Goal: Task Accomplishment & Management: Use online tool/utility

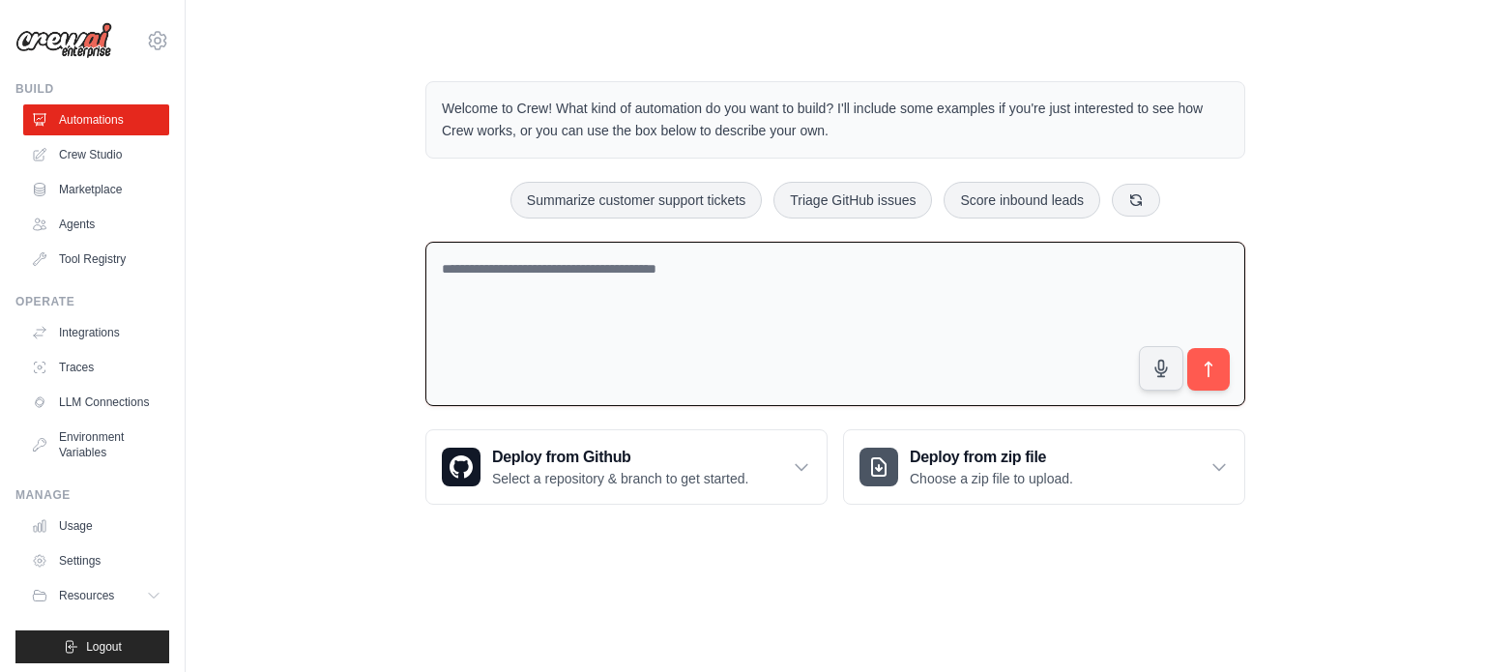
click at [605, 310] on textarea at bounding box center [835, 324] width 820 height 165
paste textarea "**********"
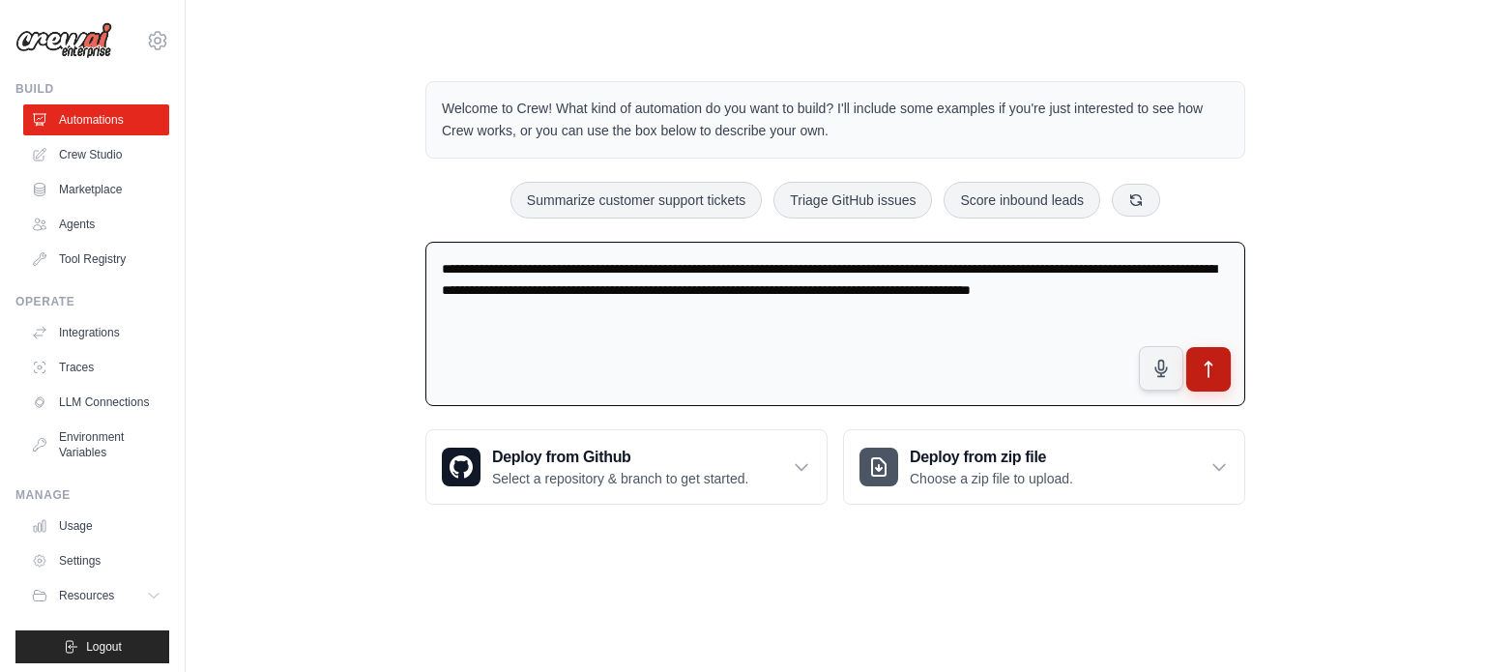
type textarea "**********"
click at [1213, 367] on icon "submit" at bounding box center [1209, 370] width 20 height 20
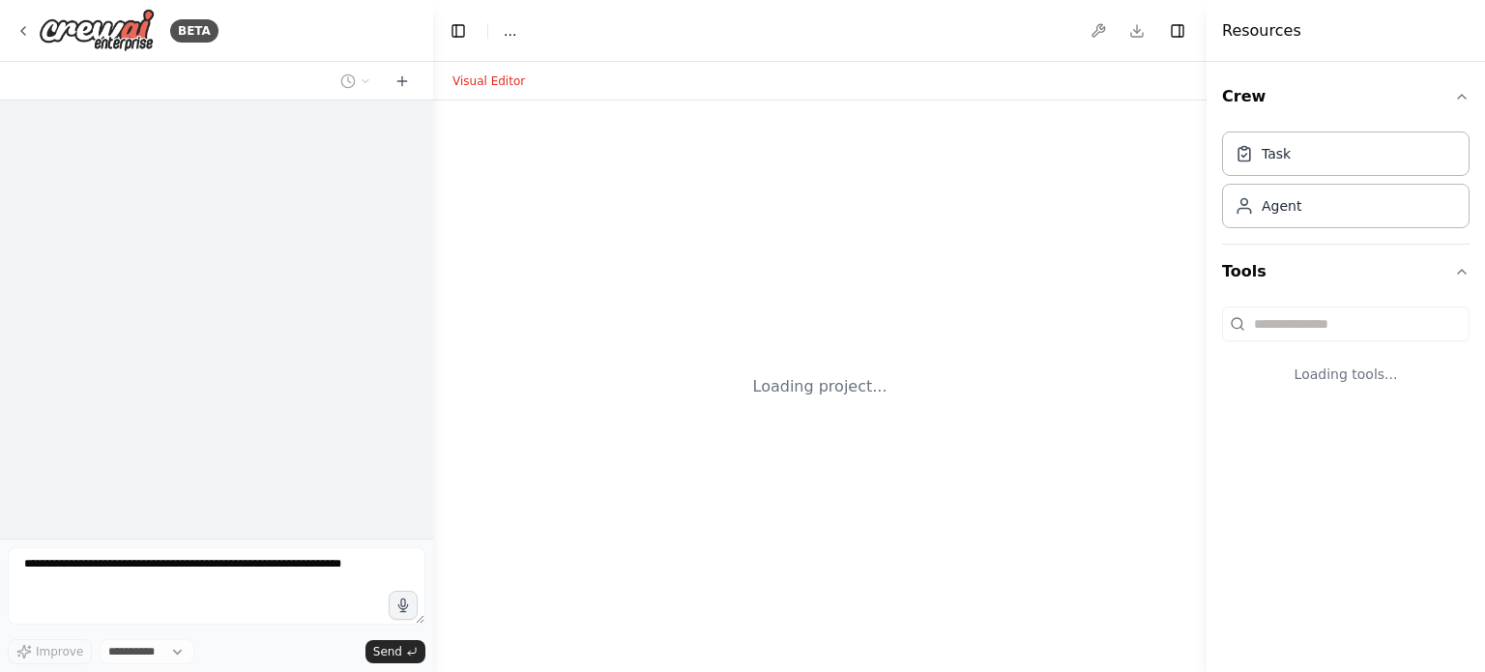
select select "****"
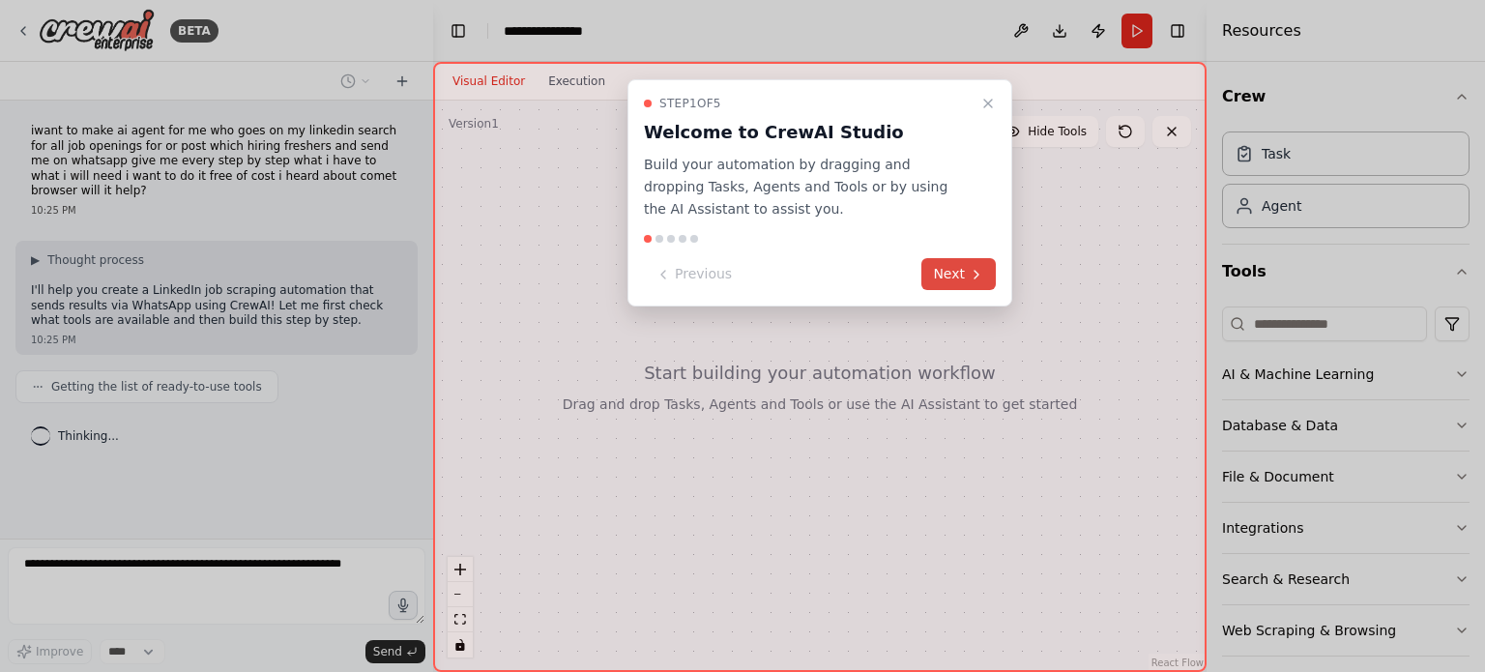
click at [967, 269] on button "Next" at bounding box center [959, 274] width 74 height 32
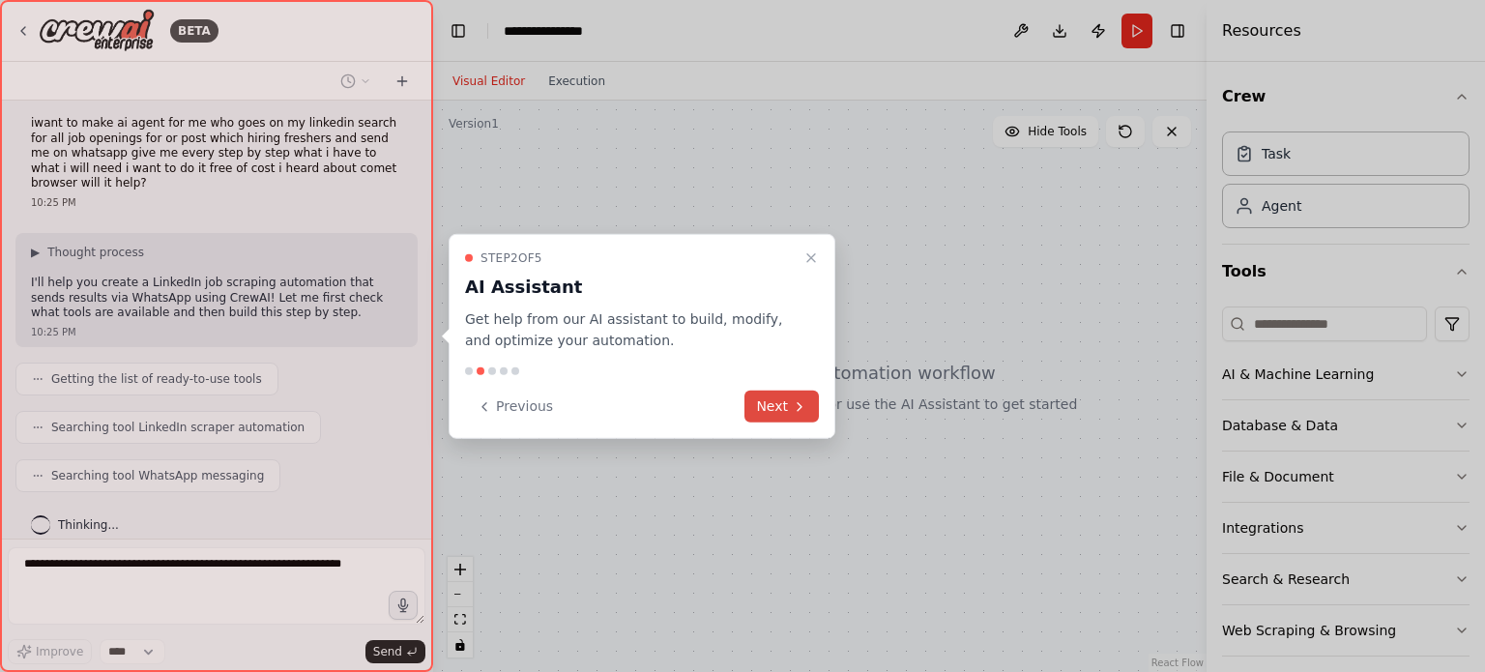
scroll to position [56, 0]
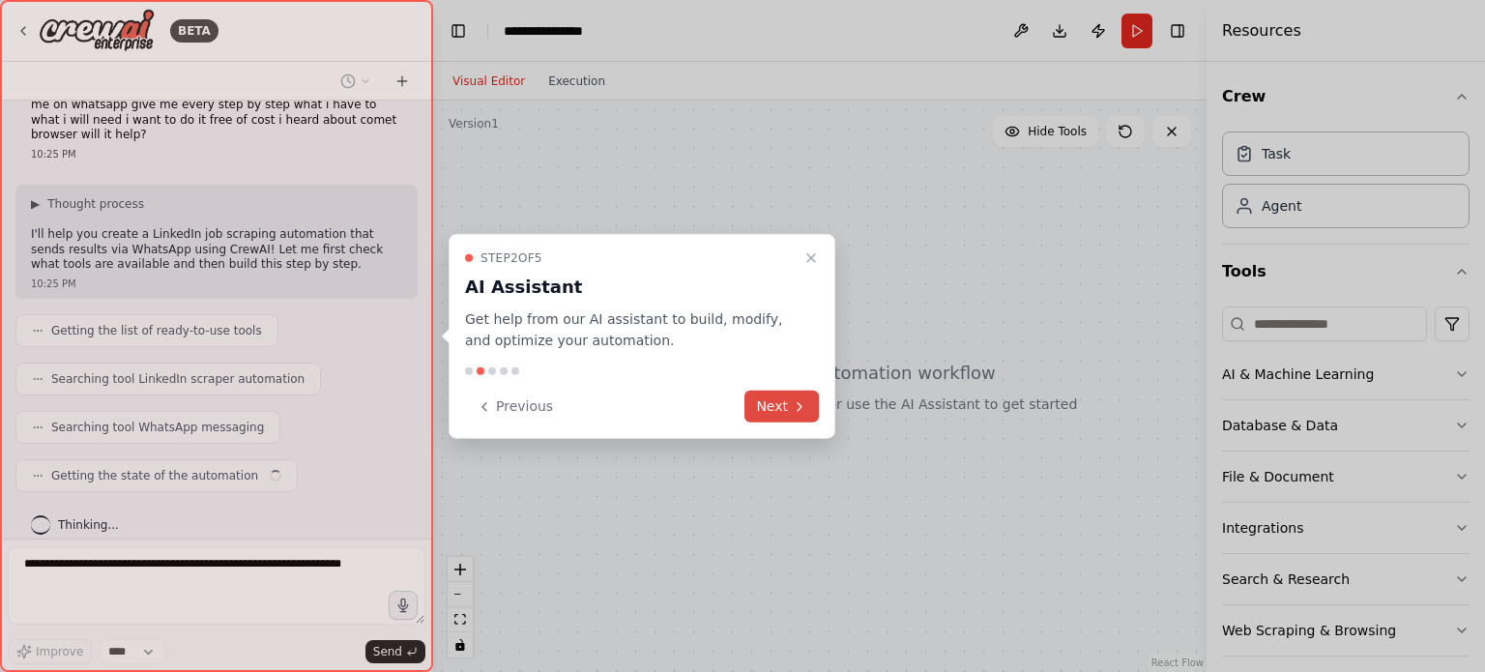
click at [758, 393] on button "Next" at bounding box center [782, 407] width 74 height 32
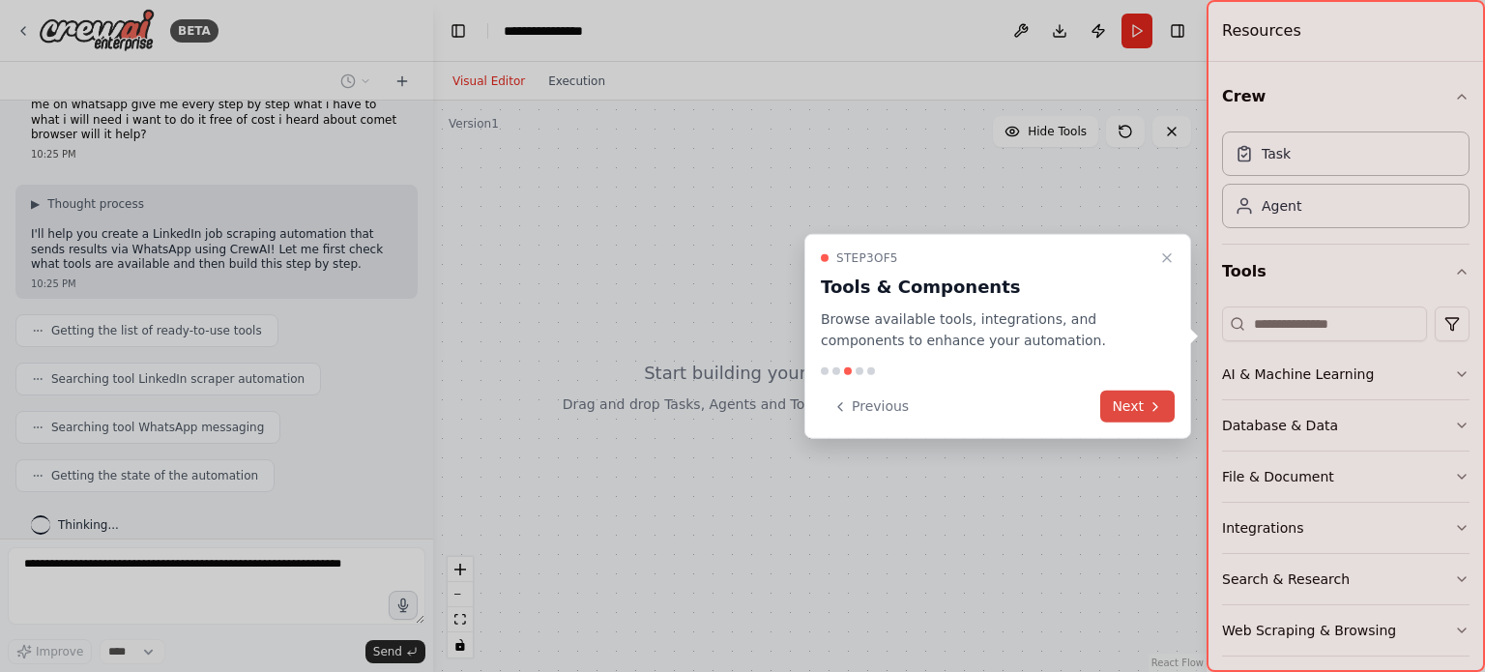
click at [1132, 397] on button "Next" at bounding box center [1137, 407] width 74 height 32
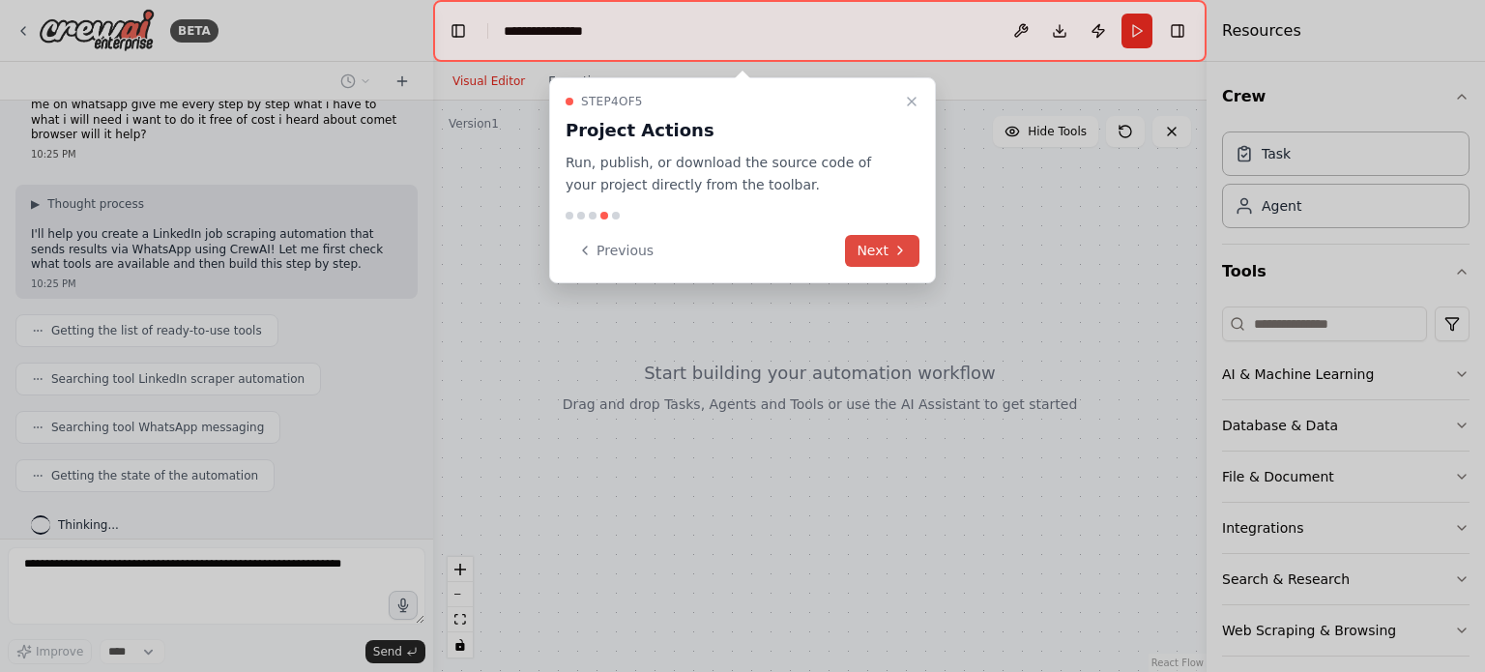
click at [861, 247] on button "Next" at bounding box center [882, 251] width 74 height 32
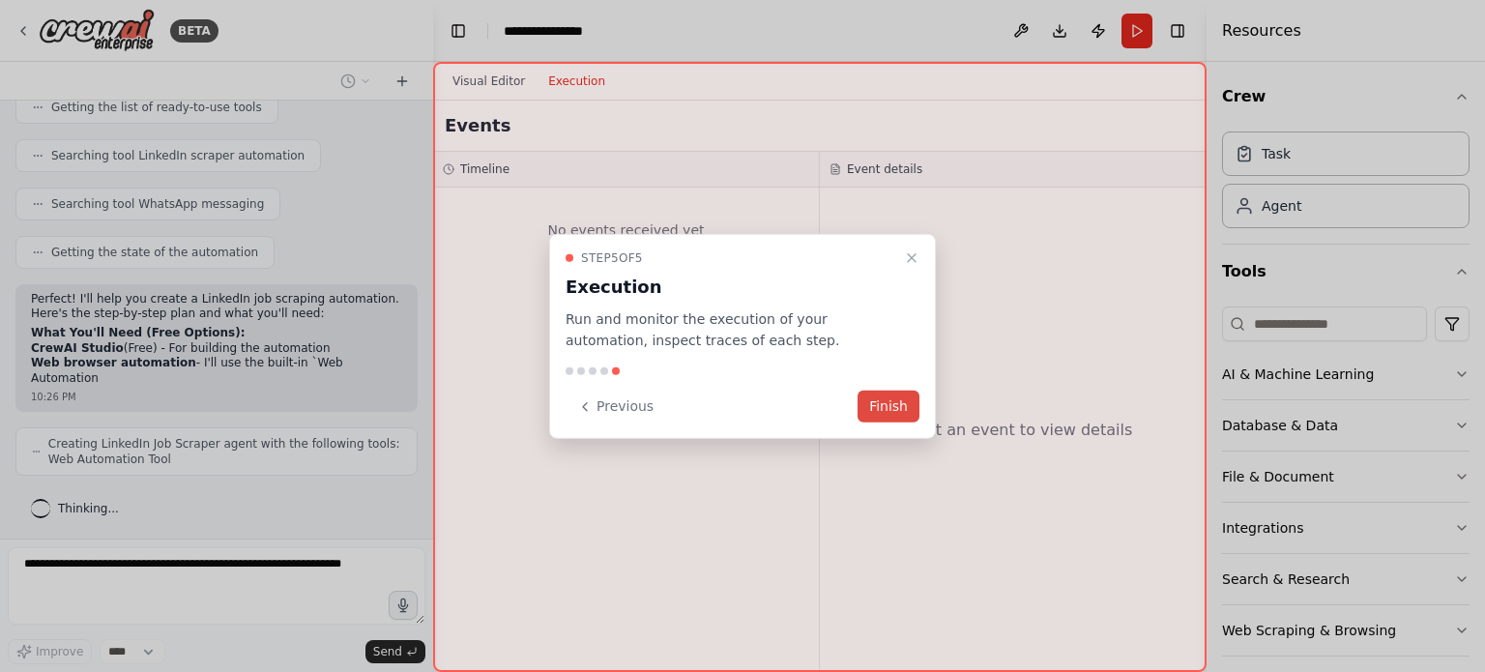
click at [884, 412] on button "Finish" at bounding box center [889, 407] width 62 height 32
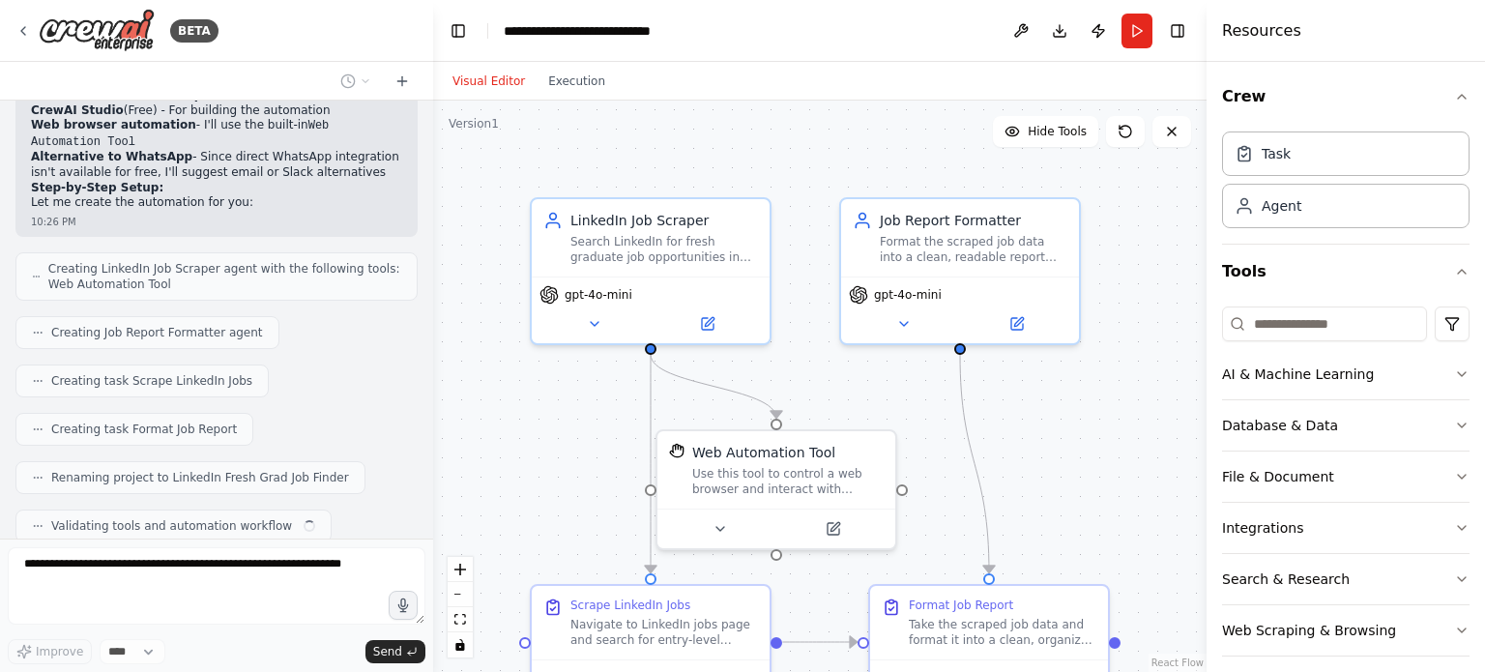
scroll to position [565, 0]
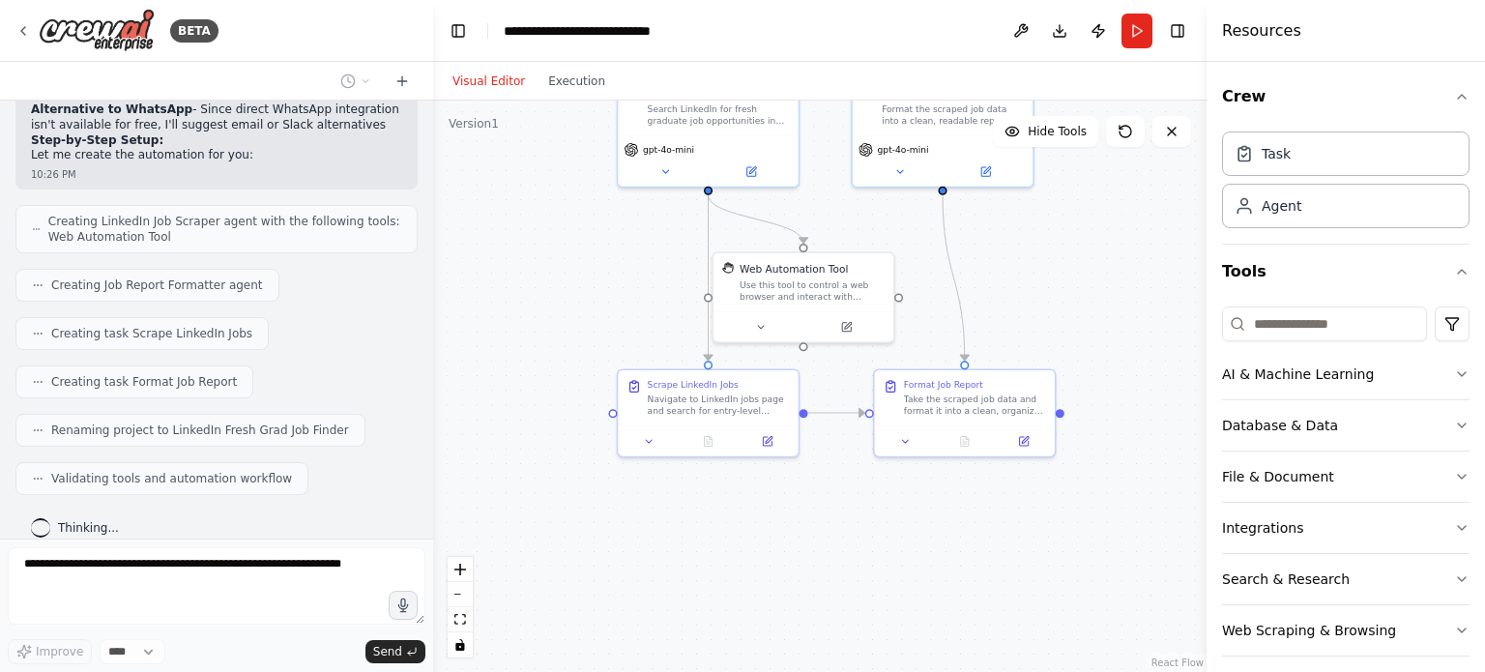
drag, startPoint x: 572, startPoint y: 407, endPoint x: 524, endPoint y: 228, distance: 185.3
click at [524, 228] on div ".deletable-edge-delete-btn { width: 20px; height: 20px; border: 0px solid #ffff…" at bounding box center [820, 387] width 774 height 572
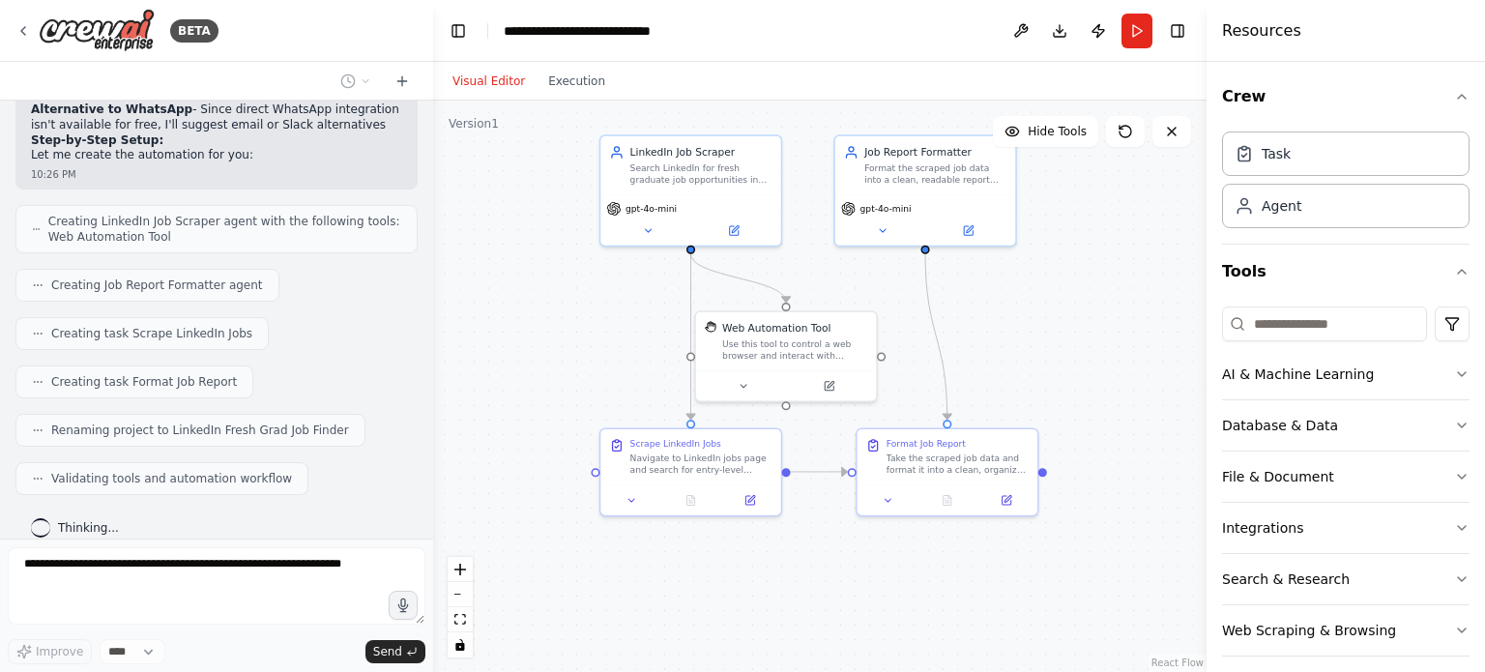
drag, startPoint x: 573, startPoint y: 299, endPoint x: 556, endPoint y: 363, distance: 66.2
click at [556, 363] on div ".deletable-edge-delete-btn { width: 20px; height: 20px; border: 0px solid #ffff…" at bounding box center [820, 387] width 774 height 572
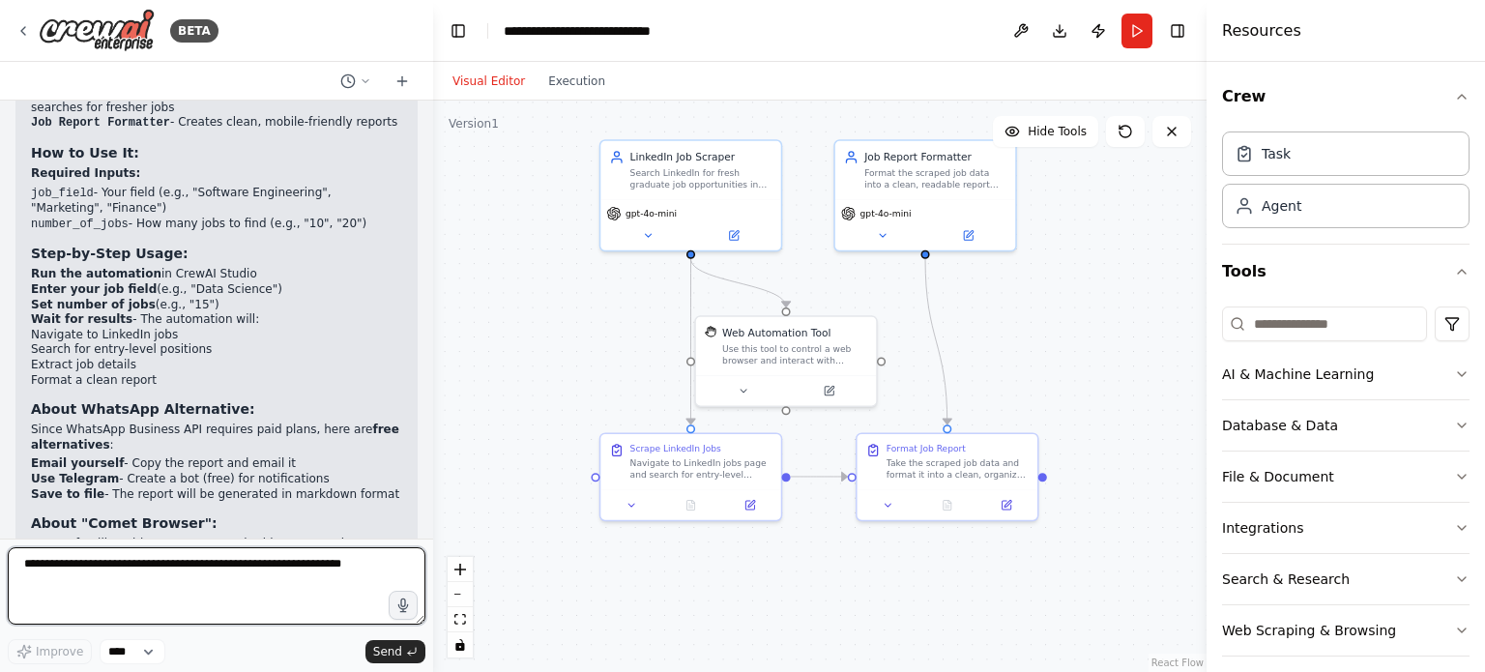
scroll to position [1242, 0]
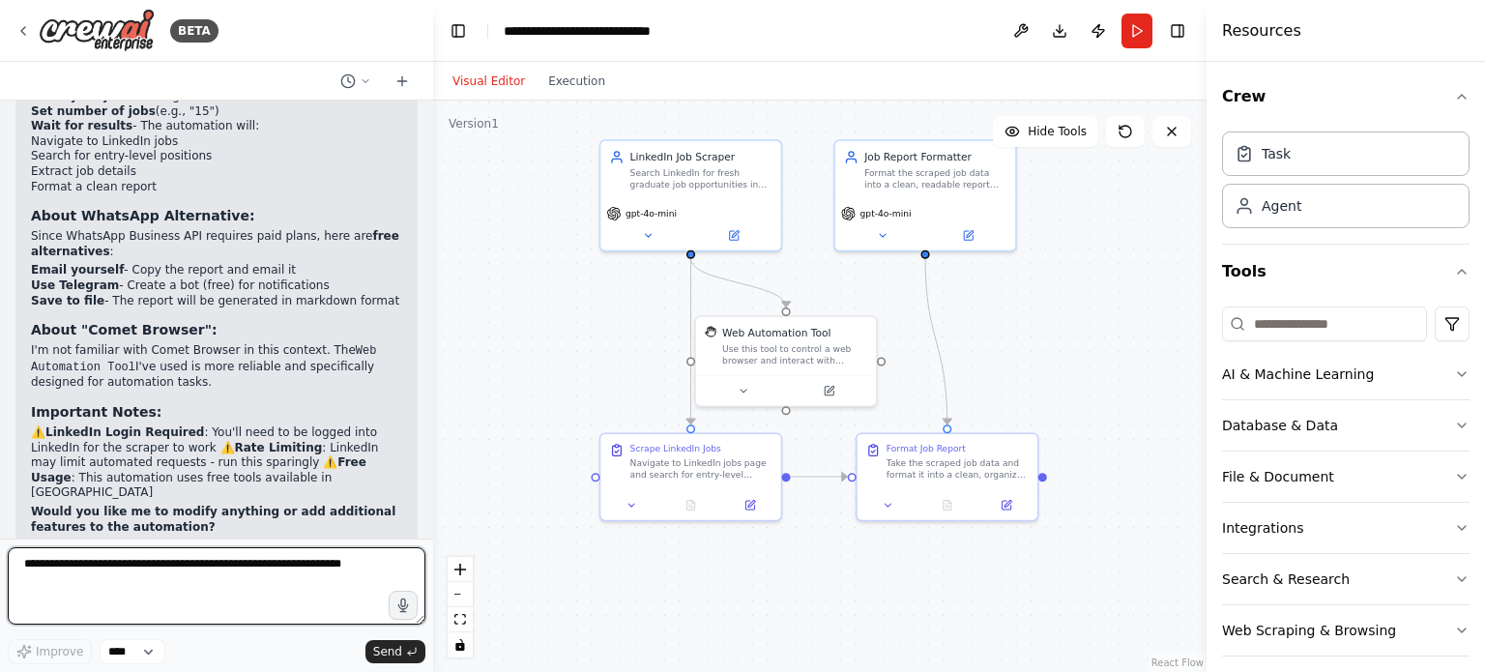
click at [125, 565] on textarea at bounding box center [217, 585] width 418 height 77
type textarea "**********"
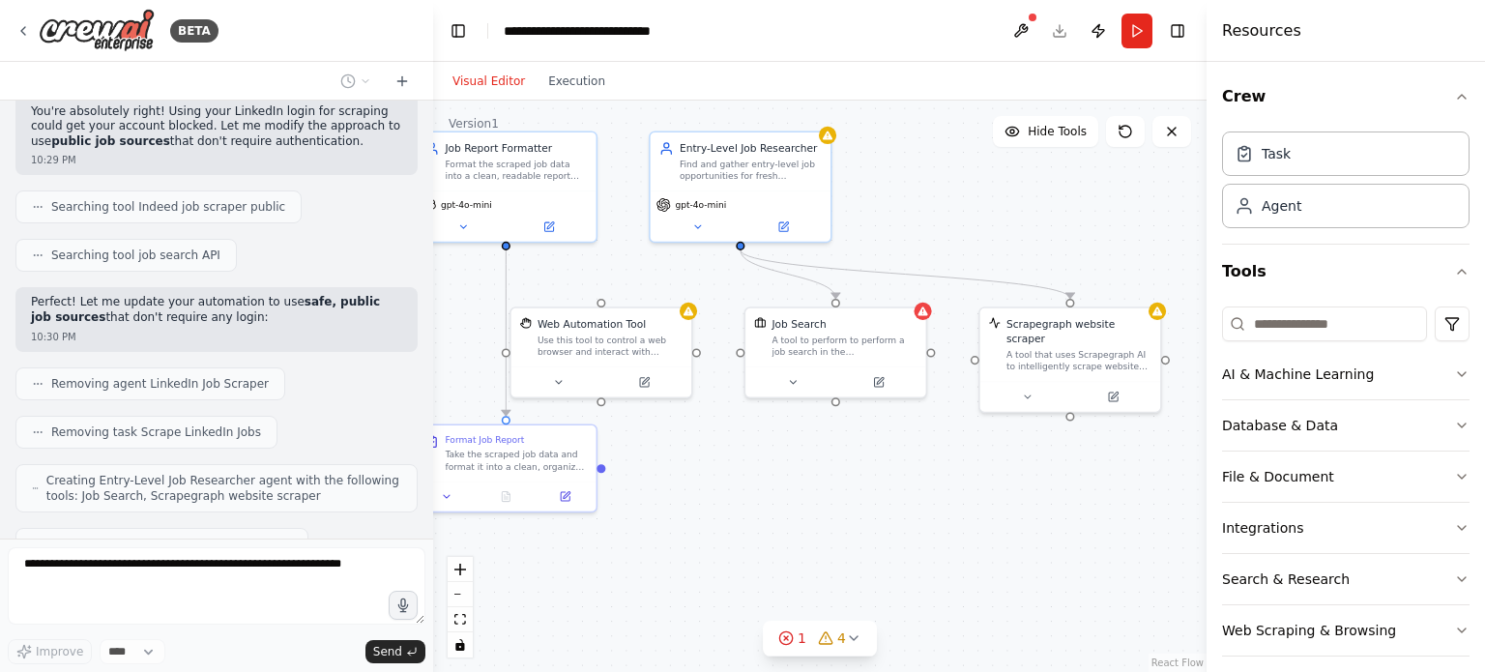
scroll to position [1868, 0]
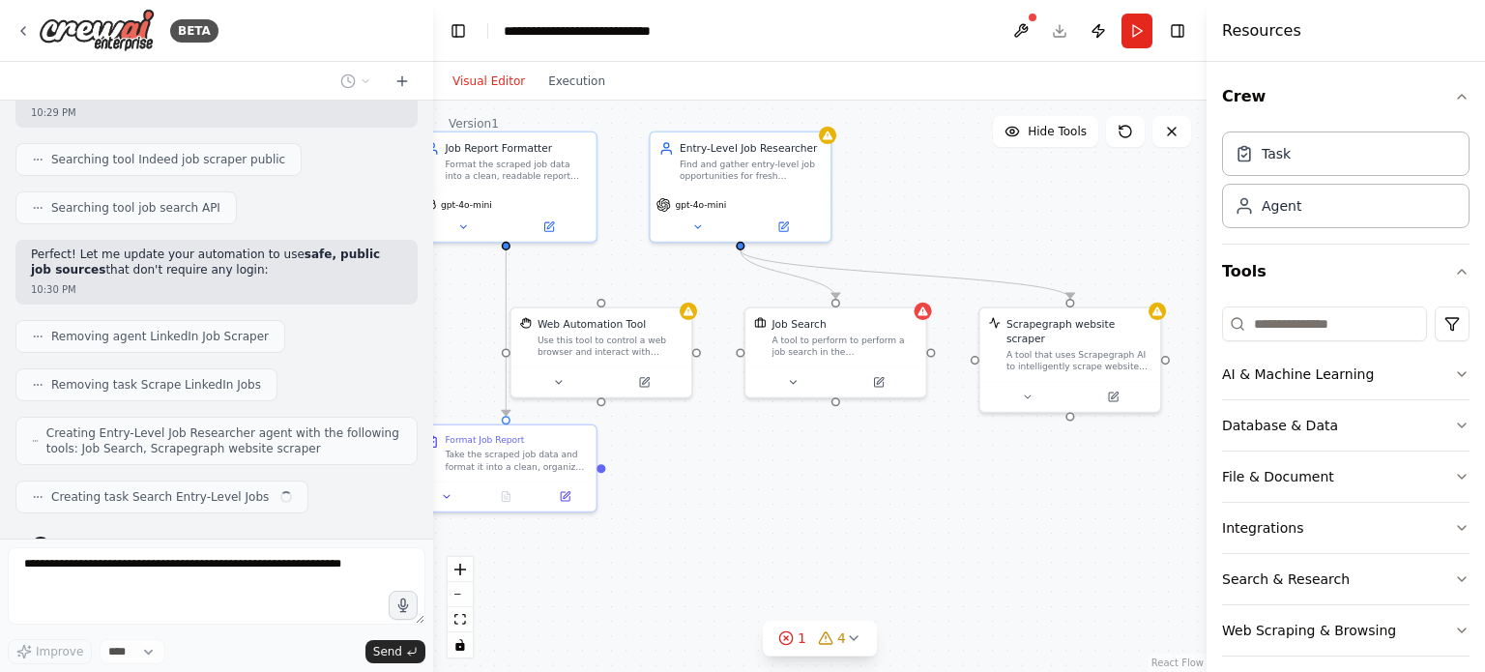
drag, startPoint x: 1075, startPoint y: 517, endPoint x: 893, endPoint y: 511, distance: 182.9
click at [893, 511] on div ".deletable-edge-delete-btn { width: 20px; height: 20px; border: 0px solid #ffff…" at bounding box center [820, 387] width 774 height 572
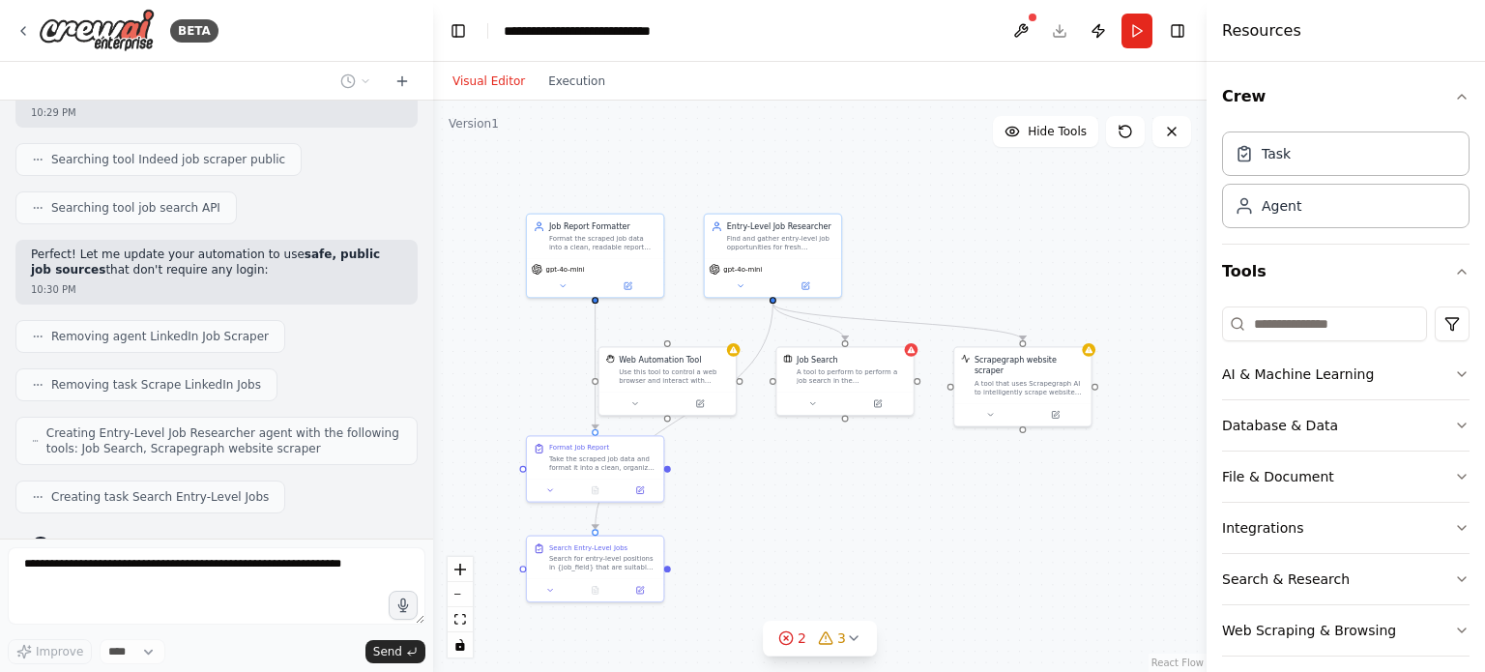
scroll to position [1932, 0]
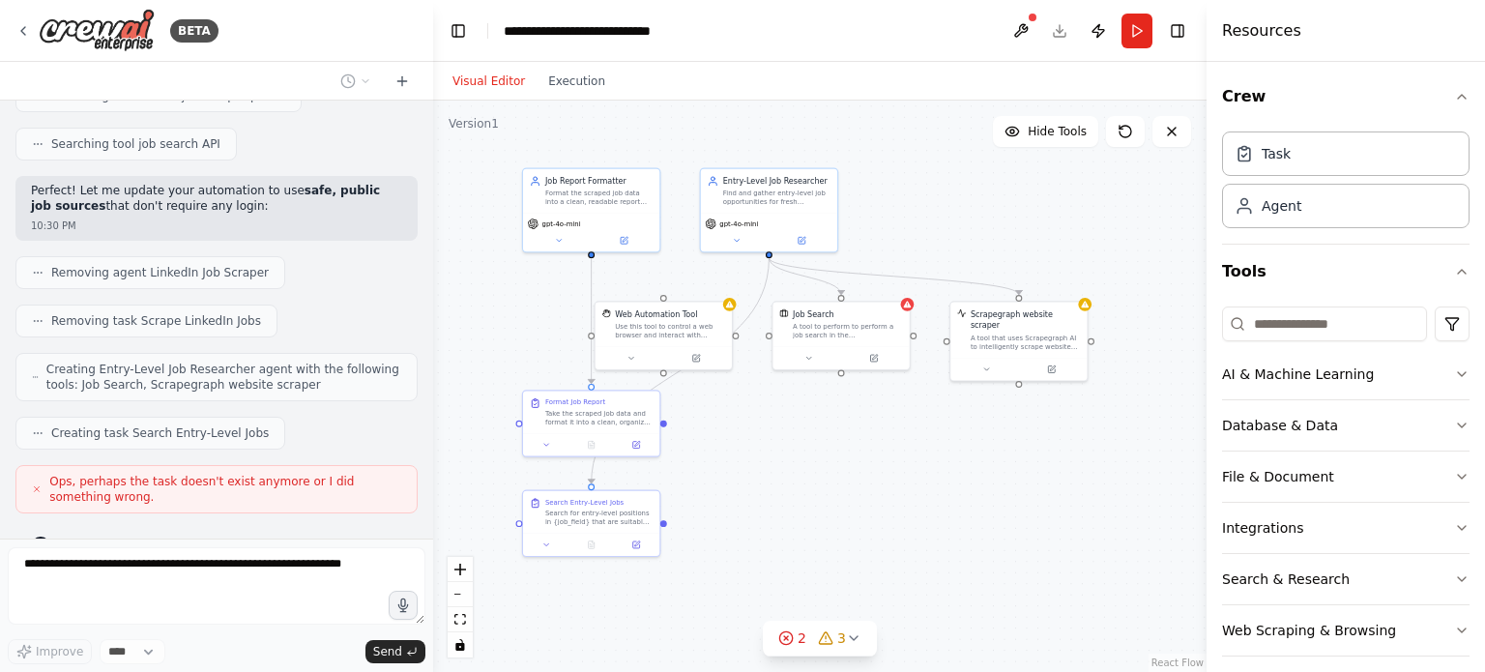
drag, startPoint x: 851, startPoint y: 502, endPoint x: 847, endPoint y: 456, distance: 45.6
click at [847, 456] on div ".deletable-edge-delete-btn { width: 20px; height: 20px; border: 0px solid #ffff…" at bounding box center [820, 387] width 774 height 572
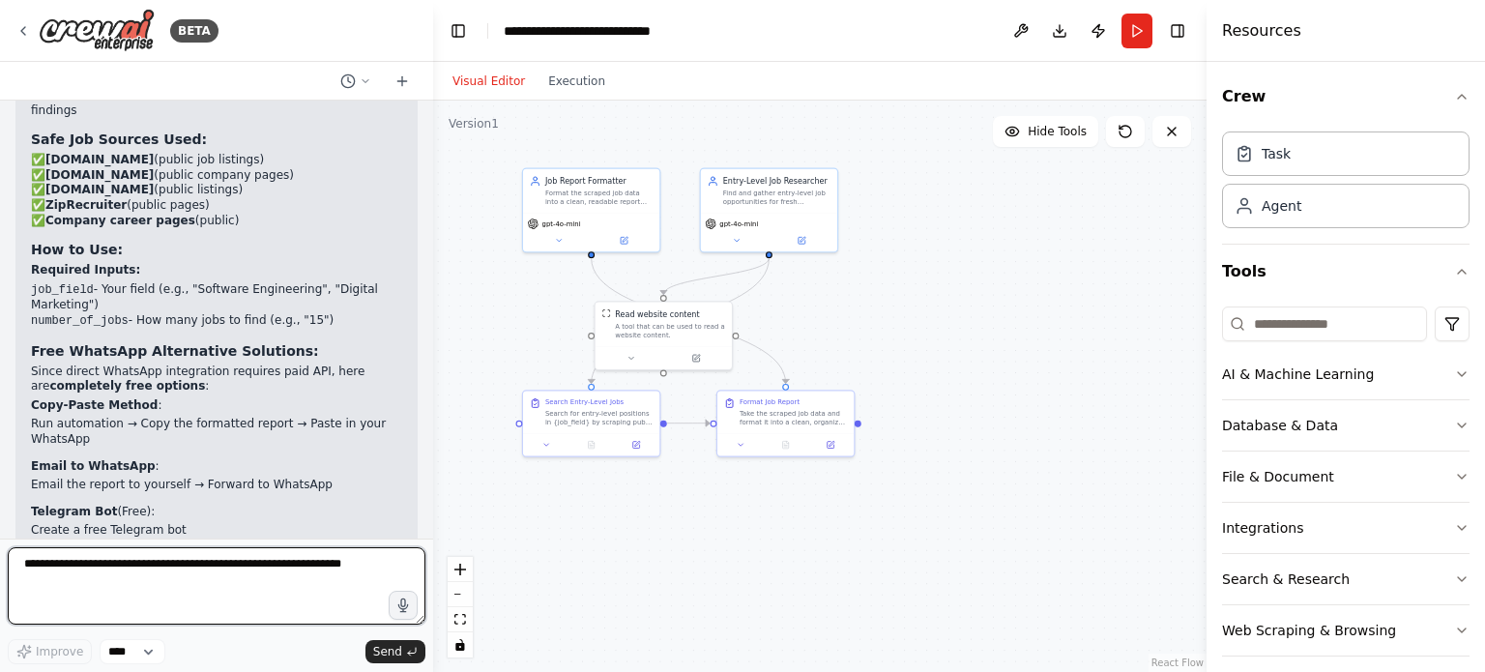
scroll to position [3393, 0]
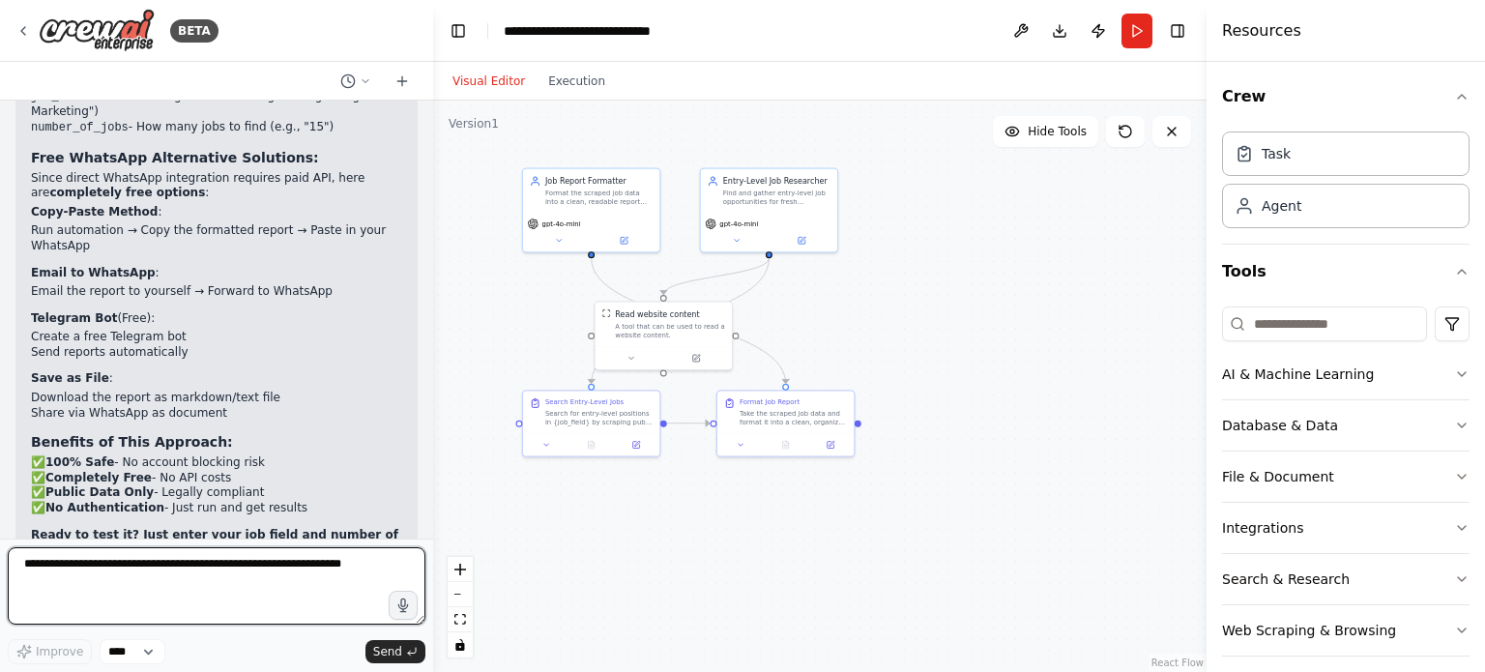
click at [101, 563] on textarea at bounding box center [217, 585] width 418 height 77
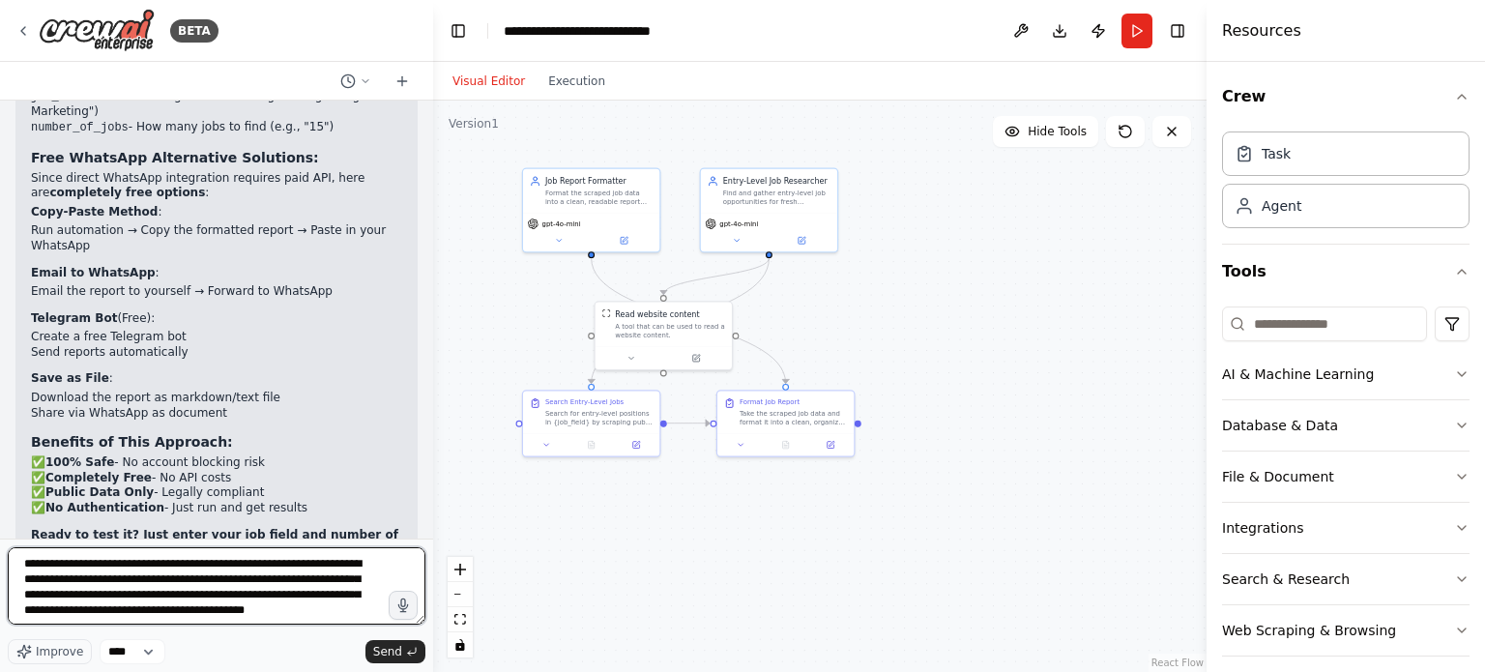
scroll to position [9, 0]
type textarea "**********"
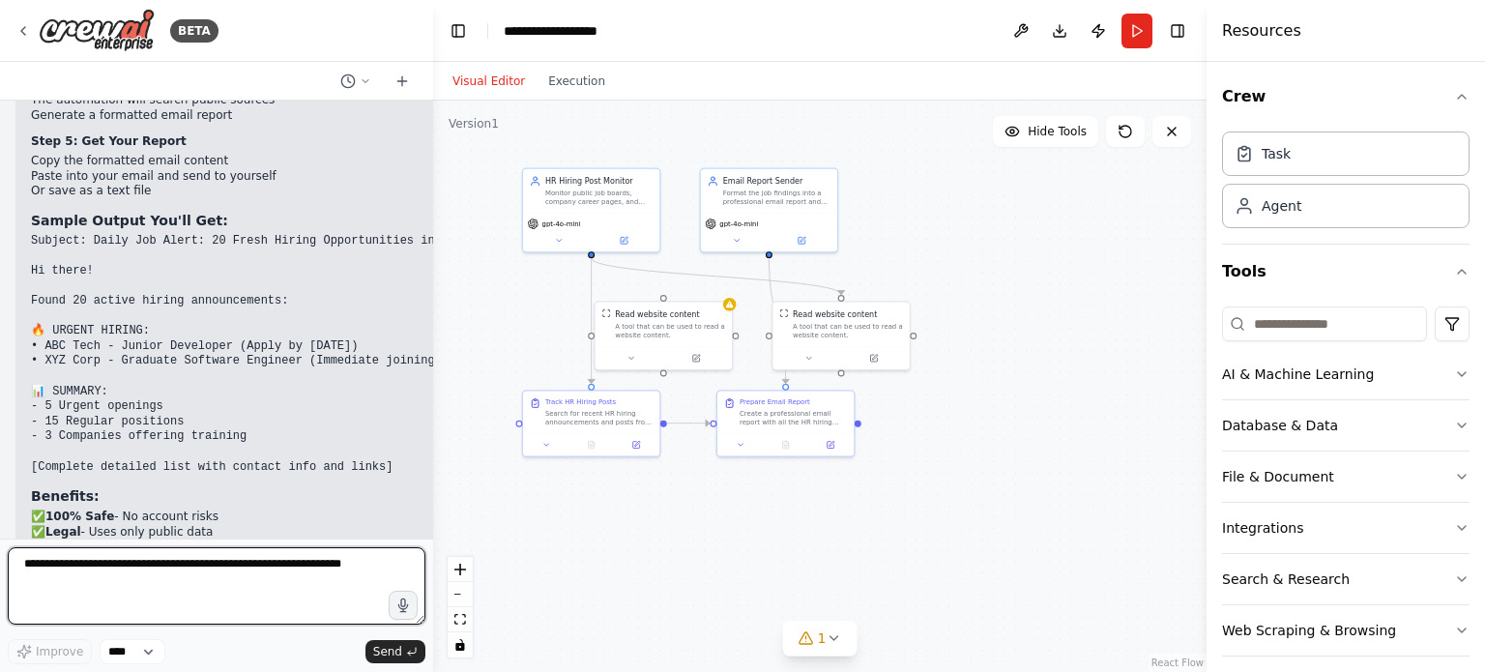
scroll to position [5604, 0]
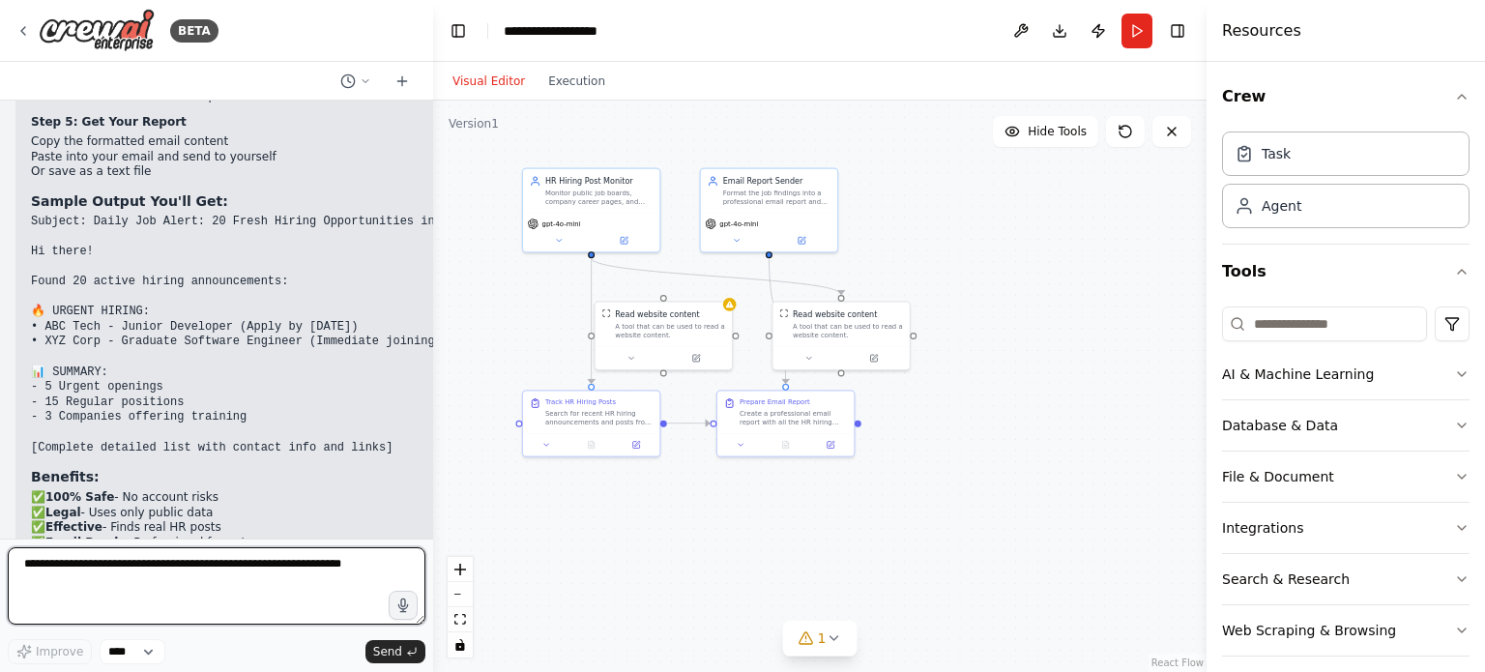
click at [192, 574] on textarea at bounding box center [217, 585] width 418 height 77
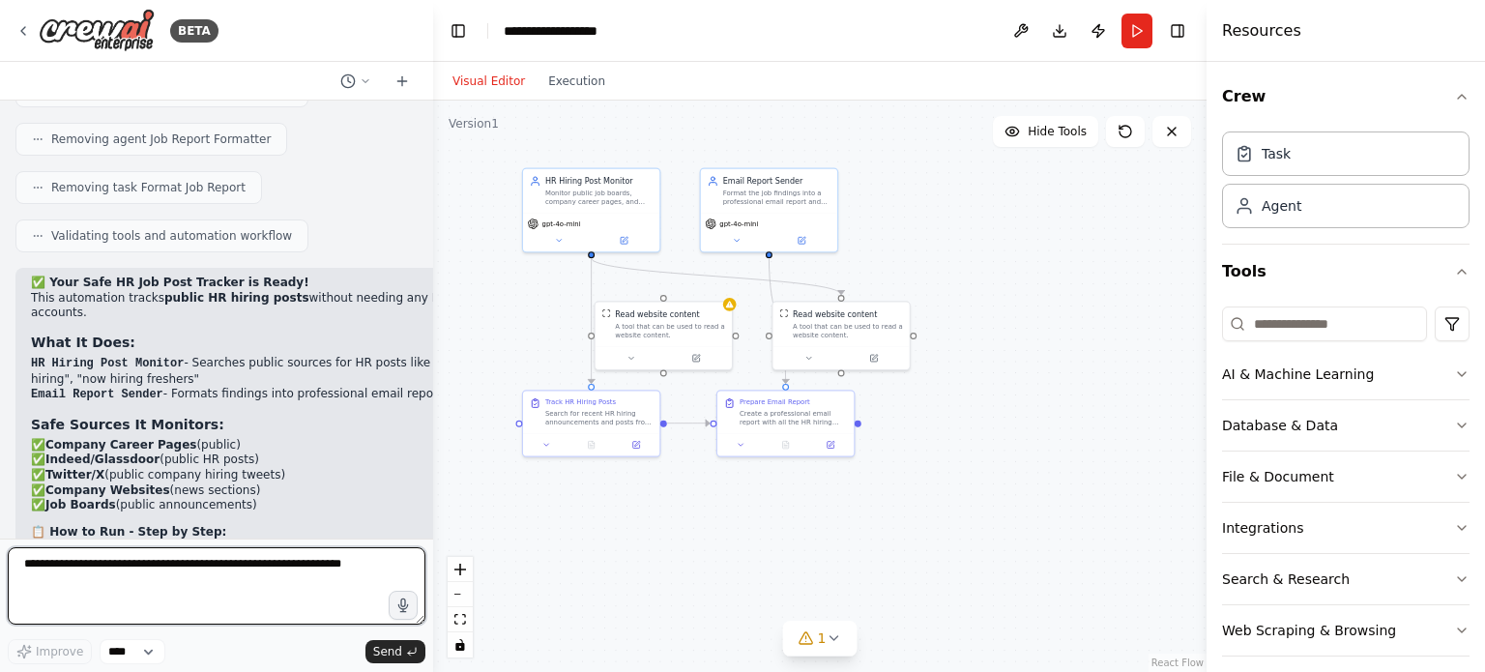
scroll to position [5024, 0]
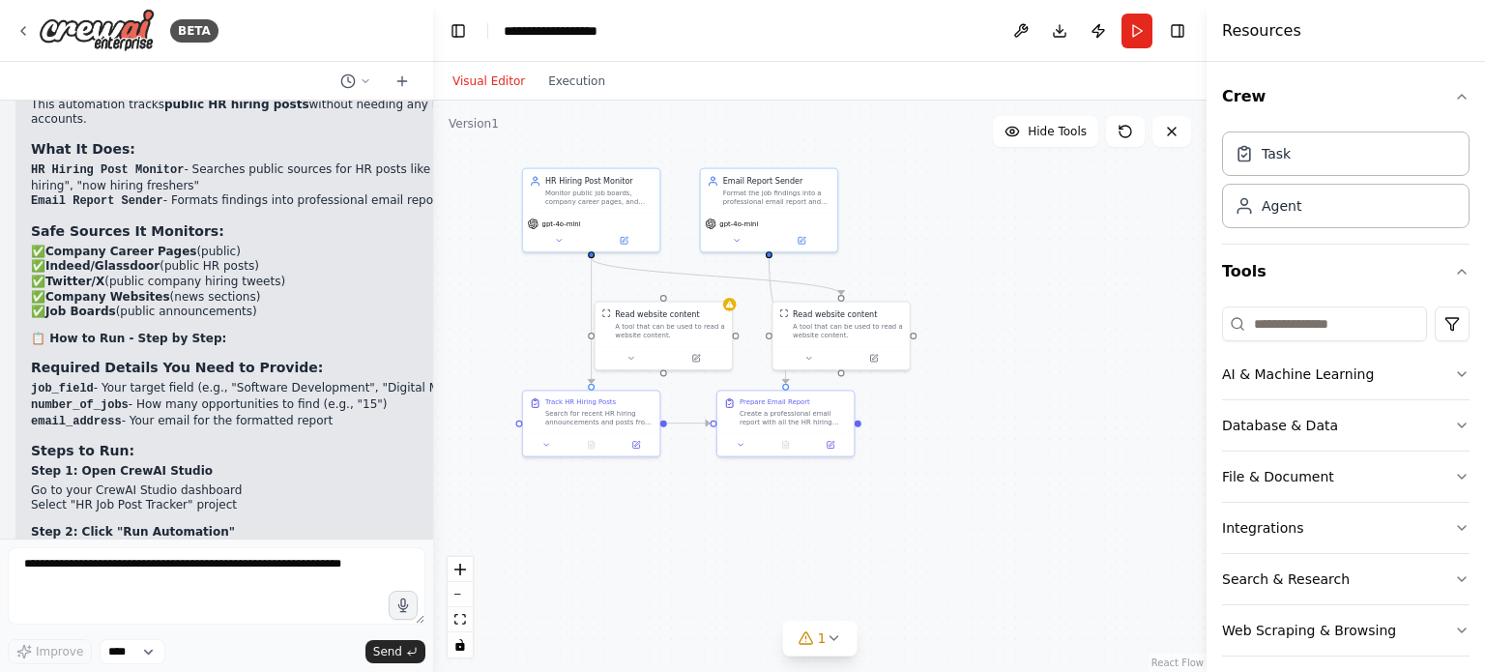
drag, startPoint x: 26, startPoint y: 328, endPoint x: 359, endPoint y: 342, distance: 333.0
click at [359, 342] on div "✅ Your Safe HR Job Post Tracker is Ready! This automation tracks public HR hiri…" at bounding box center [305, 628] width 581 height 1109
click at [338, 352] on div "✅ Your Safe HR Job Post Tracker is Ready! This automation tracks public HR hiri…" at bounding box center [306, 619] width 550 height 1075
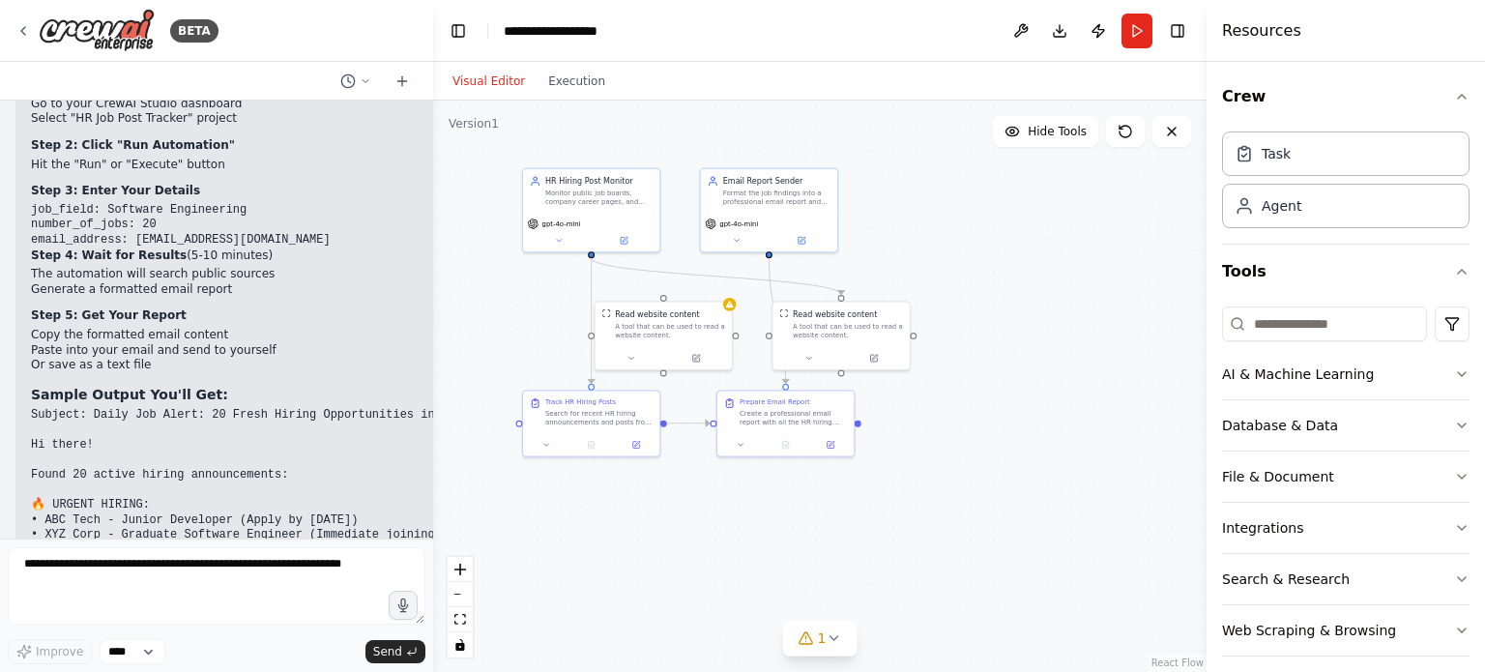
scroll to position [5604, 0]
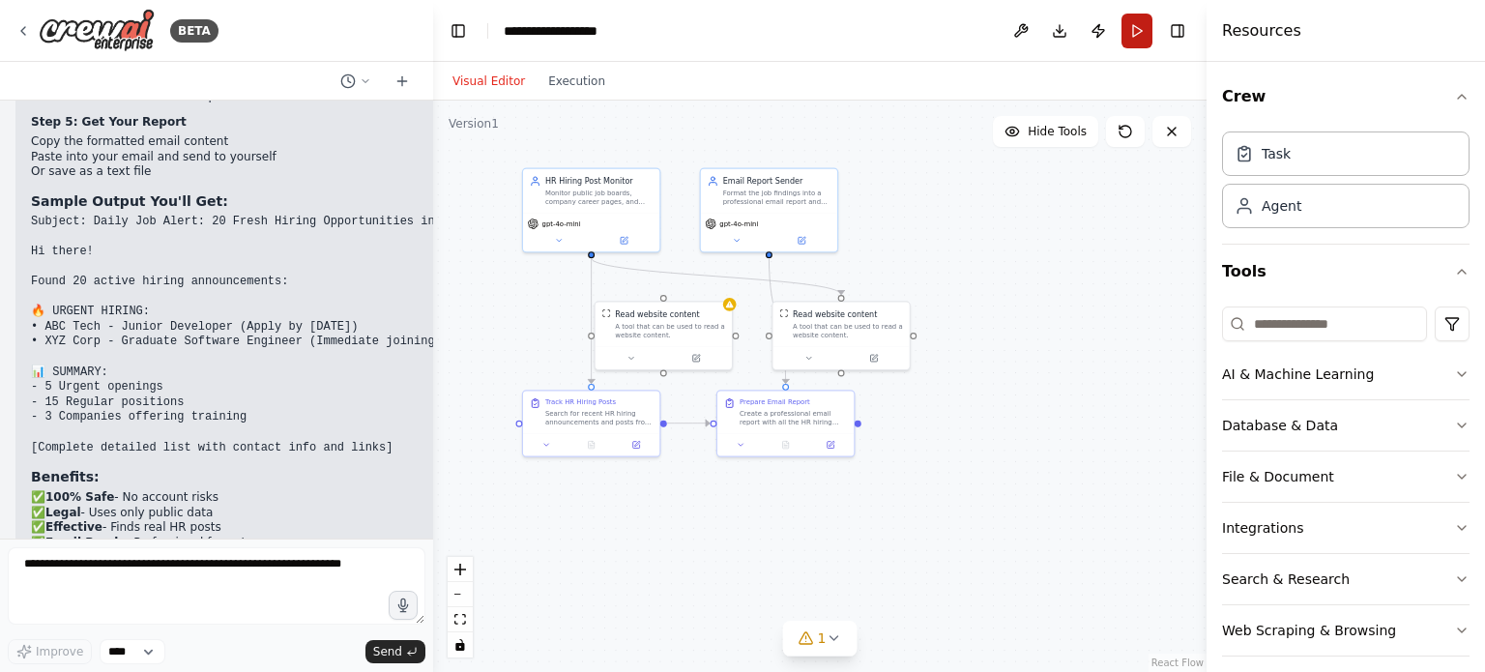
click at [1140, 37] on button "Run" at bounding box center [1137, 31] width 31 height 35
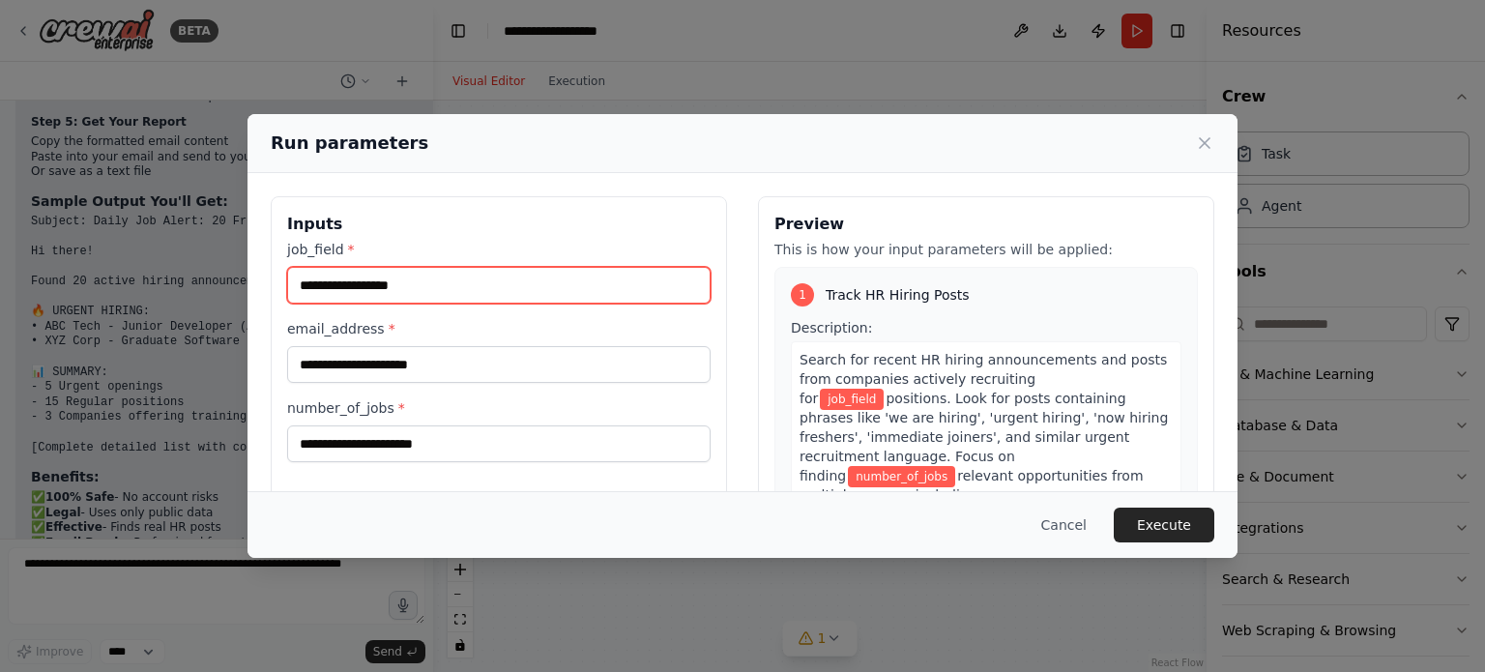
click at [410, 281] on input "job_field *" at bounding box center [499, 285] width 424 height 37
type input "**********"
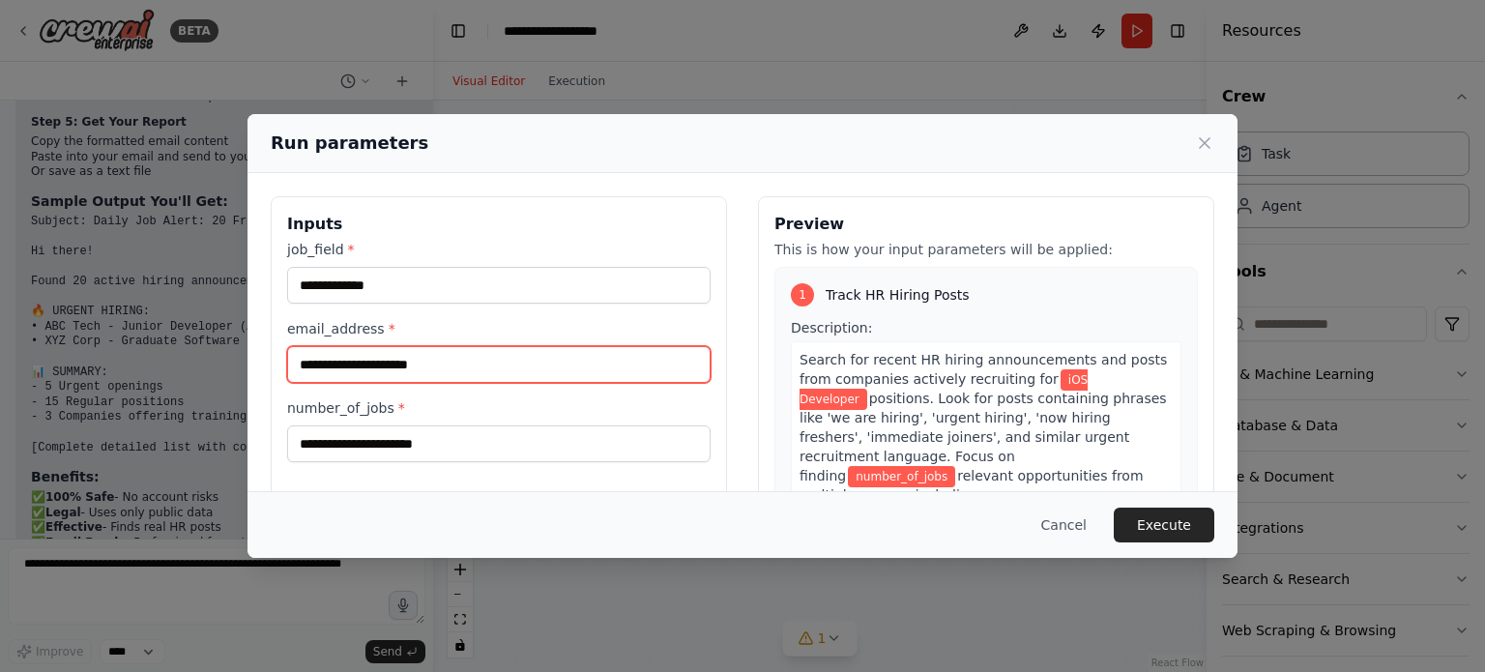
click at [365, 361] on input "email_address *" at bounding box center [499, 364] width 424 height 37
type input "**********"
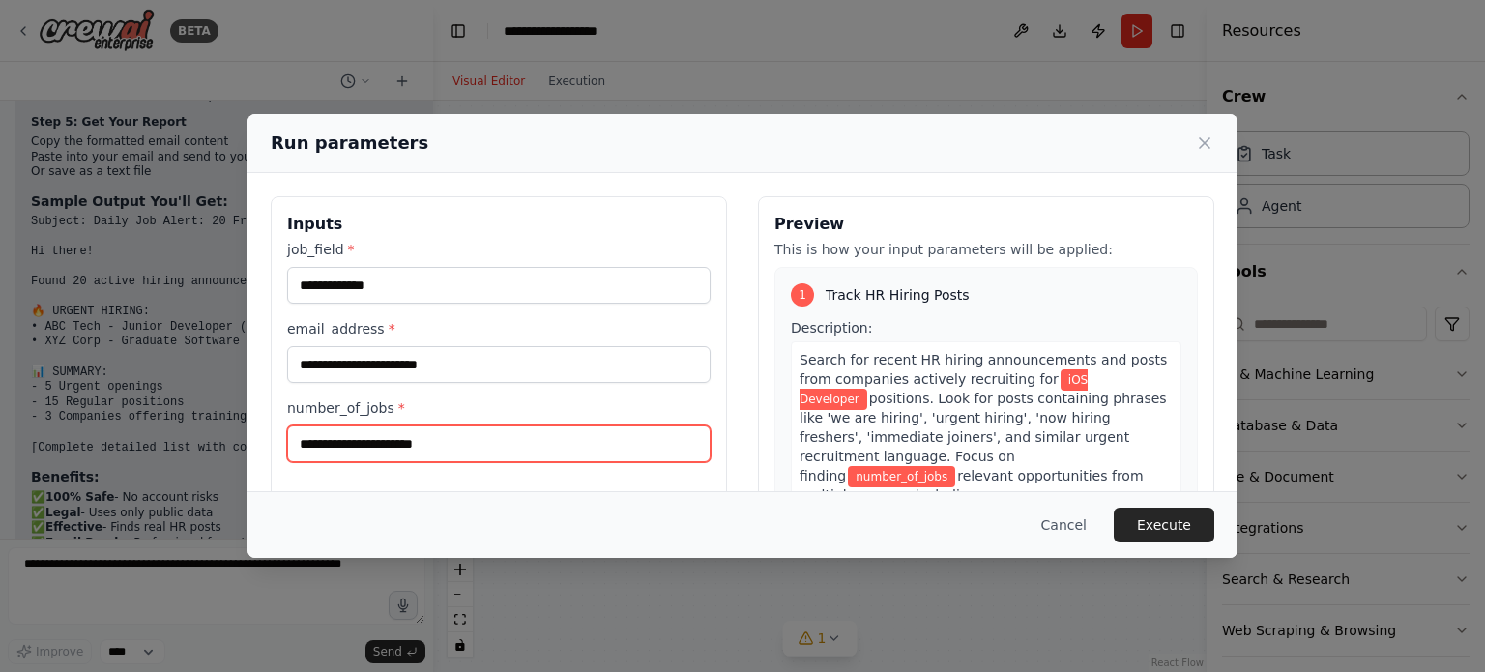
click at [327, 448] on input "number_of_jobs *" at bounding box center [499, 443] width 424 height 37
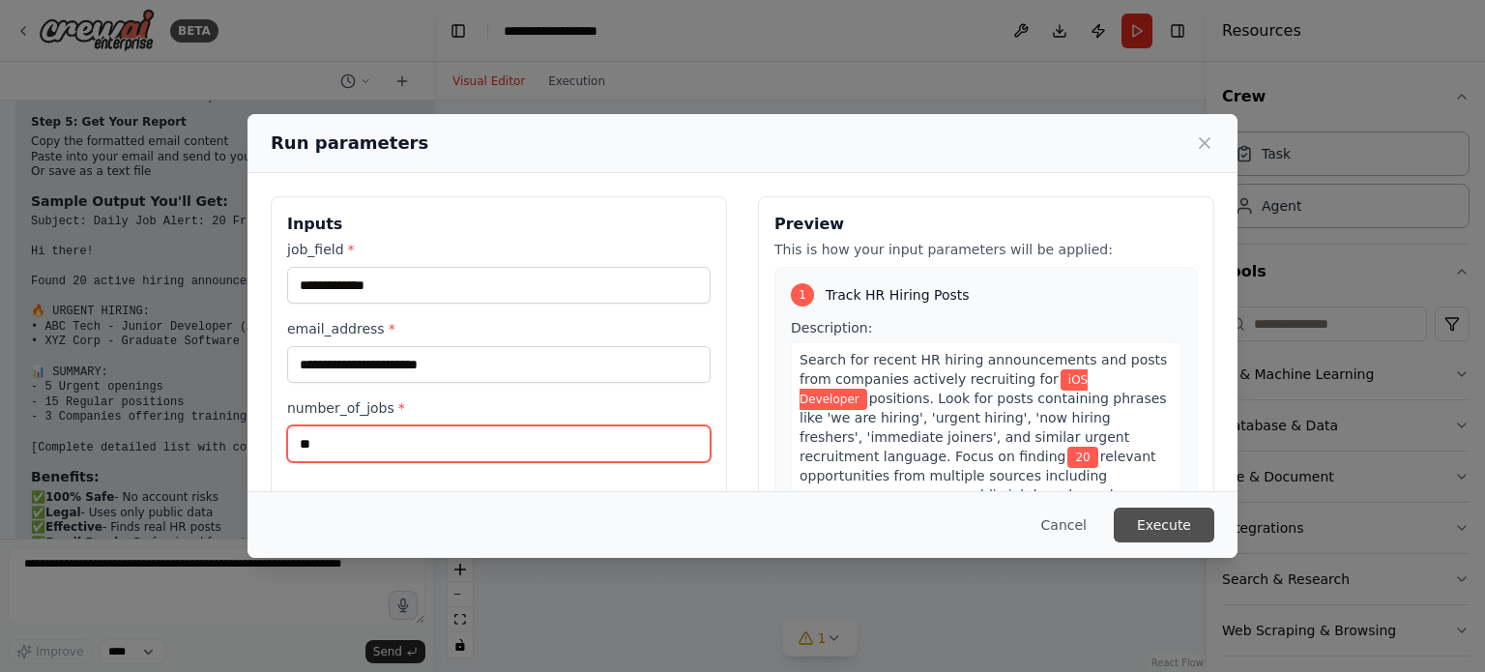
type input "**"
click at [1164, 523] on button "Execute" at bounding box center [1164, 525] width 101 height 35
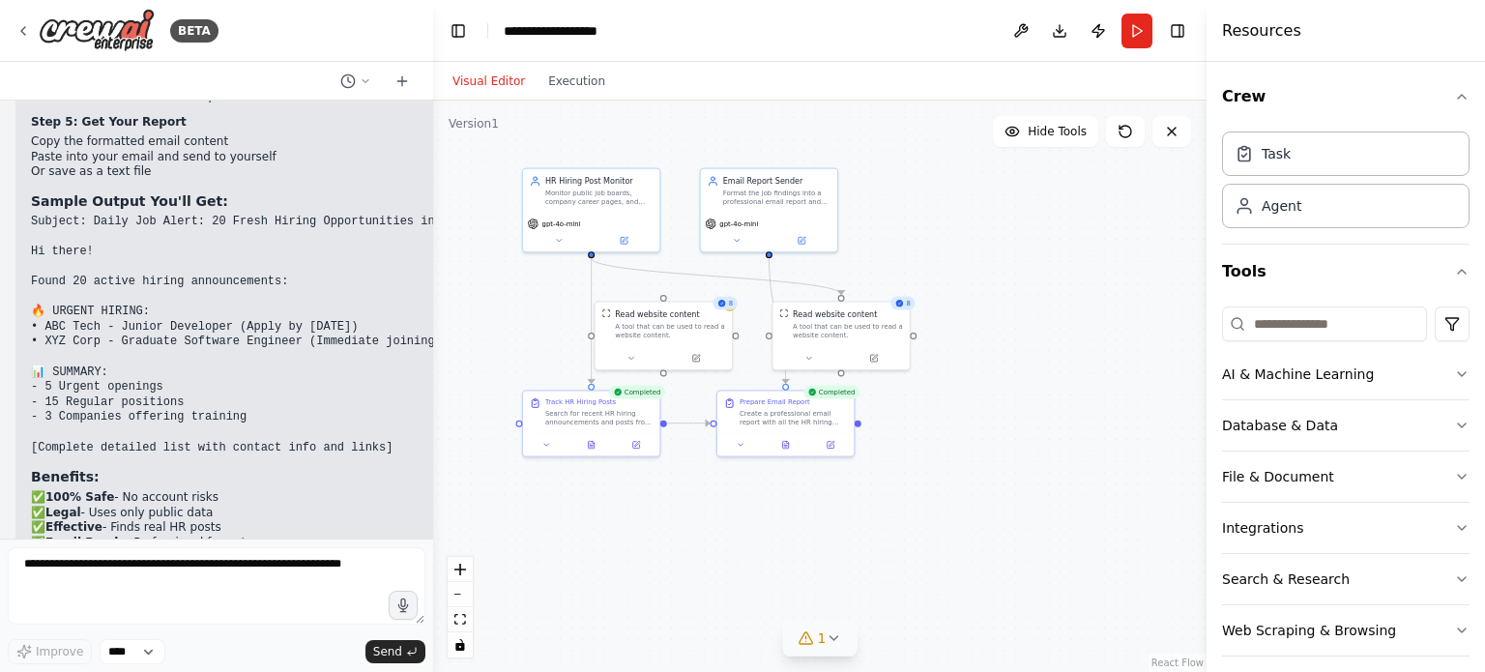
click at [821, 636] on span "1" at bounding box center [822, 638] width 9 height 19
drag, startPoint x: 738, startPoint y: 639, endPoint x: 946, endPoint y: 646, distance: 208.0
click at [946, 646] on div "Version 1 Hide Tools .deletable-edge-delete-btn { width: 20px; height: 20px; bo…" at bounding box center [820, 387] width 774 height 572
click at [932, 641] on div "Issues found Tool ScrapeWebsiteTool is not in use" at bounding box center [820, 613] width 263 height 88
drag, startPoint x: 923, startPoint y: 639, endPoint x: 734, endPoint y: 636, distance: 189.6
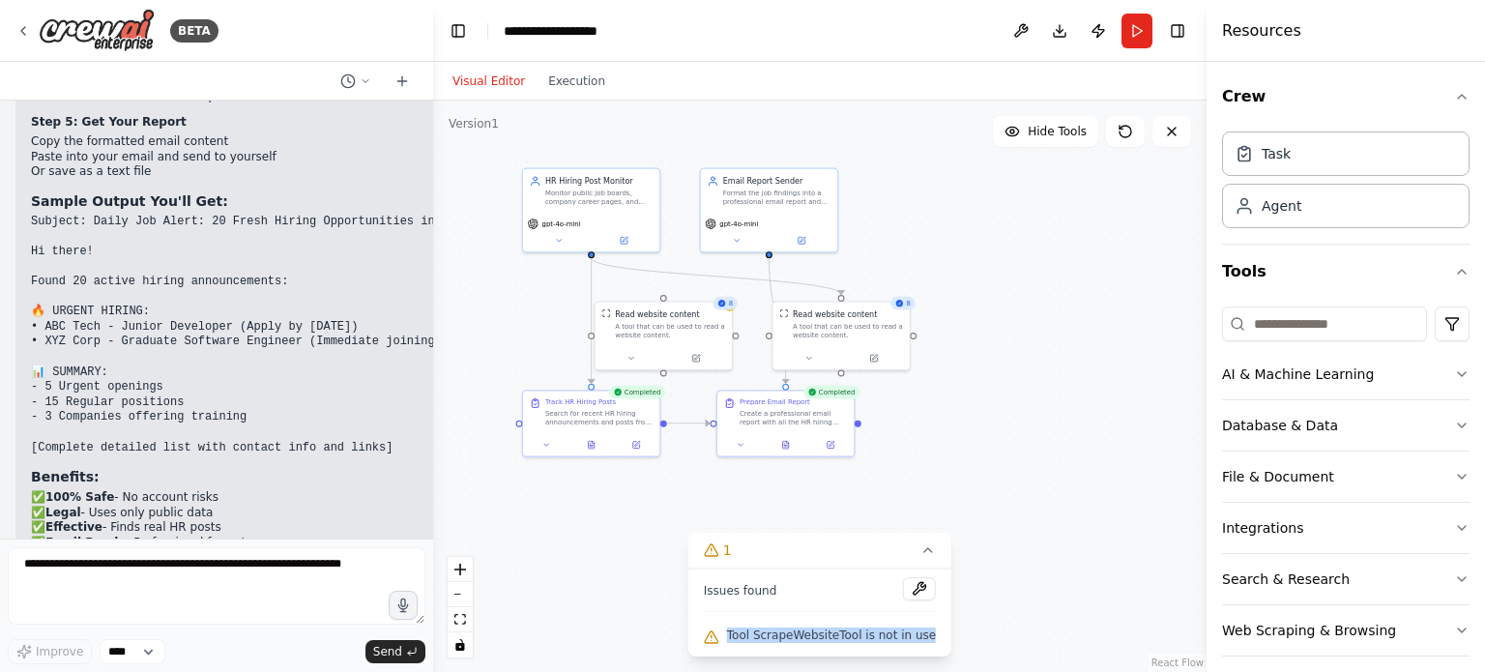
click at [734, 636] on div "Tool ScrapeWebsiteTool is not in use" at bounding box center [820, 636] width 232 height 25
copy span "Tool ScrapeWebsiteTool is not in use"
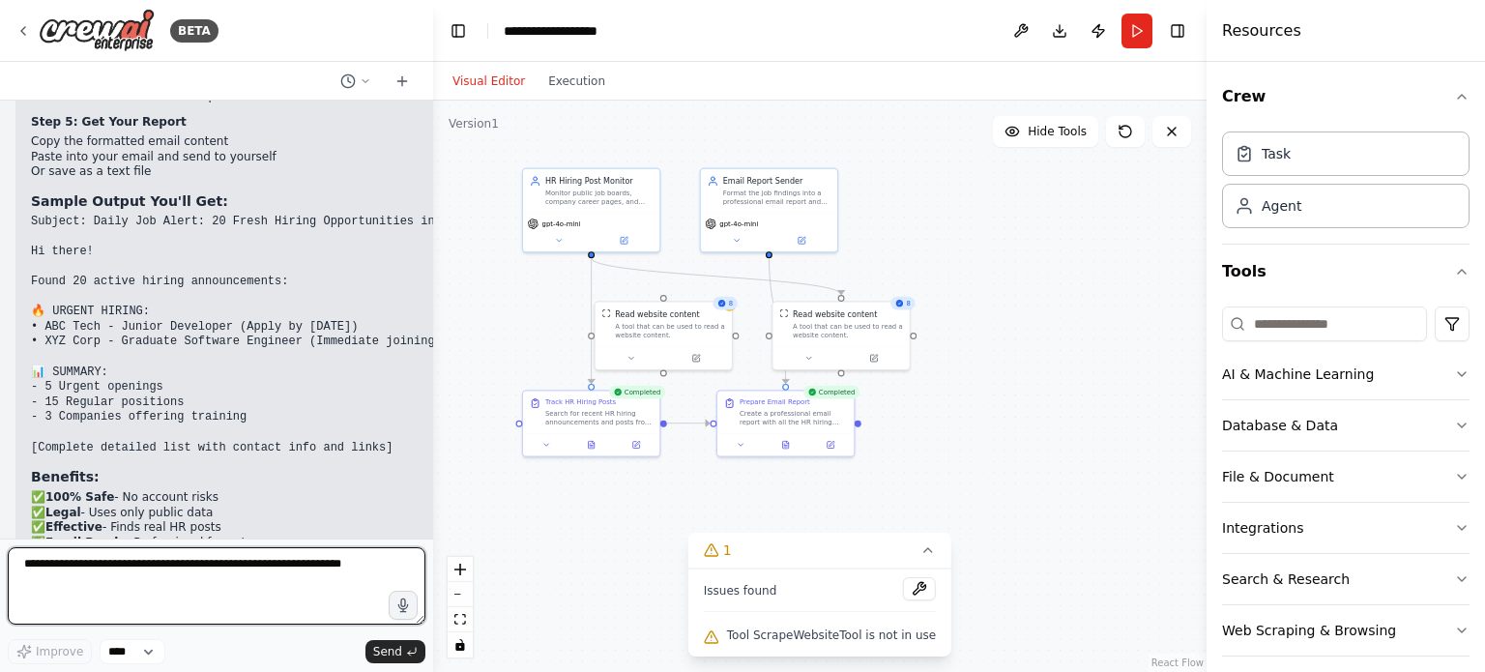
click at [251, 575] on textarea at bounding box center [217, 585] width 418 height 77
paste textarea "**********"
type textarea "**********"
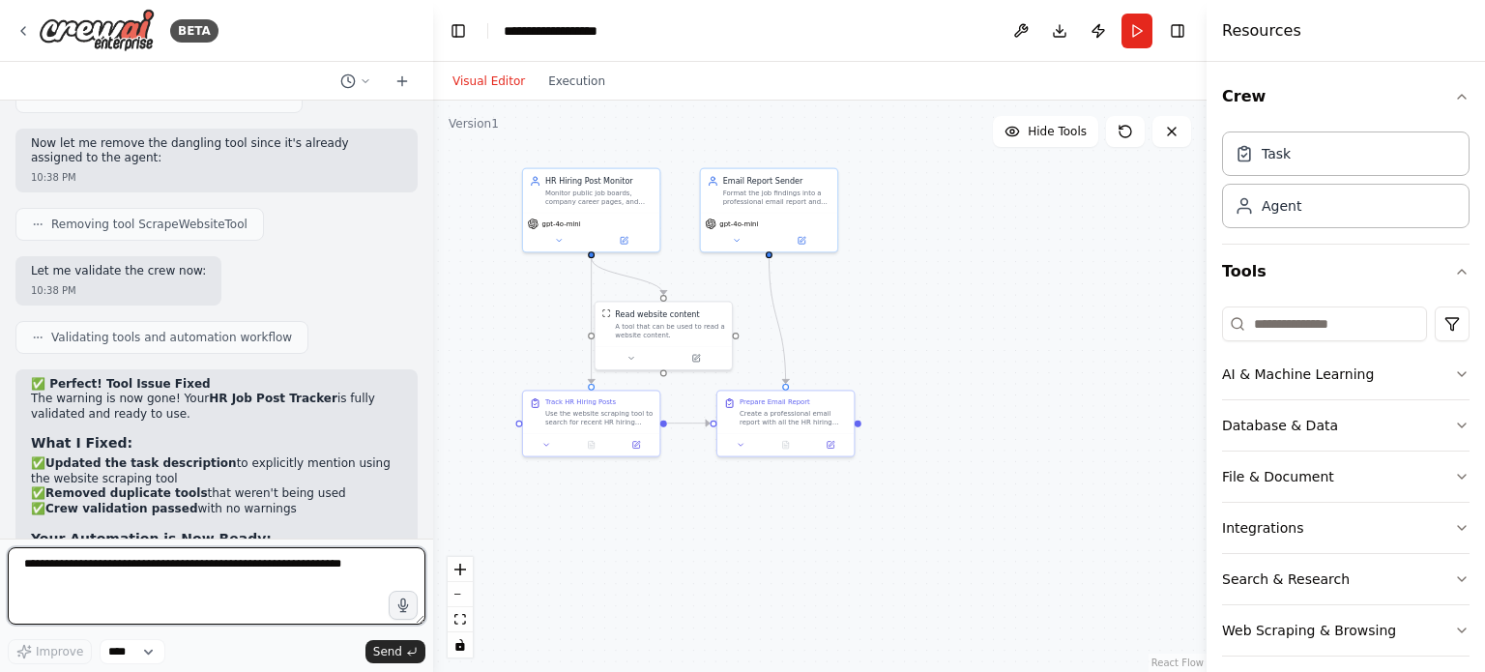
scroll to position [6779, 0]
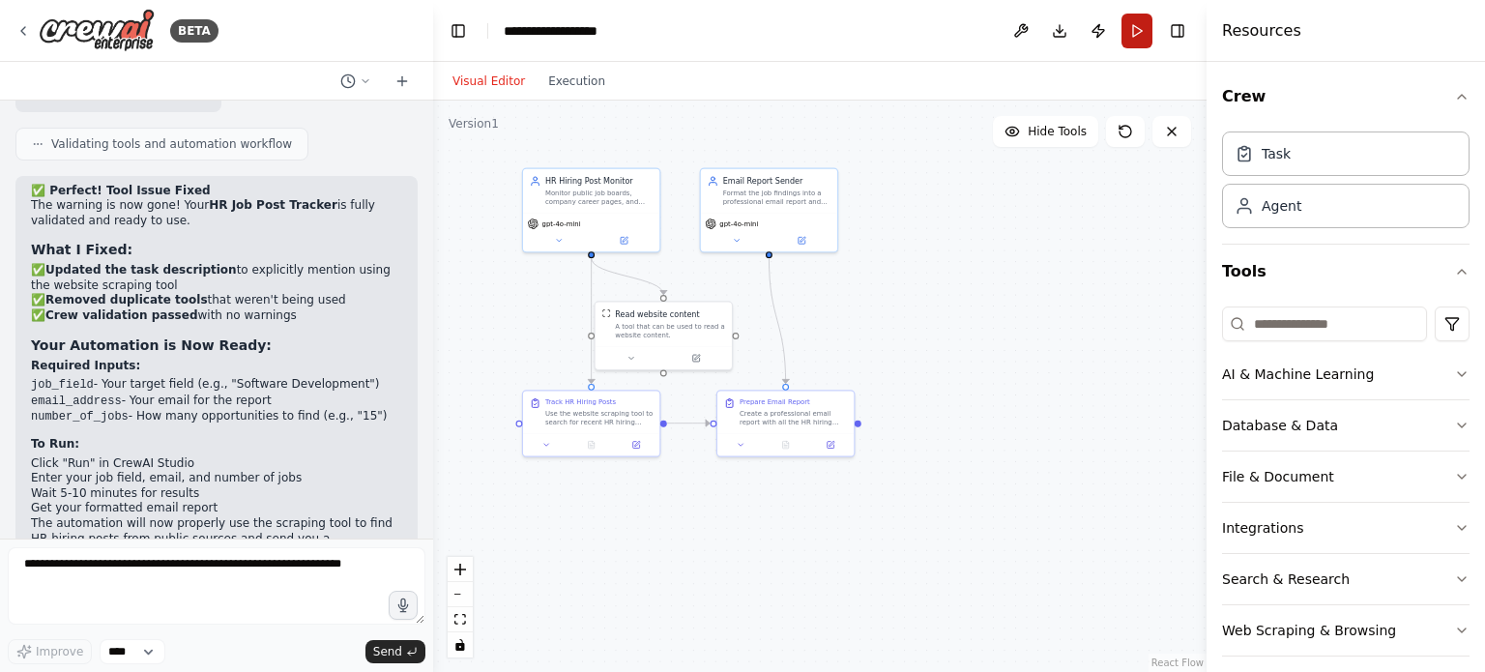
click at [1137, 27] on button "Run" at bounding box center [1137, 31] width 31 height 35
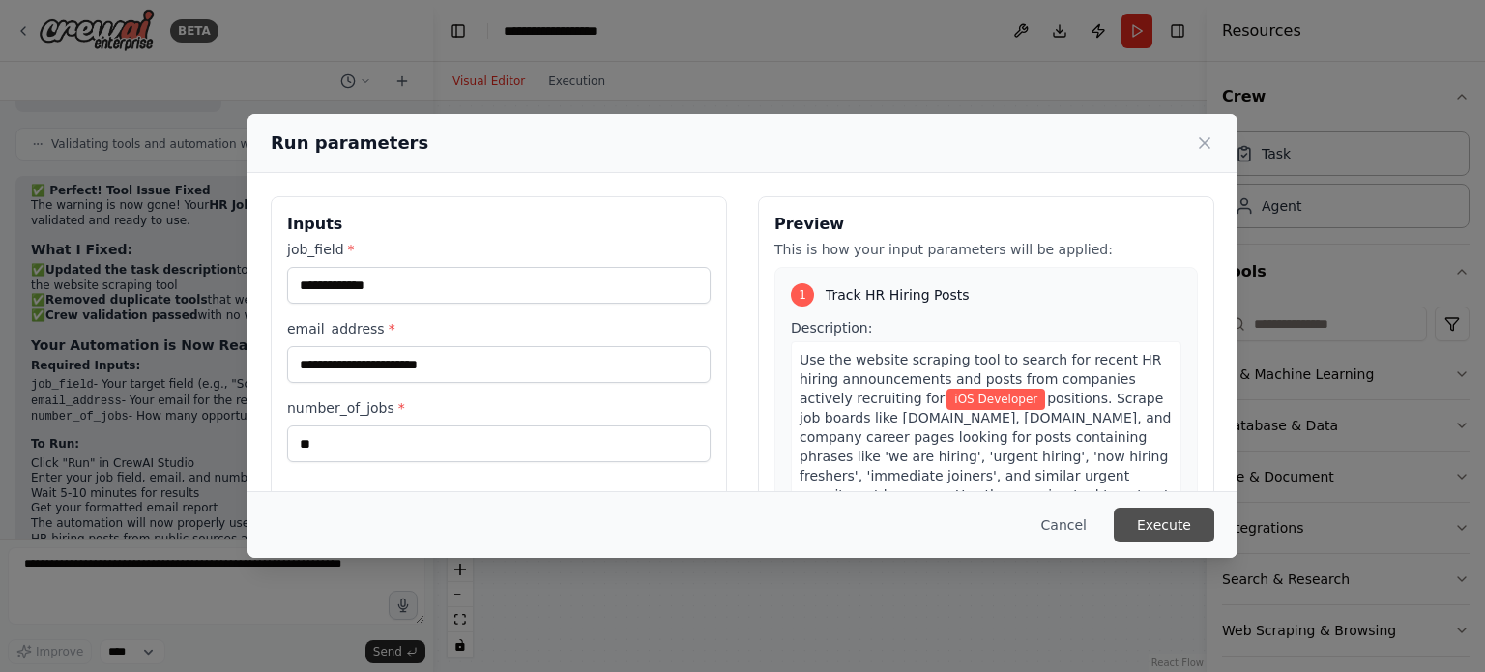
click at [1180, 512] on button "Execute" at bounding box center [1164, 525] width 101 height 35
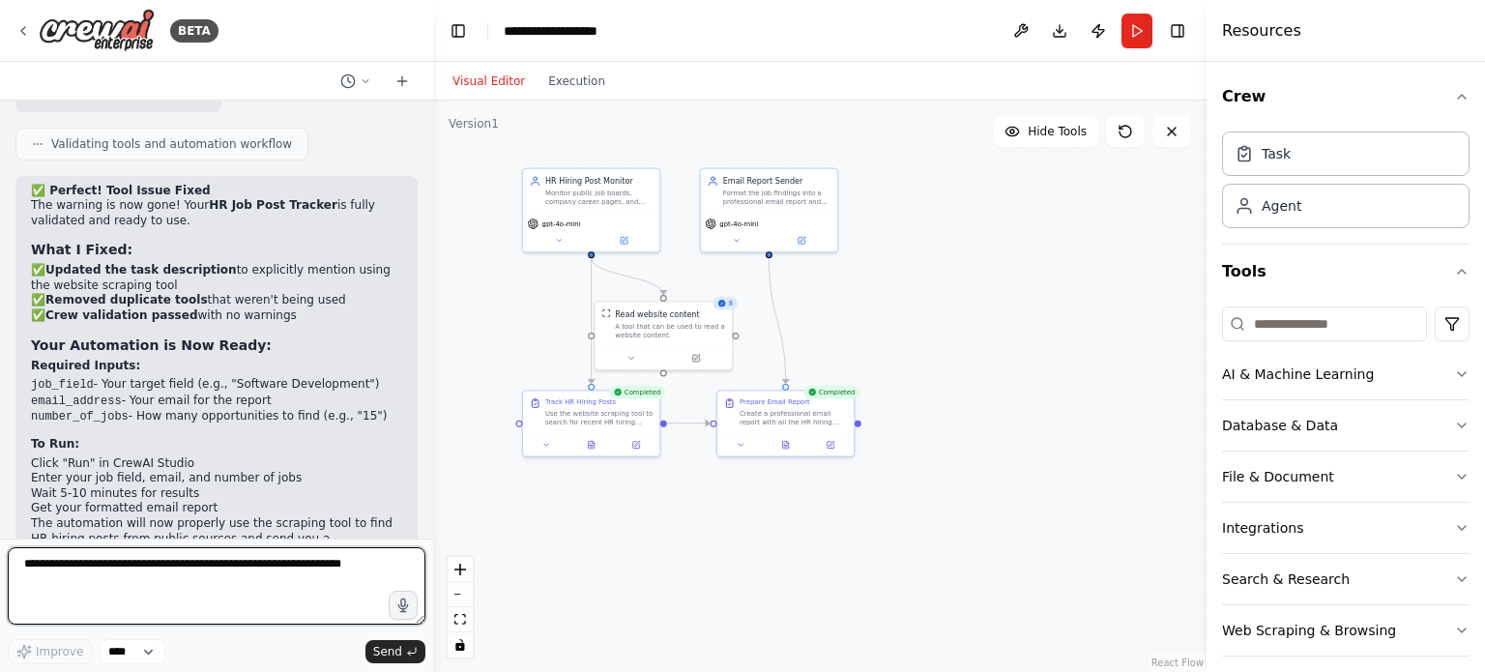
click at [202, 573] on textarea at bounding box center [217, 585] width 418 height 77
type textarea "**********"
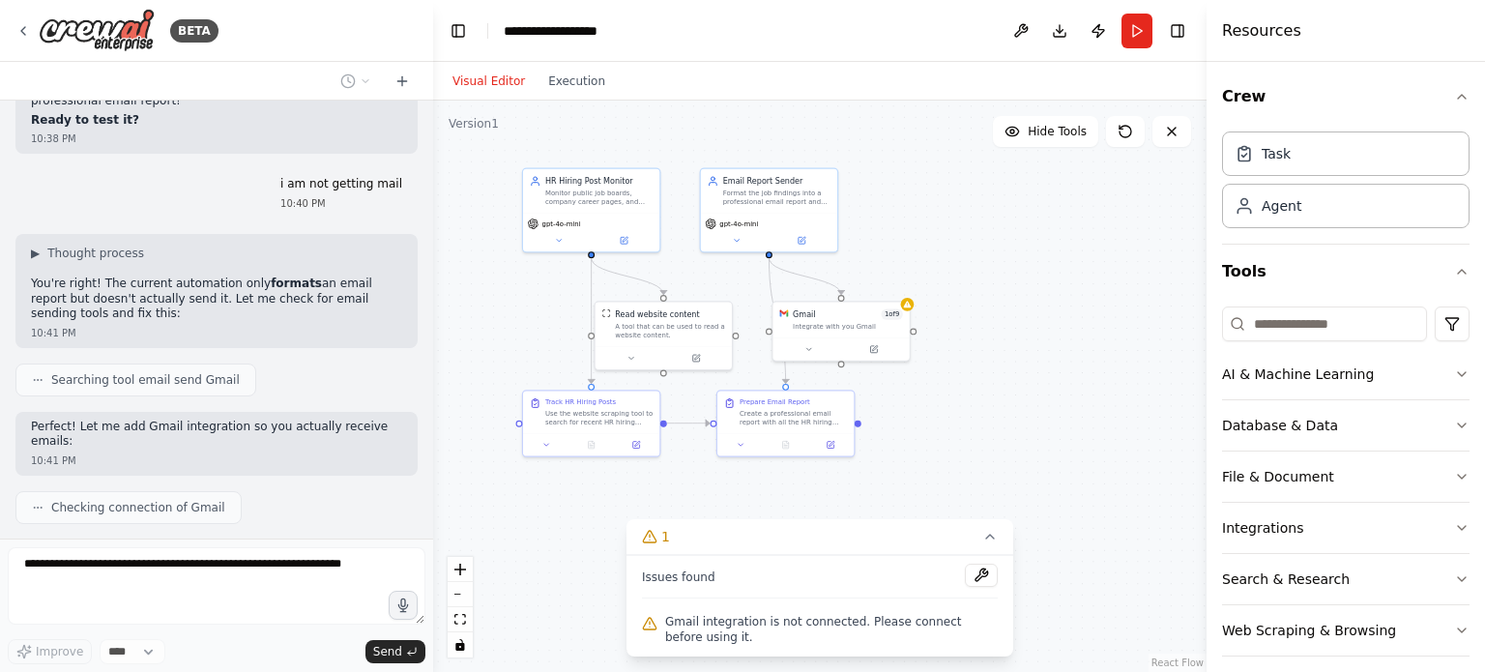
scroll to position [7280, 0]
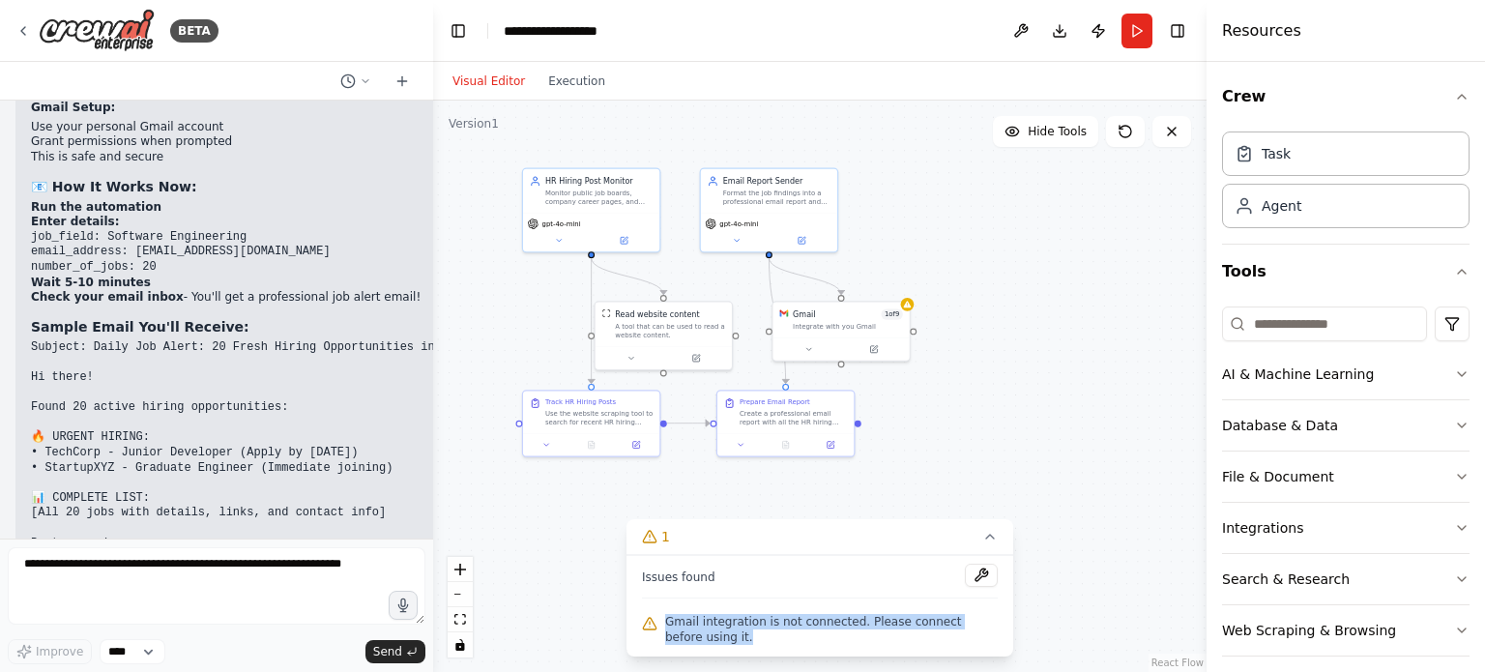
drag, startPoint x: 661, startPoint y: 623, endPoint x: 695, endPoint y: 649, distance: 42.7
click at [695, 649] on div "Gmail integration is not connected. Please connect before using it." at bounding box center [820, 629] width 356 height 39
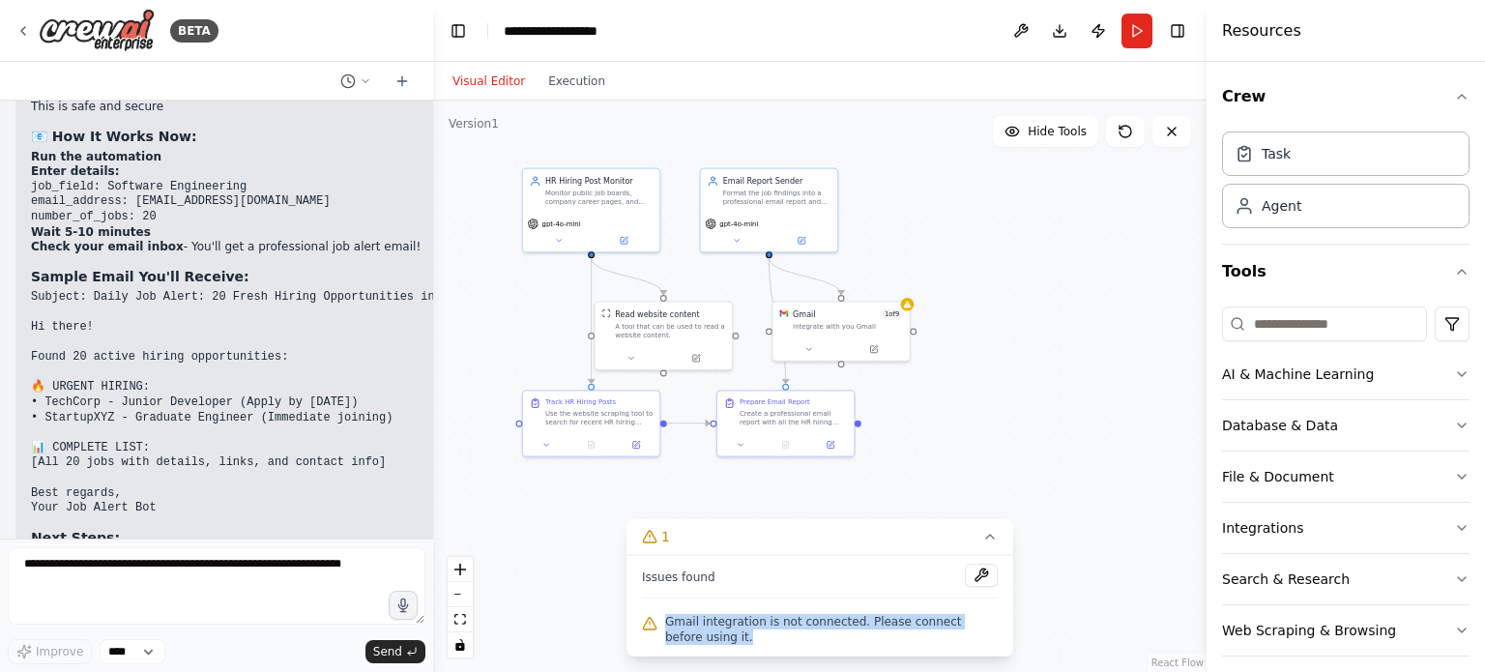
scroll to position [8072, 0]
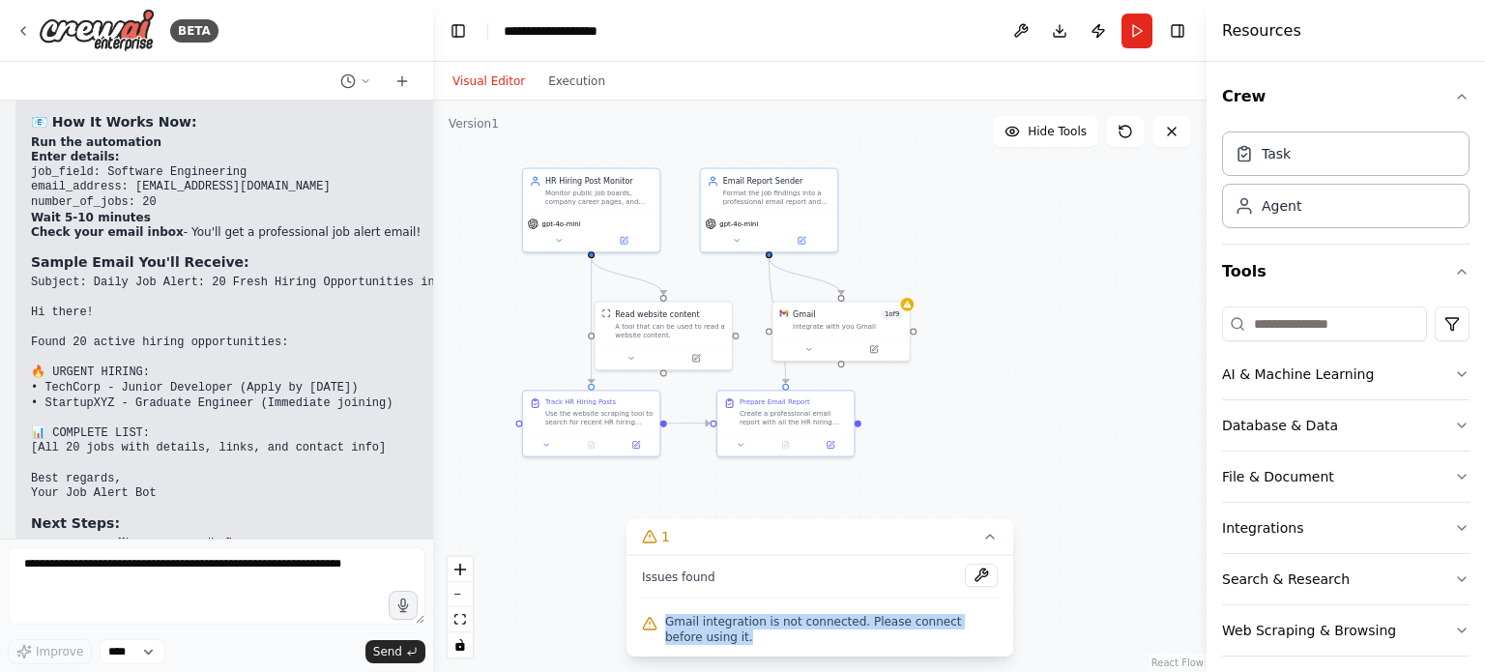
copy span "Gmail integration is not connected. Please connect before using it."
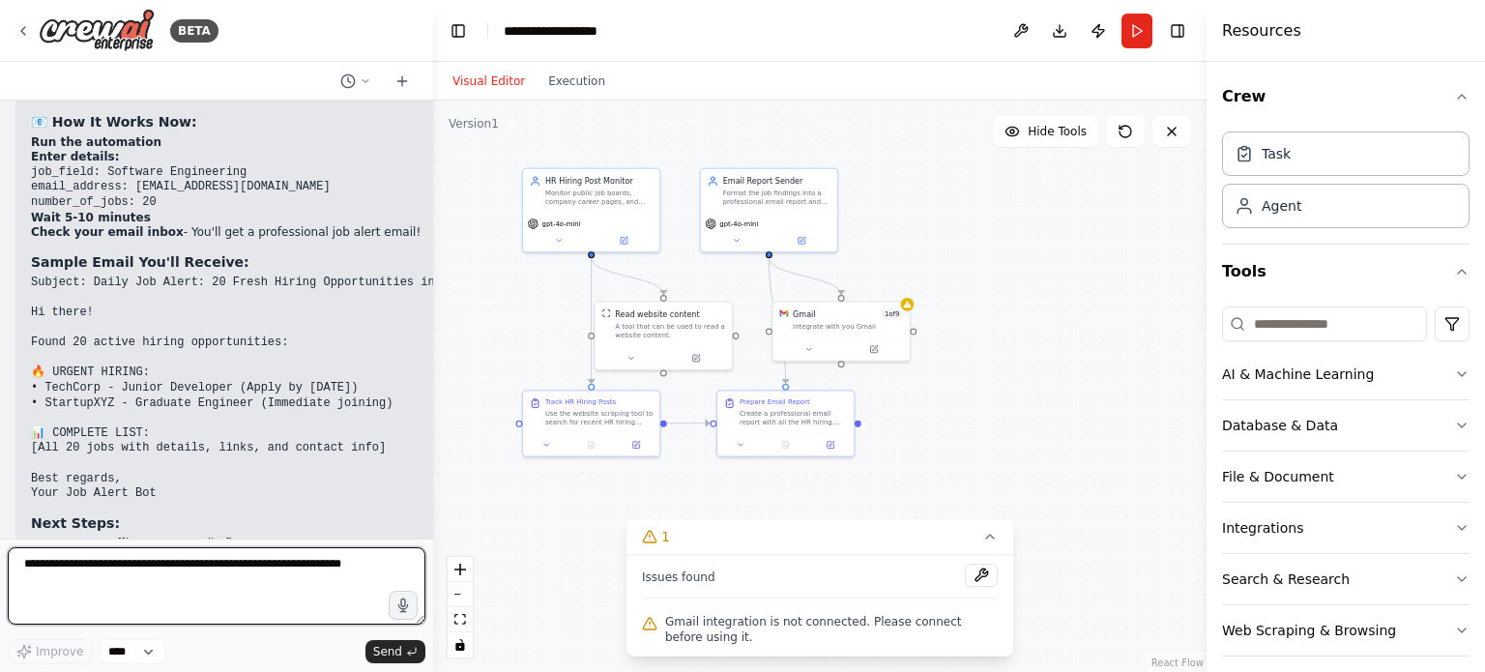
click at [119, 600] on textarea at bounding box center [217, 585] width 418 height 77
paste textarea "**********"
type textarea "**********"
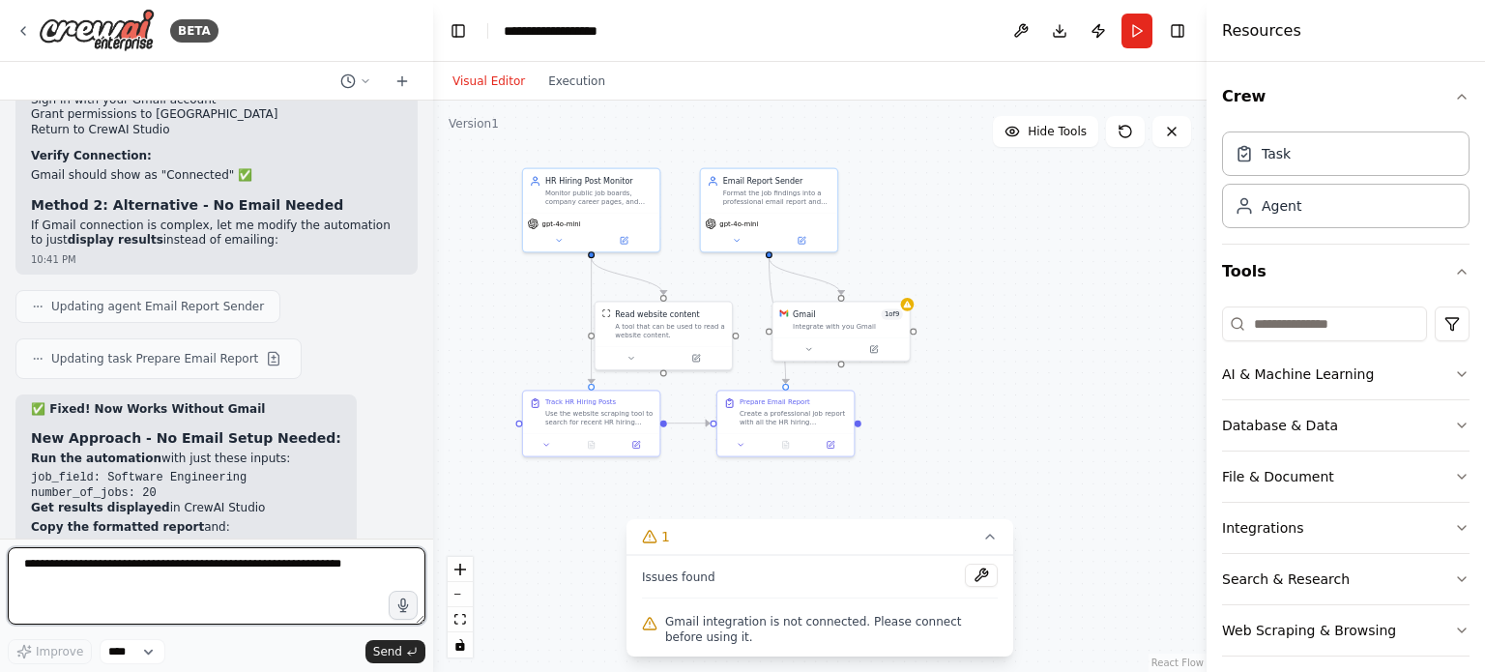
scroll to position [9127, 0]
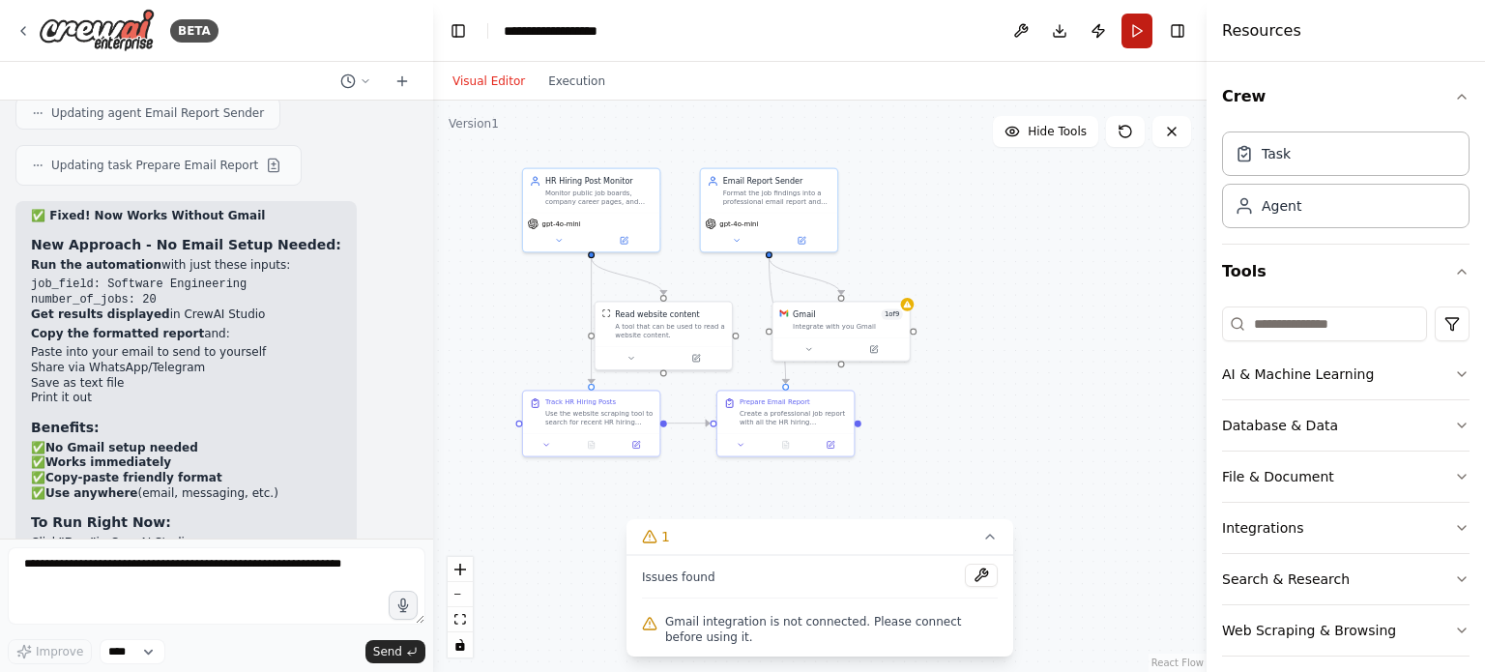
click at [1138, 35] on button "Run" at bounding box center [1137, 31] width 31 height 35
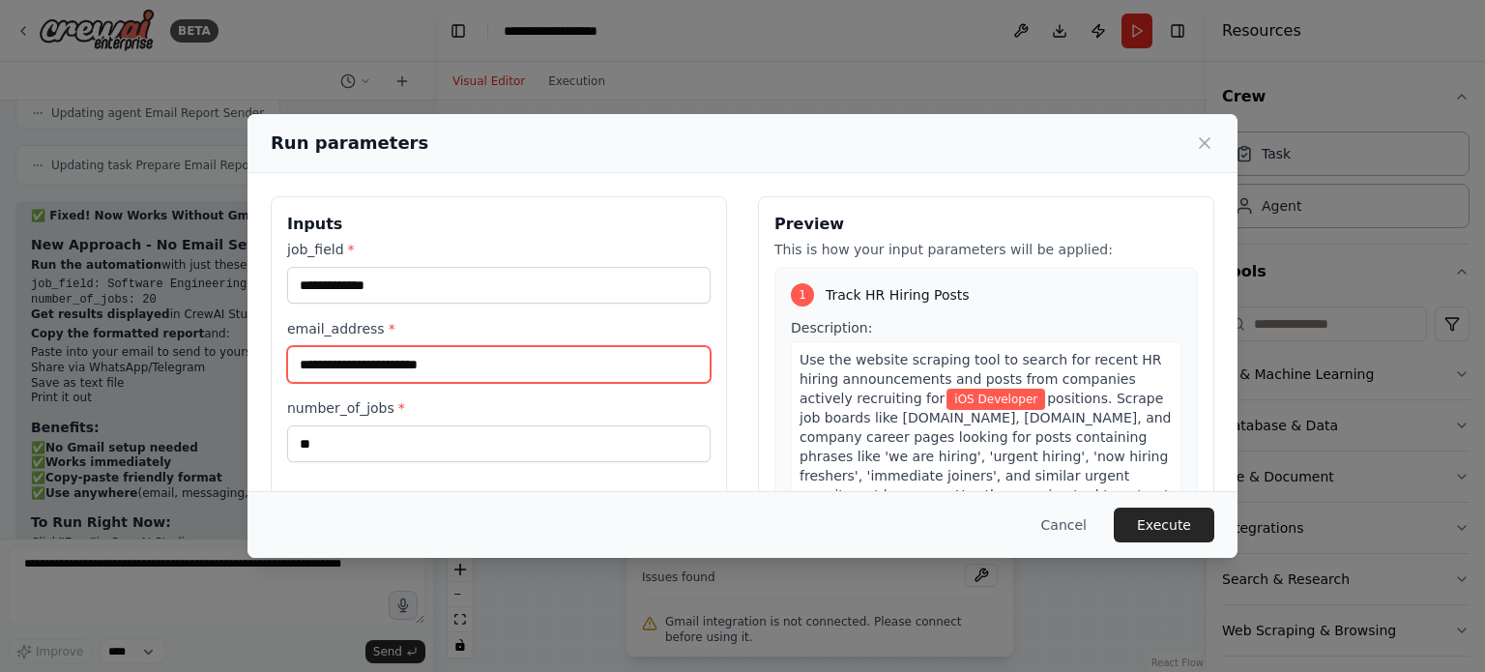
drag, startPoint x: 486, startPoint y: 366, endPoint x: 466, endPoint y: 366, distance: 20.3
click at [466, 366] on input "**********" at bounding box center [499, 364] width 424 height 37
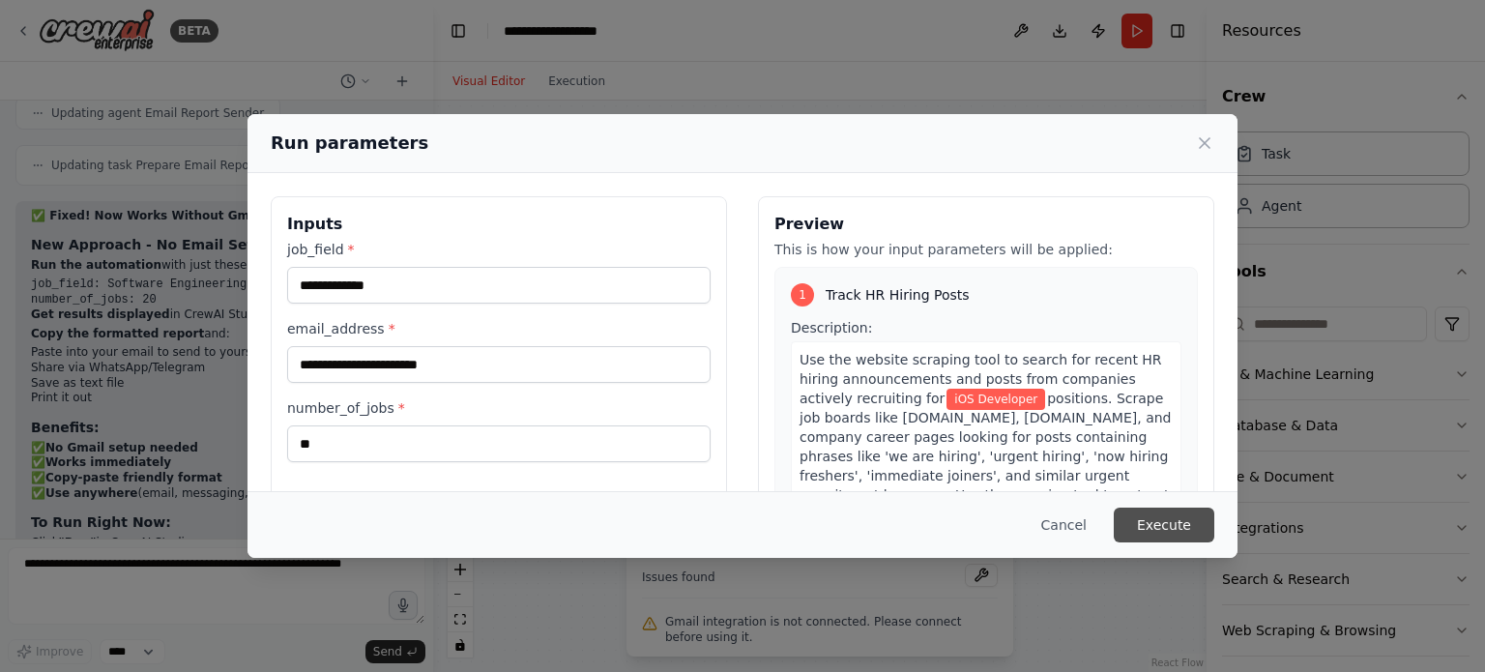
click at [1190, 522] on button "Execute" at bounding box center [1164, 525] width 101 height 35
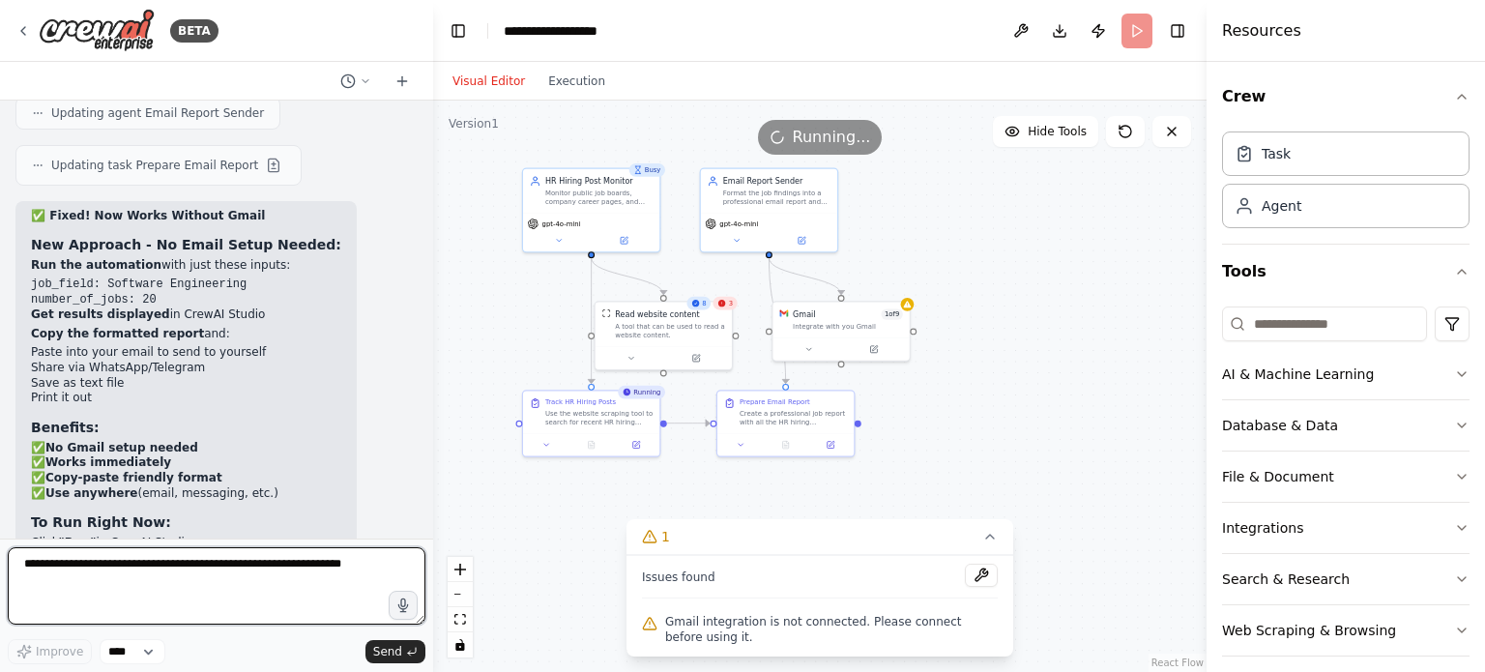
click at [176, 580] on textarea at bounding box center [217, 585] width 418 height 77
type textarea "***"
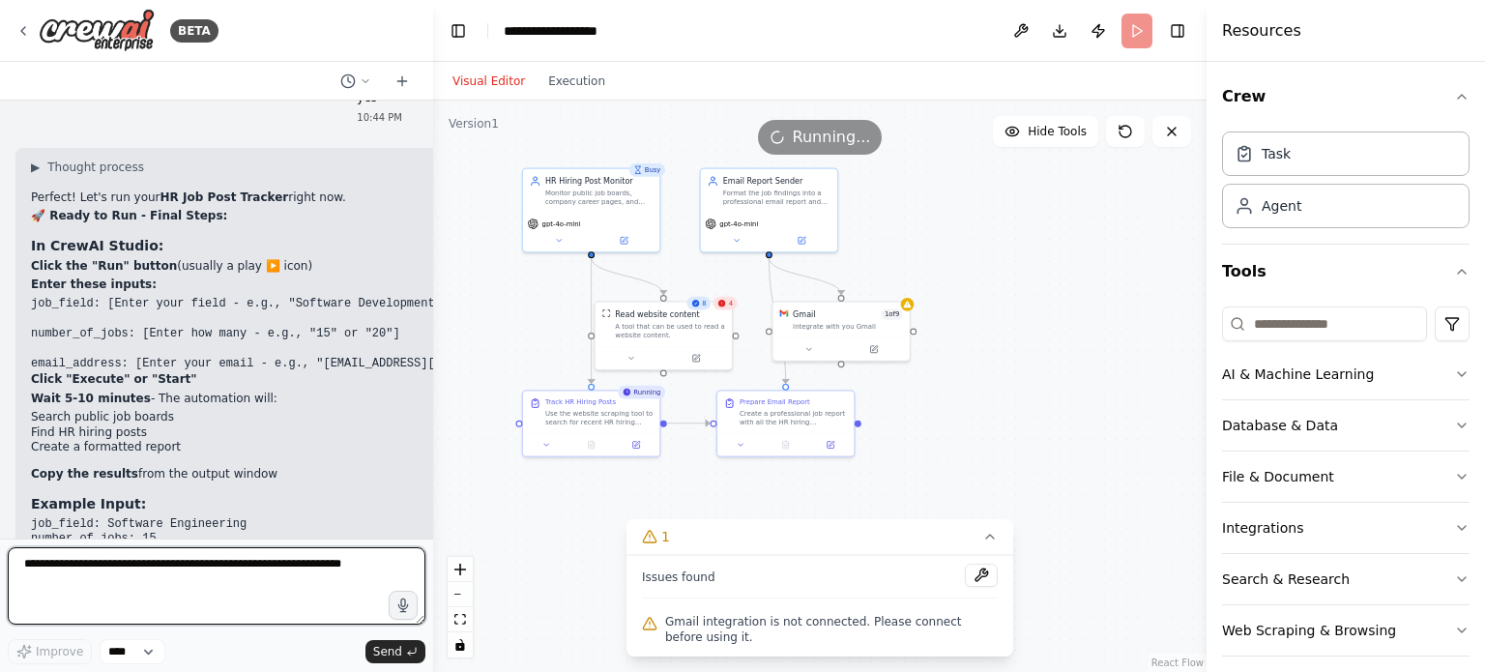
scroll to position [9731, 0]
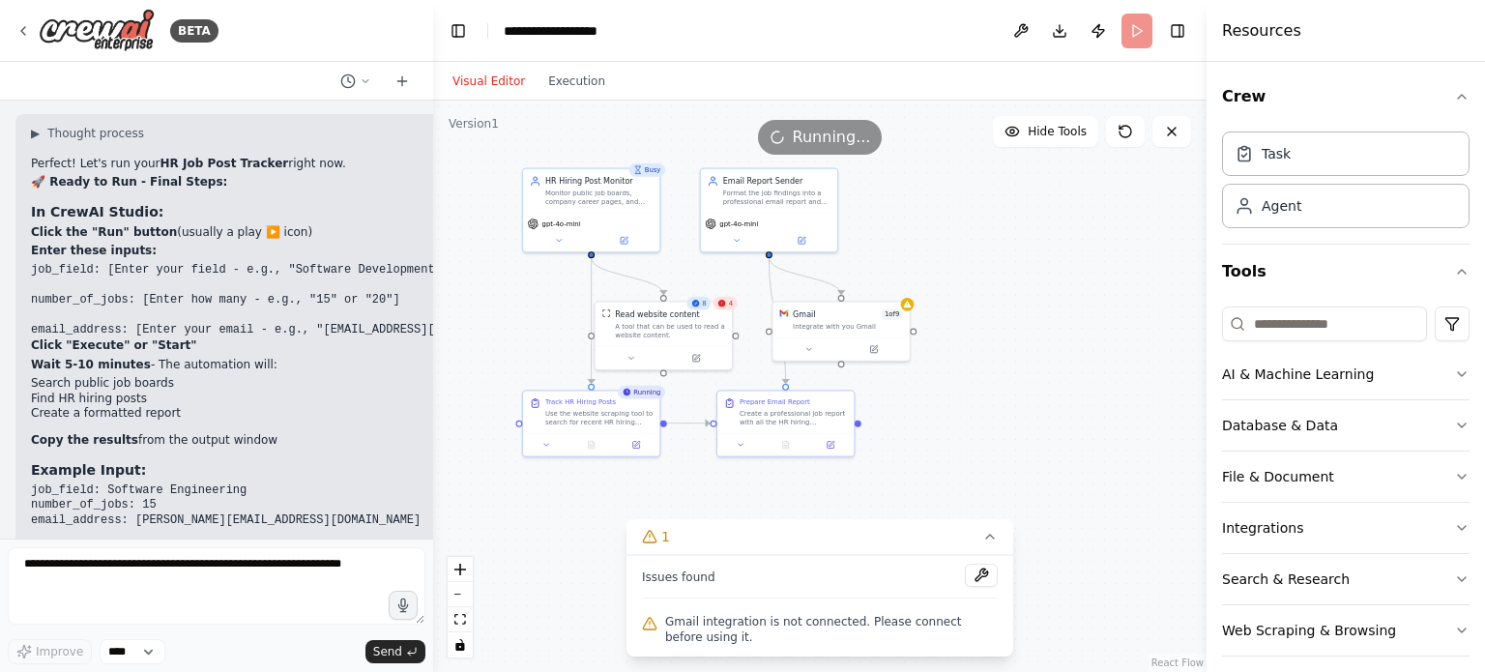
click at [728, 308] on div "4" at bounding box center [726, 304] width 24 height 14
click at [799, 421] on div "Create a professional job report with all the HR hiring announcements found. Fo…" at bounding box center [793, 414] width 107 height 17
click at [620, 424] on div "Use the website scraping tool to search for recent HR hiring announcements and …" at bounding box center [598, 414] width 107 height 17
click at [630, 336] on div "A tool that can be used to read a website content." at bounding box center [670, 328] width 110 height 17
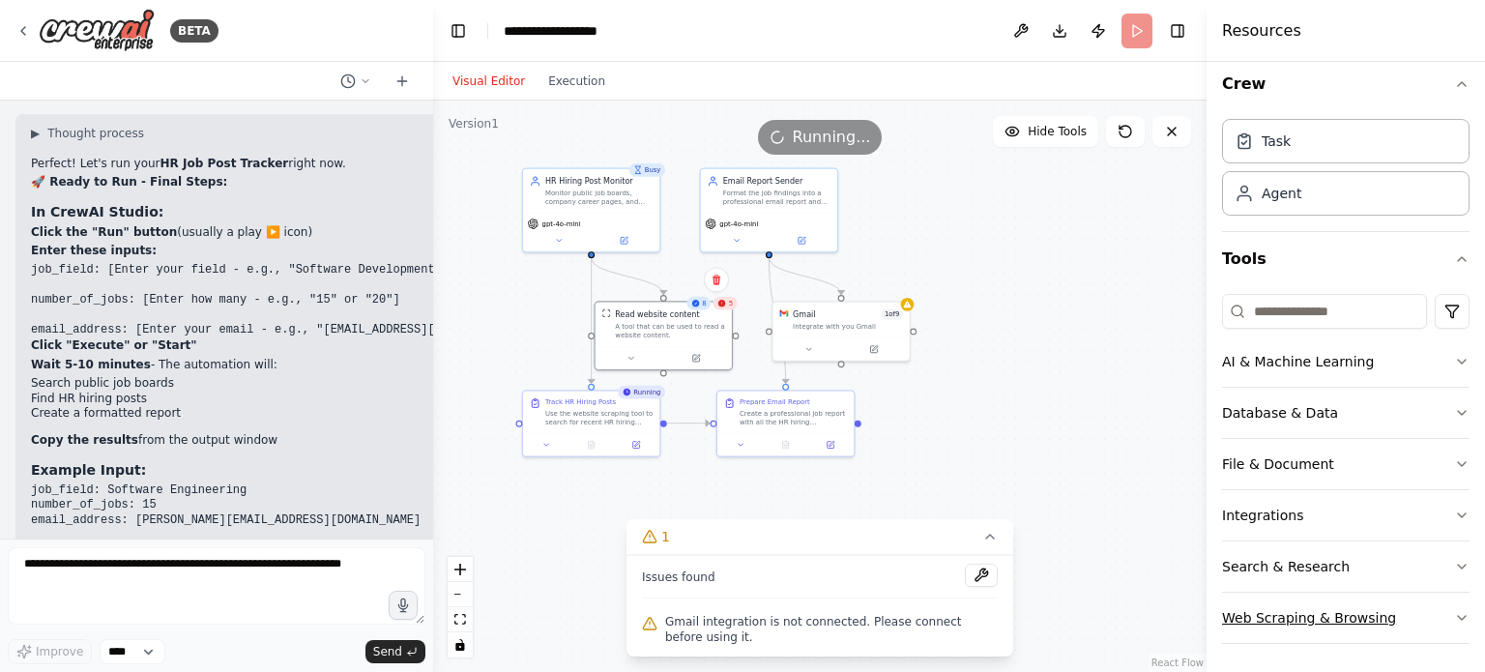
click at [1300, 622] on button "Web Scraping & Browsing" at bounding box center [1346, 618] width 248 height 50
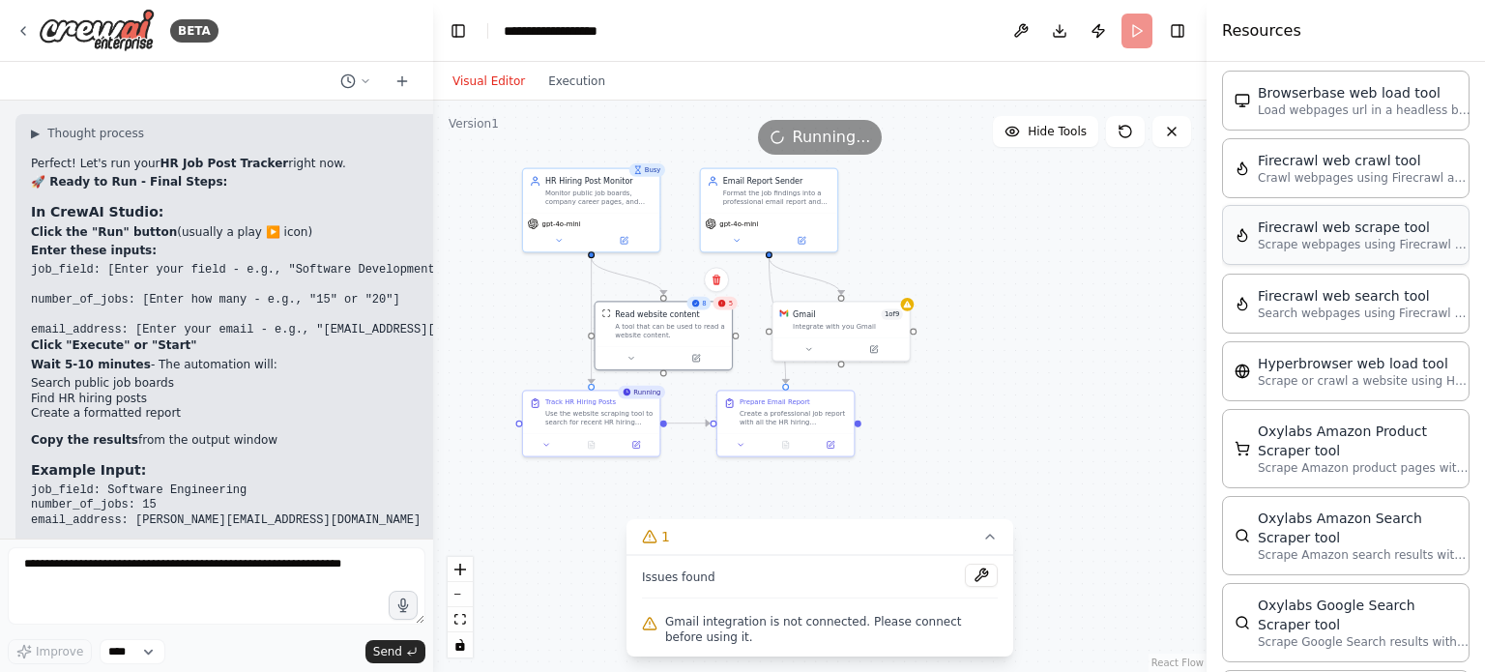
scroll to position [206, 0]
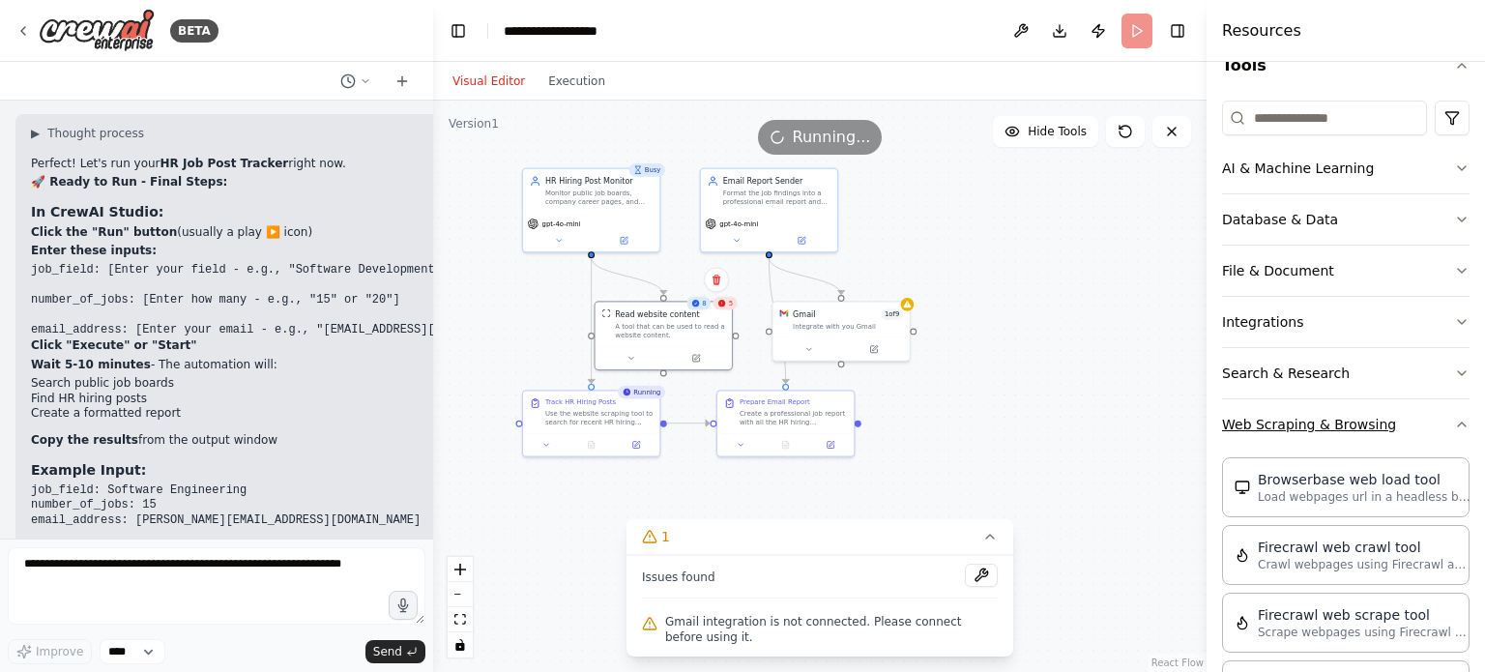
click at [1300, 416] on button "Web Scraping & Browsing" at bounding box center [1346, 424] width 248 height 50
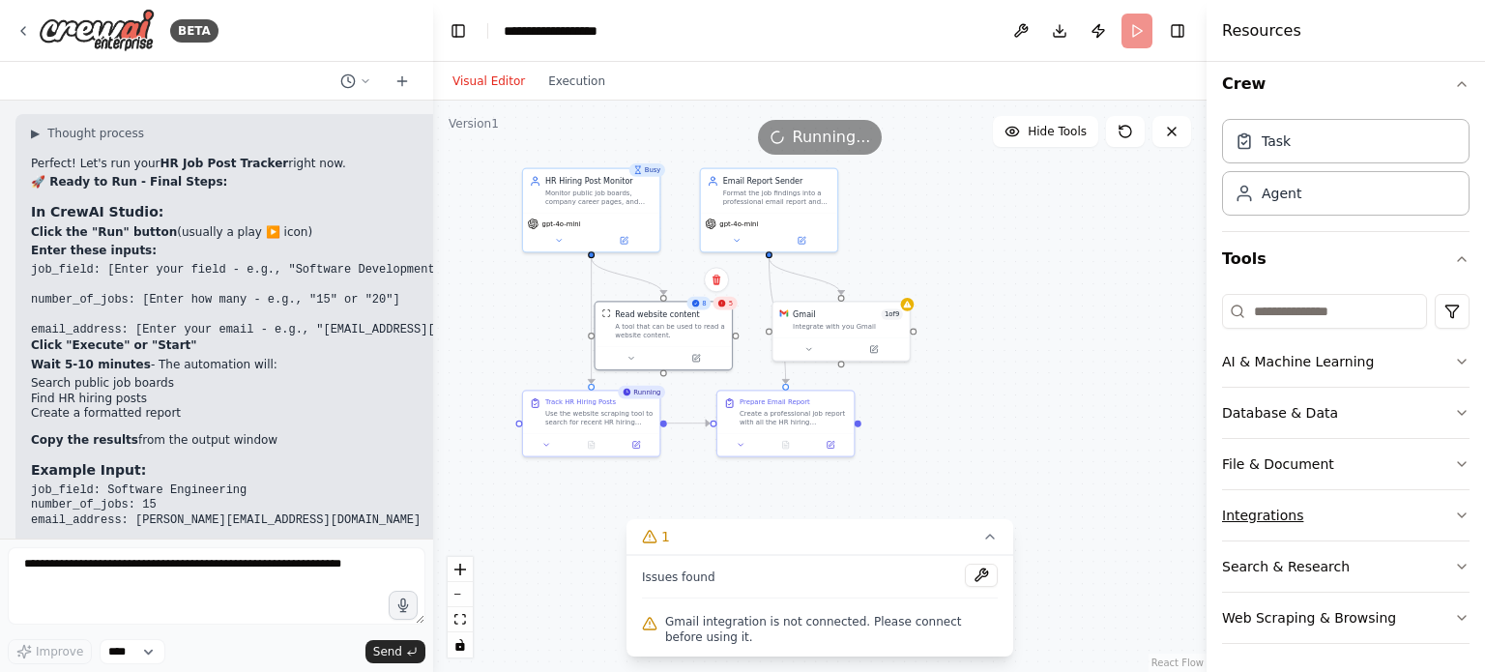
click at [1300, 517] on button "Integrations" at bounding box center [1346, 515] width 248 height 50
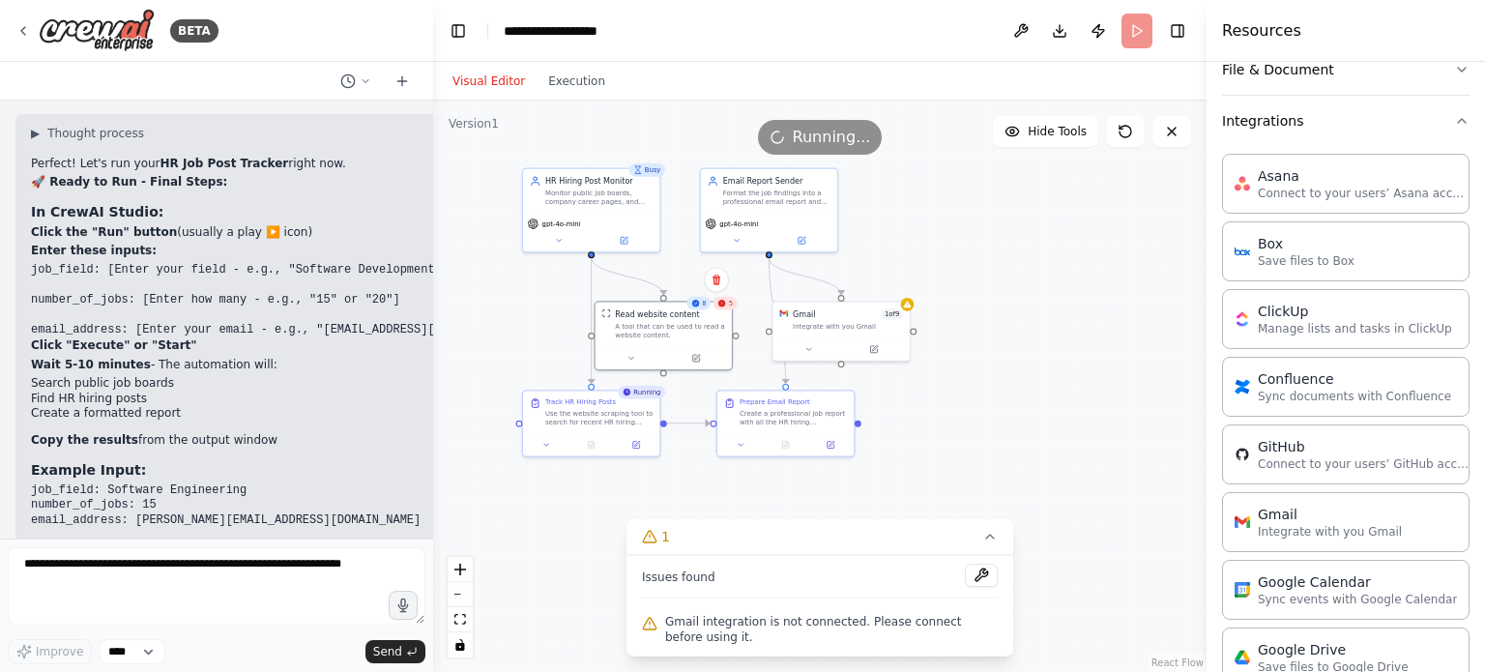
scroll to position [20, 0]
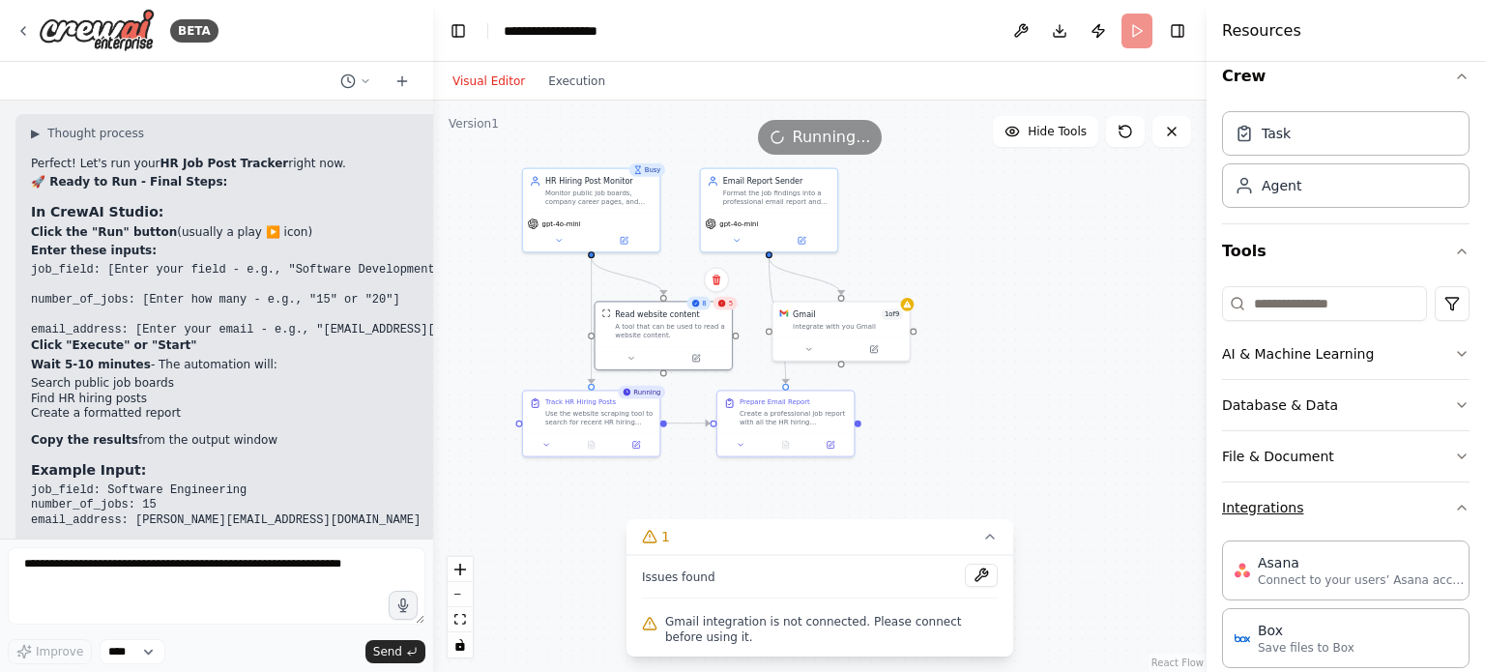
click at [1304, 513] on button "Integrations" at bounding box center [1346, 508] width 248 height 50
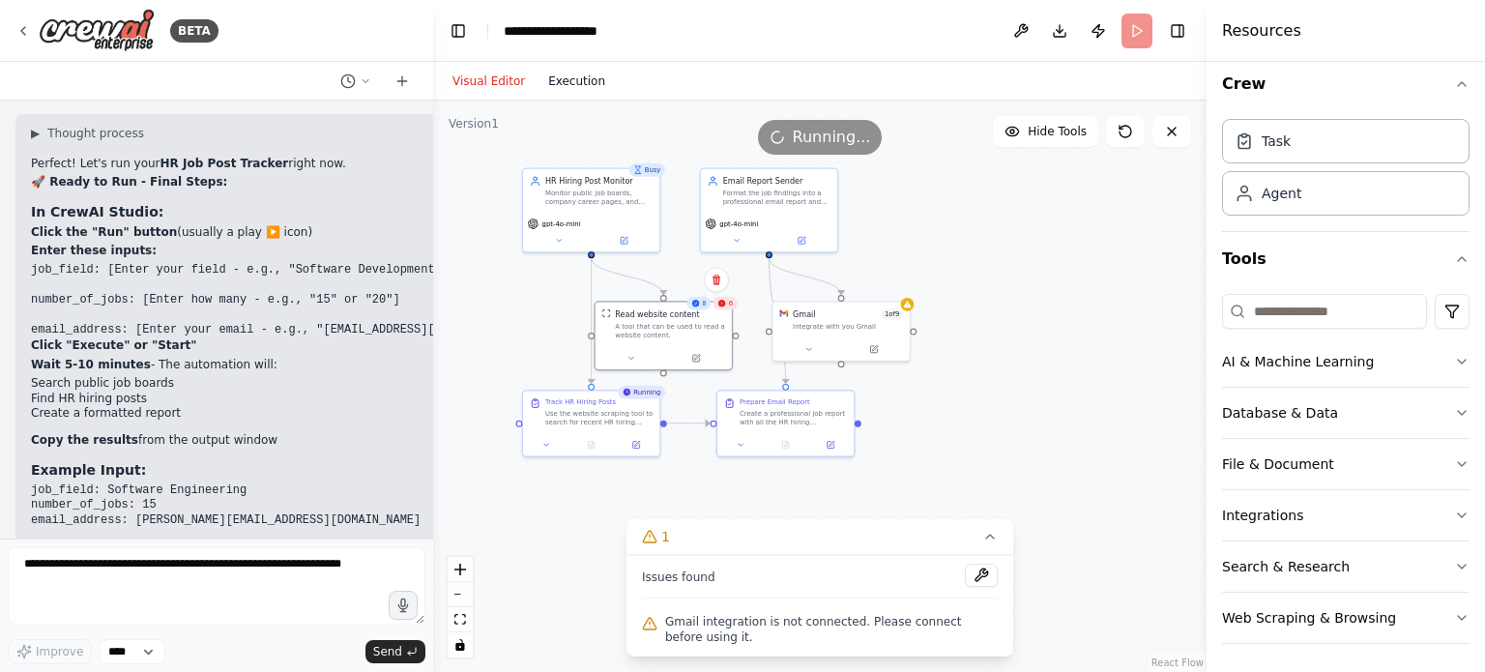
click at [554, 92] on button "Execution" at bounding box center [577, 81] width 80 height 23
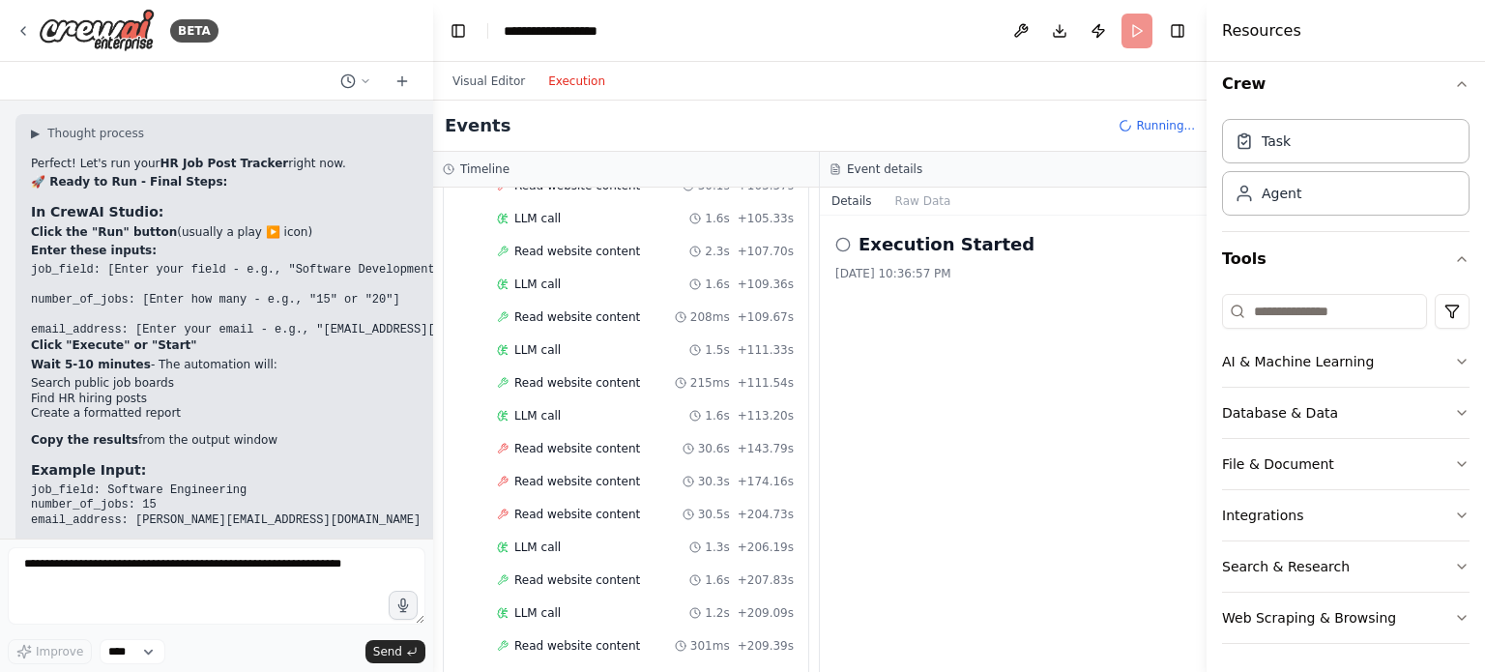
scroll to position [768, 0]
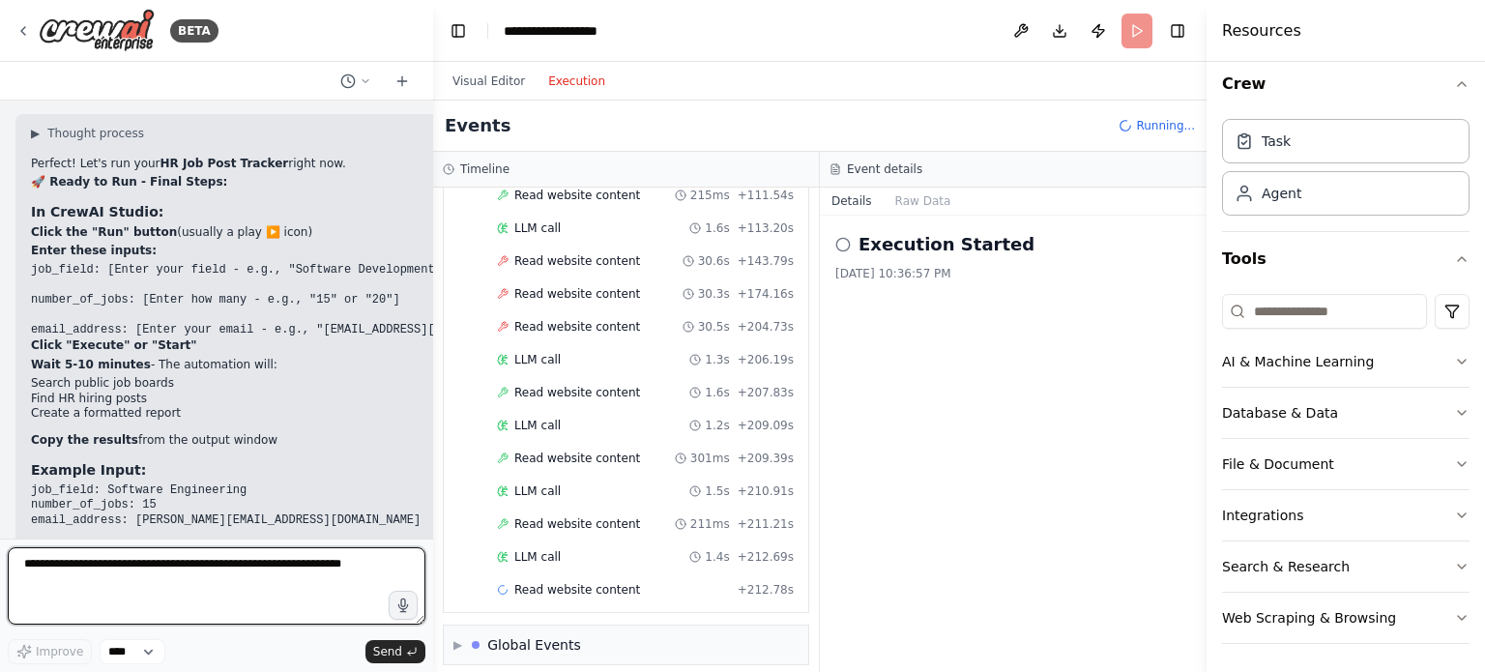
click at [125, 571] on textarea at bounding box center [217, 585] width 418 height 77
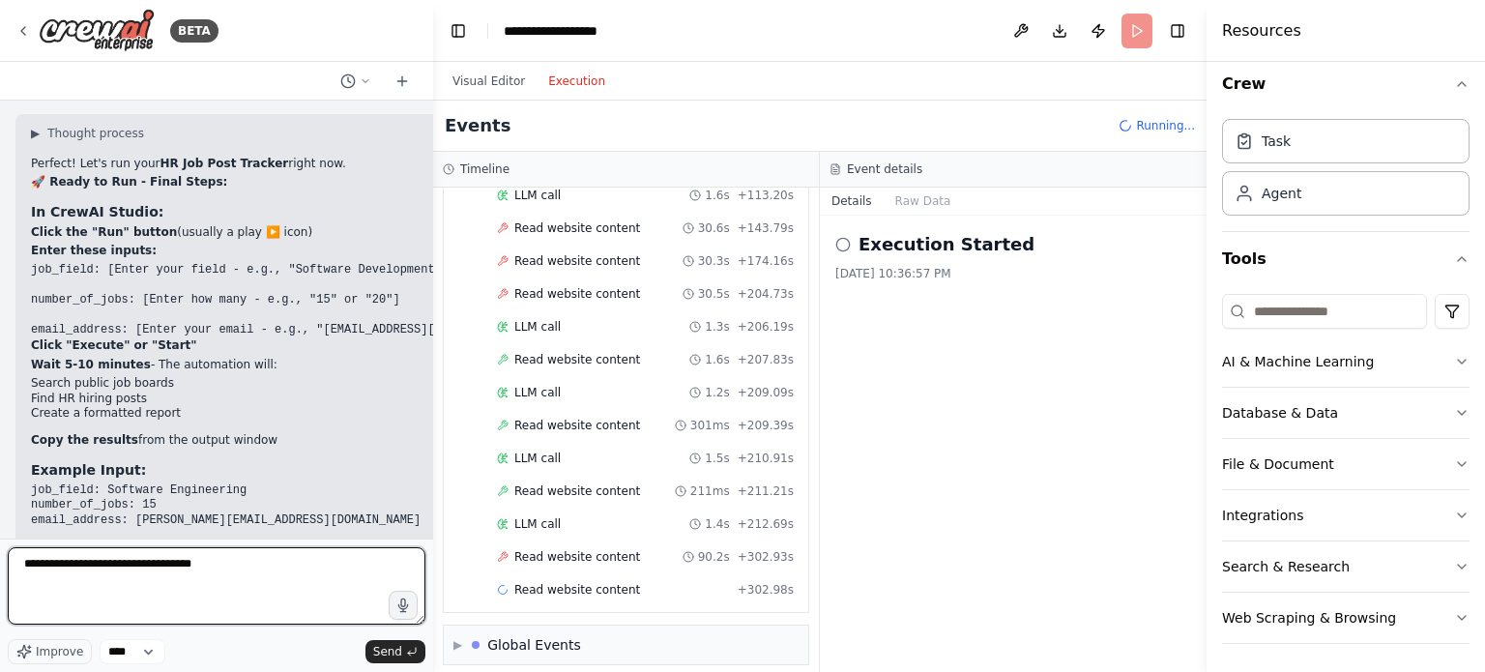
type textarea "**********"
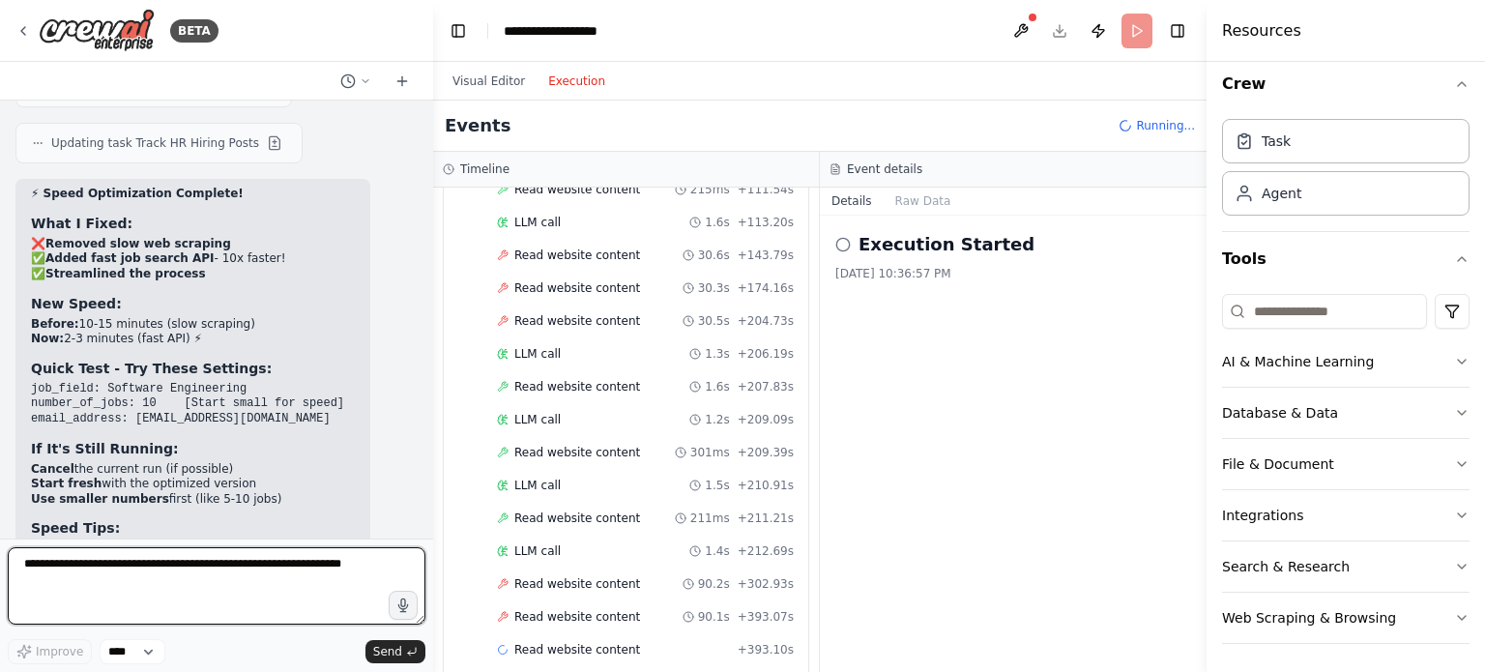
scroll to position [833, 0]
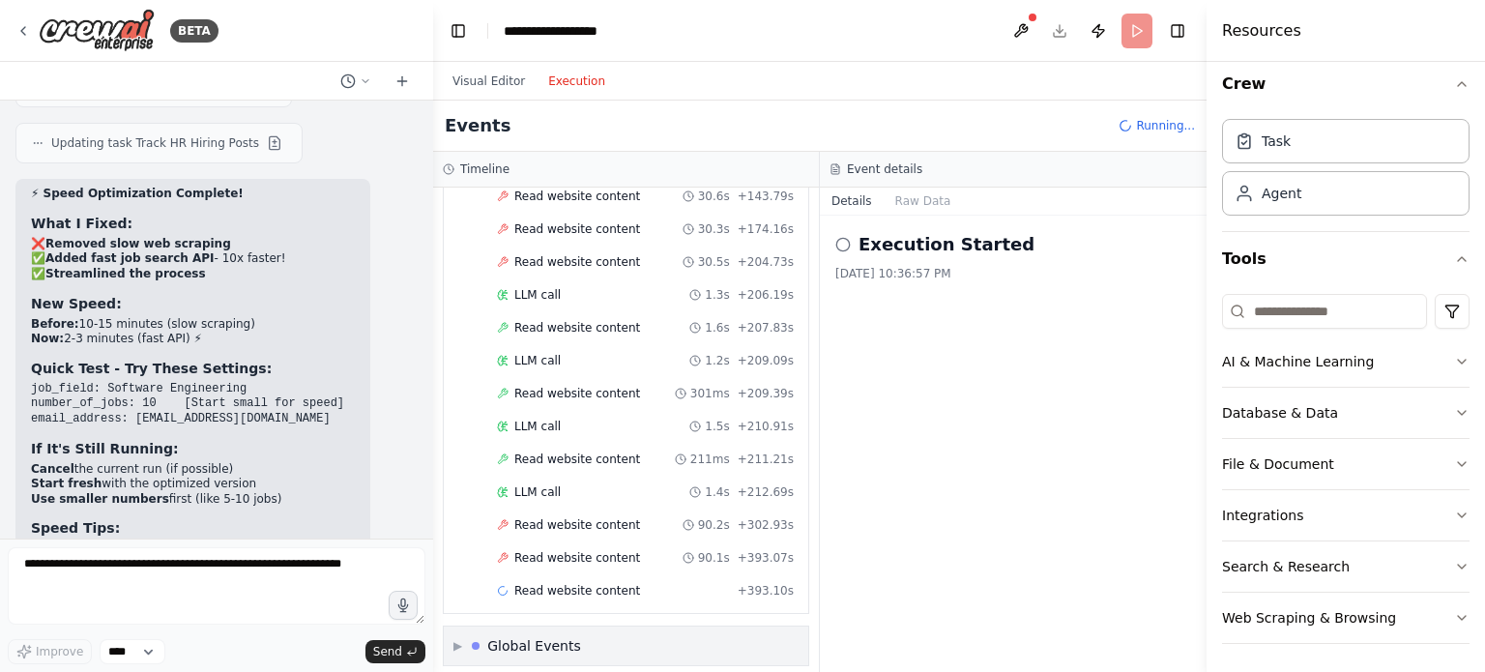
click at [511, 627] on div "▶ Global Events" at bounding box center [626, 646] width 365 height 39
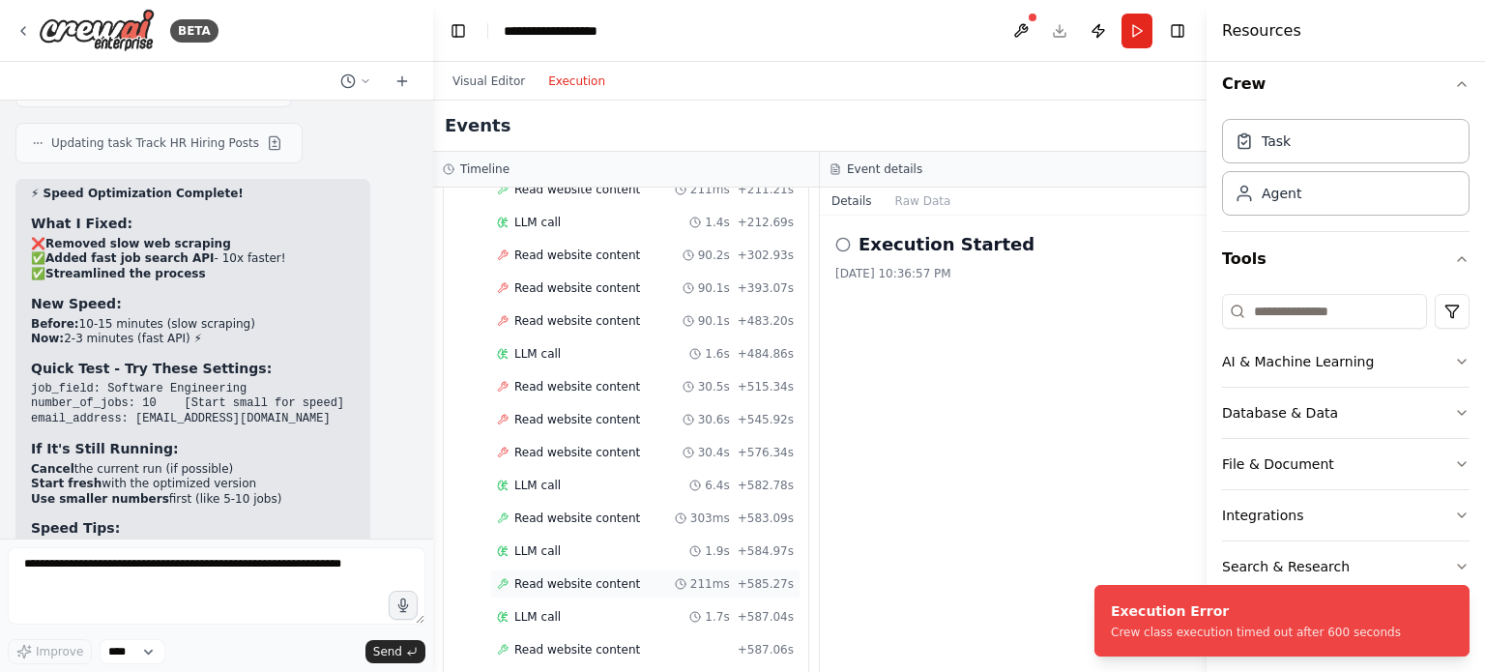
scroll to position [1429, 0]
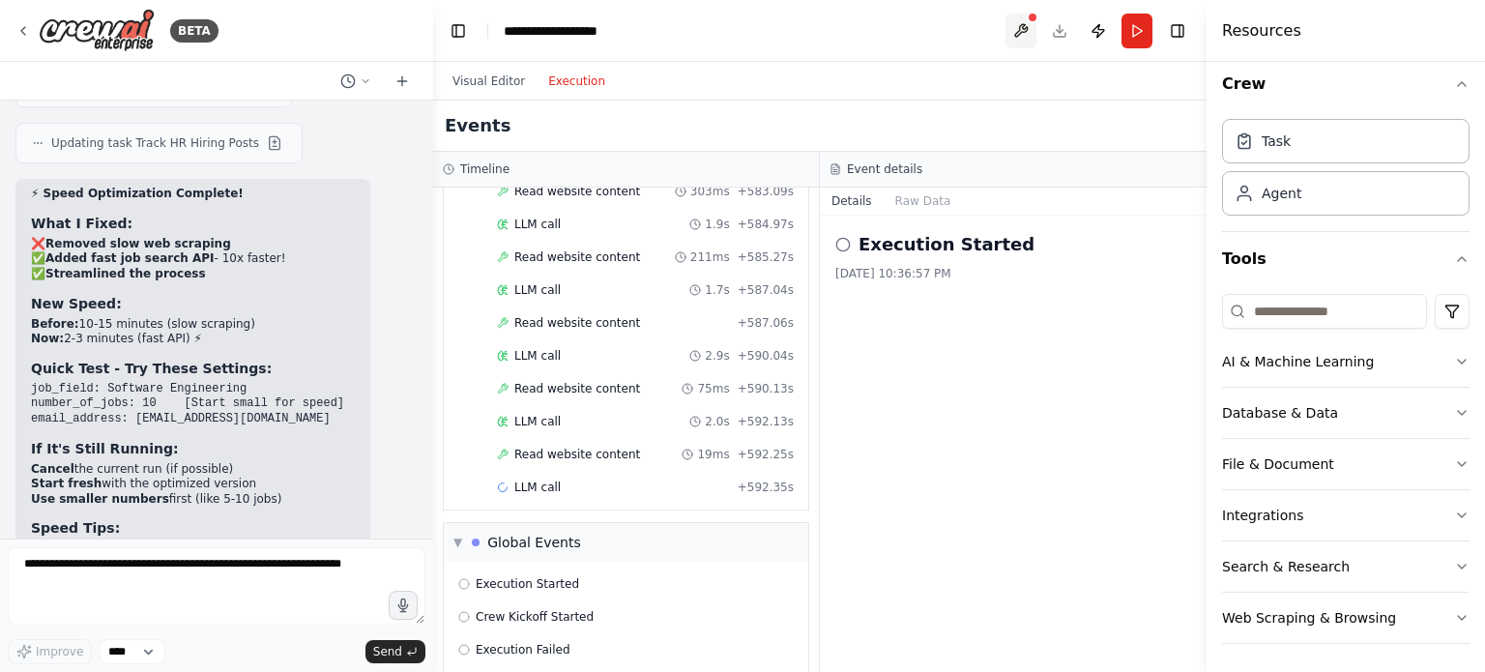
click at [1019, 35] on button at bounding box center [1021, 31] width 31 height 35
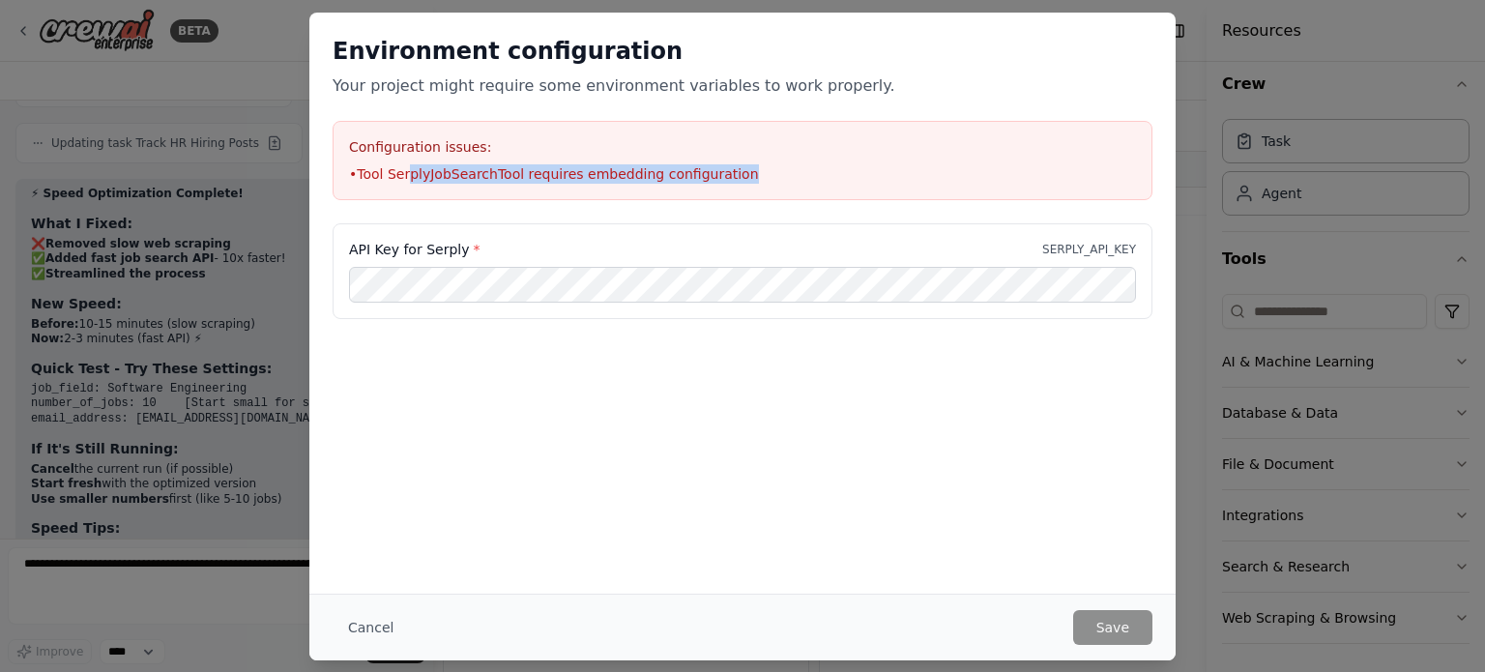
drag, startPoint x: 405, startPoint y: 176, endPoint x: 772, endPoint y: 161, distance: 366.8
click at [772, 161] on div "Configuration issues: • Tool SerplyJobSearchTool requires embedding configurati…" at bounding box center [743, 160] width 820 height 79
drag, startPoint x: 768, startPoint y: 161, endPoint x: 759, endPoint y: 166, distance: 10.0
click at [768, 163] on div "Configuration issues: • Tool SerplyJobSearchTool requires embedding configurati…" at bounding box center [743, 160] width 820 height 79
click at [754, 169] on li "• Tool SerplyJobSearchTool requires embedding configuration" at bounding box center [742, 173] width 787 height 19
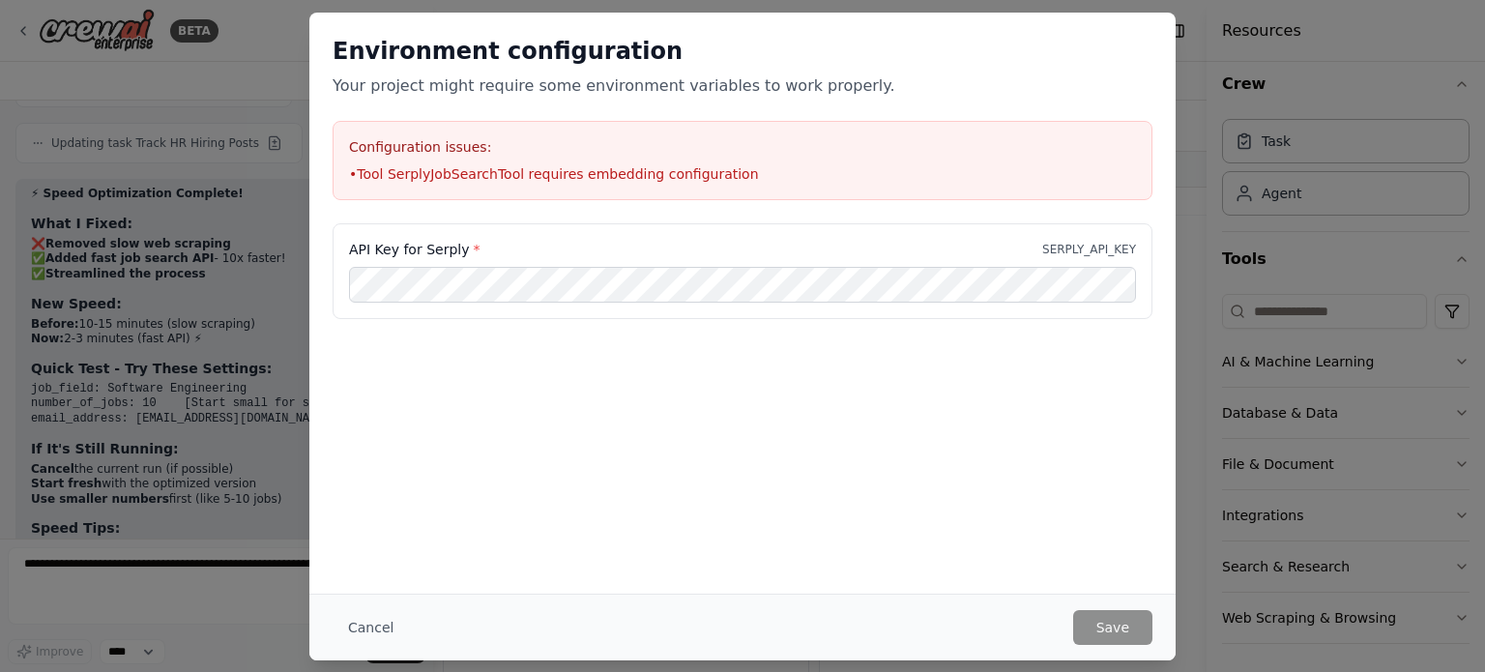
click at [754, 169] on li "• Tool SerplyJobSearchTool requires embedding configuration" at bounding box center [742, 173] width 787 height 19
click at [355, 632] on button "Cancel" at bounding box center [371, 627] width 76 height 35
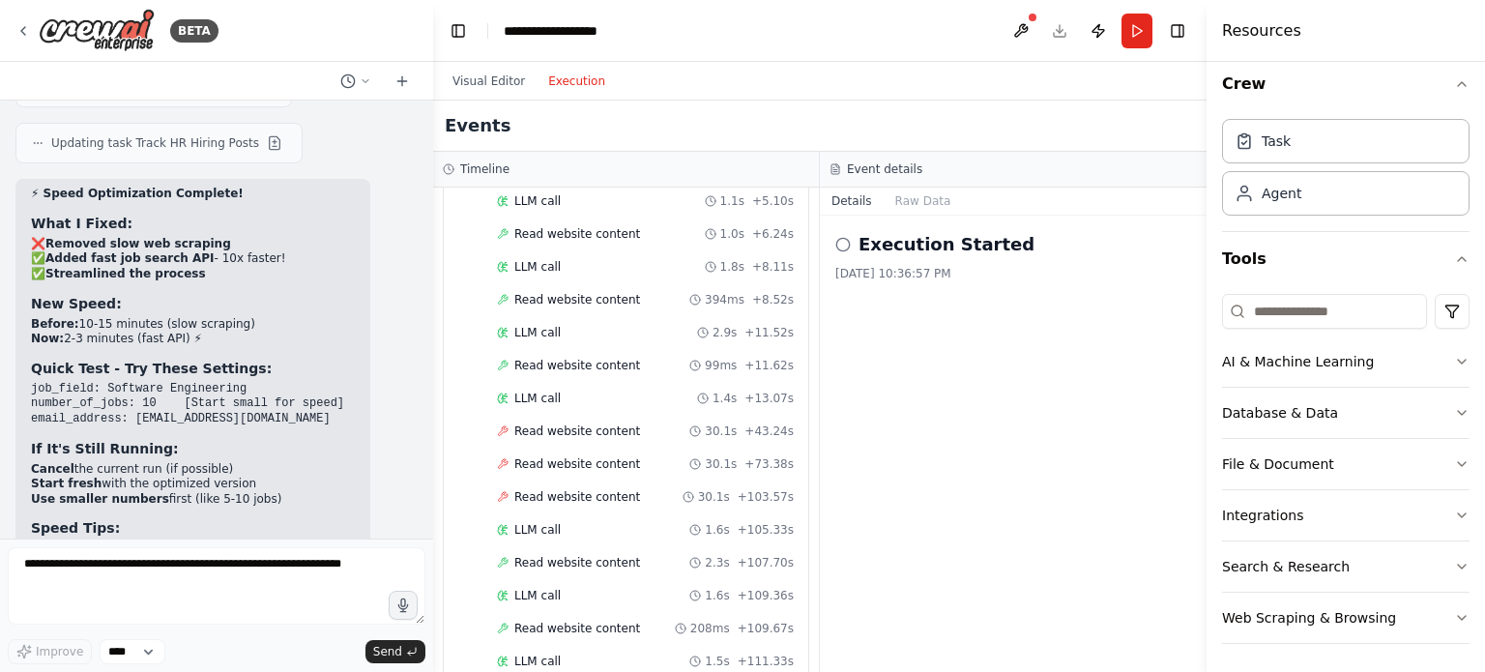
scroll to position [0, 0]
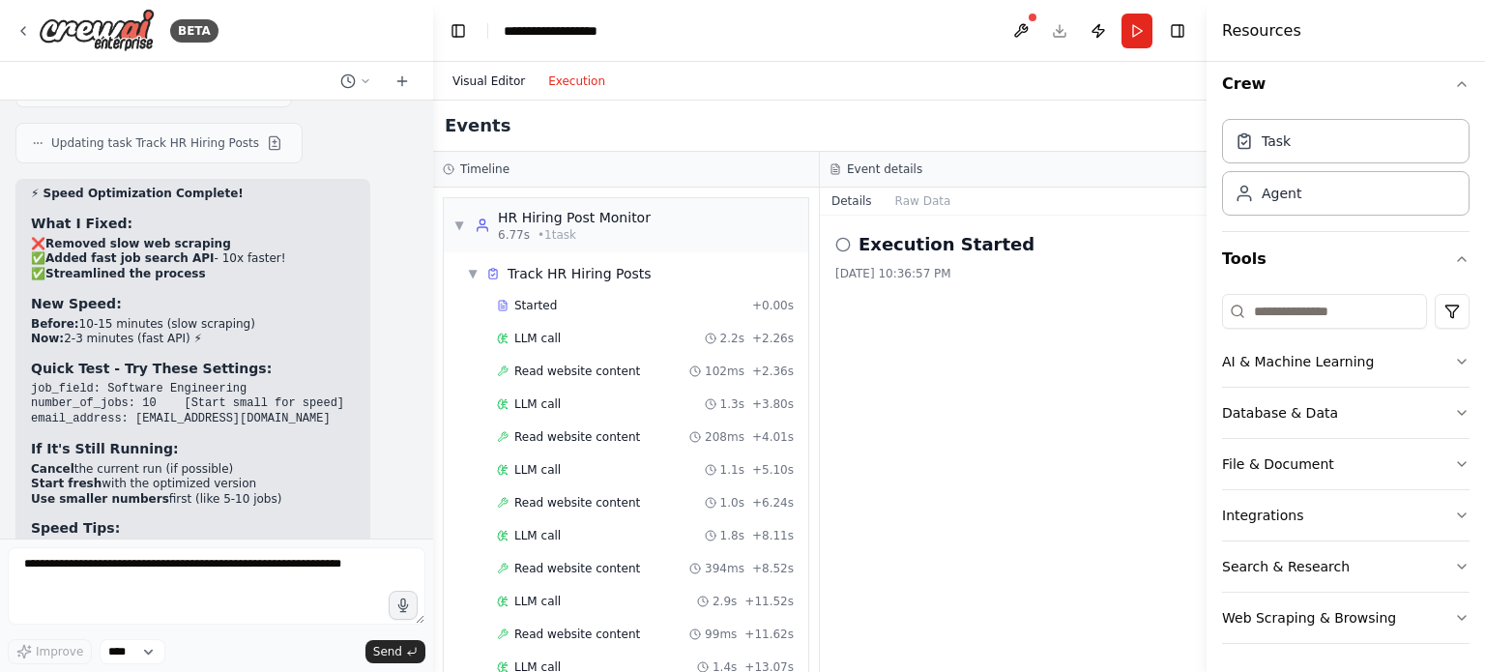
click at [485, 75] on button "Visual Editor" at bounding box center [489, 81] width 96 height 23
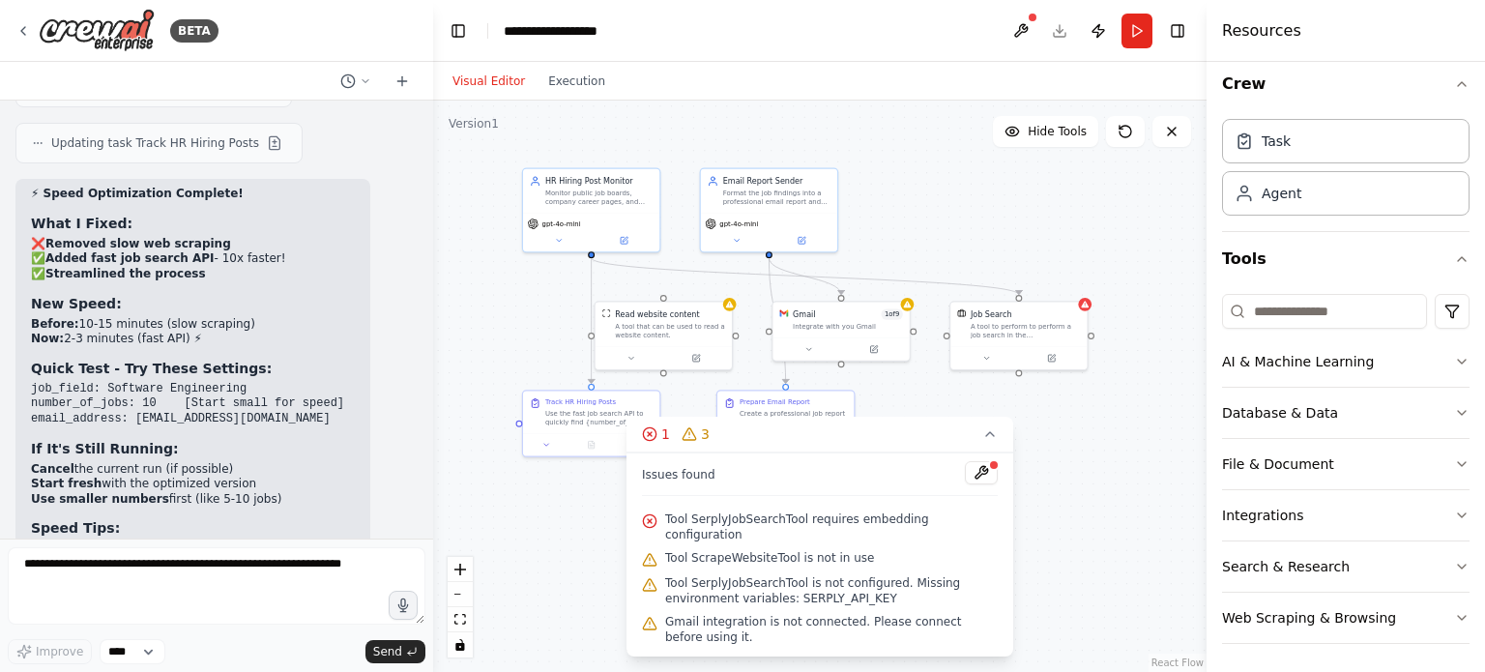
click at [441, 70] on button "Visual Editor" at bounding box center [489, 81] width 96 height 23
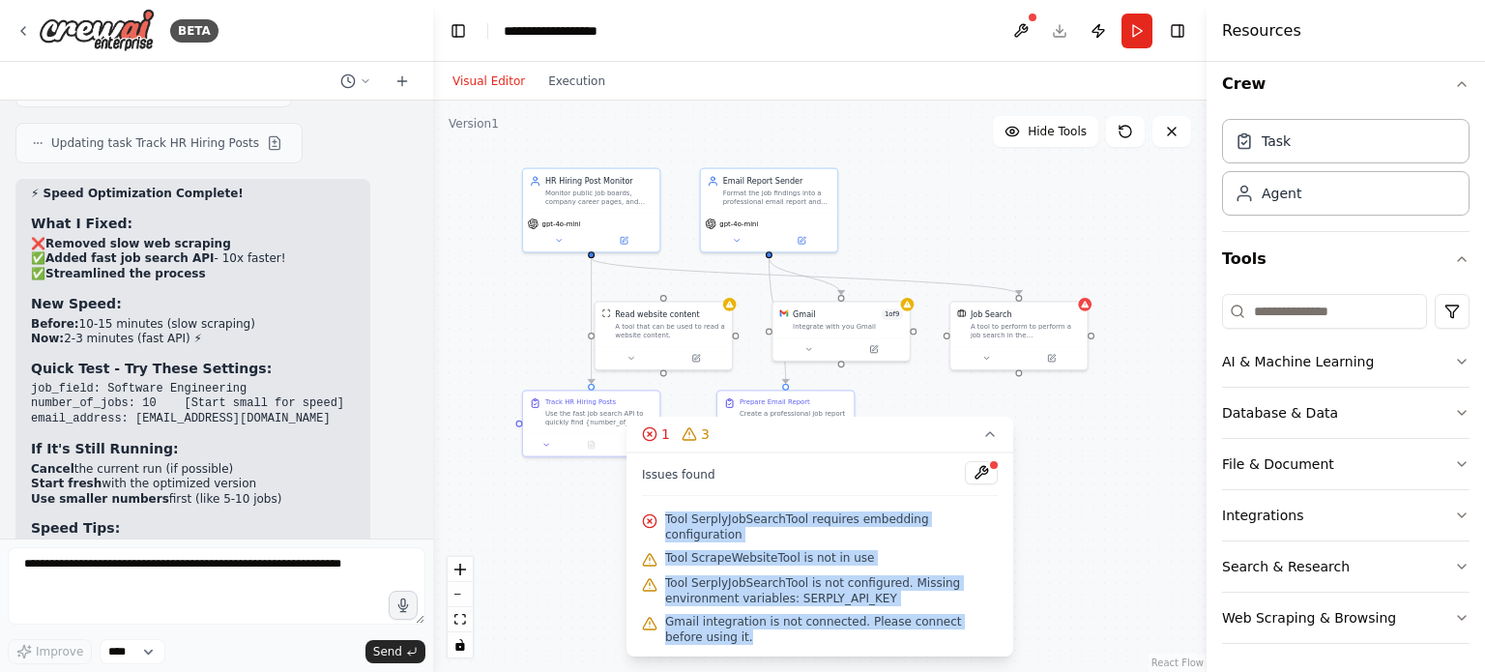
drag, startPoint x: 661, startPoint y: 528, endPoint x: 970, endPoint y: 644, distance: 329.6
click at [970, 644] on div "Issues found Tool SerplyJobSearchTool requires embedding configuration Tool Scr…" at bounding box center [820, 555] width 387 height 204
click at [889, 612] on div "Gmail integration is not connected. Please connect before using it." at bounding box center [820, 629] width 356 height 39
drag, startPoint x: 826, startPoint y: 601, endPoint x: 648, endPoint y: 524, distance: 193.6
click at [648, 524] on div "Issues found Tool SerplyJobSearchTool requires embedding configuration Tool Scr…" at bounding box center [820, 555] width 387 height 204
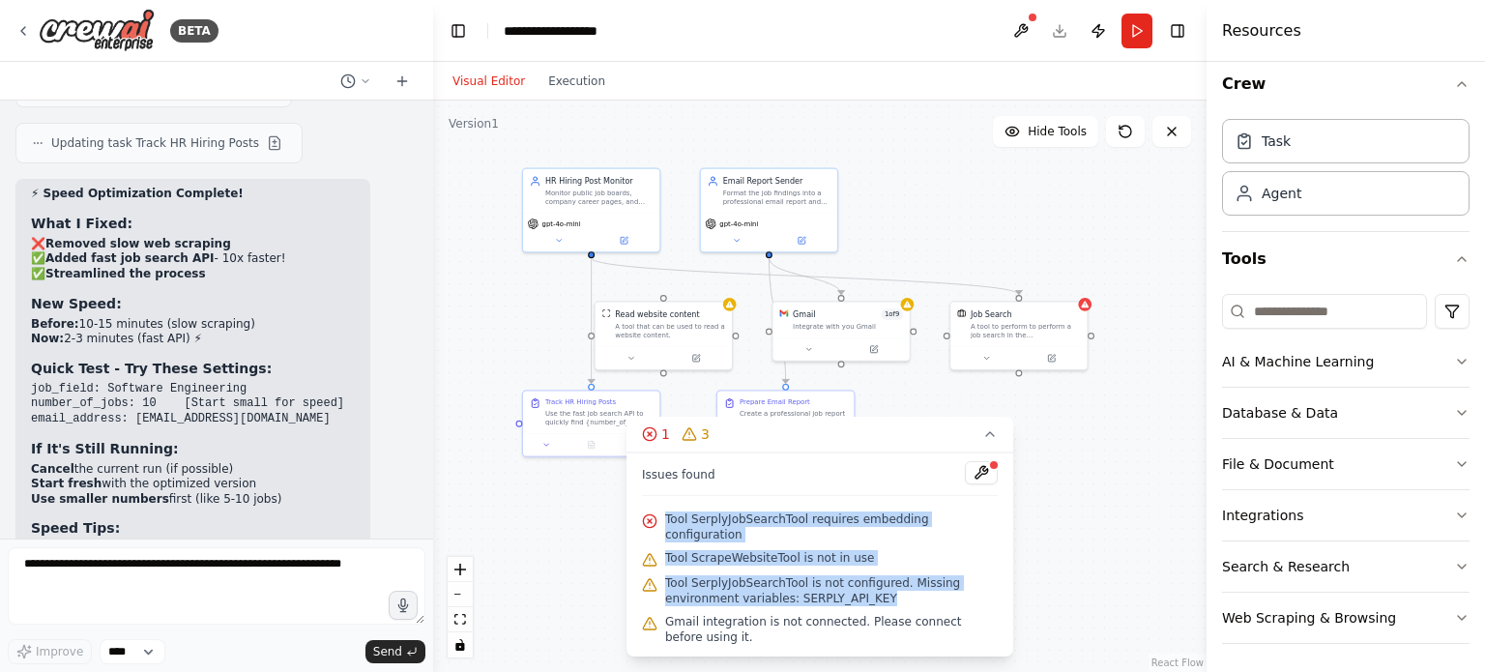
copy div "Tool SerplyJobSearchTool requires embedding configuration Tool ScrapeWebsiteToo…"
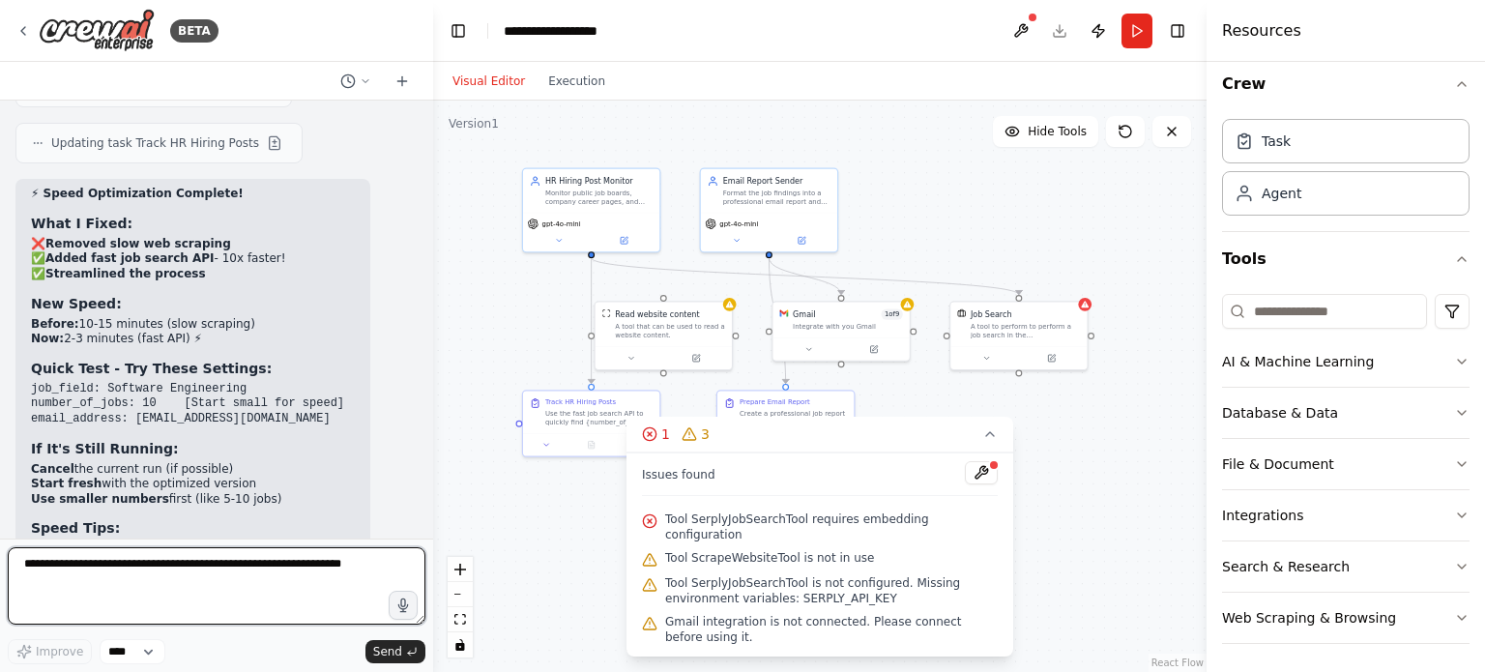
click at [223, 574] on textarea at bounding box center [217, 585] width 418 height 77
paste textarea "**********"
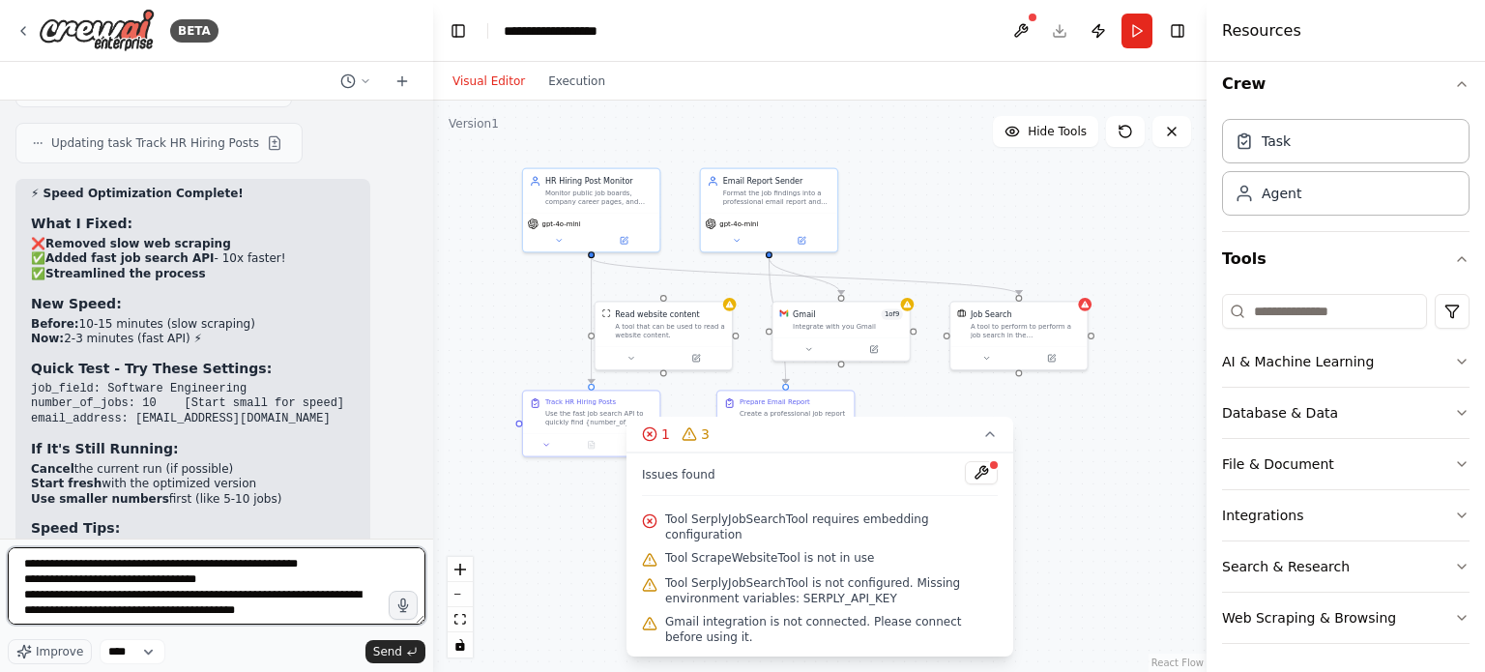
type textarea "**********"
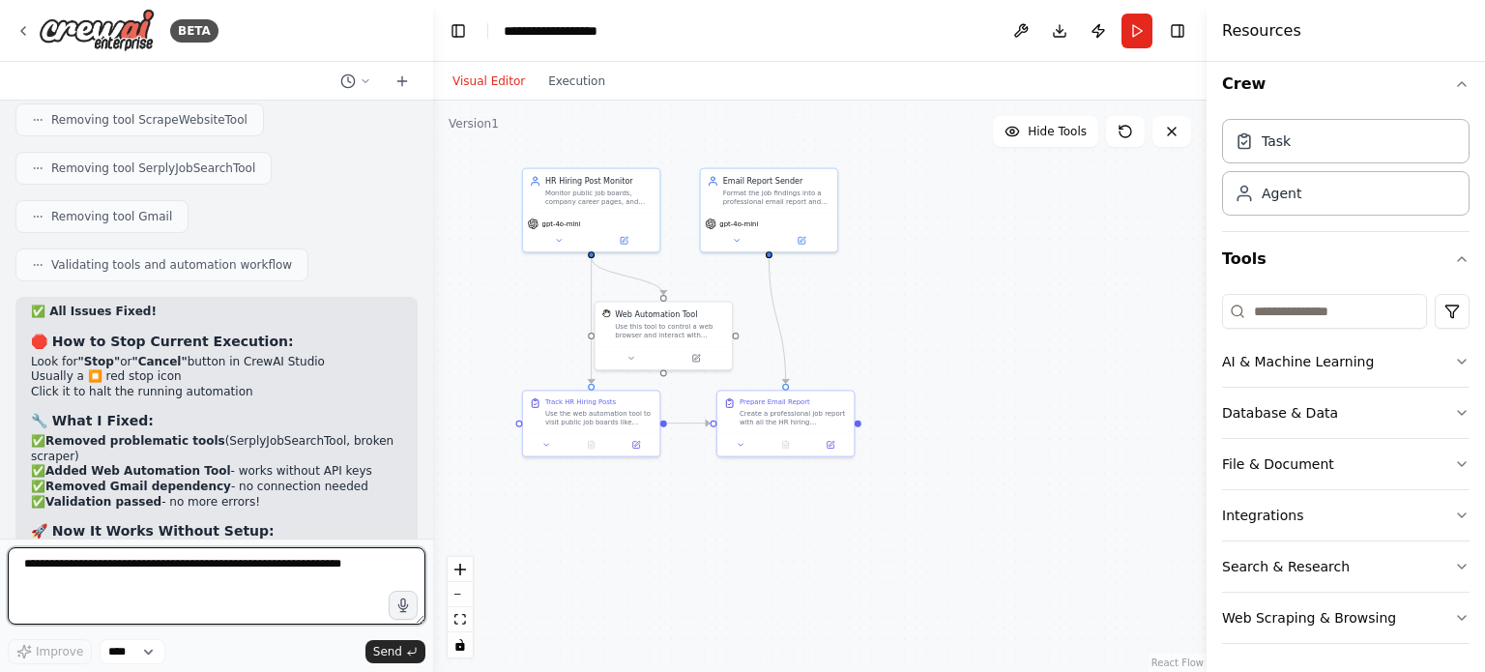
scroll to position [12073, 0]
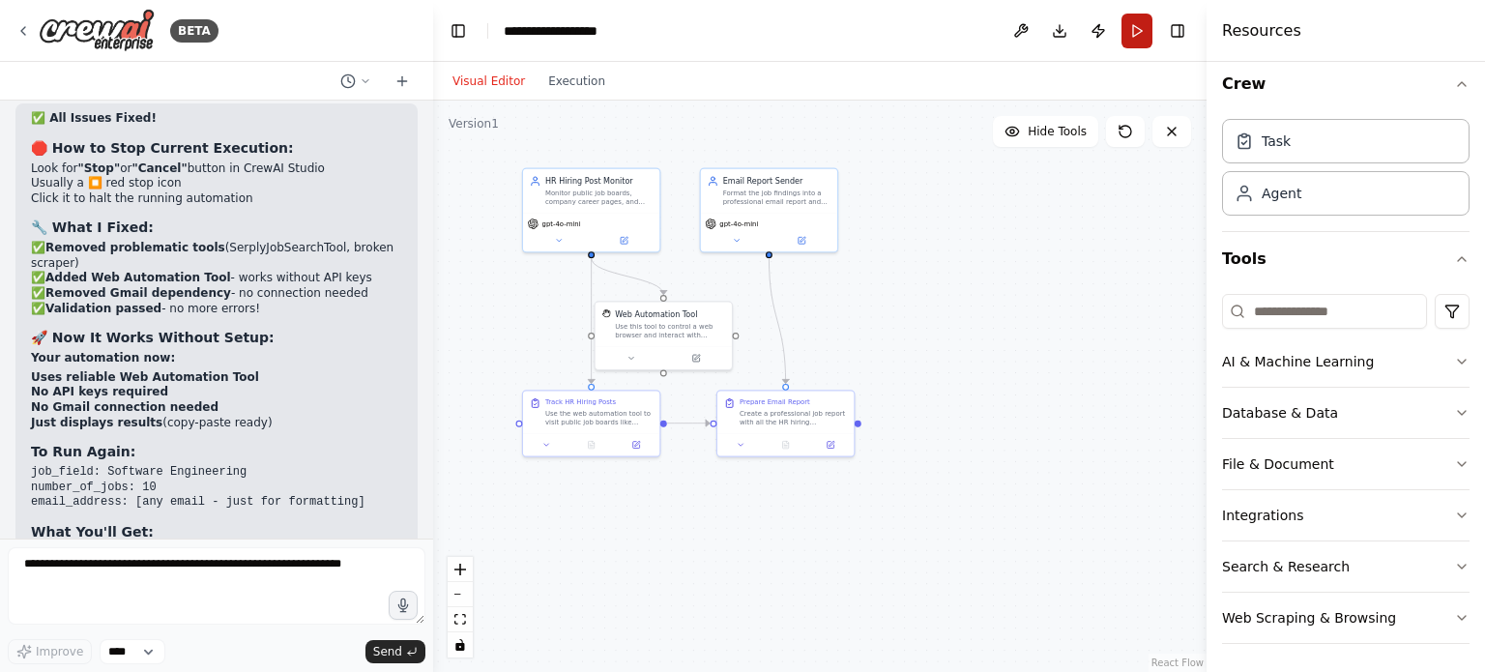
click at [1140, 41] on button "Run" at bounding box center [1137, 31] width 31 height 35
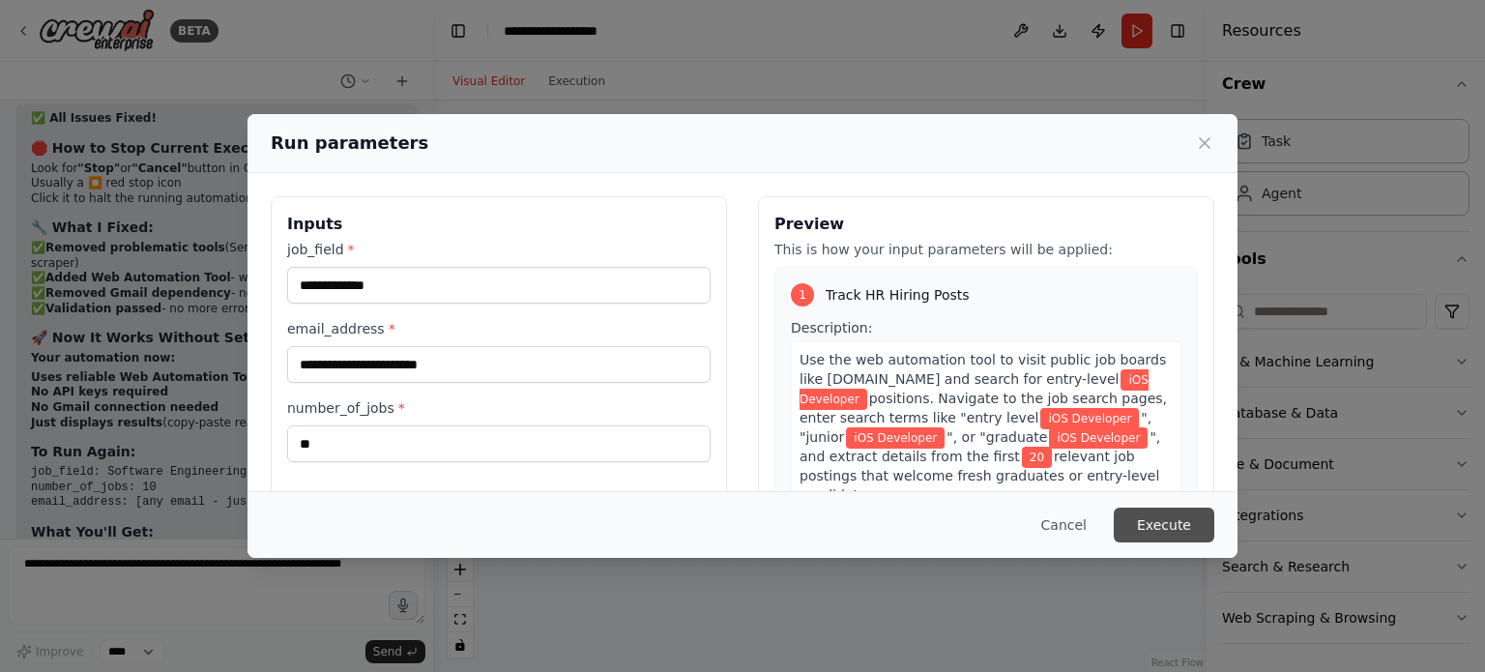
click at [1184, 518] on button "Execute" at bounding box center [1164, 525] width 101 height 35
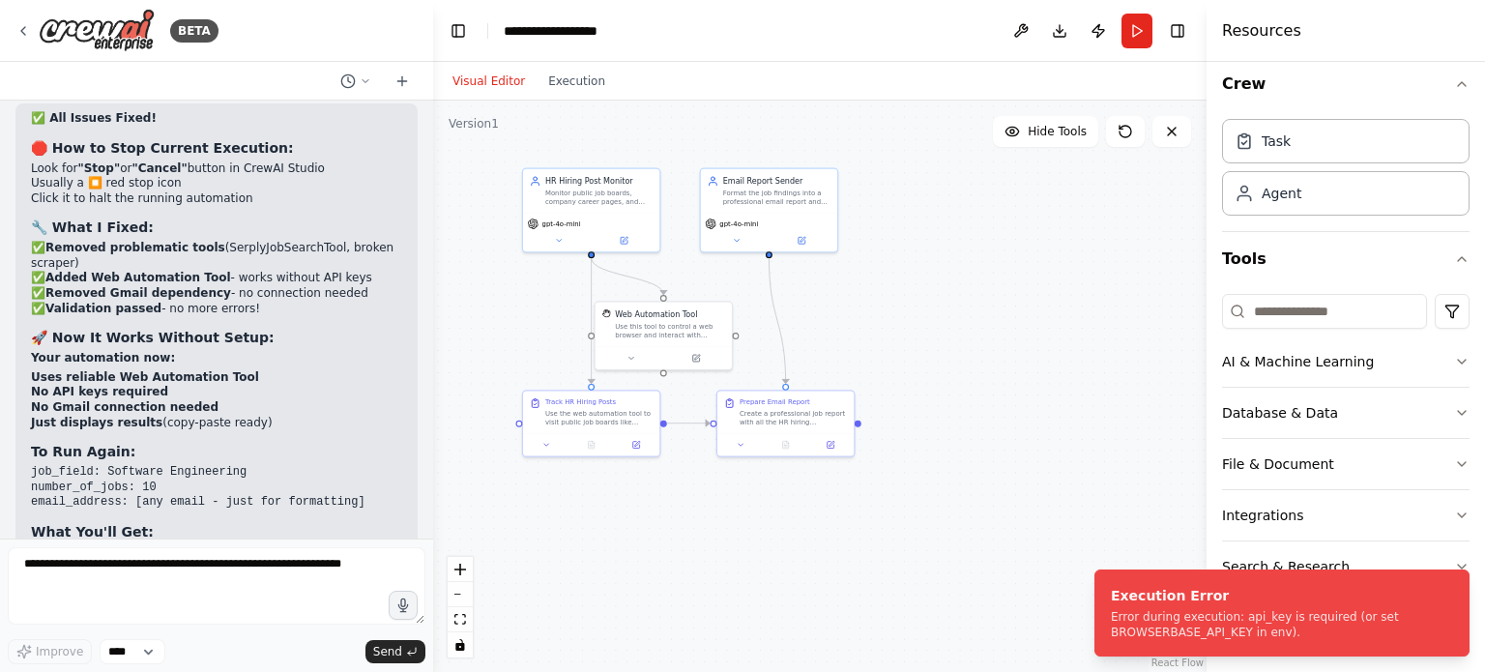
drag, startPoint x: 1111, startPoint y: 617, endPoint x: 1016, endPoint y: 531, distance: 128.0
click at [1111, 609] on div "Error during execution: api_key is required (or set BROWSERBASE_API_KEY in env)." at bounding box center [1278, 624] width 335 height 31
drag, startPoint x: 1276, startPoint y: 631, endPoint x: 1122, endPoint y: 599, distance: 158.2
click at [1122, 599] on div "Execution Error Error during execution: api_key is required (or set BROWSERBASE…" at bounding box center [1278, 613] width 335 height 54
click at [1111, 612] on div "Error during execution: api_key is required (or set BROWSERBASE_API_KEY in env)." at bounding box center [1278, 624] width 335 height 31
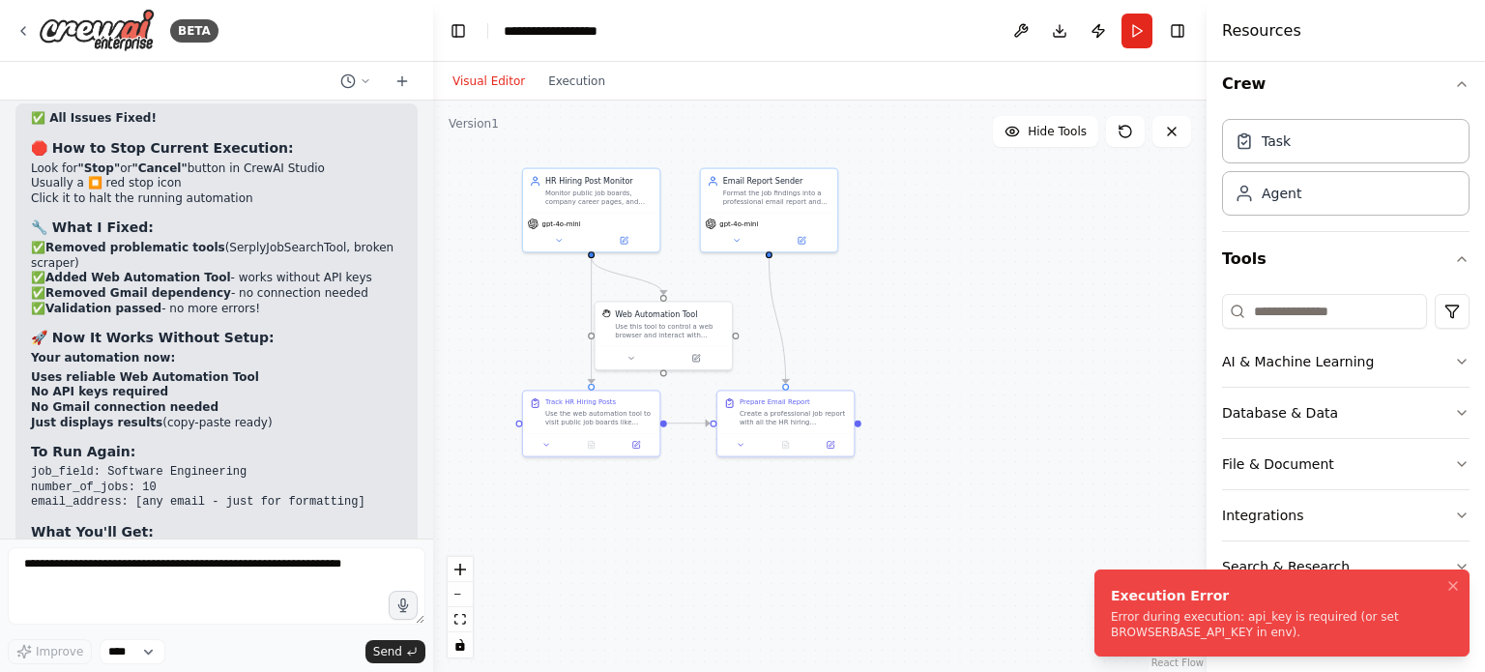
click at [1111, 612] on div "Error during execution: api_key is required (or set BROWSERBASE_API_KEY in env)." at bounding box center [1278, 624] width 335 height 31
click at [1111, 613] on div "Error during execution: api_key is required (or set BROWSERBASE_API_KEY in env)." at bounding box center [1278, 624] width 335 height 31
drag, startPoint x: 1111, startPoint y: 613, endPoint x: 940, endPoint y: 599, distance: 171.8
click at [1111, 609] on div "Error during execution: api_key is required (or set BROWSERBASE_API_KEY in env)." at bounding box center [1278, 624] width 335 height 31
click at [1449, 584] on icon "Notifications (F8)" at bounding box center [1453, 585] width 15 height 15
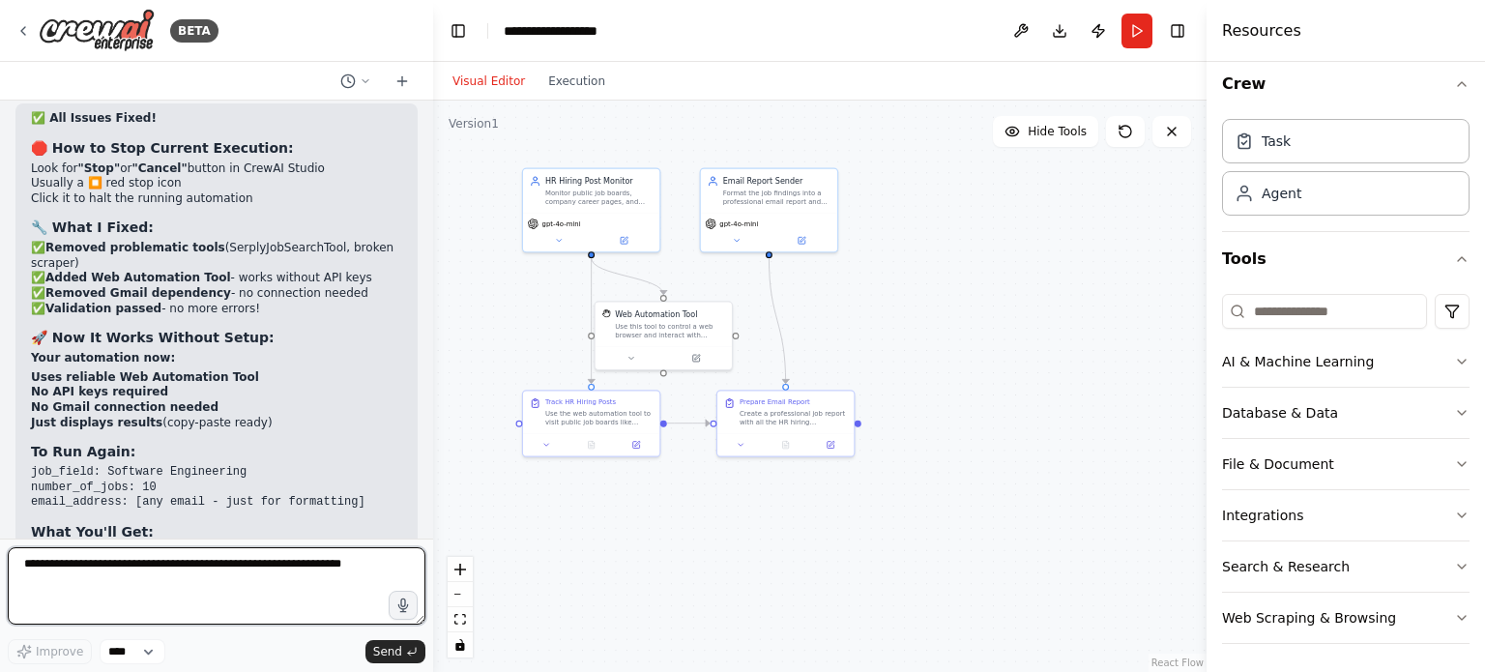
click at [139, 581] on textarea at bounding box center [217, 585] width 418 height 77
type textarea "**********"
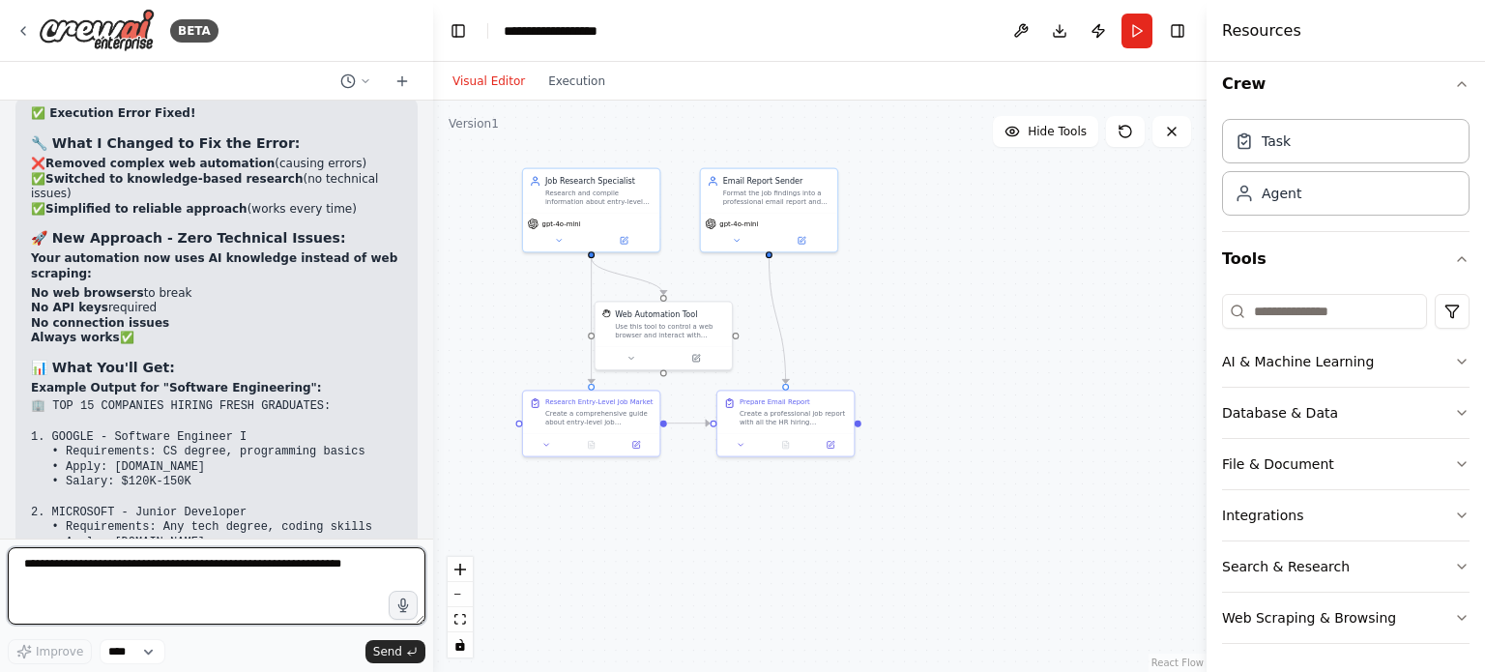
scroll to position [13293, 0]
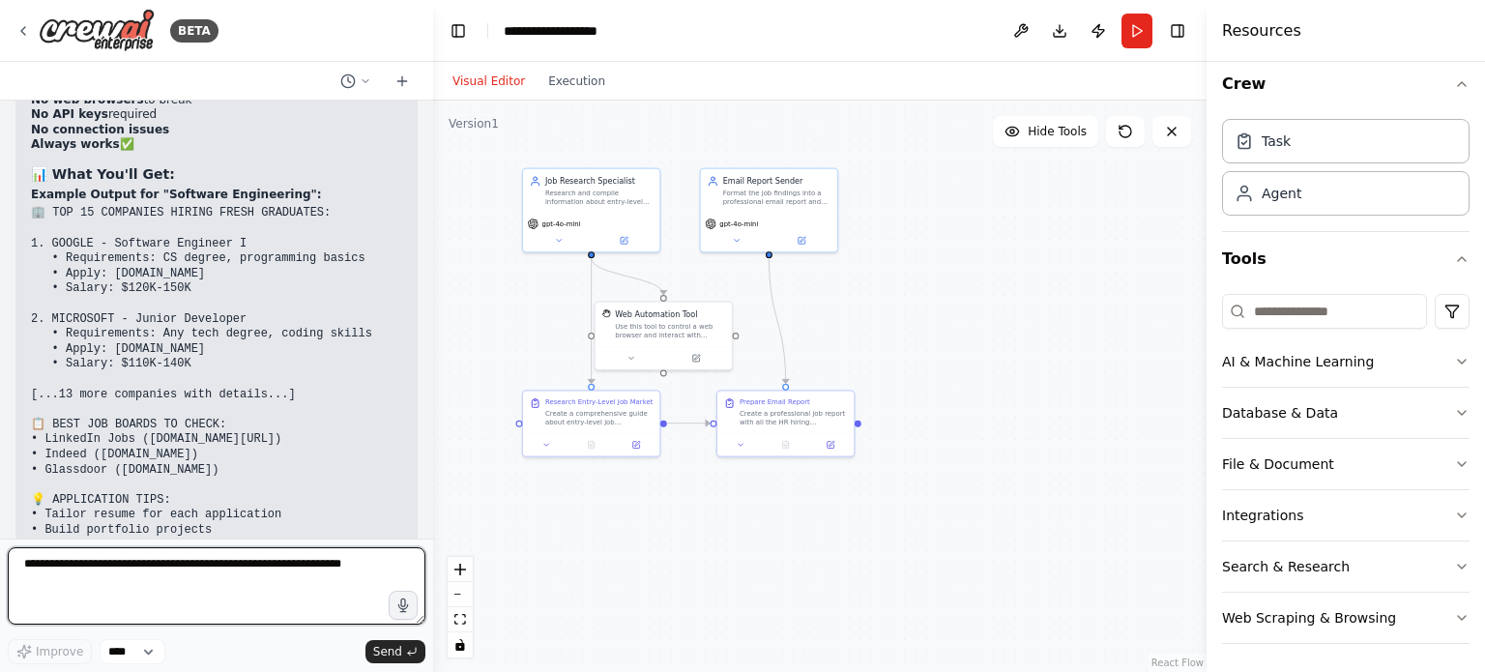
click at [123, 582] on textarea at bounding box center [217, 585] width 418 height 77
type textarea "**********"
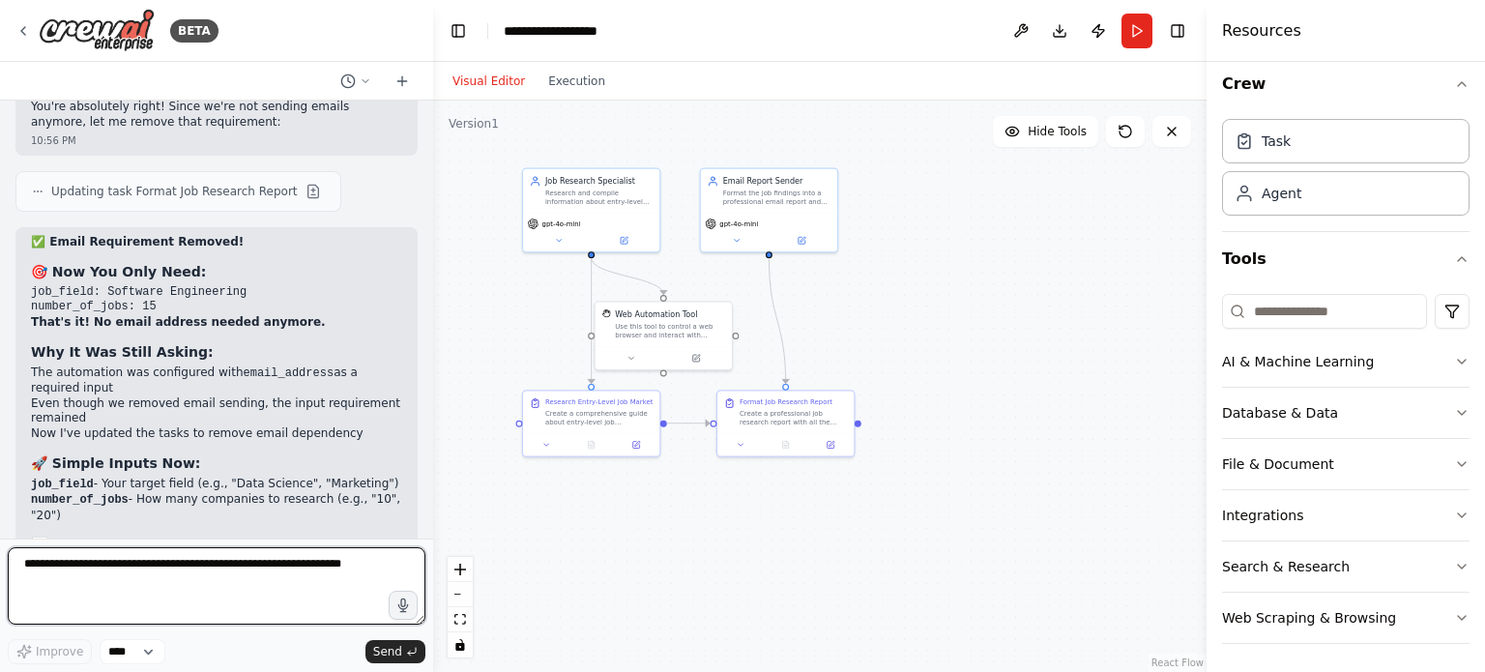
scroll to position [14006, 0]
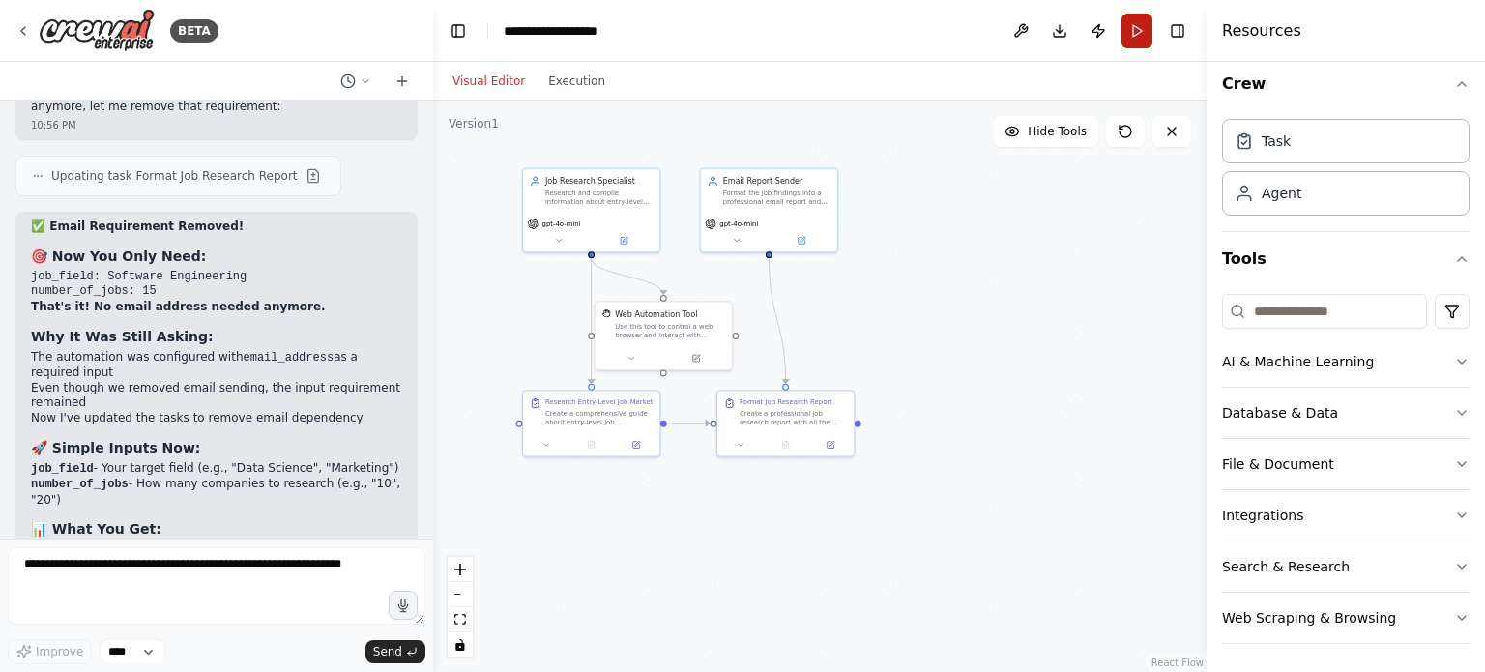
click at [1146, 33] on button "Run" at bounding box center [1137, 31] width 31 height 35
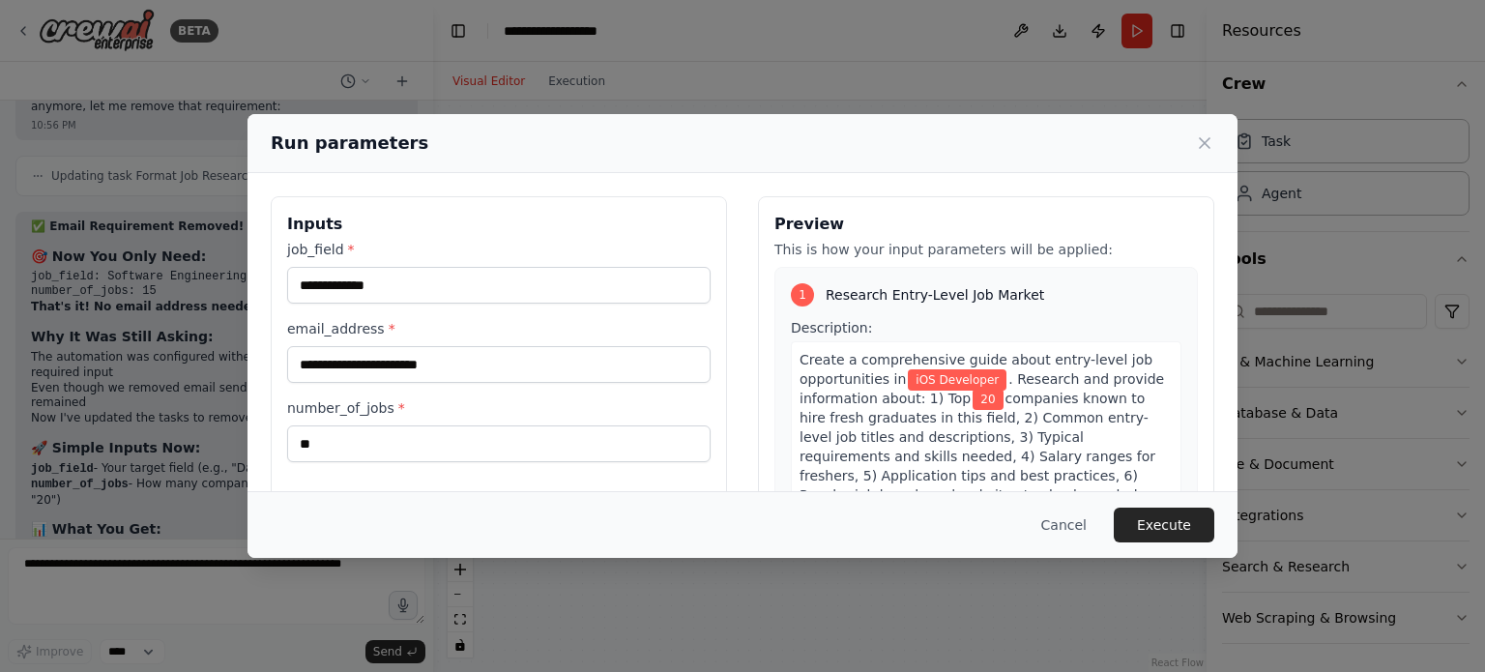
scroll to position [446, 0]
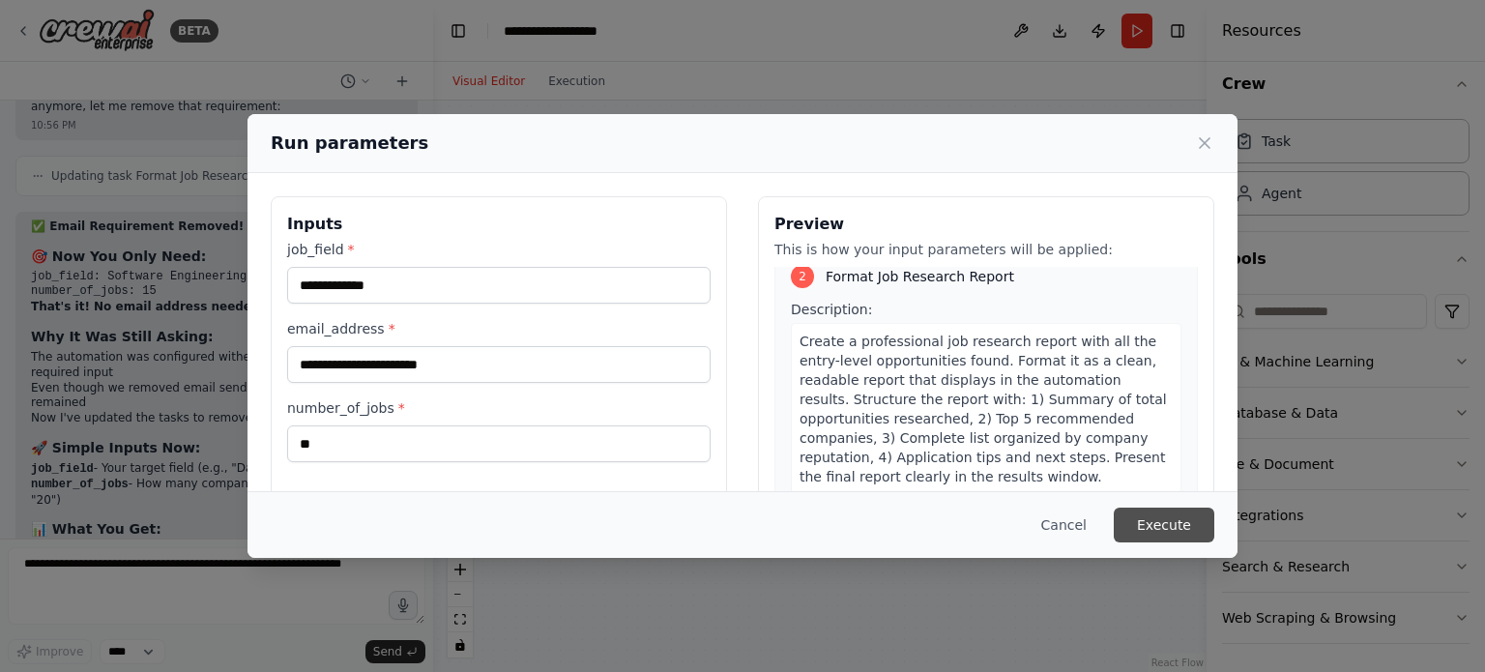
click at [1170, 518] on button "Execute" at bounding box center [1164, 525] width 101 height 35
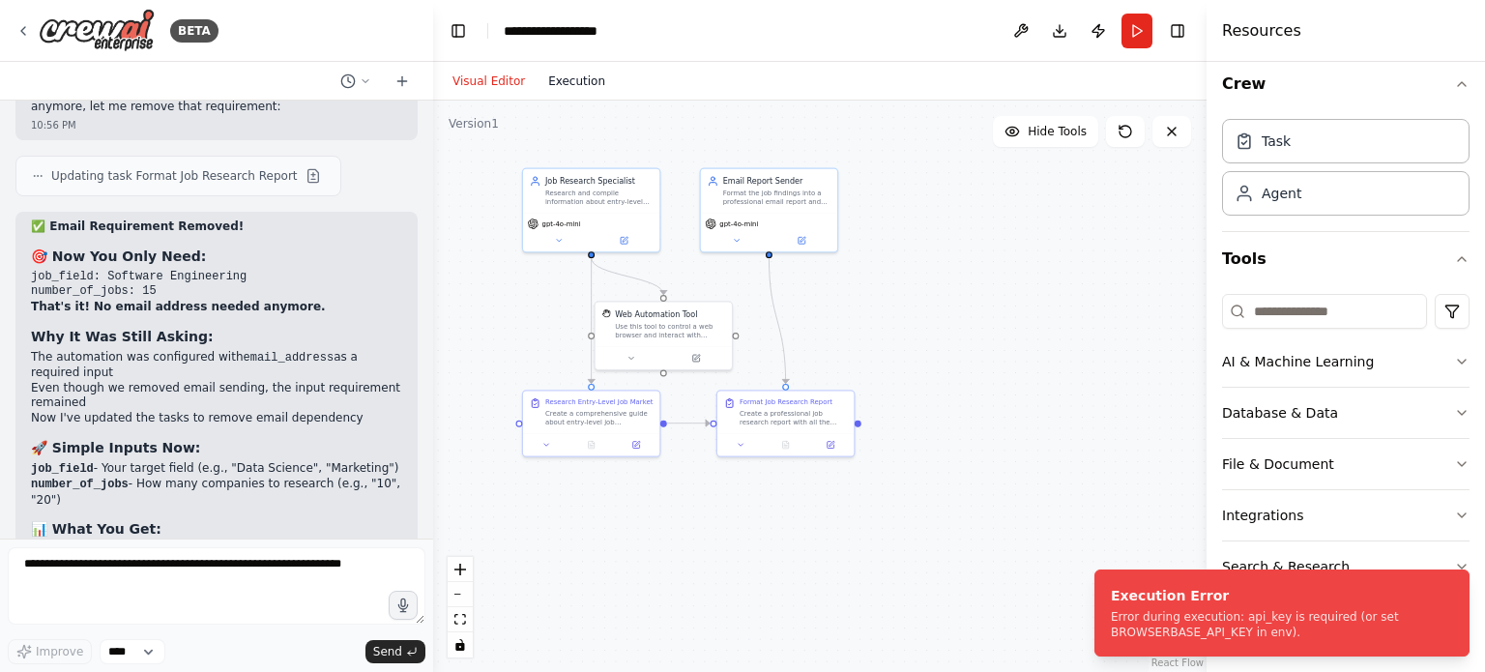
click at [588, 84] on button "Execution" at bounding box center [577, 81] width 80 height 23
click at [477, 88] on button "Visual Editor" at bounding box center [489, 81] width 96 height 23
click at [189, 544] on form "Improve **** Send" at bounding box center [216, 605] width 433 height 133
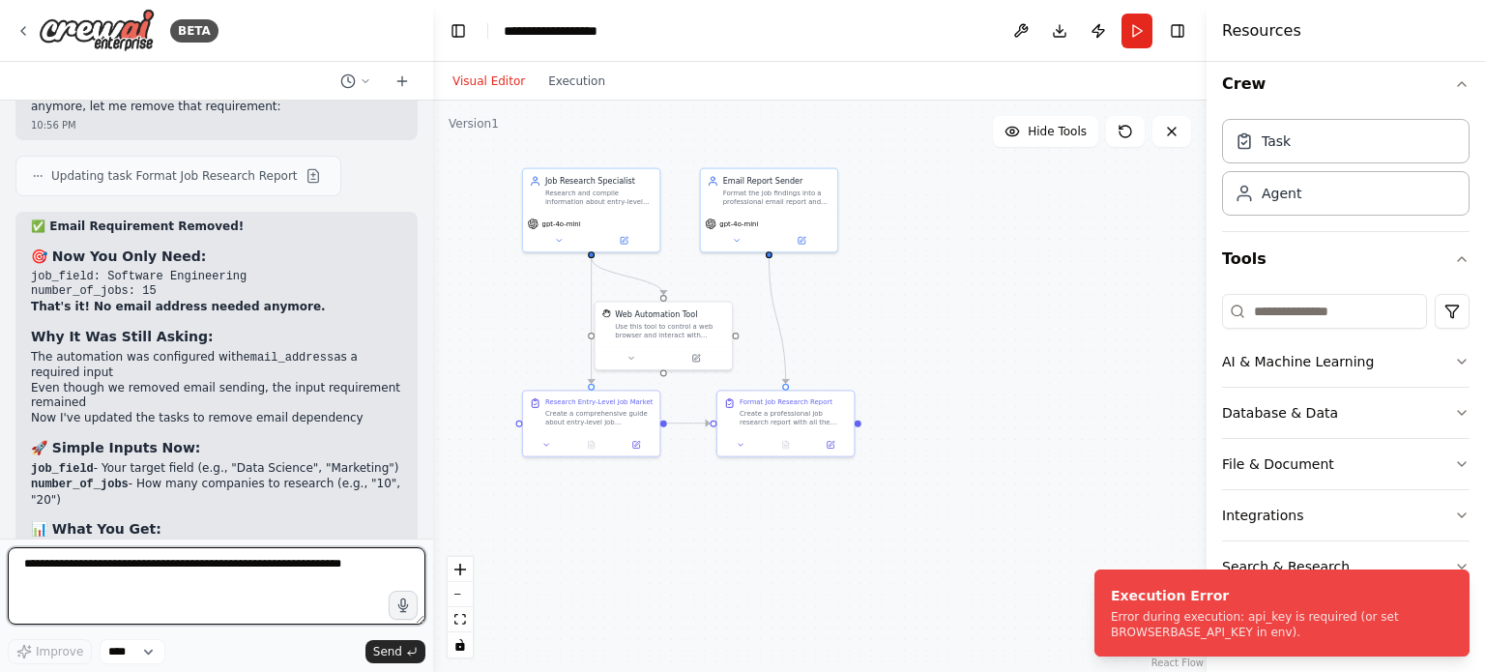
drag, startPoint x: 155, startPoint y: 584, endPoint x: 228, endPoint y: 575, distance: 74.0
click at [168, 580] on textarea at bounding box center [217, 585] width 418 height 77
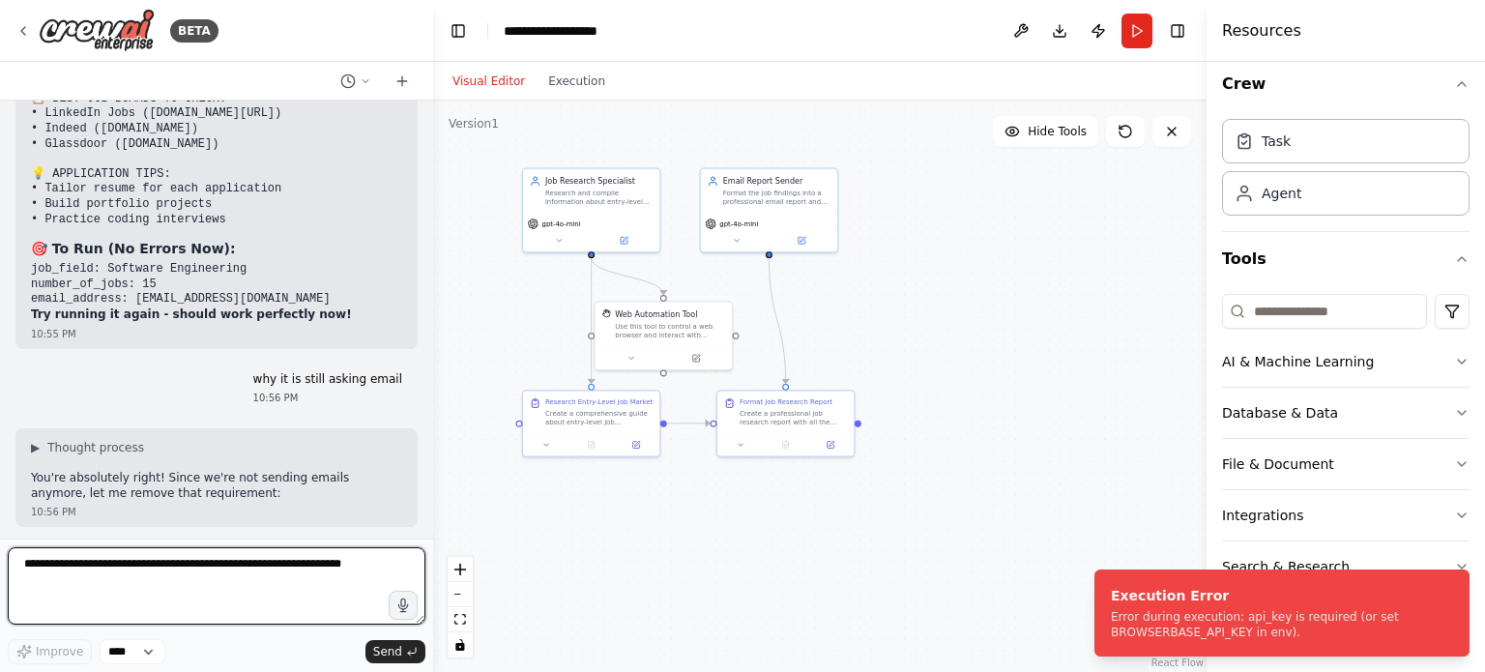
scroll to position [14006, 0]
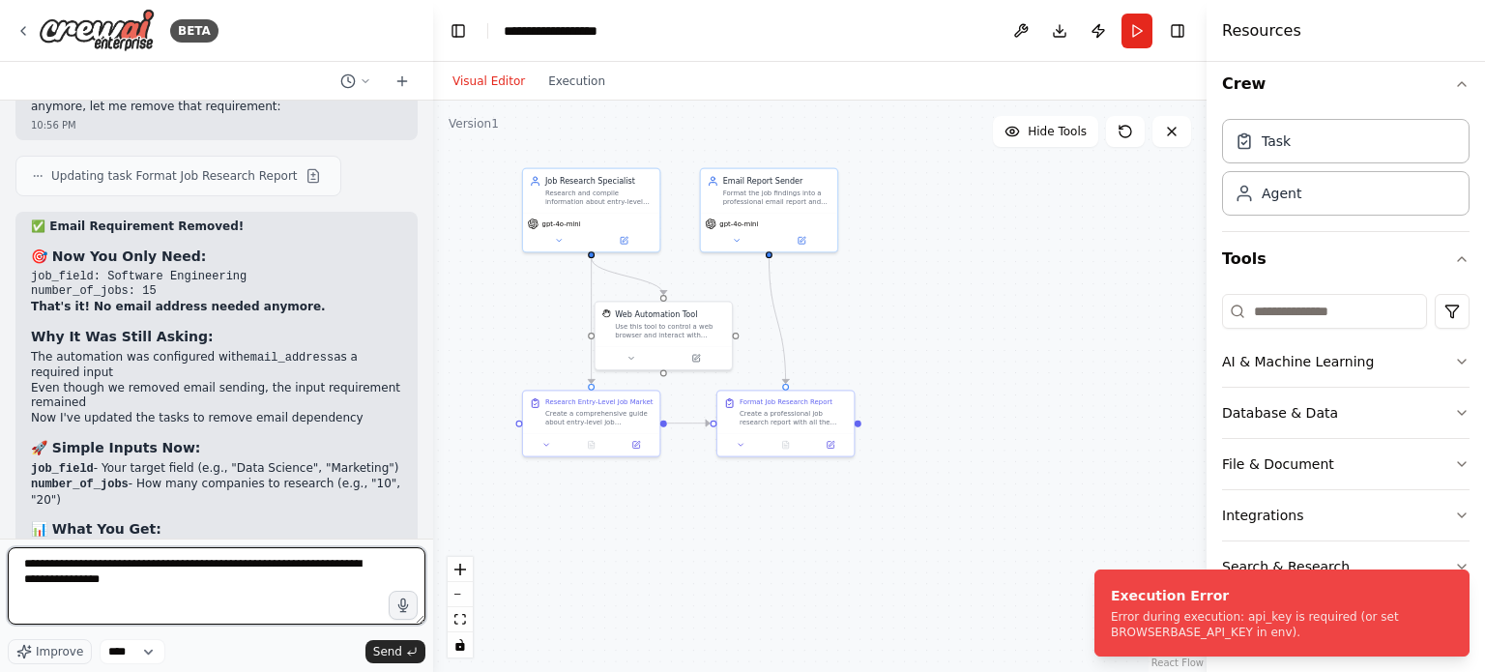
type textarea "**********"
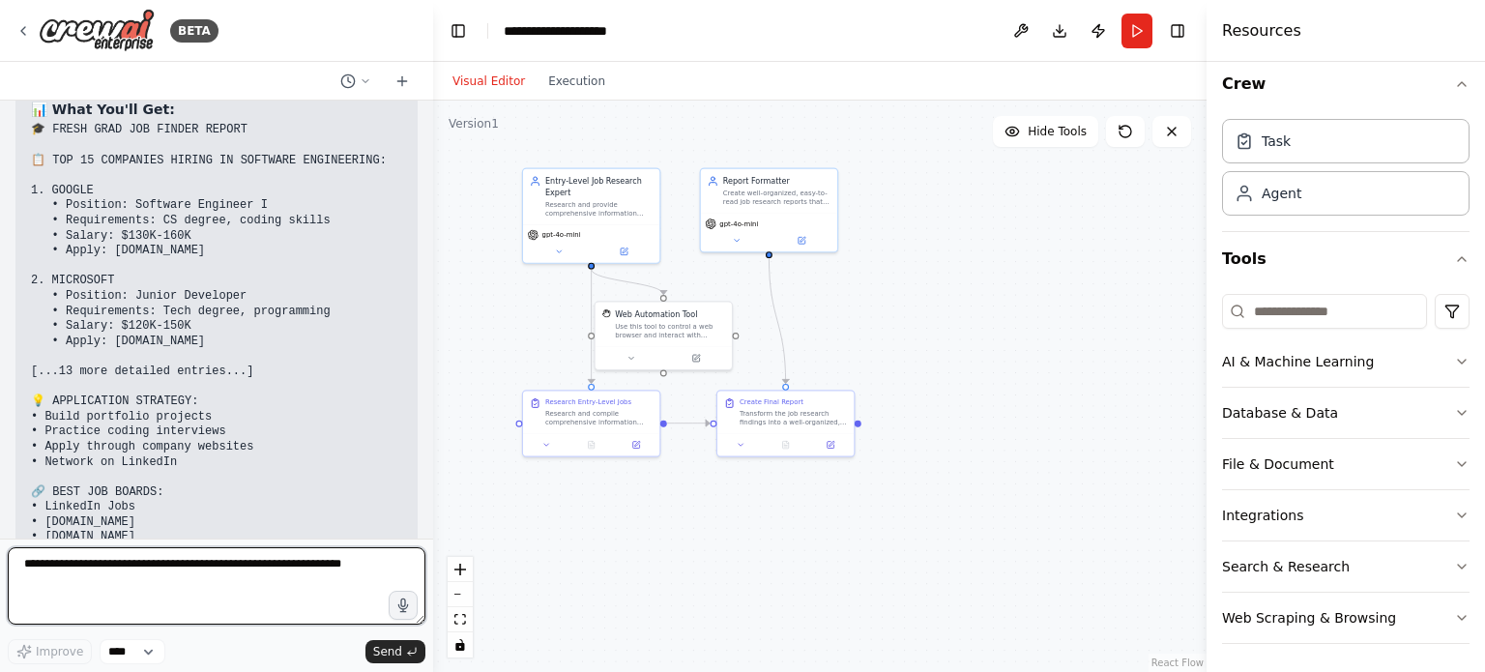
scroll to position [15414, 0]
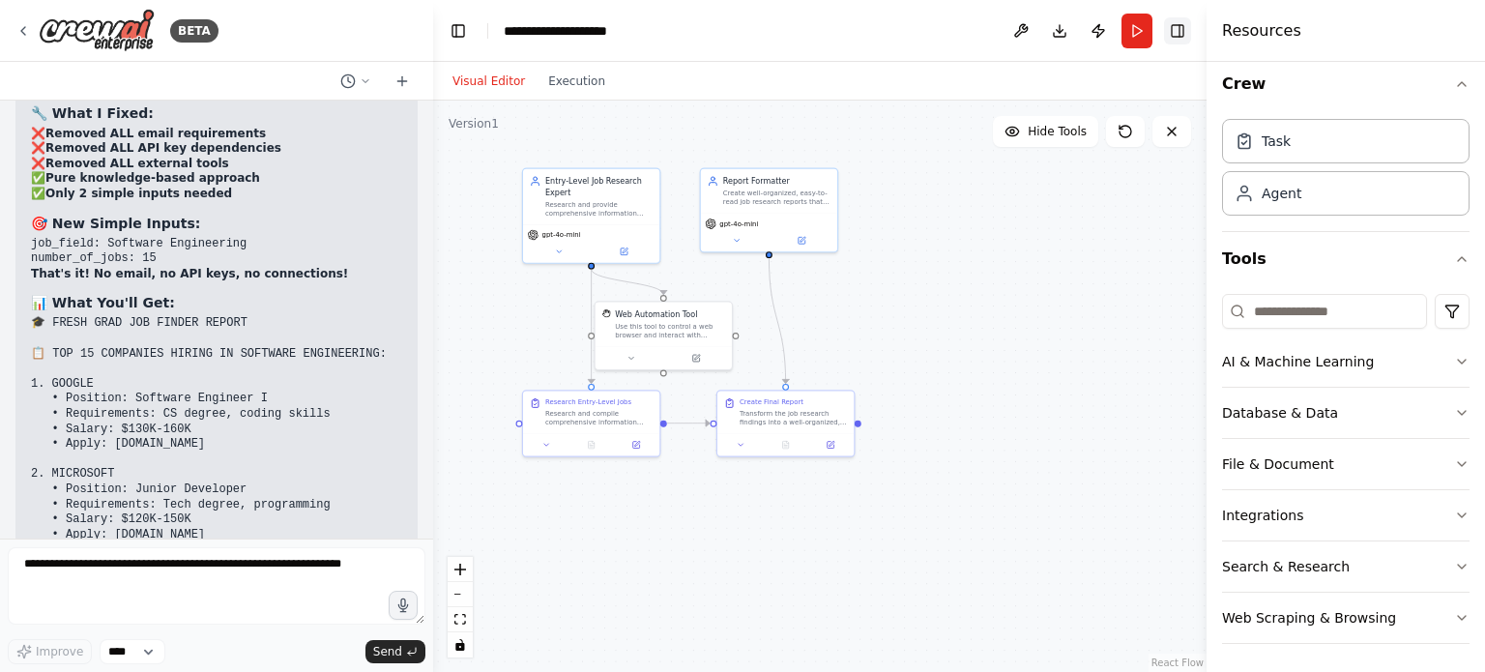
click at [1184, 26] on button "Toggle Right Sidebar" at bounding box center [1177, 30] width 27 height 27
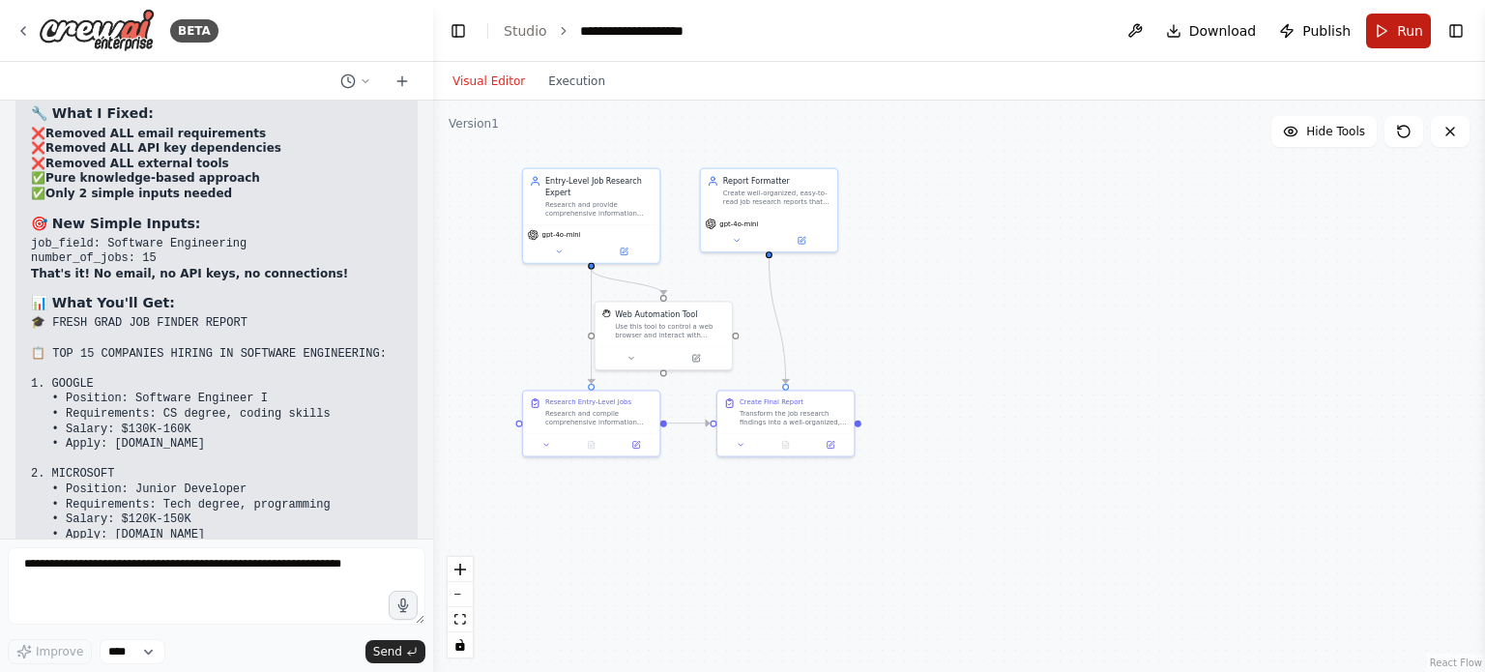
click at [1372, 37] on button "Run" at bounding box center [1398, 31] width 65 height 35
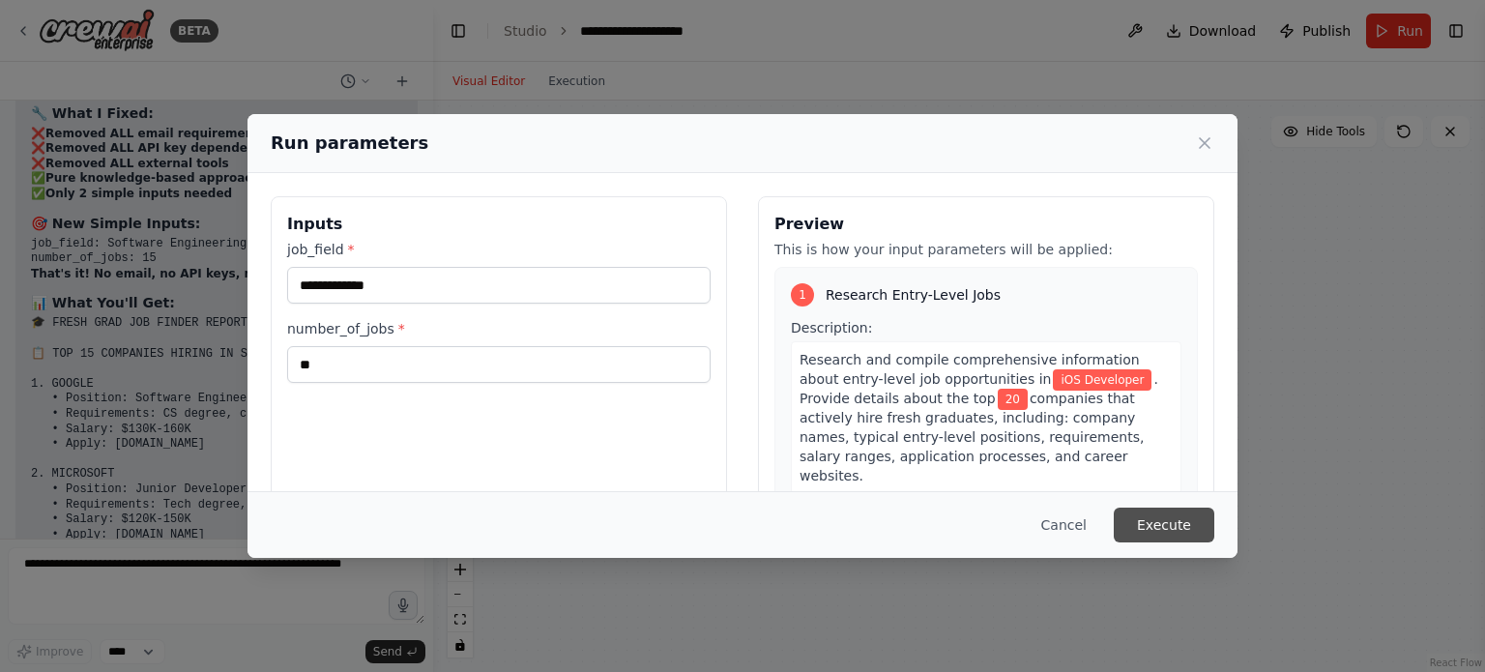
click at [1187, 516] on button "Execute" at bounding box center [1164, 525] width 101 height 35
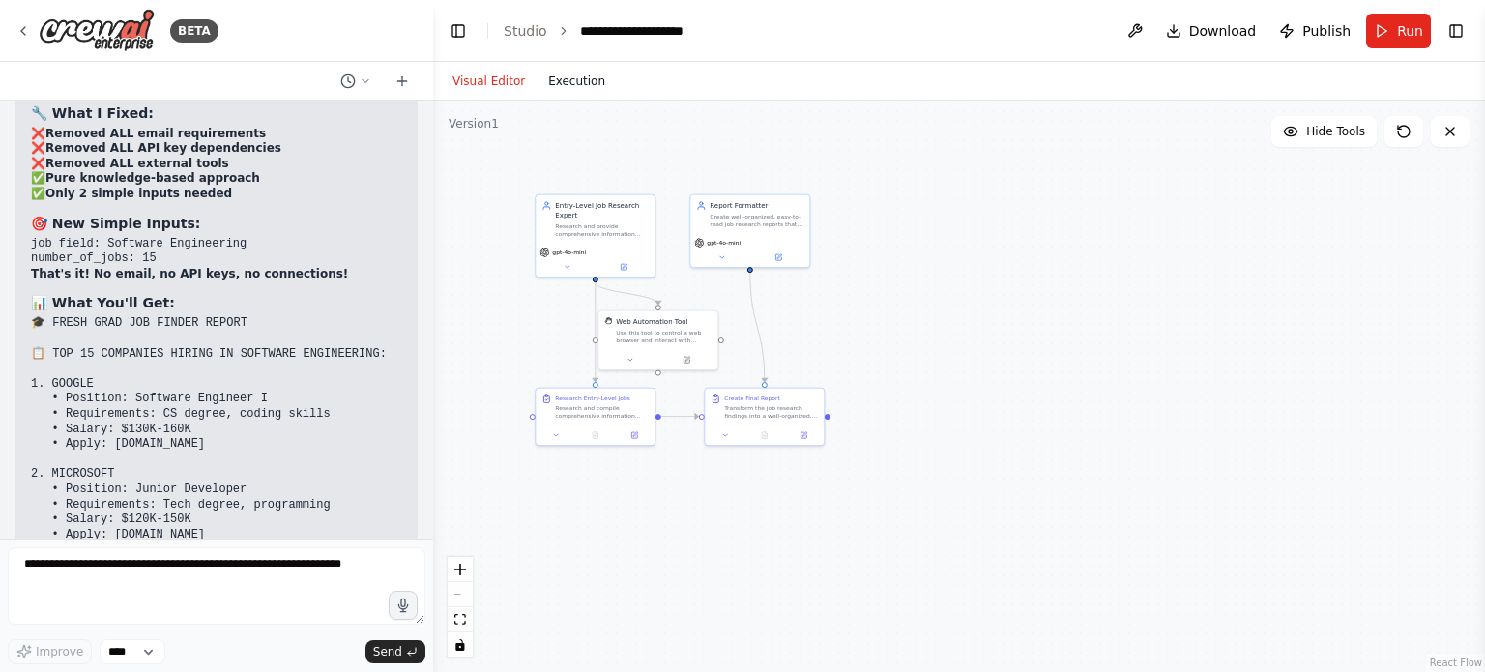
click at [572, 85] on button "Execution" at bounding box center [577, 81] width 80 height 23
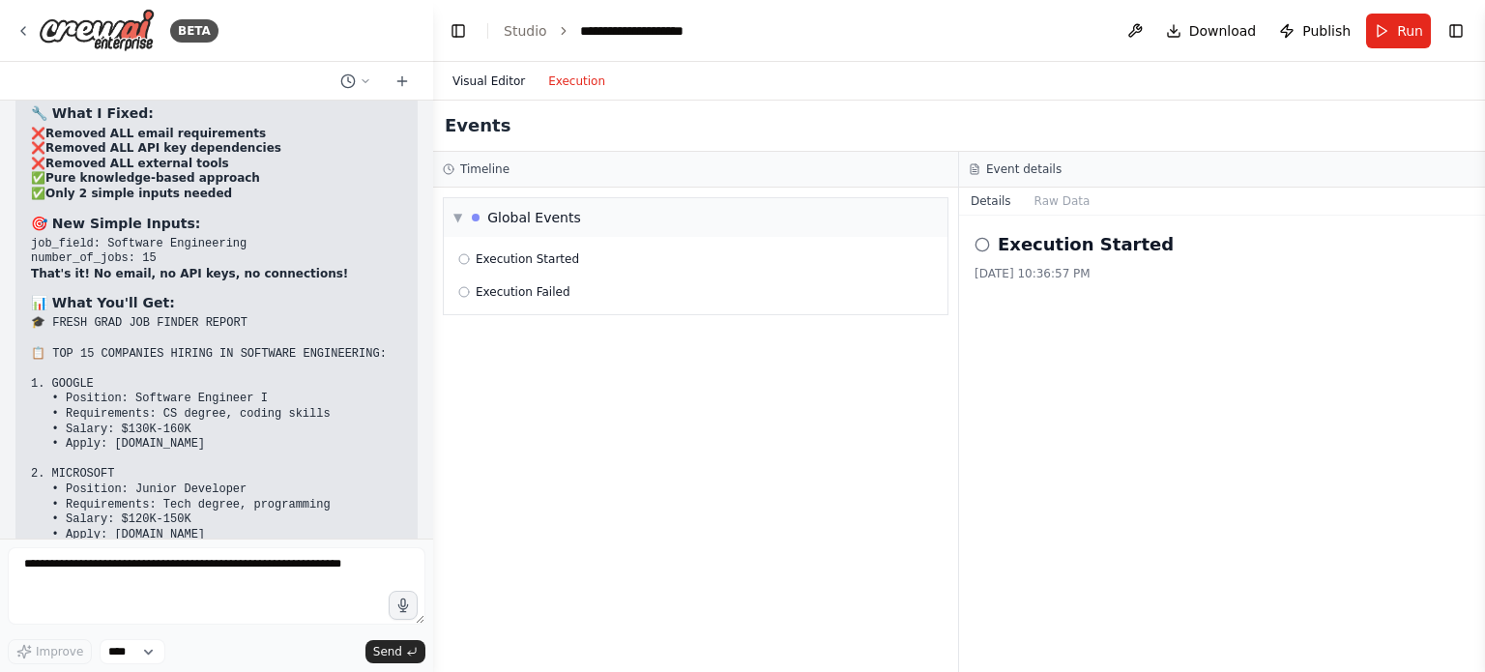
click at [489, 79] on button "Visual Editor" at bounding box center [489, 81] width 96 height 23
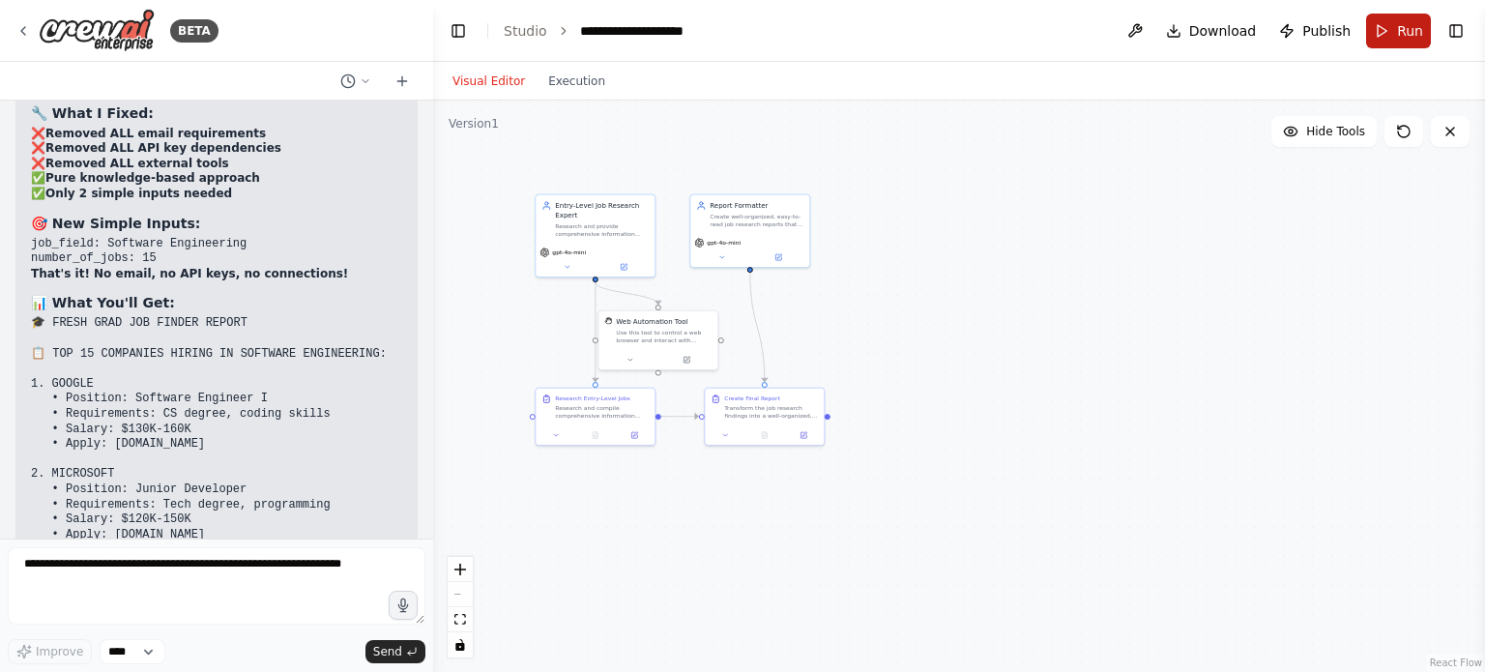
click at [1385, 39] on button "Run" at bounding box center [1398, 31] width 65 height 35
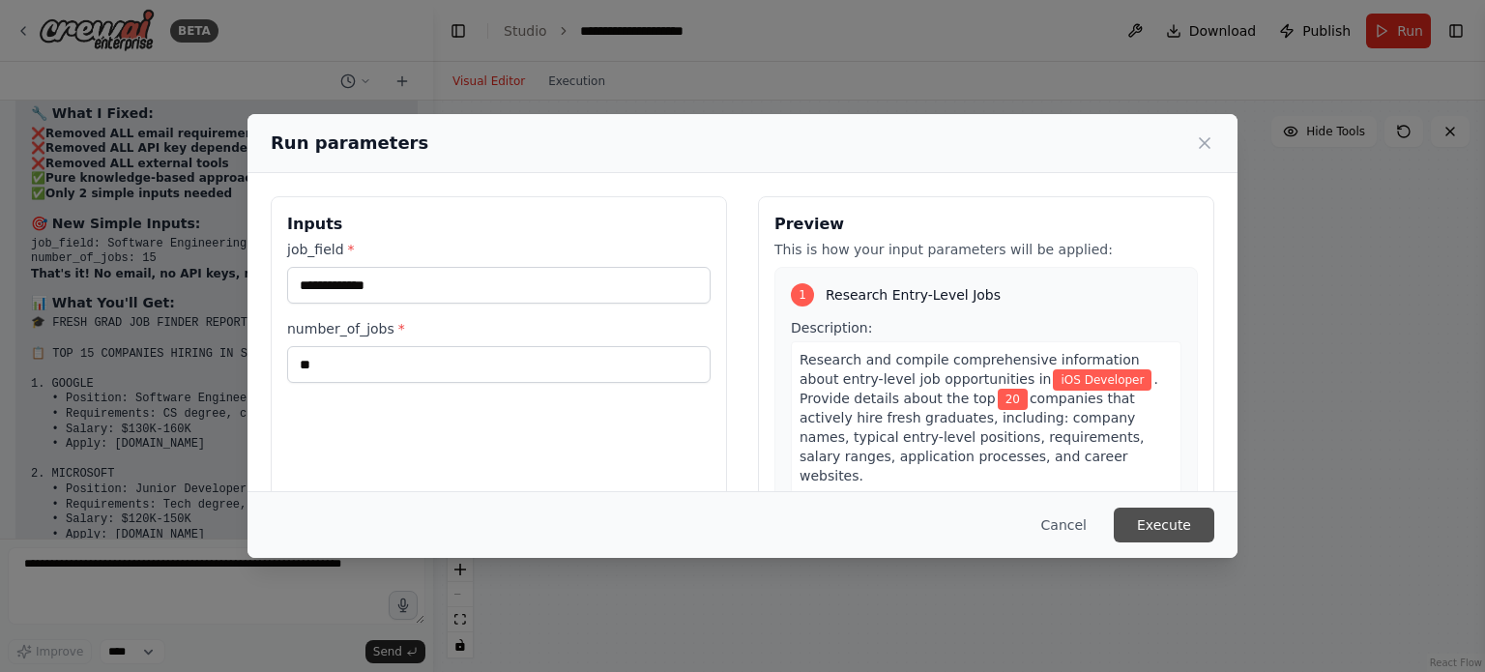
click at [1176, 525] on button "Execute" at bounding box center [1164, 525] width 101 height 35
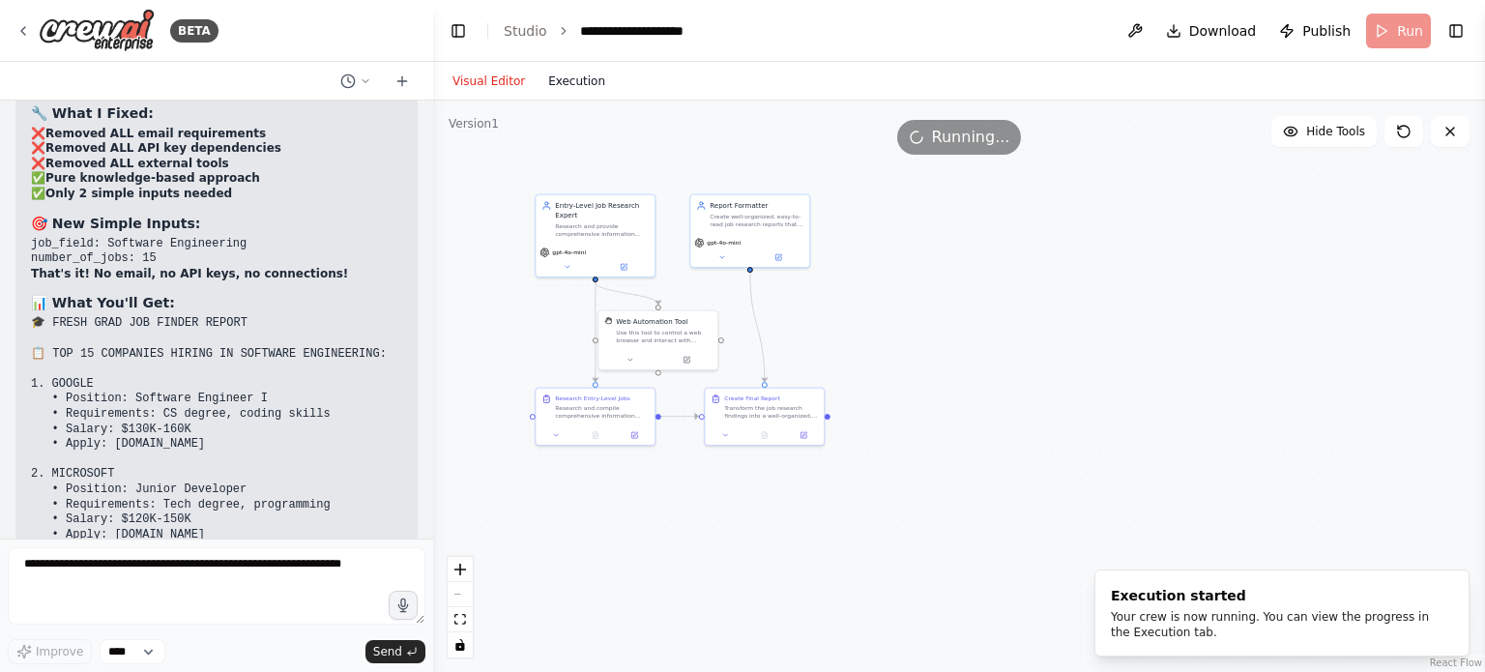
click at [567, 73] on button "Execution" at bounding box center [577, 81] width 80 height 23
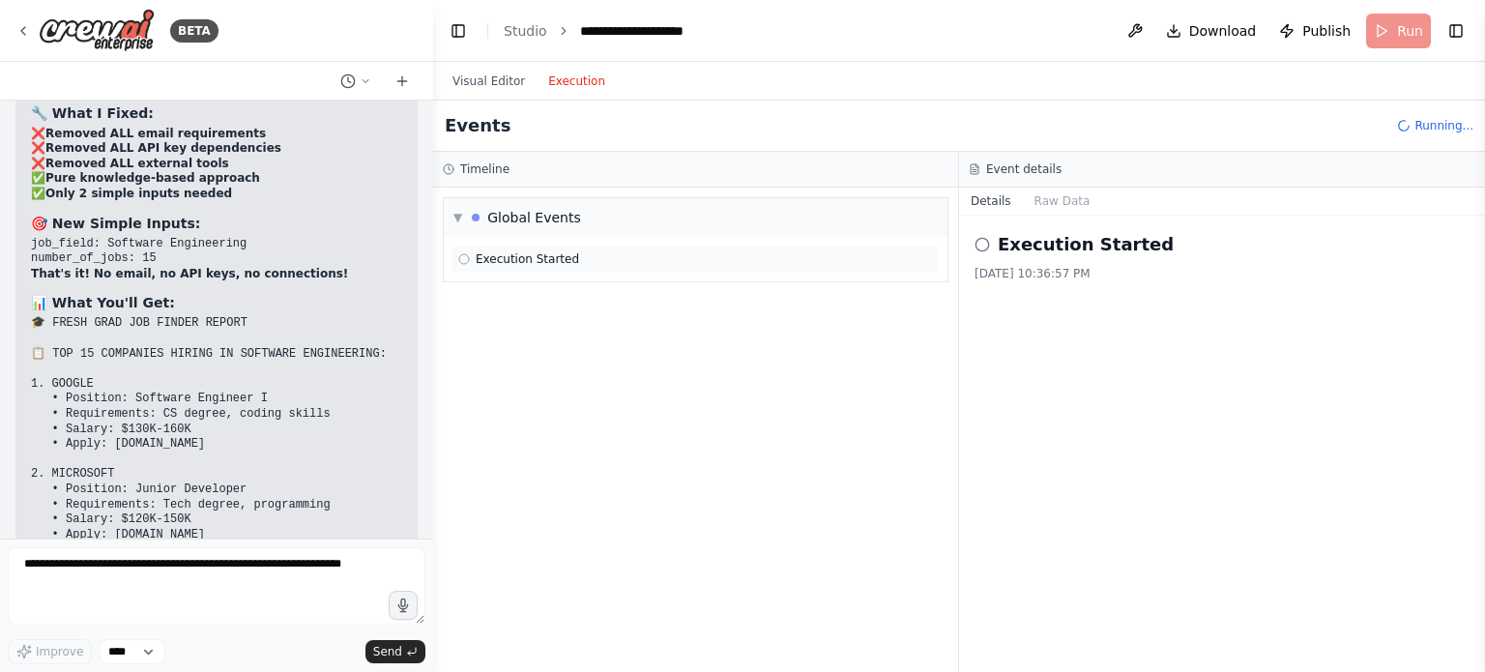
click at [459, 258] on icon at bounding box center [464, 259] width 12 height 12
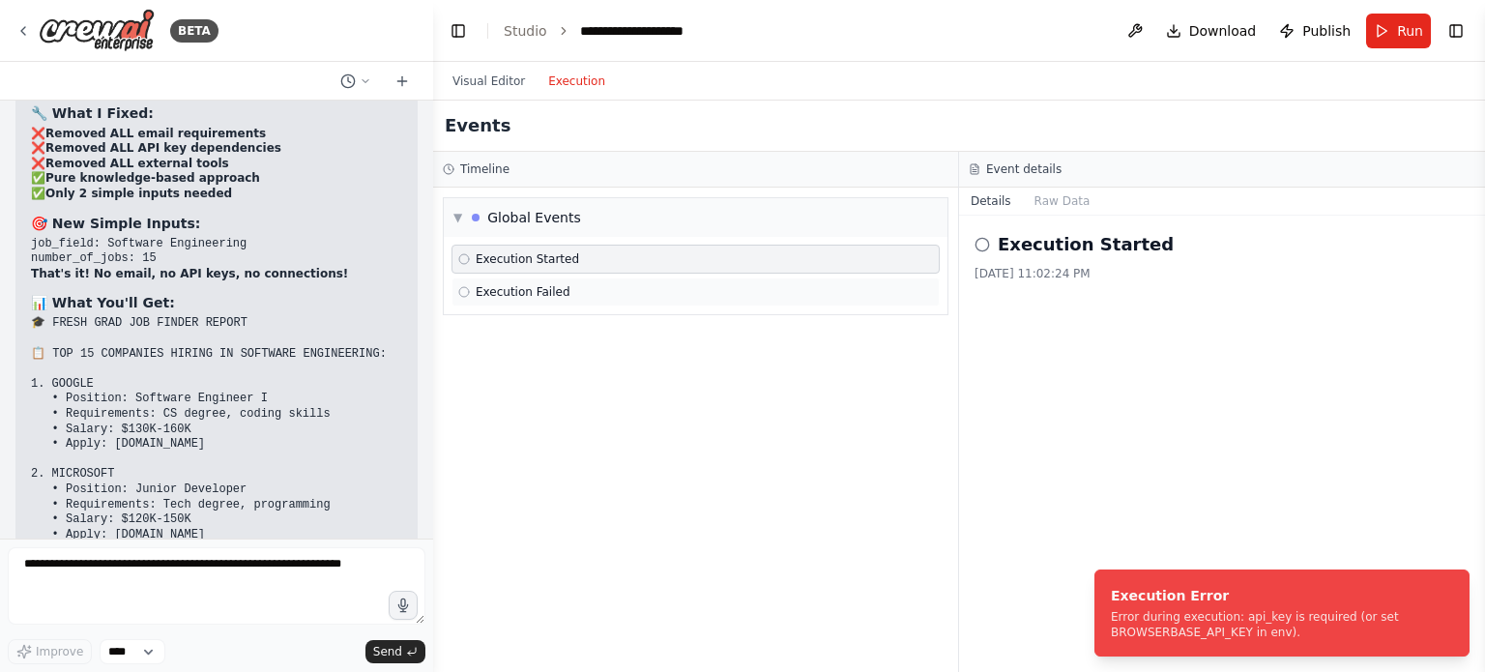
click at [542, 289] on span "Execution Failed" at bounding box center [523, 291] width 95 height 15
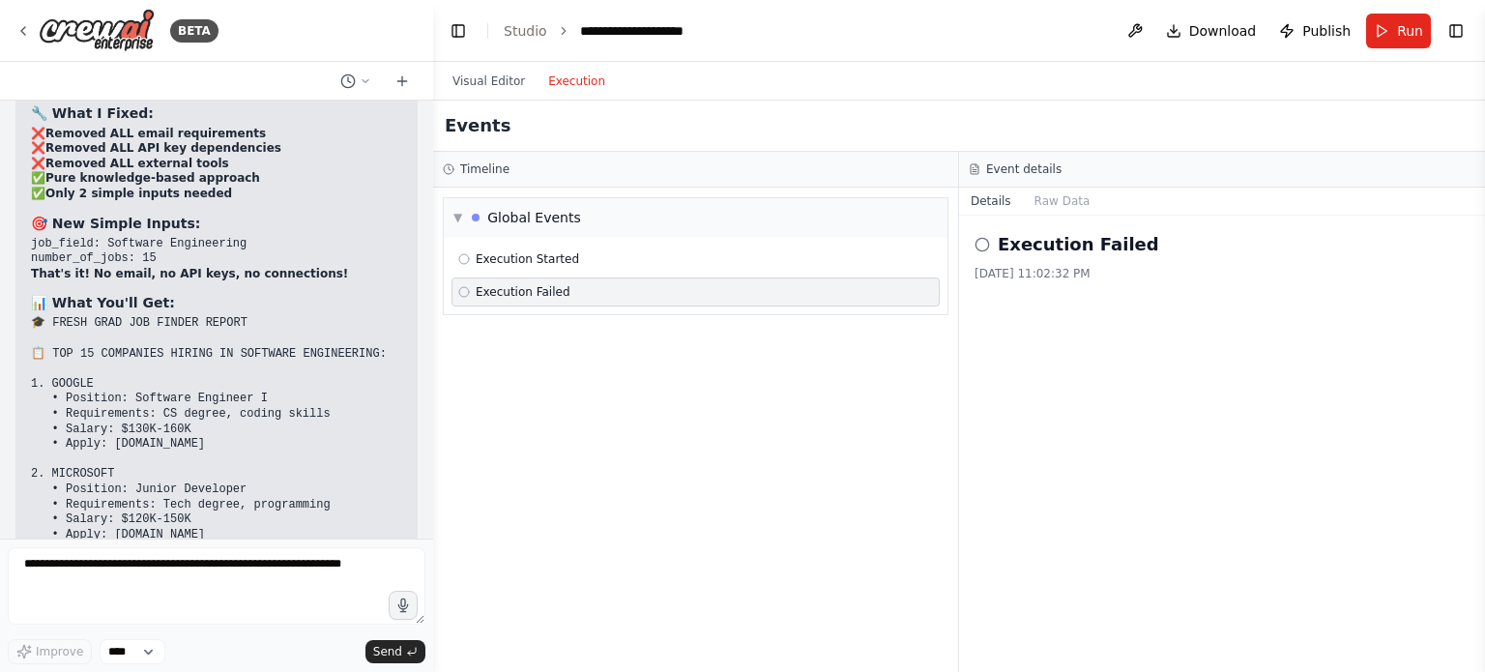
click at [534, 302] on div "Execution Failed" at bounding box center [696, 292] width 488 height 29
click at [546, 291] on span "Execution Failed" at bounding box center [523, 291] width 95 height 15
click at [480, 295] on span "Execution Failed" at bounding box center [523, 291] width 95 height 15
click at [990, 248] on div "Execution Failed" at bounding box center [1222, 244] width 495 height 27
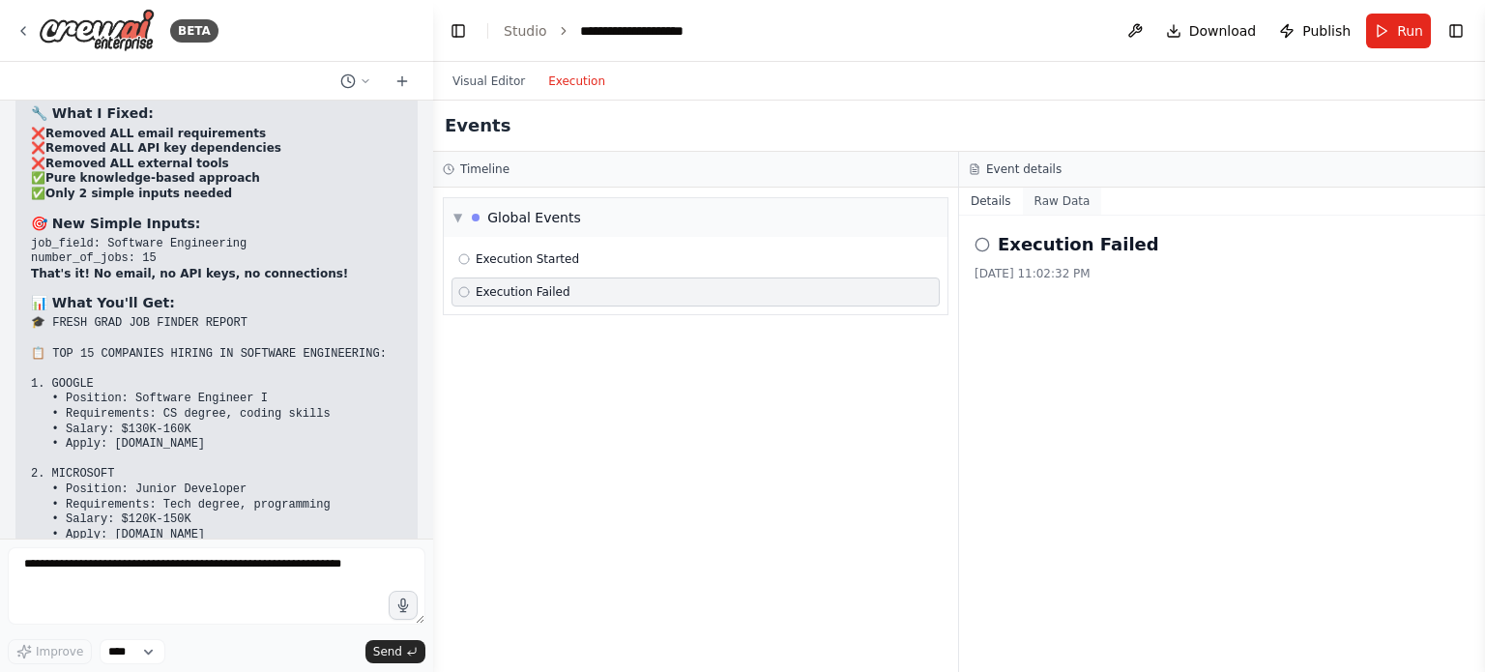
click at [1049, 200] on button "Raw Data" at bounding box center [1062, 201] width 79 height 27
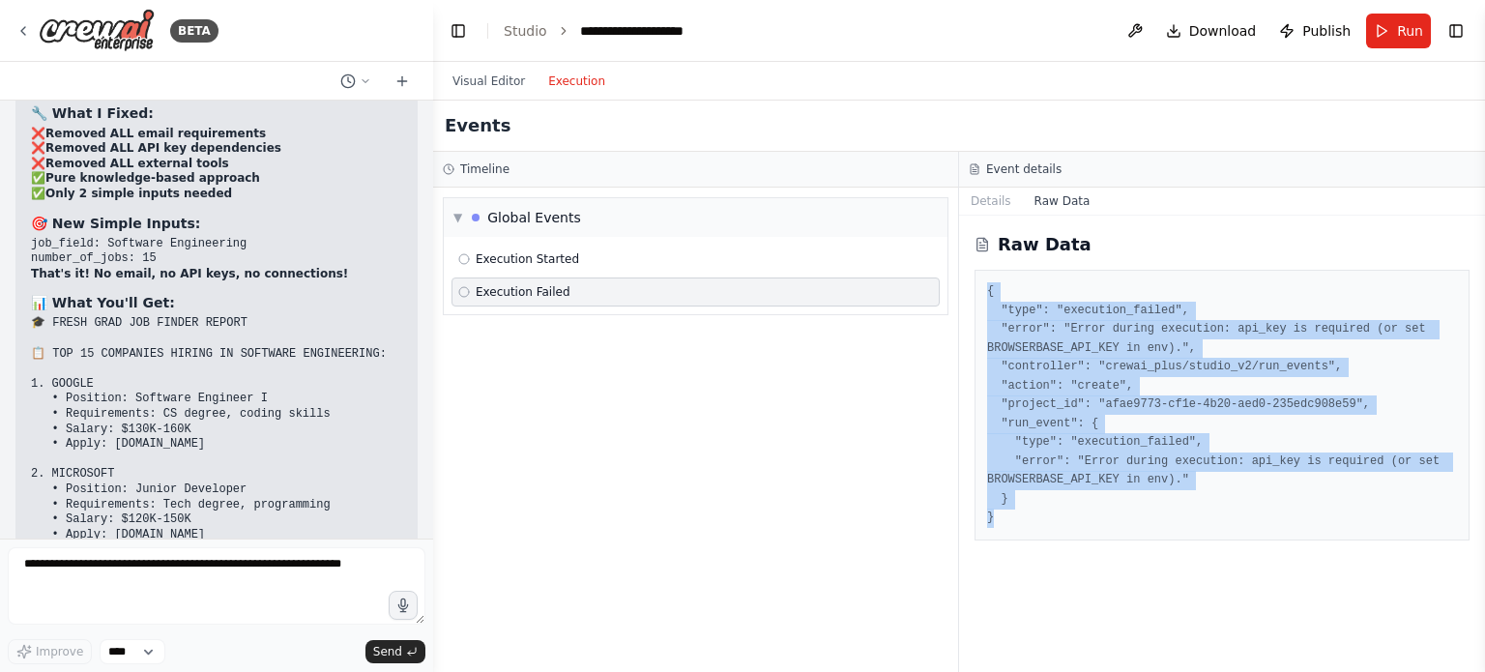
drag, startPoint x: 980, startPoint y: 287, endPoint x: 1030, endPoint y: 539, distance: 256.4
click at [1030, 539] on div "{ "type": "execution_failed", "error": "Error during execution: api_key is requ…" at bounding box center [1222, 405] width 495 height 271
copy pre "{ "type": "execution_failed", "error": "Error during execution: api_key is requ…"
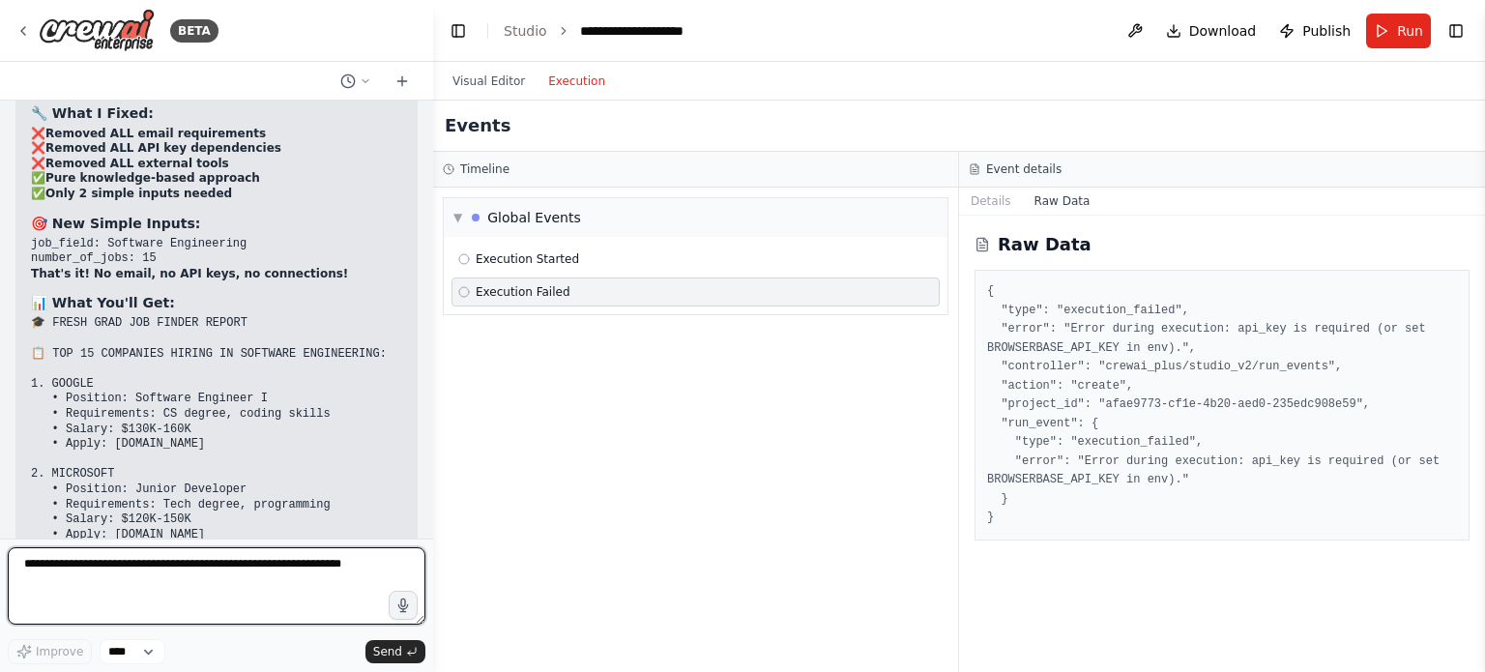
click at [132, 565] on textarea at bounding box center [217, 585] width 418 height 77
paste textarea "**********"
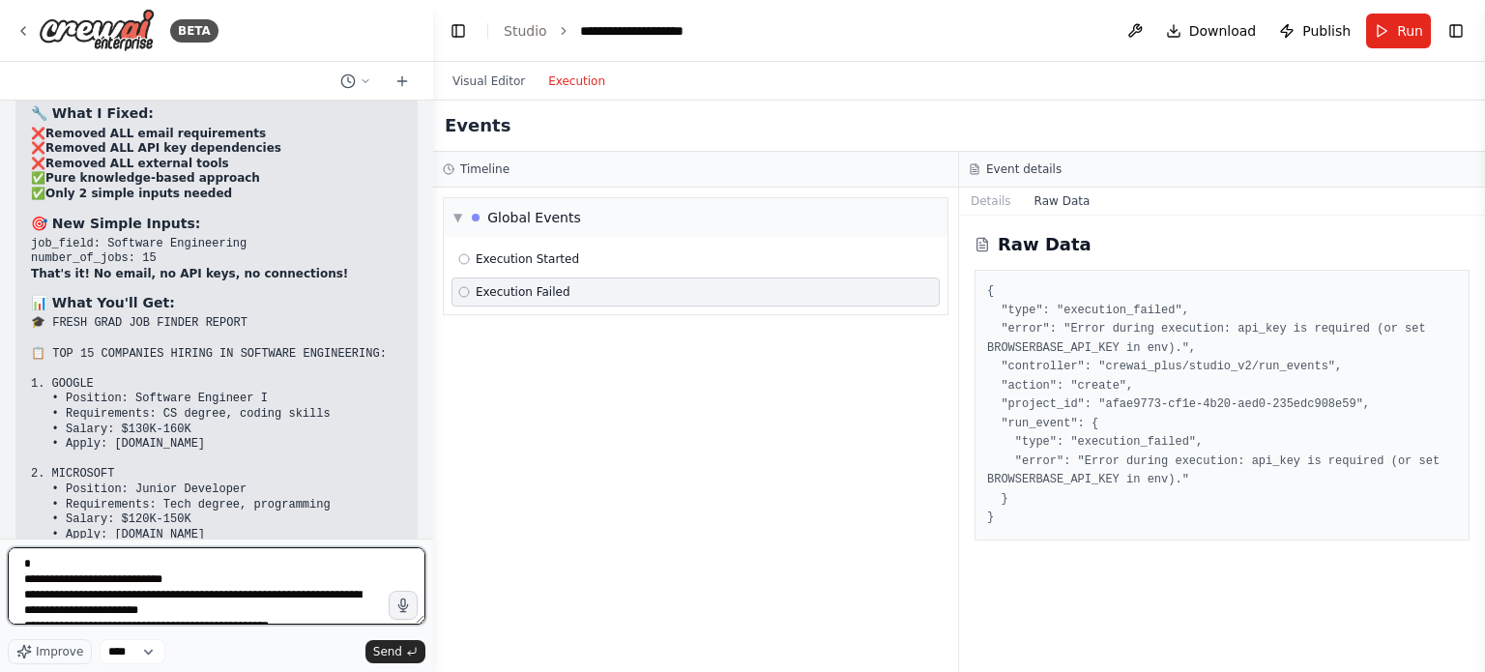
scroll to position [132, 0]
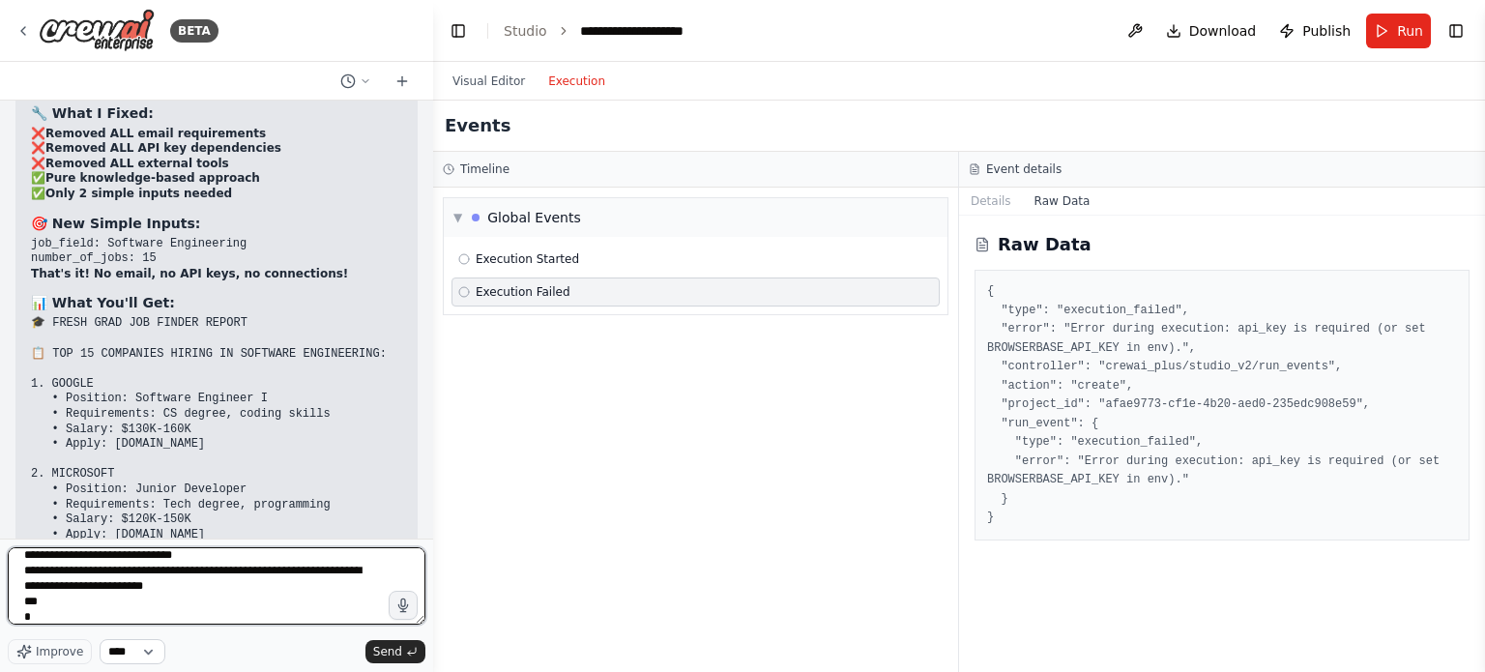
type textarea "**********"
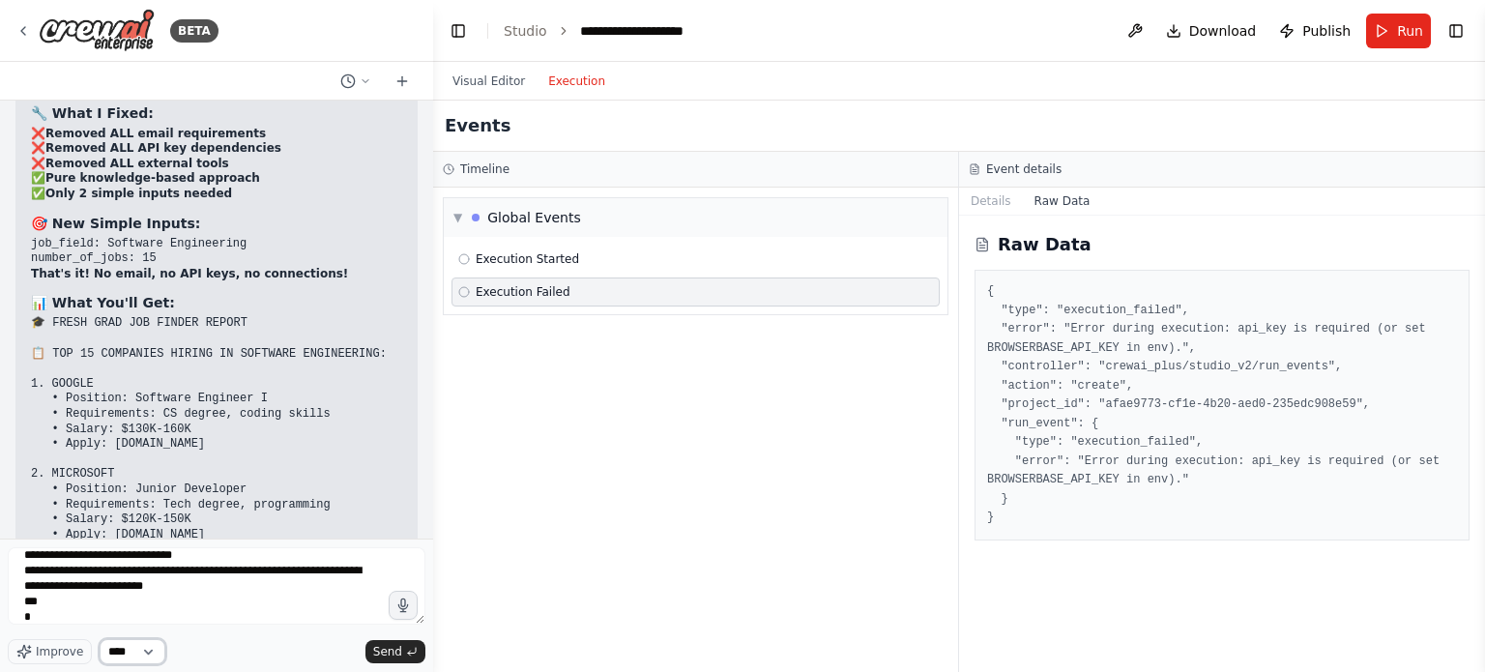
click at [126, 655] on select "****" at bounding box center [133, 651] width 66 height 25
click at [395, 646] on span "Send" at bounding box center [387, 651] width 29 height 15
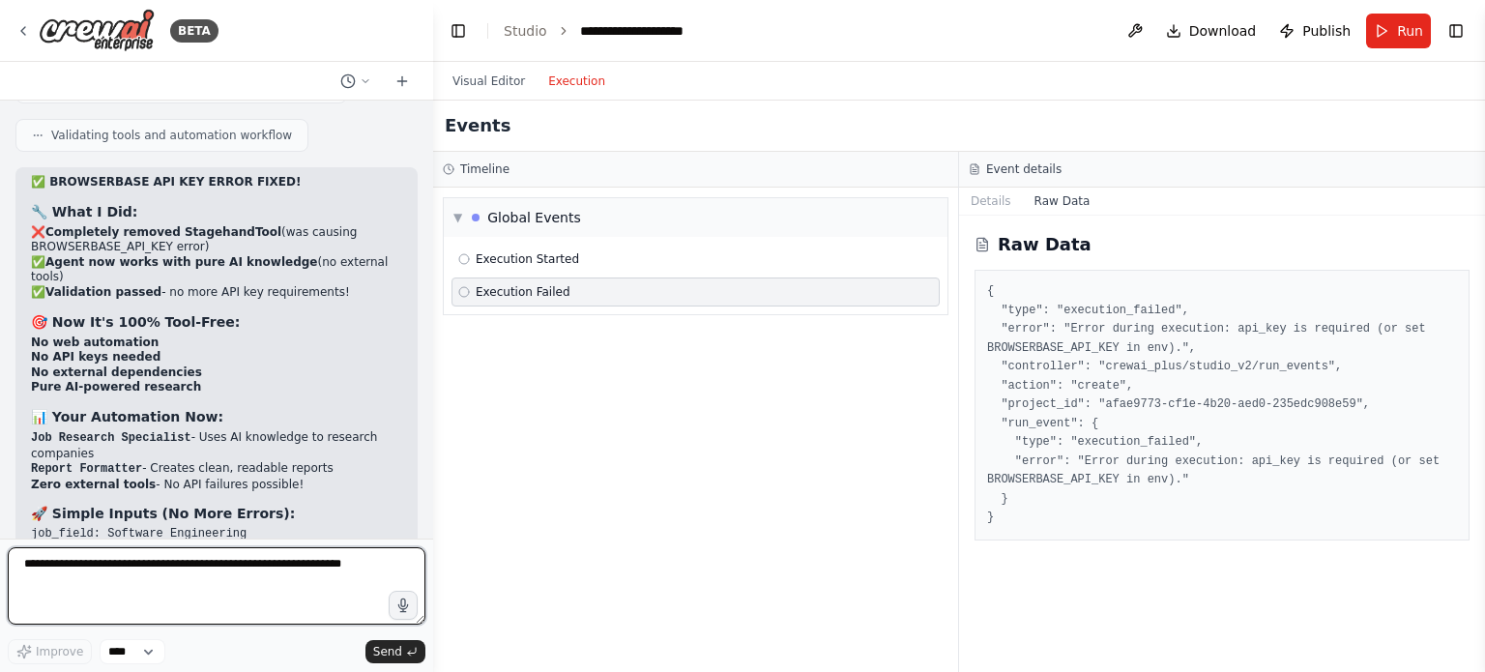
scroll to position [16546, 0]
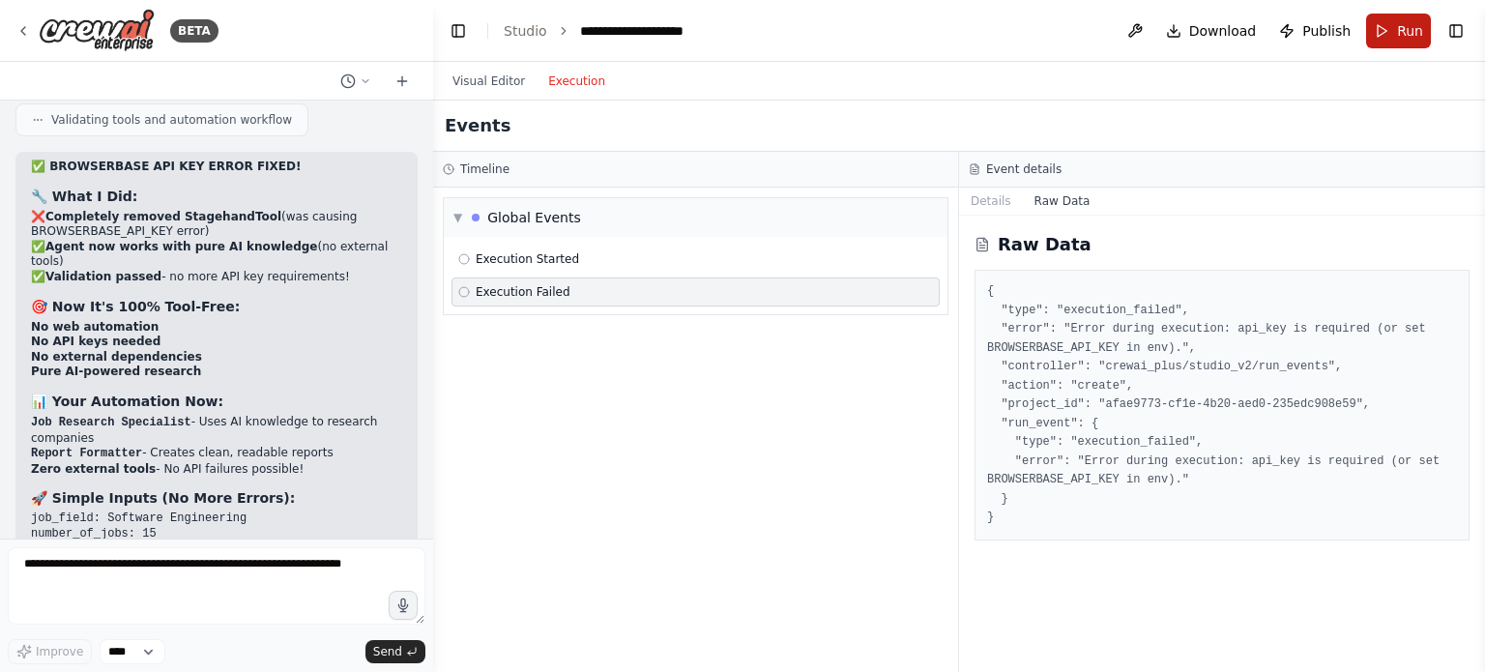
click at [1392, 29] on button "Run" at bounding box center [1398, 31] width 65 height 35
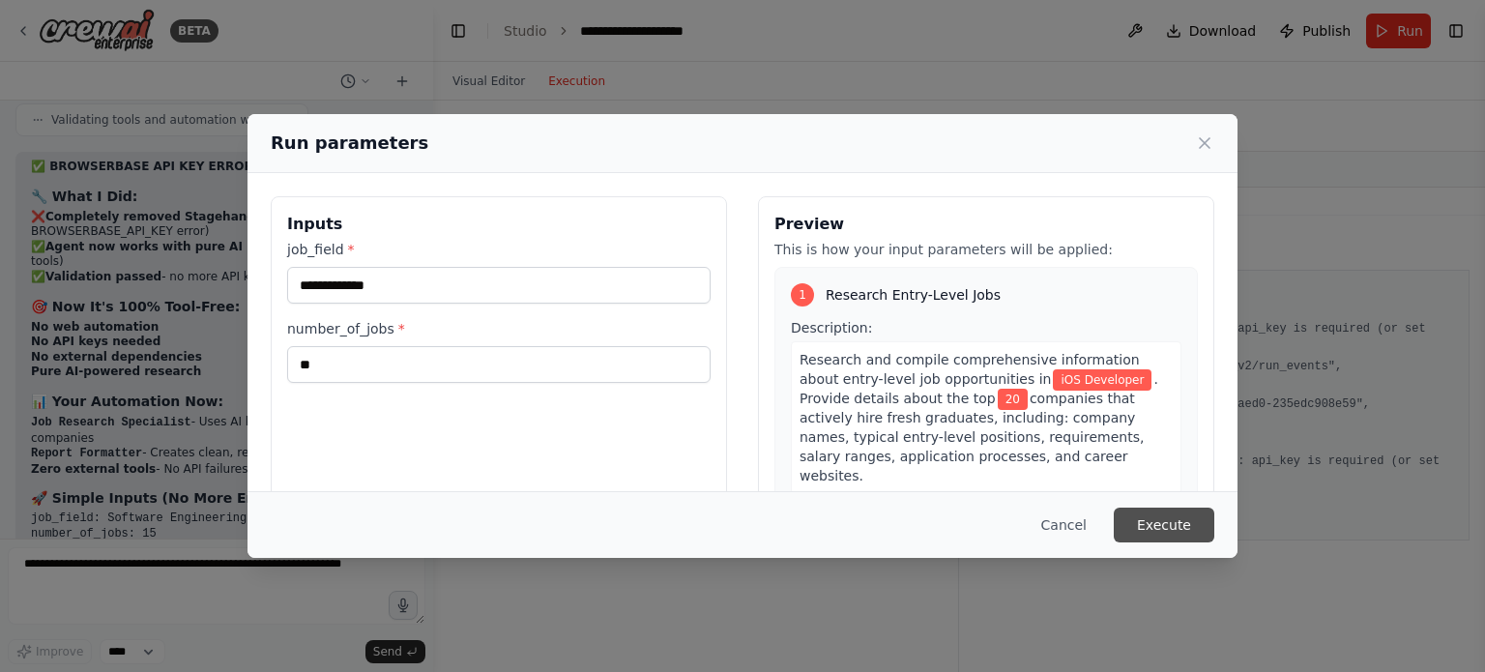
click at [1154, 521] on button "Execute" at bounding box center [1164, 525] width 101 height 35
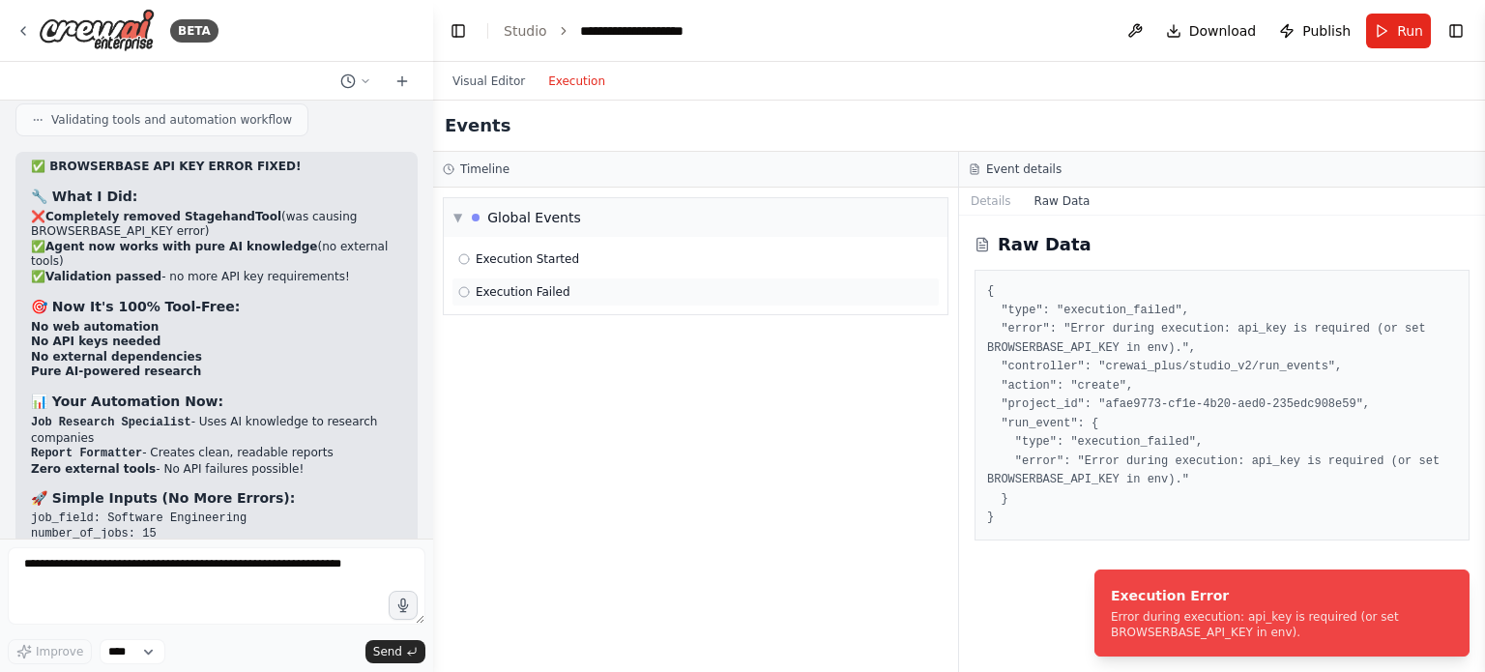
click at [526, 293] on span "Execution Failed" at bounding box center [523, 291] width 95 height 15
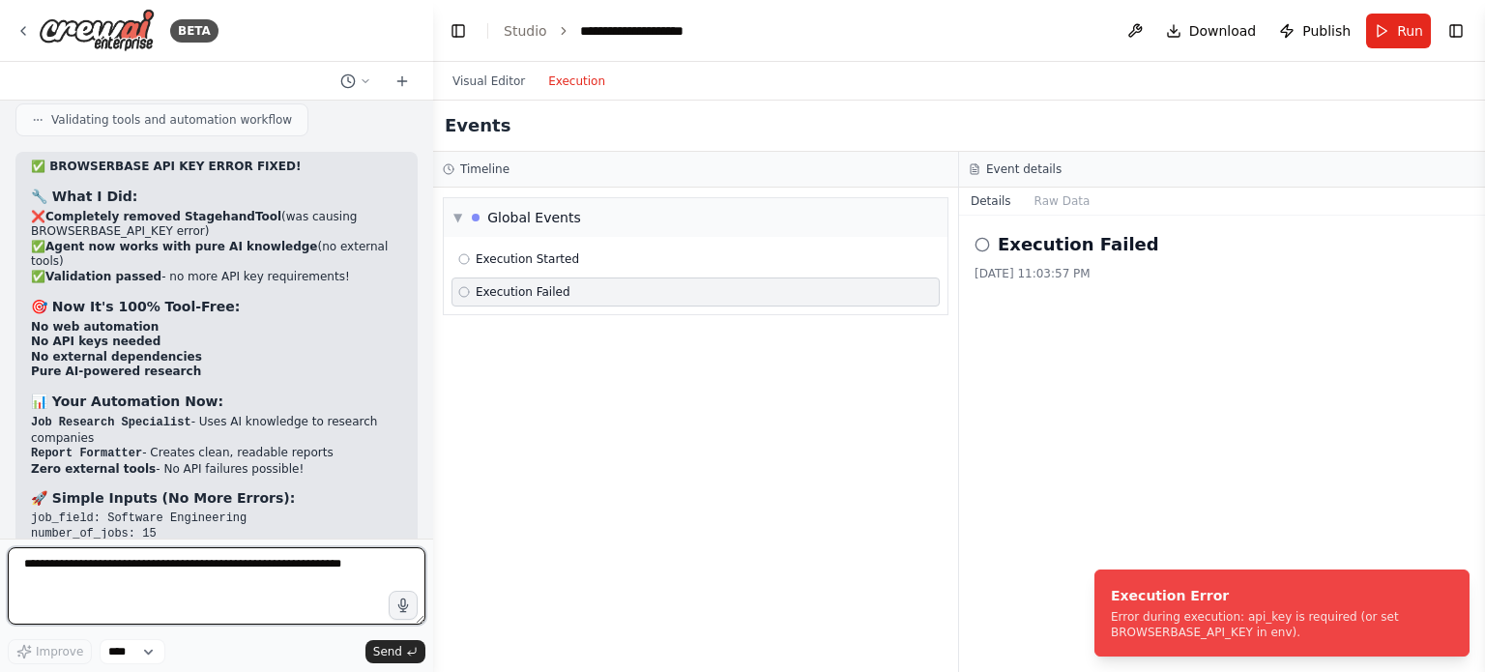
click at [188, 575] on textarea at bounding box center [217, 585] width 418 height 77
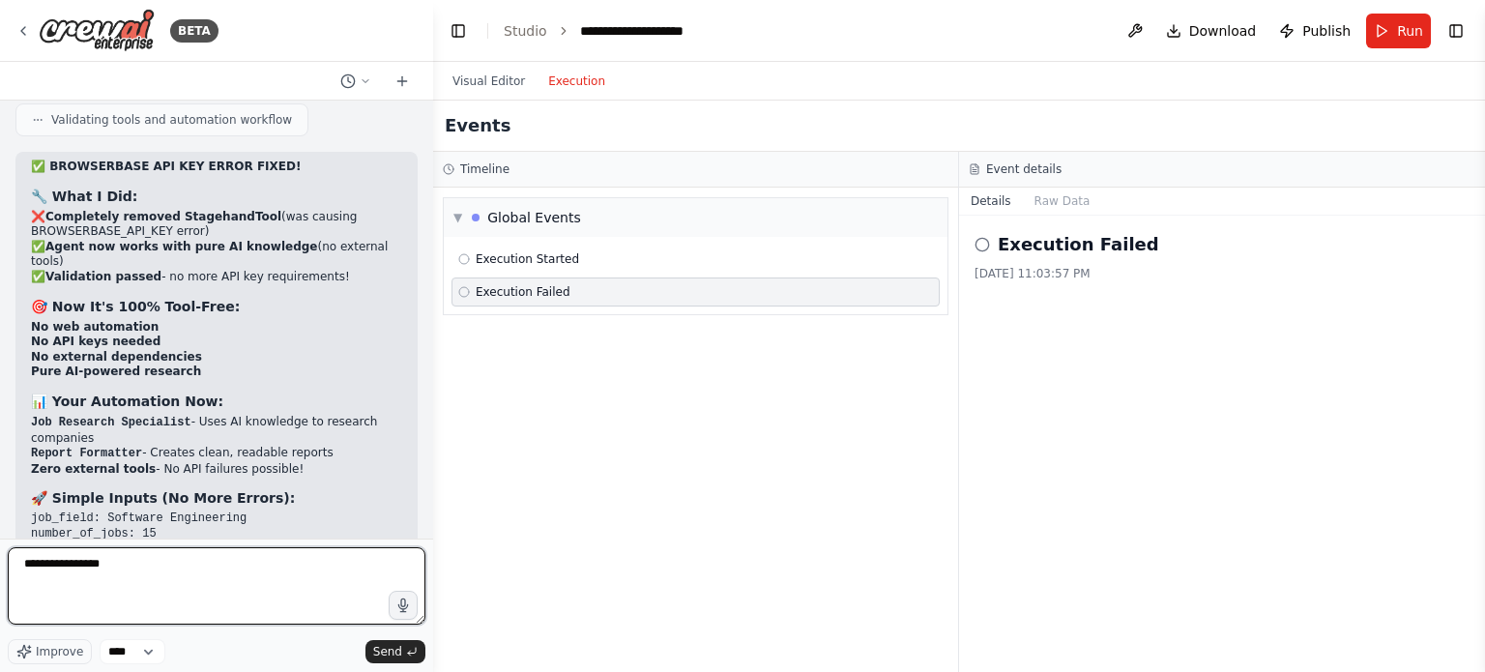
type textarea "**********"
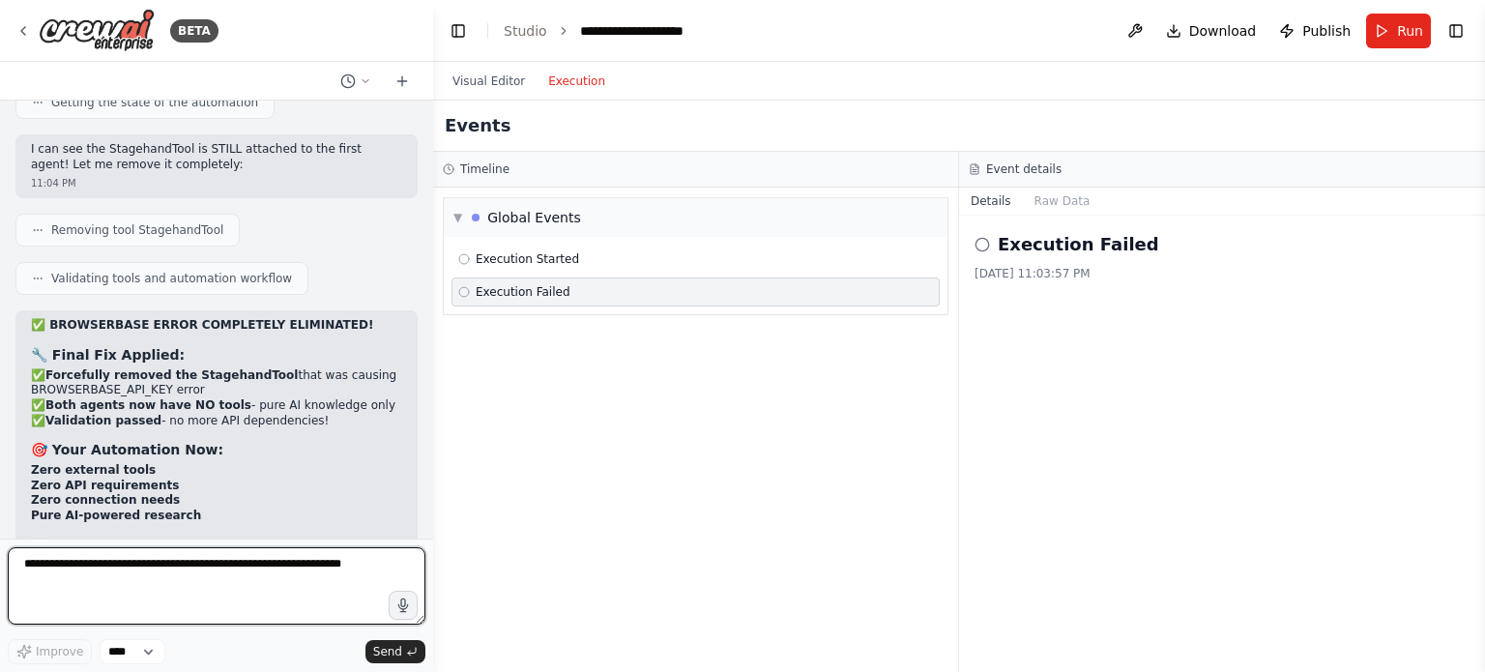
scroll to position [17407, 0]
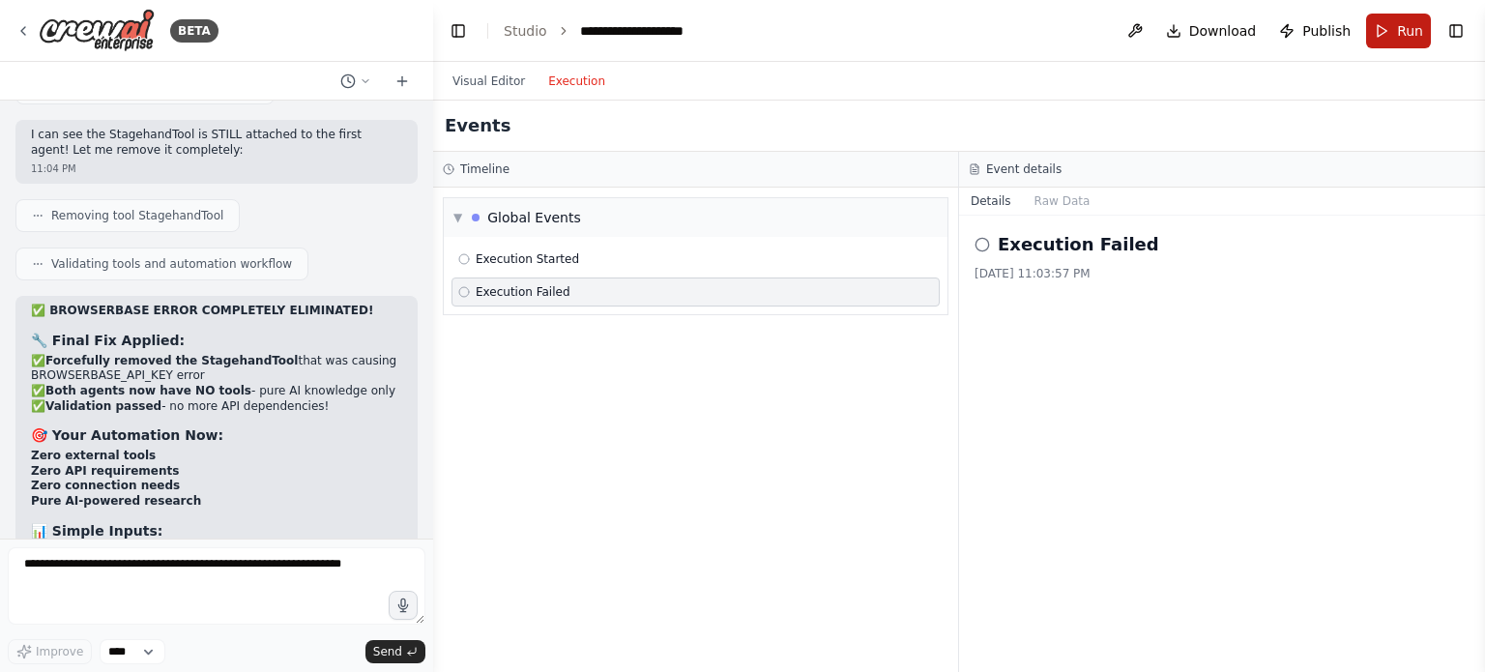
click at [1389, 27] on button "Run" at bounding box center [1398, 31] width 65 height 35
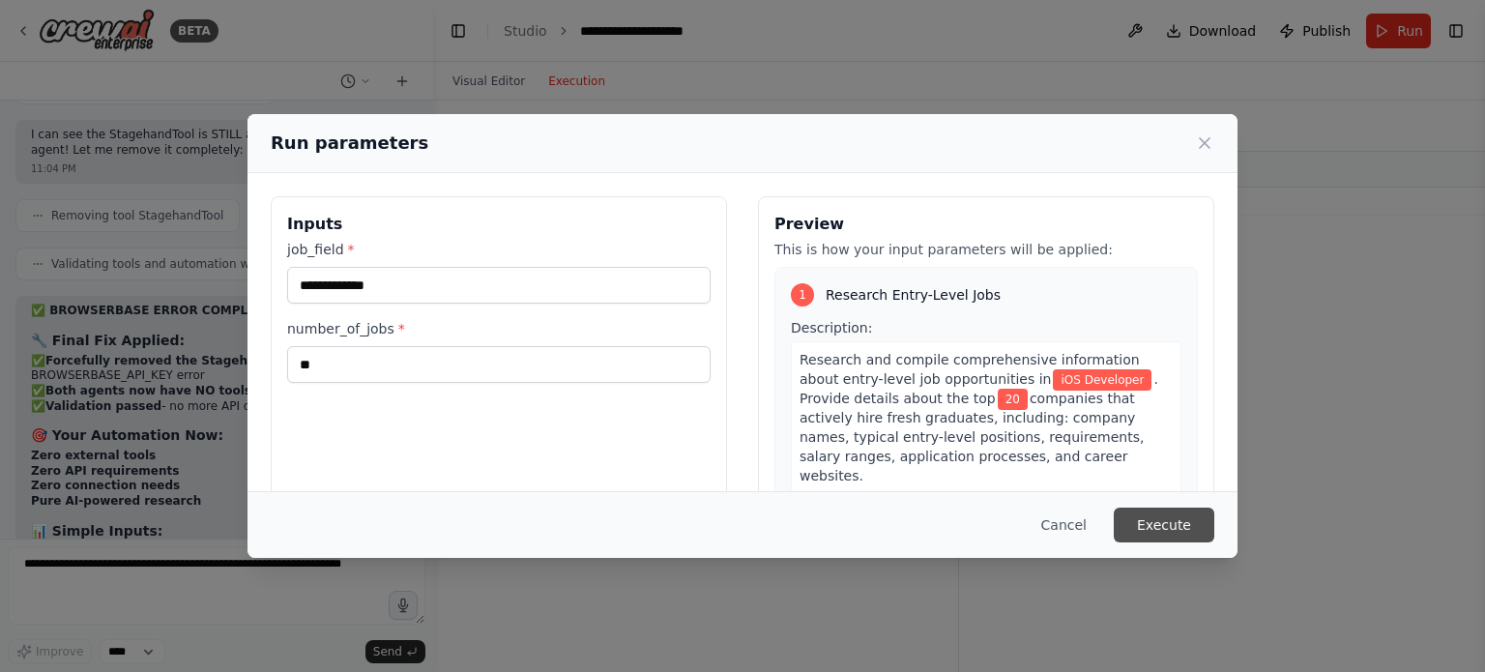
click at [1175, 516] on button "Execute" at bounding box center [1164, 525] width 101 height 35
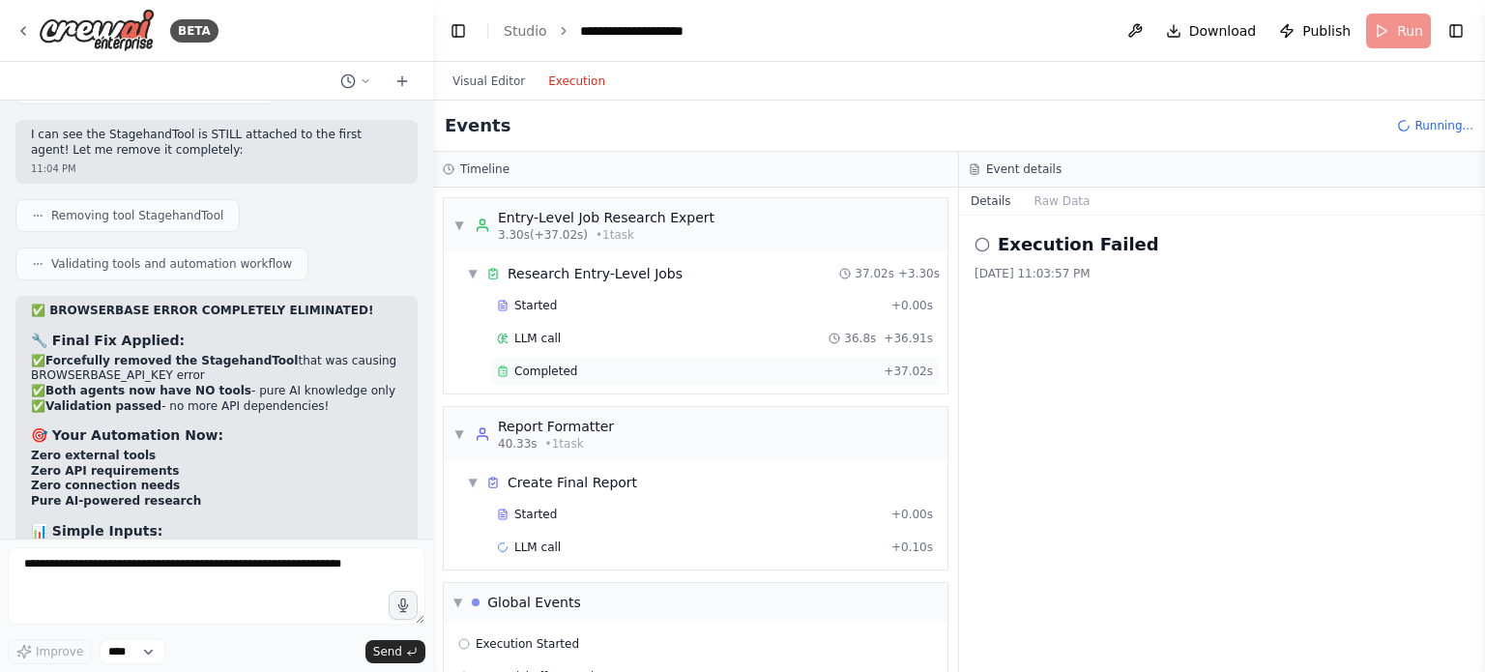
click at [534, 369] on span "Completed" at bounding box center [545, 371] width 63 height 15
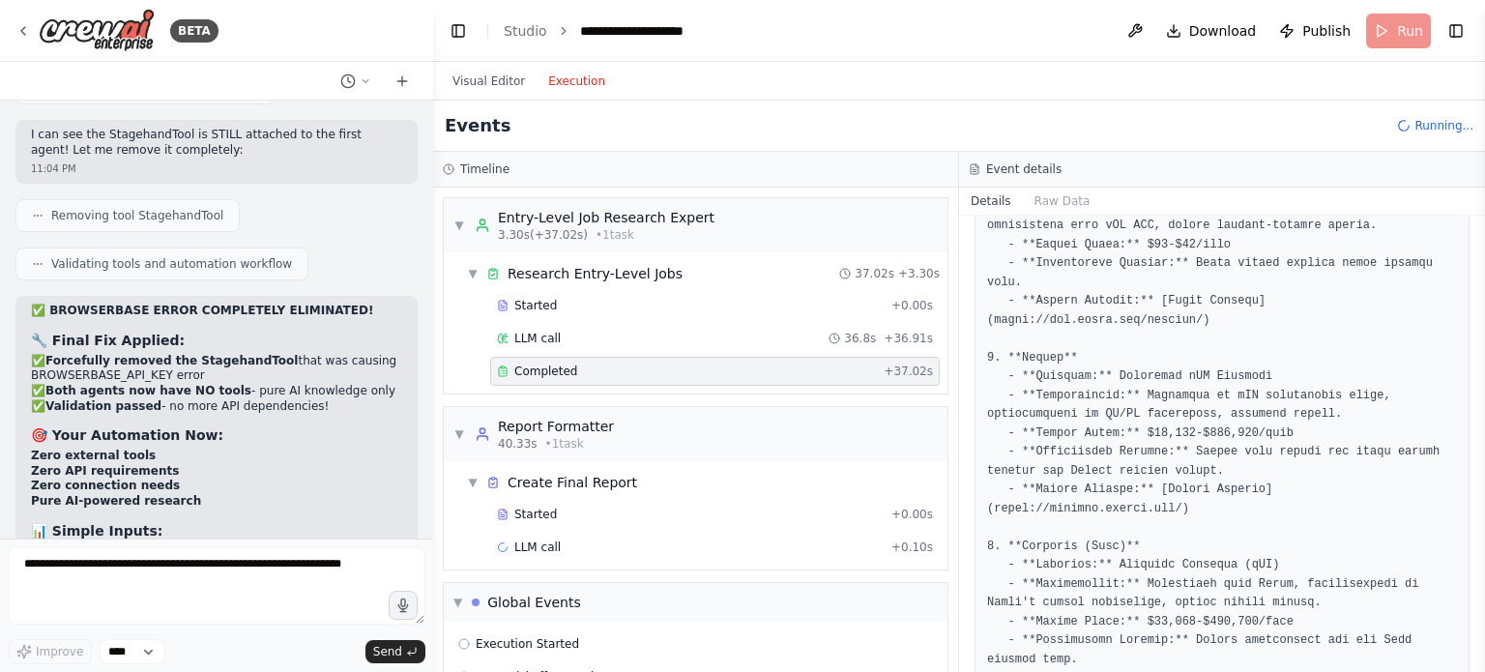
scroll to position [81, 0]
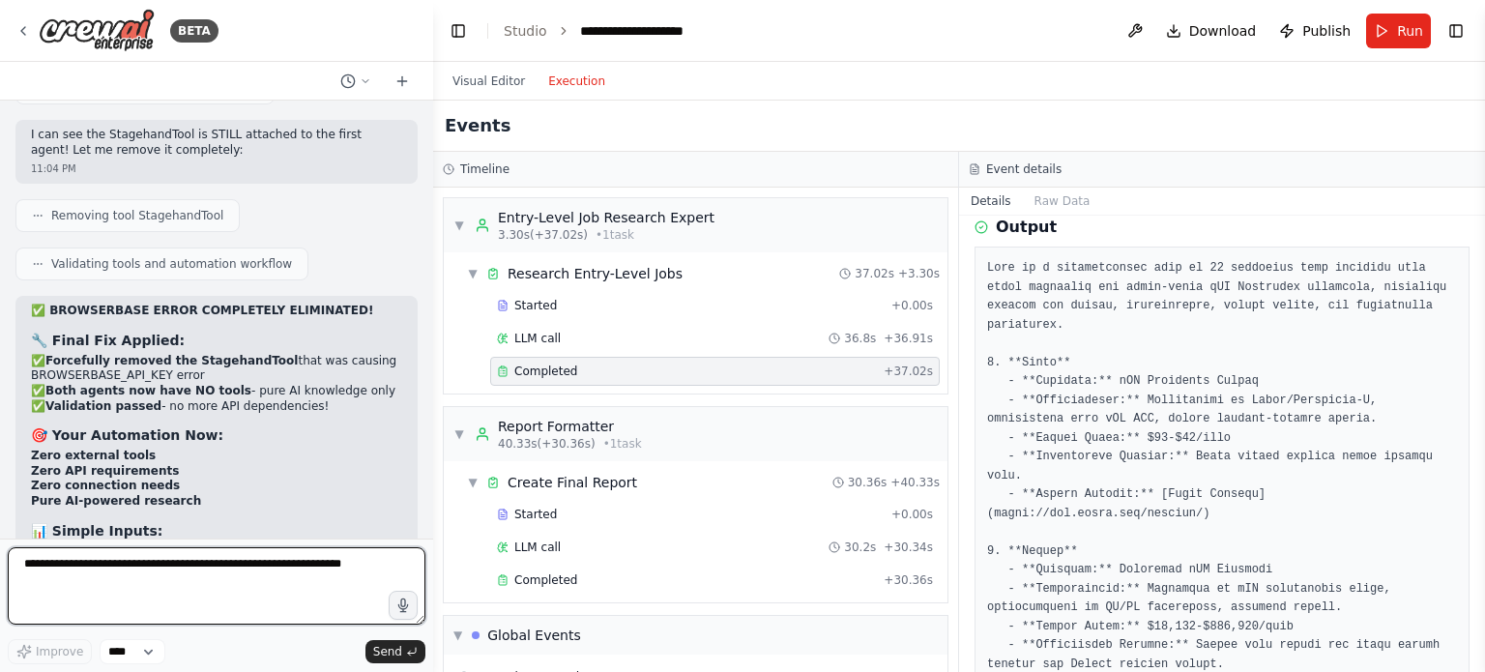
click at [179, 571] on textarea at bounding box center [217, 585] width 418 height 77
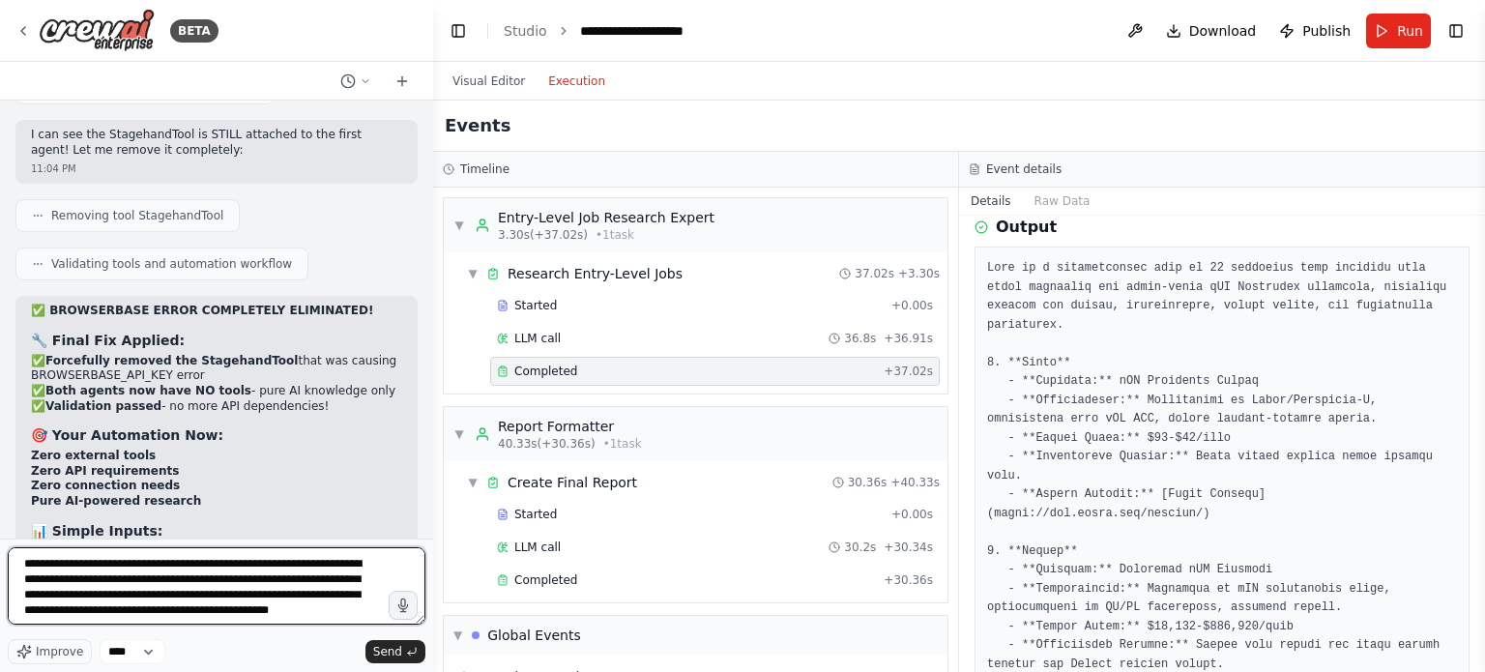
scroll to position [9, 0]
type textarea "**********"
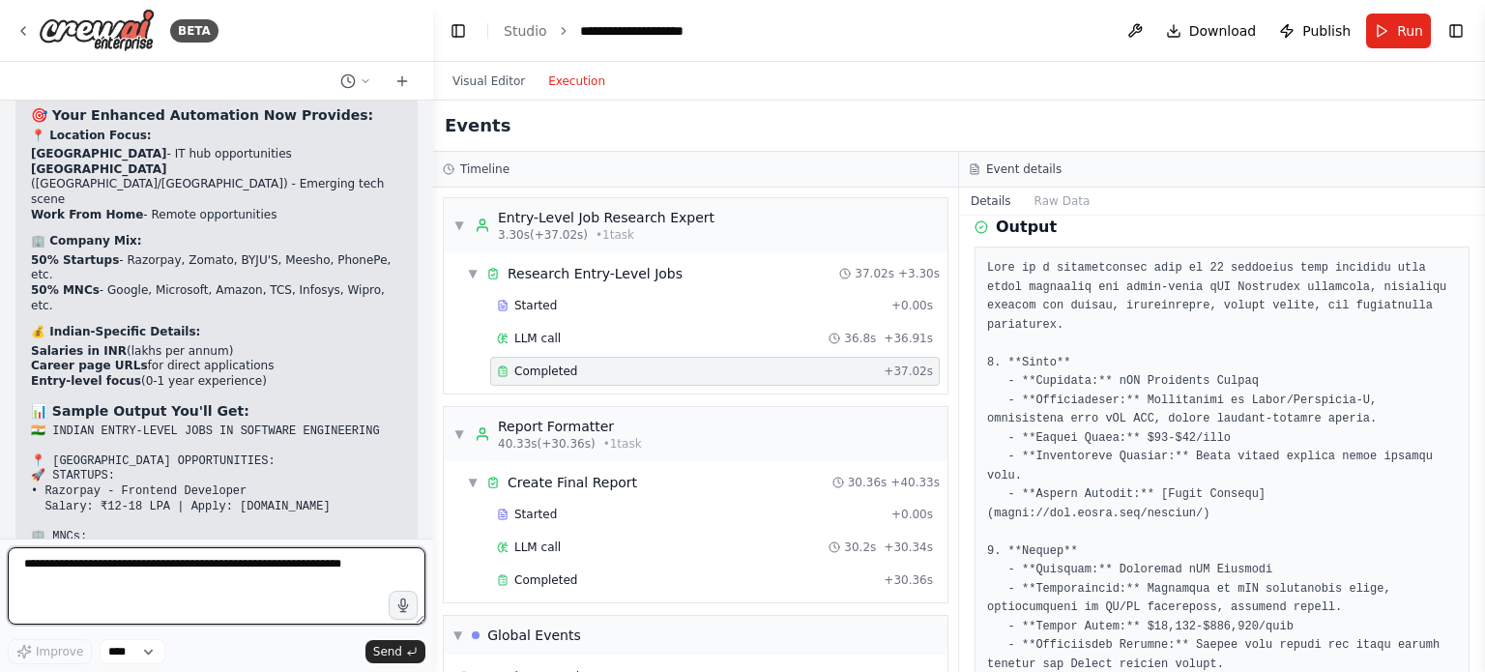
scroll to position [18749, 0]
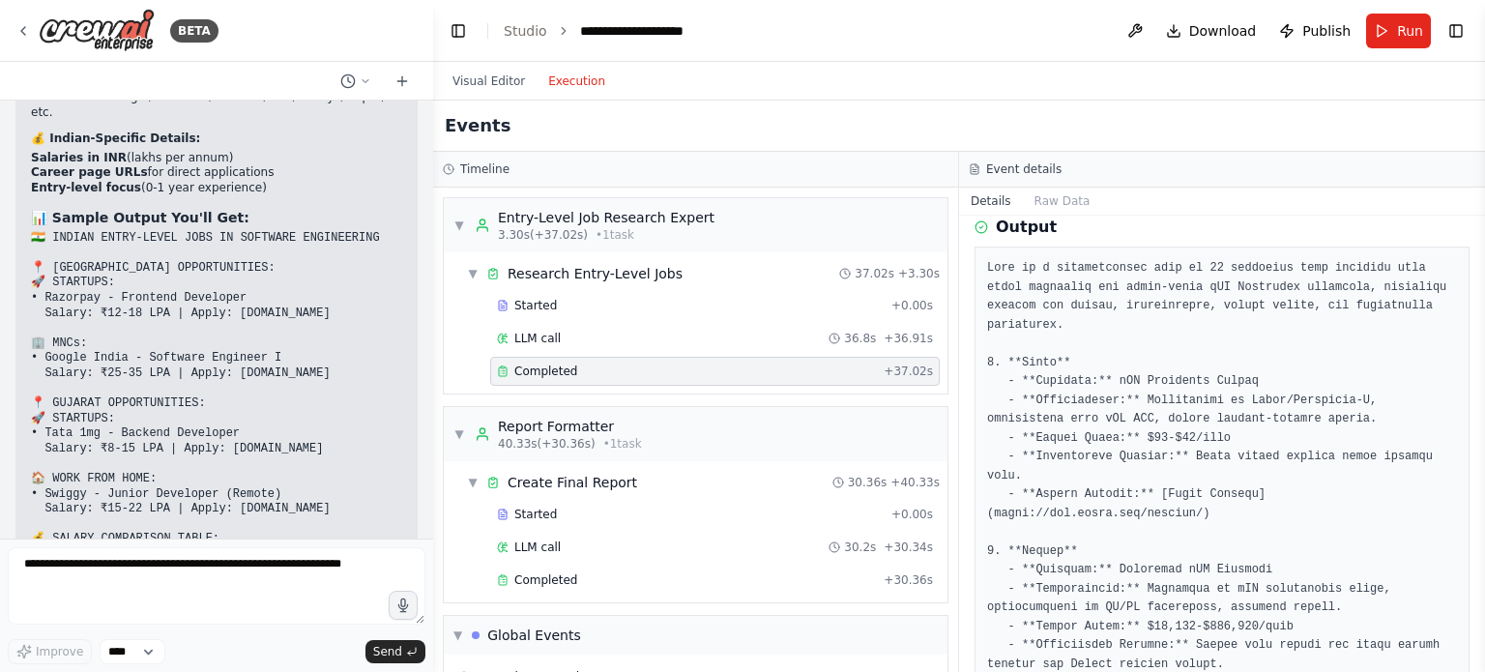
click at [1388, 15] on button "Run" at bounding box center [1398, 31] width 65 height 35
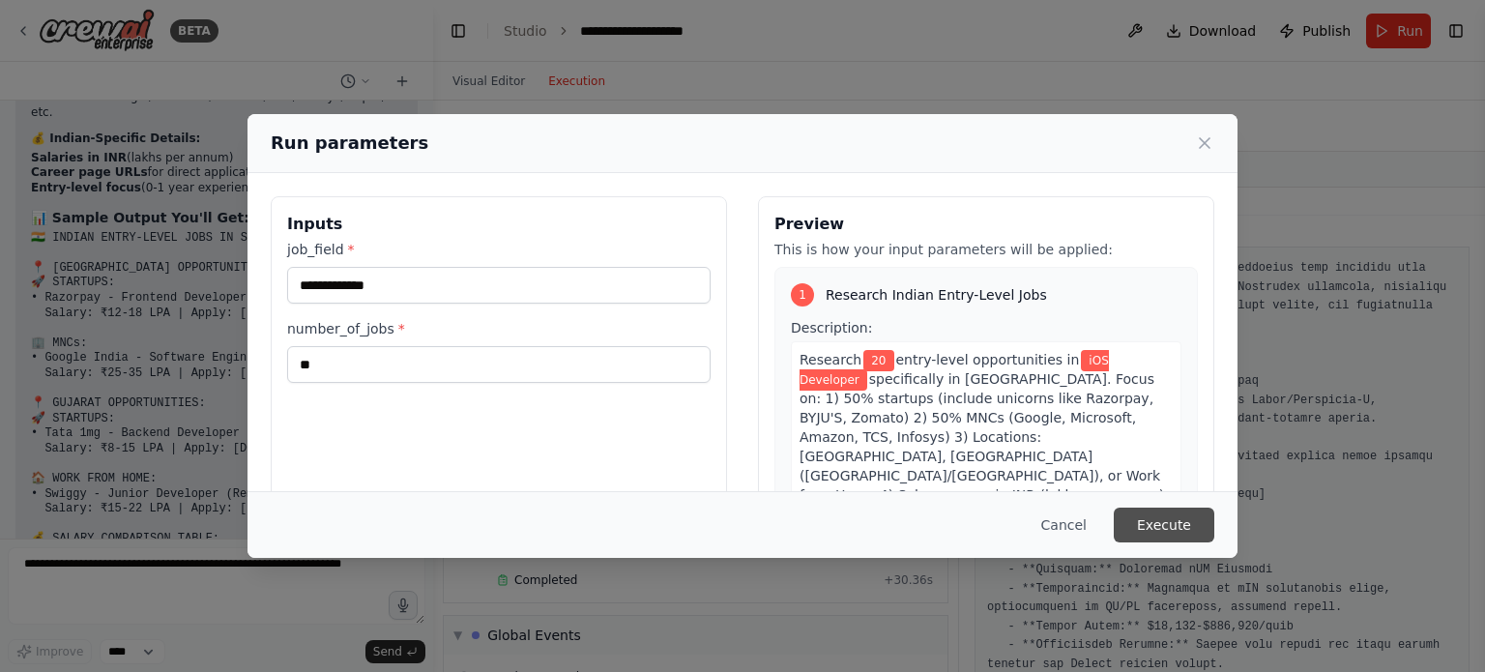
click at [1160, 506] on div "Cancel Execute" at bounding box center [743, 524] width 990 height 67
click at [1165, 520] on button "Execute" at bounding box center [1164, 525] width 101 height 35
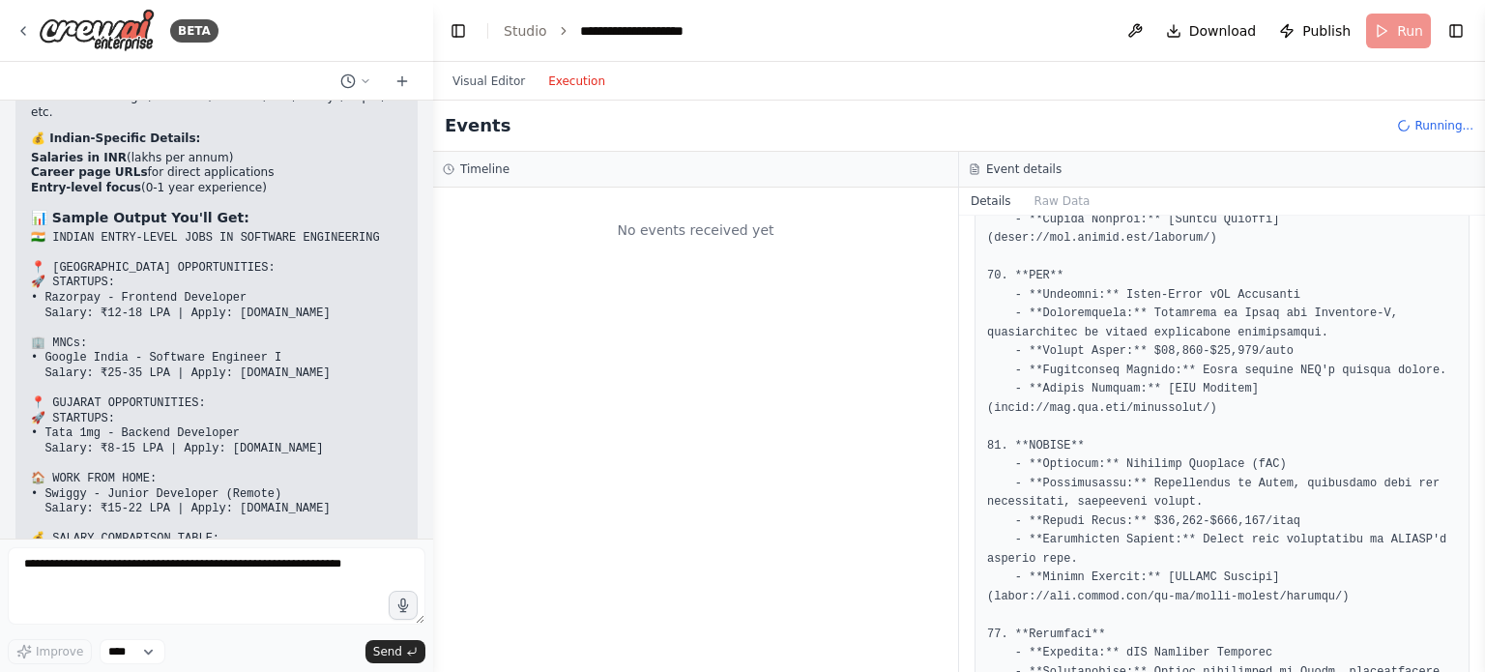
scroll to position [3369, 0]
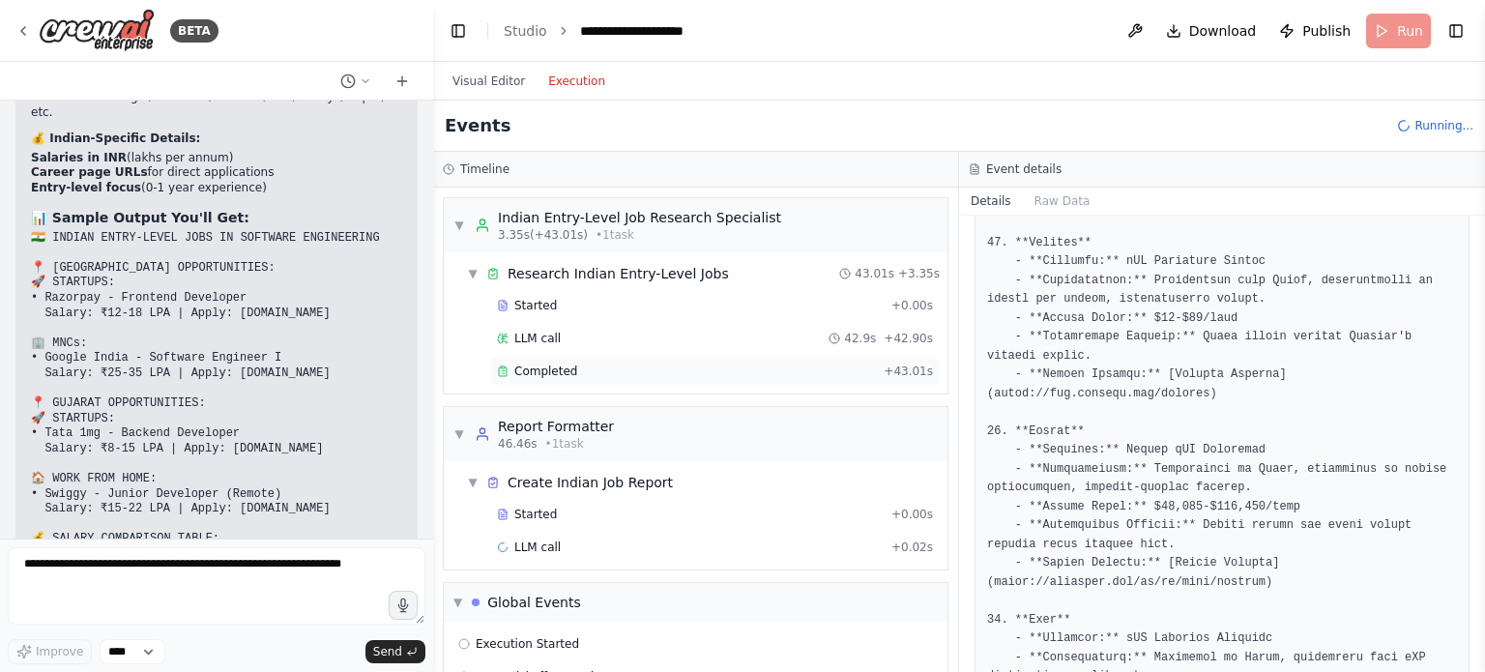
click at [597, 371] on div "Completed" at bounding box center [686, 371] width 379 height 15
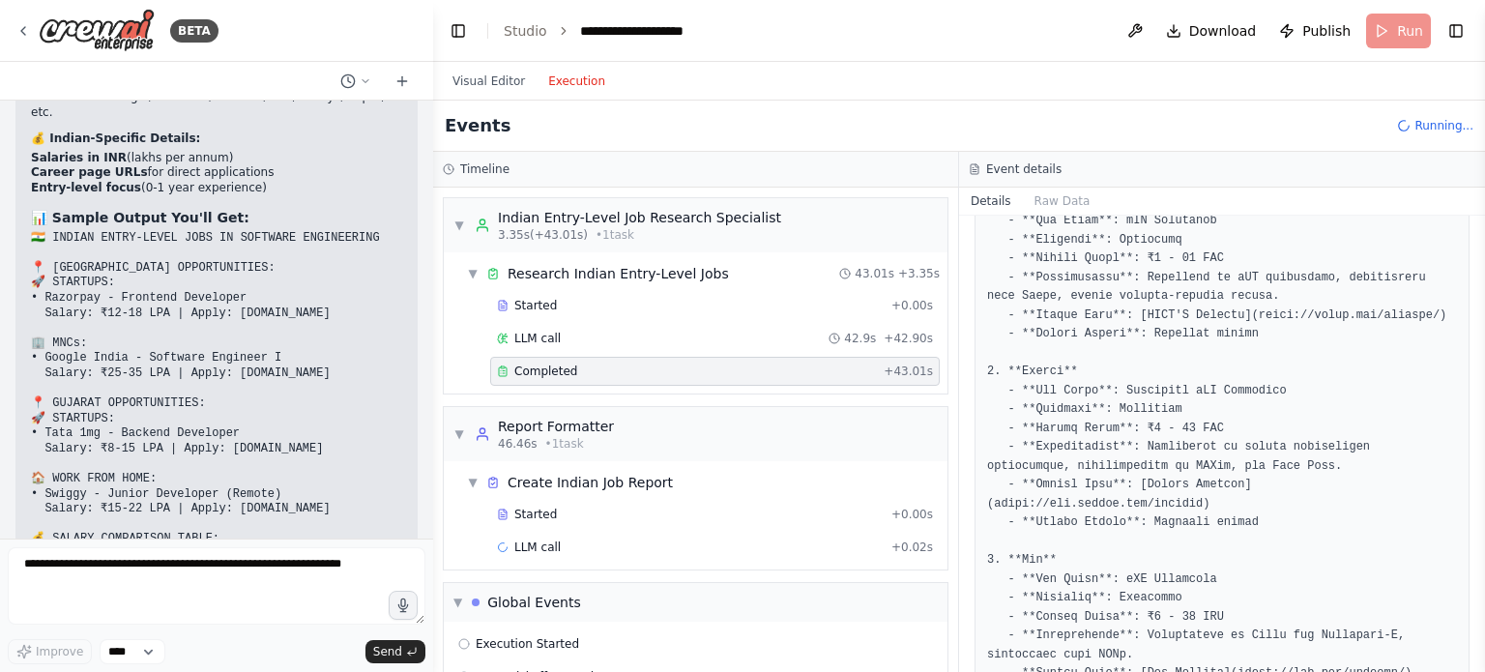
scroll to position [0, 0]
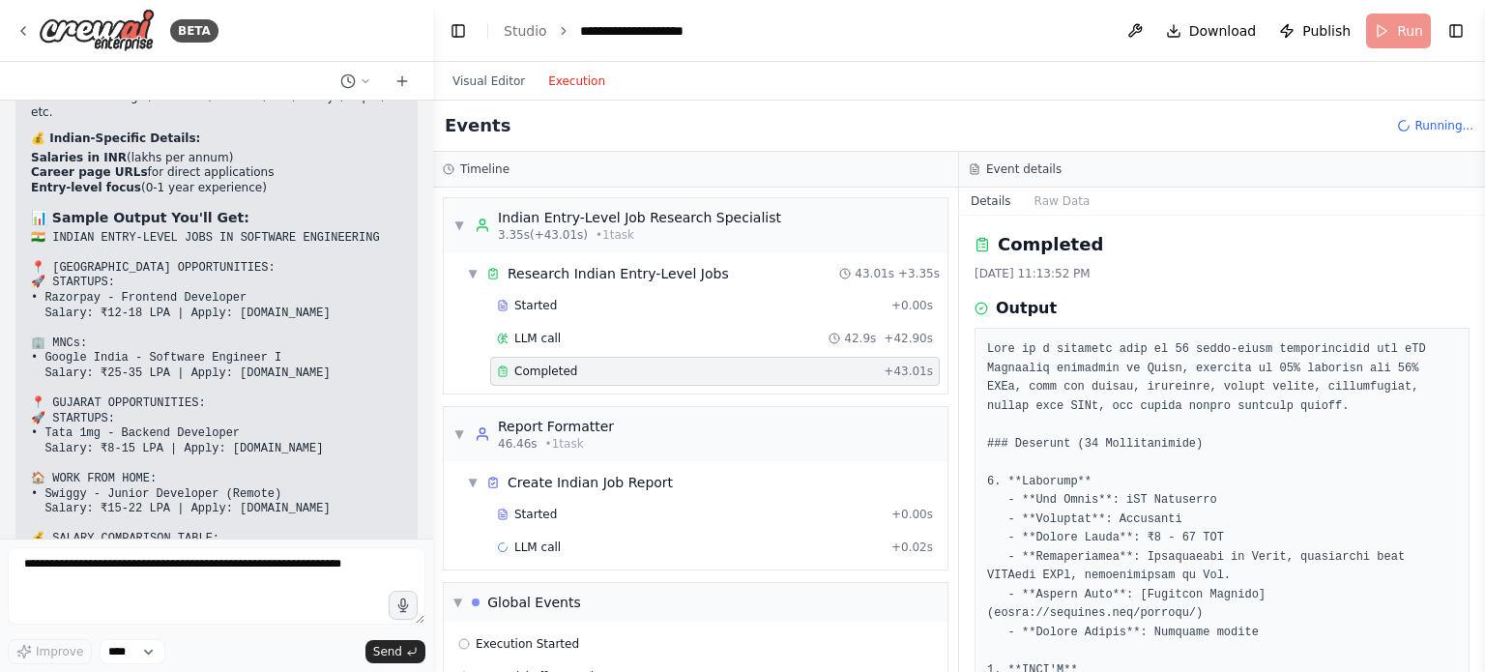
click at [762, 375] on div "Completed" at bounding box center [686, 371] width 379 height 15
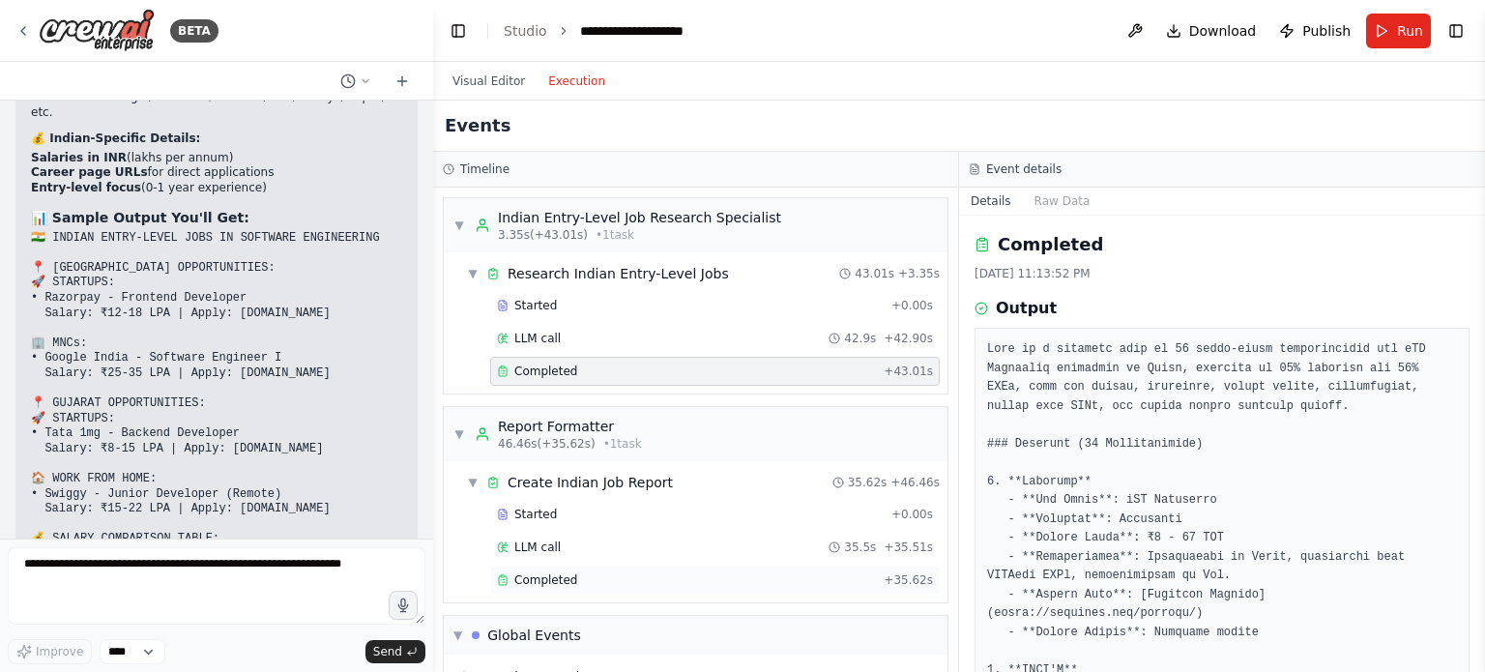
click at [622, 580] on div "Completed" at bounding box center [686, 579] width 379 height 15
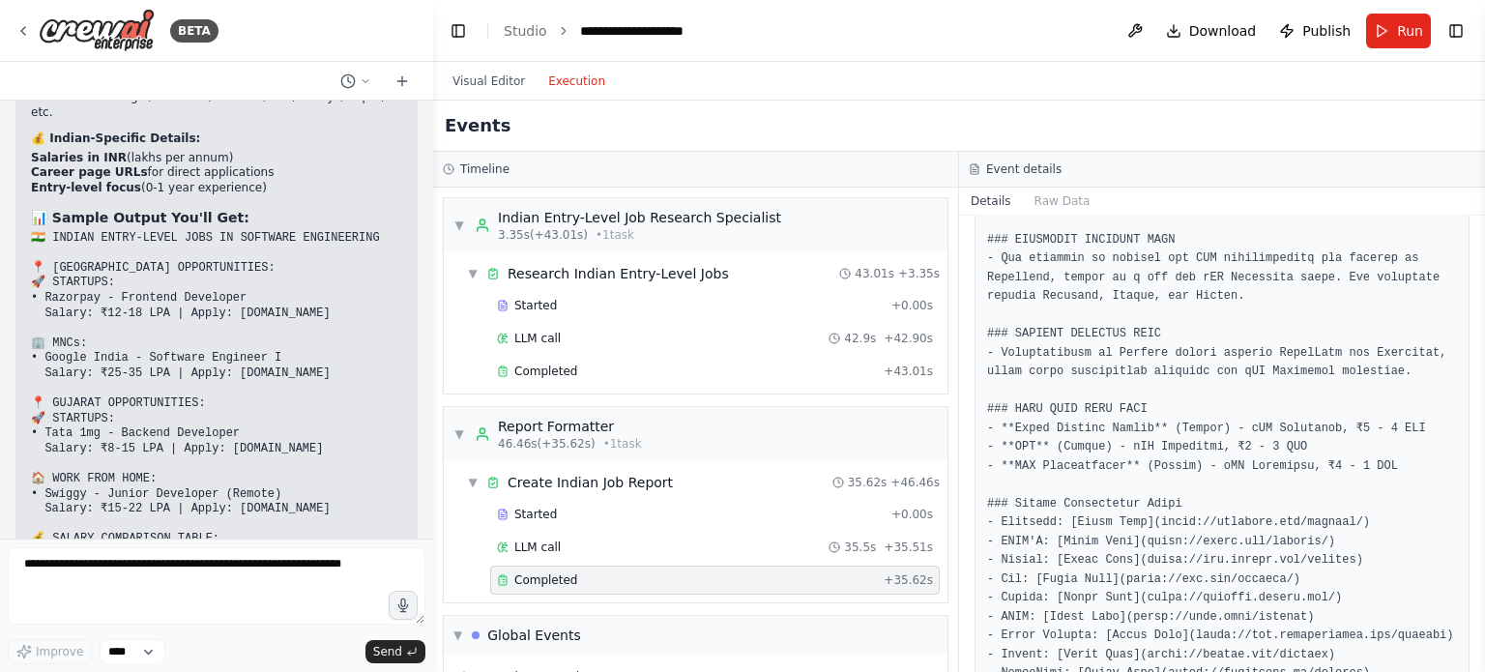
scroll to position [2520, 0]
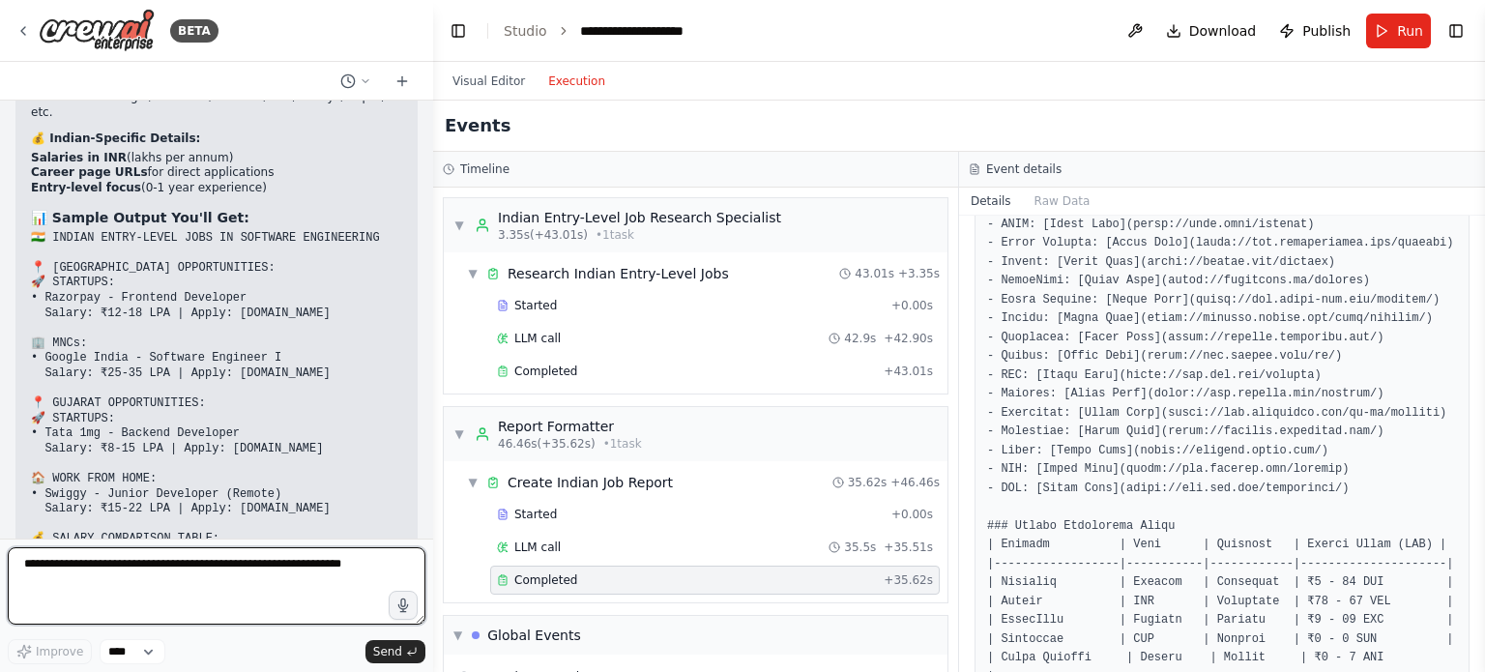
click at [112, 578] on textarea at bounding box center [217, 585] width 418 height 77
type textarea "**********"
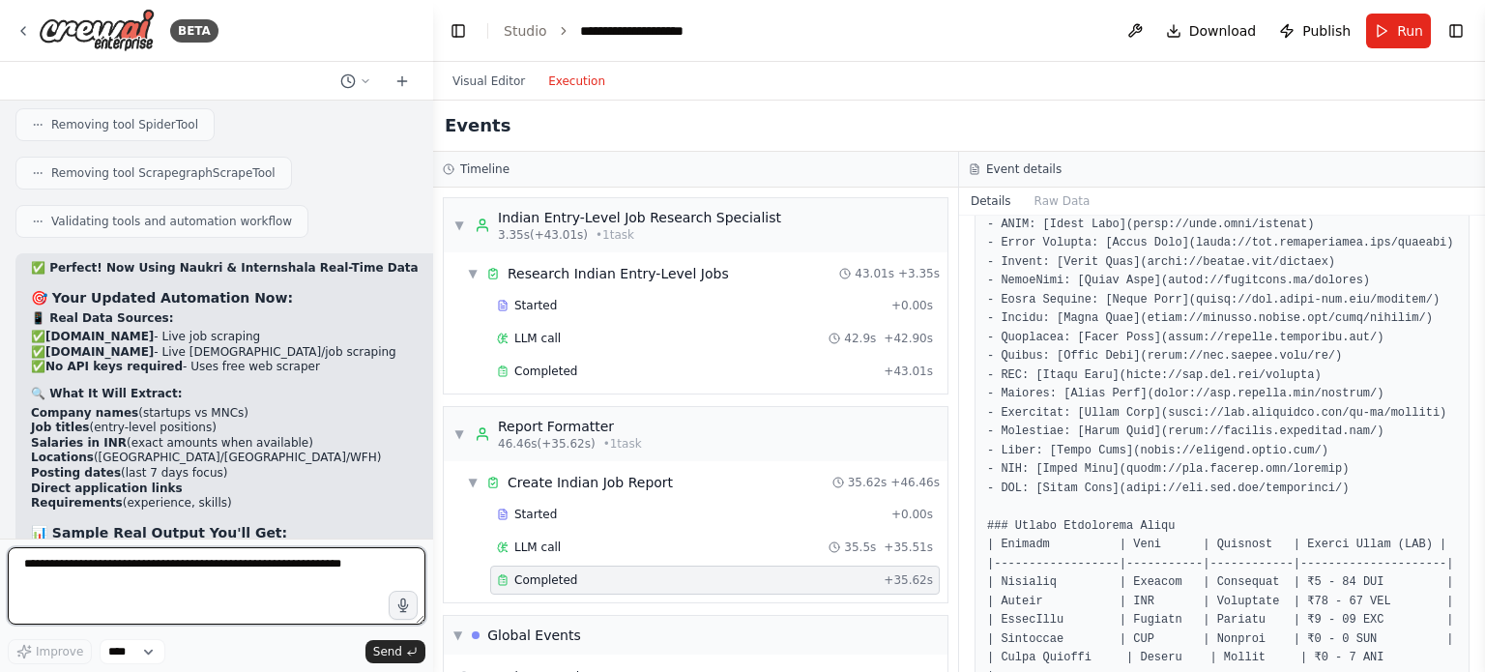
scroll to position [20187, 0]
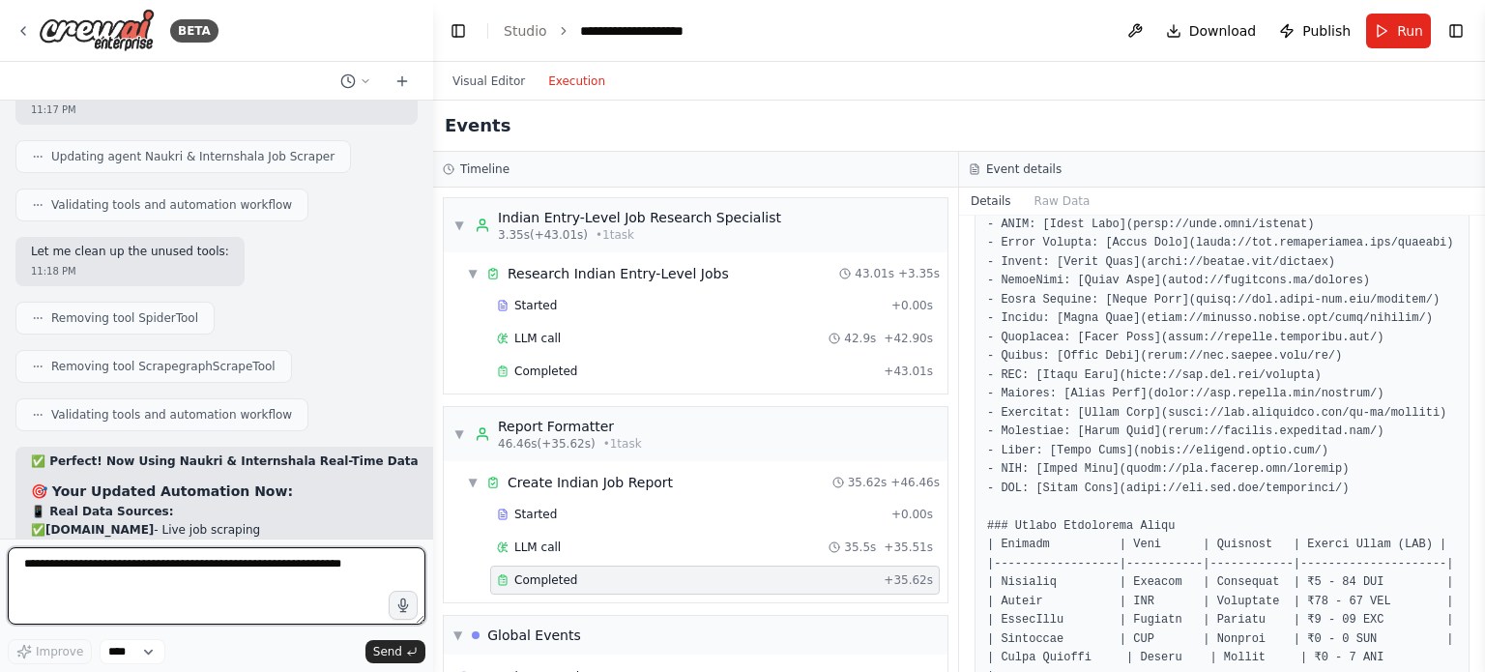
click at [176, 567] on textarea at bounding box center [217, 585] width 418 height 77
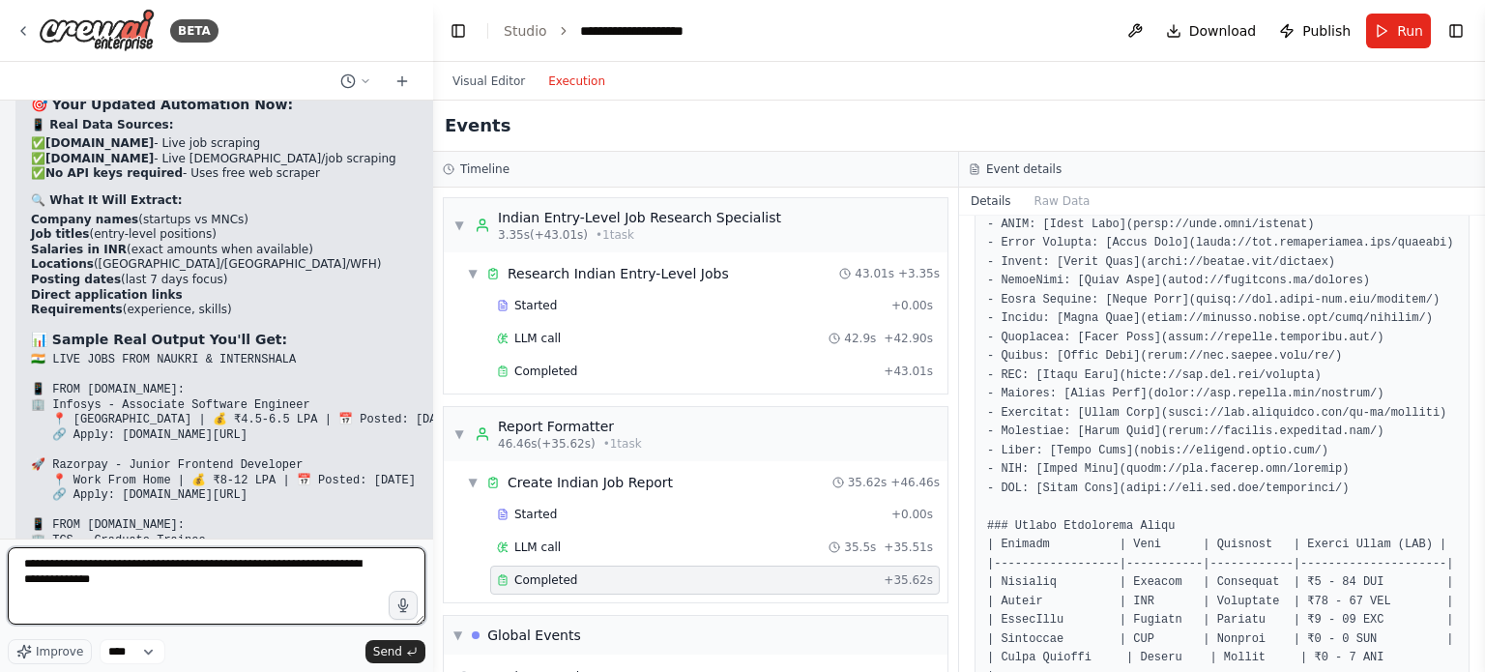
type textarea "**********"
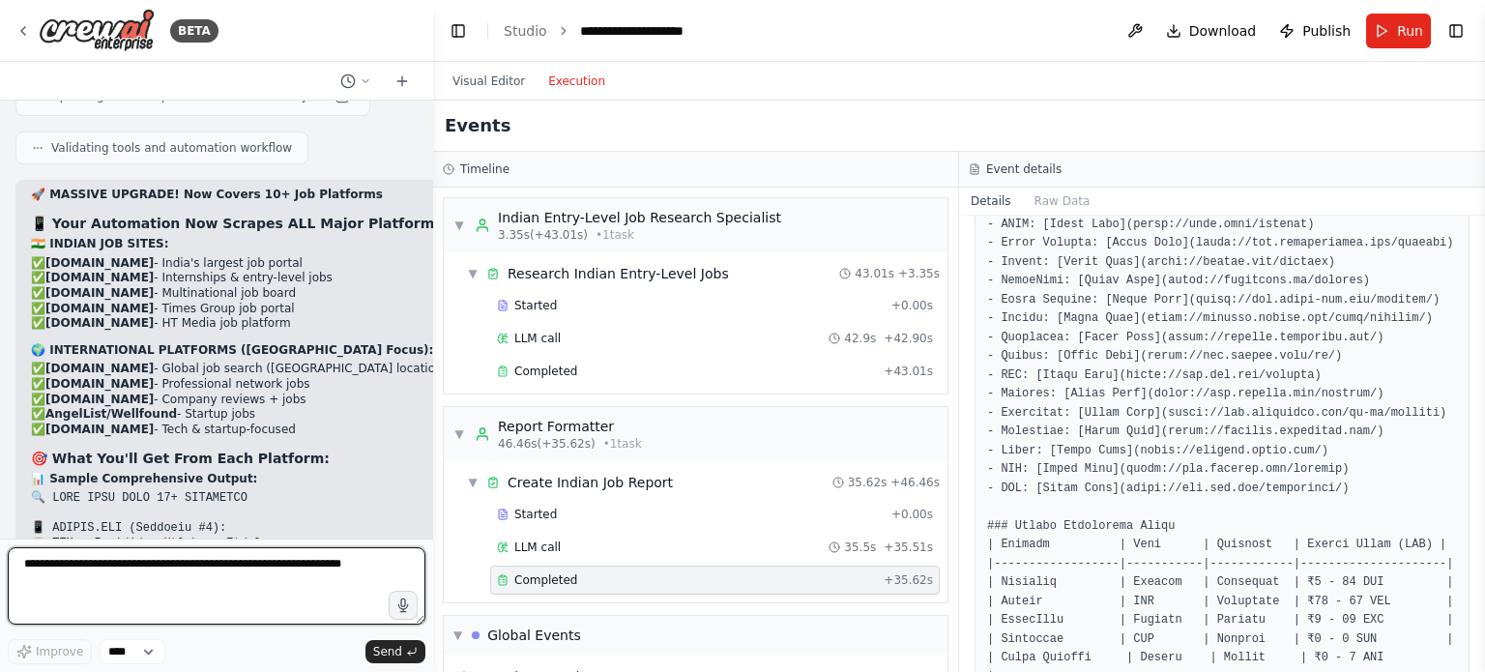
scroll to position [21479, 0]
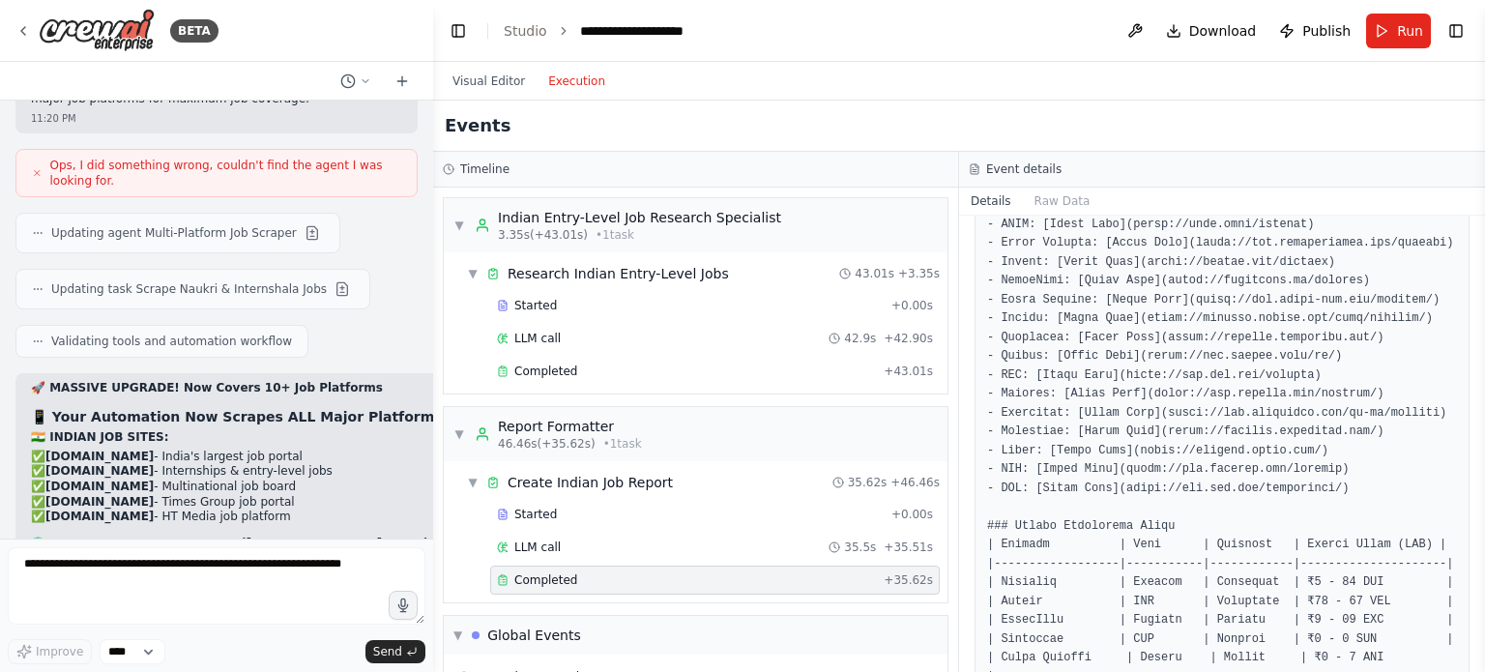
click at [130, 510] on li "✅ [DOMAIN_NAME] - HT Media job platform" at bounding box center [299, 517] width 537 height 15
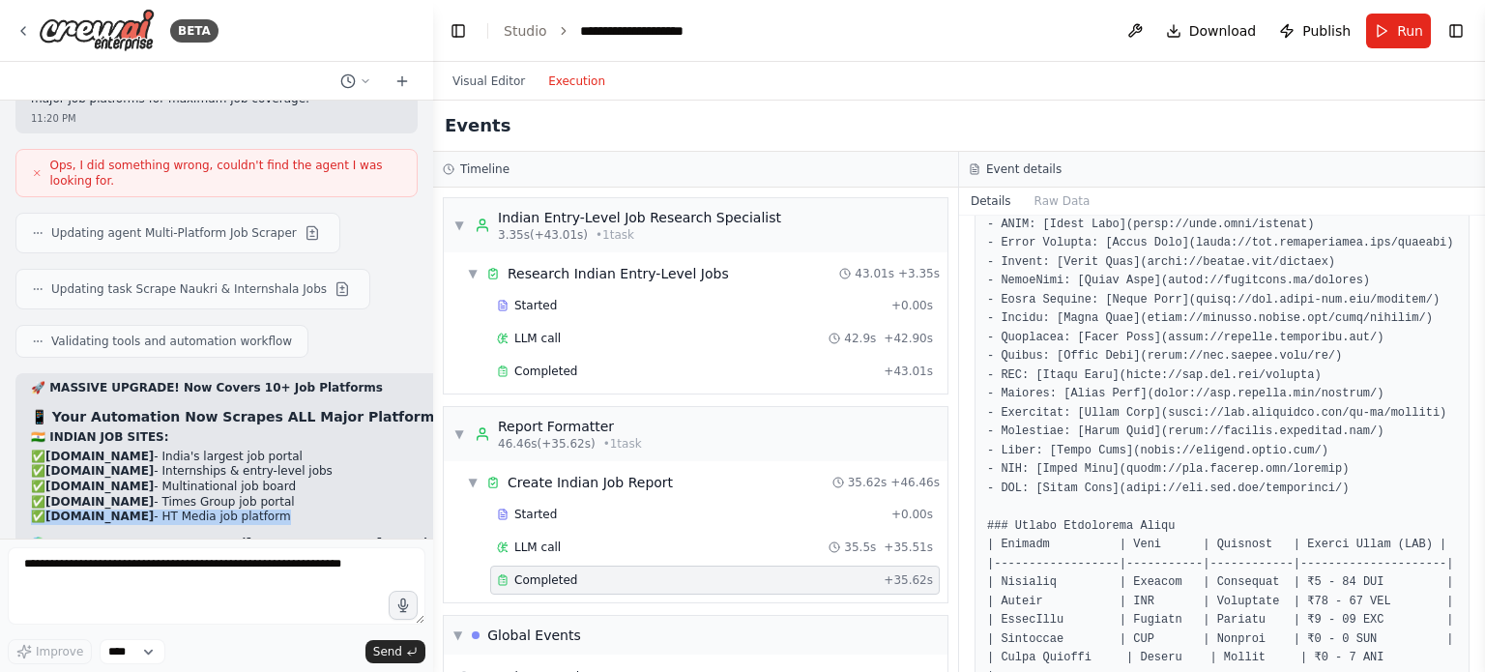
click at [130, 510] on li "✅ [DOMAIN_NAME] - HT Media job platform" at bounding box center [299, 517] width 537 height 15
click at [127, 495] on strong "[DOMAIN_NAME]" at bounding box center [99, 502] width 108 height 14
click at [121, 495] on strong "[DOMAIN_NAME]" at bounding box center [99, 502] width 108 height 14
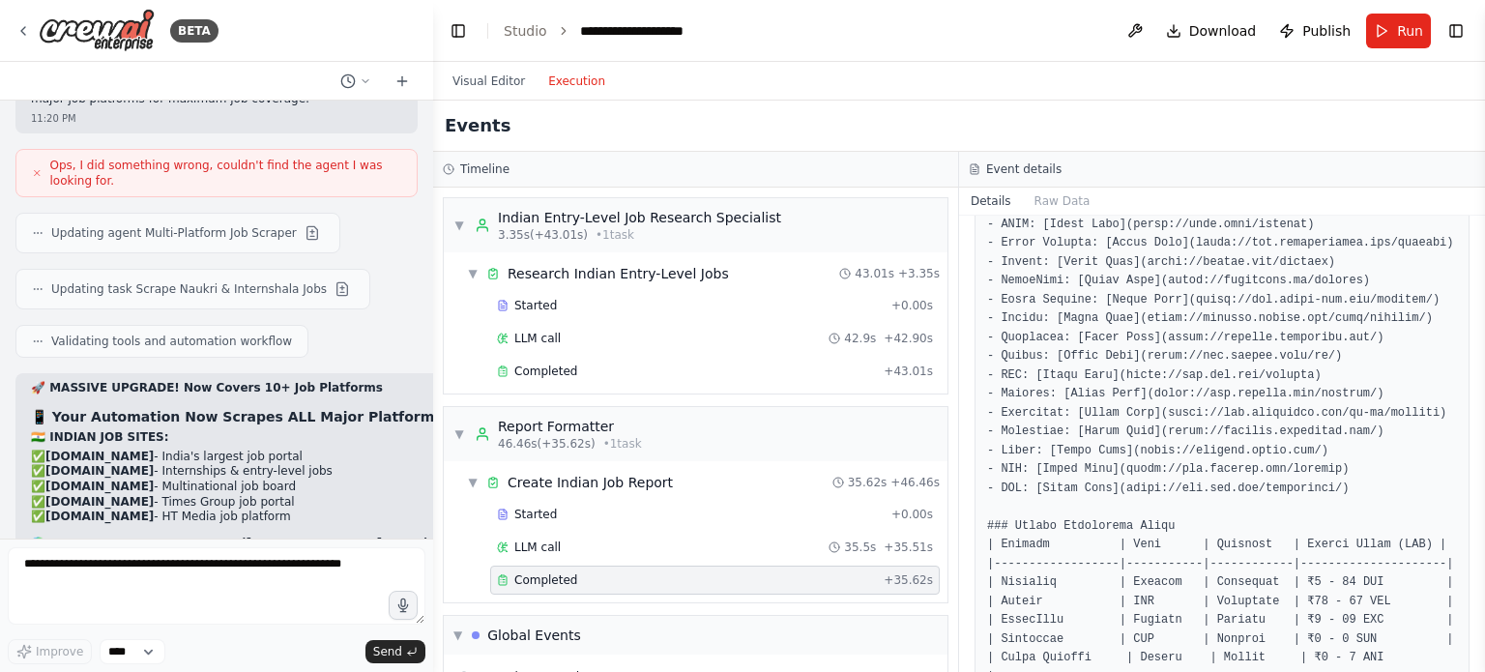
drag, startPoint x: 47, startPoint y: 177, endPoint x: 255, endPoint y: 192, distance: 208.5
click at [255, 450] on ul "✅ [DOMAIN_NAME] - India's largest job portal ✅ [DOMAIN_NAME] - Internships & en…" at bounding box center [299, 487] width 537 height 75
copy ul "[DOMAIN_NAME] - Times Group job portal ✅ [DOMAIN_NAME] - HT Media job platform"
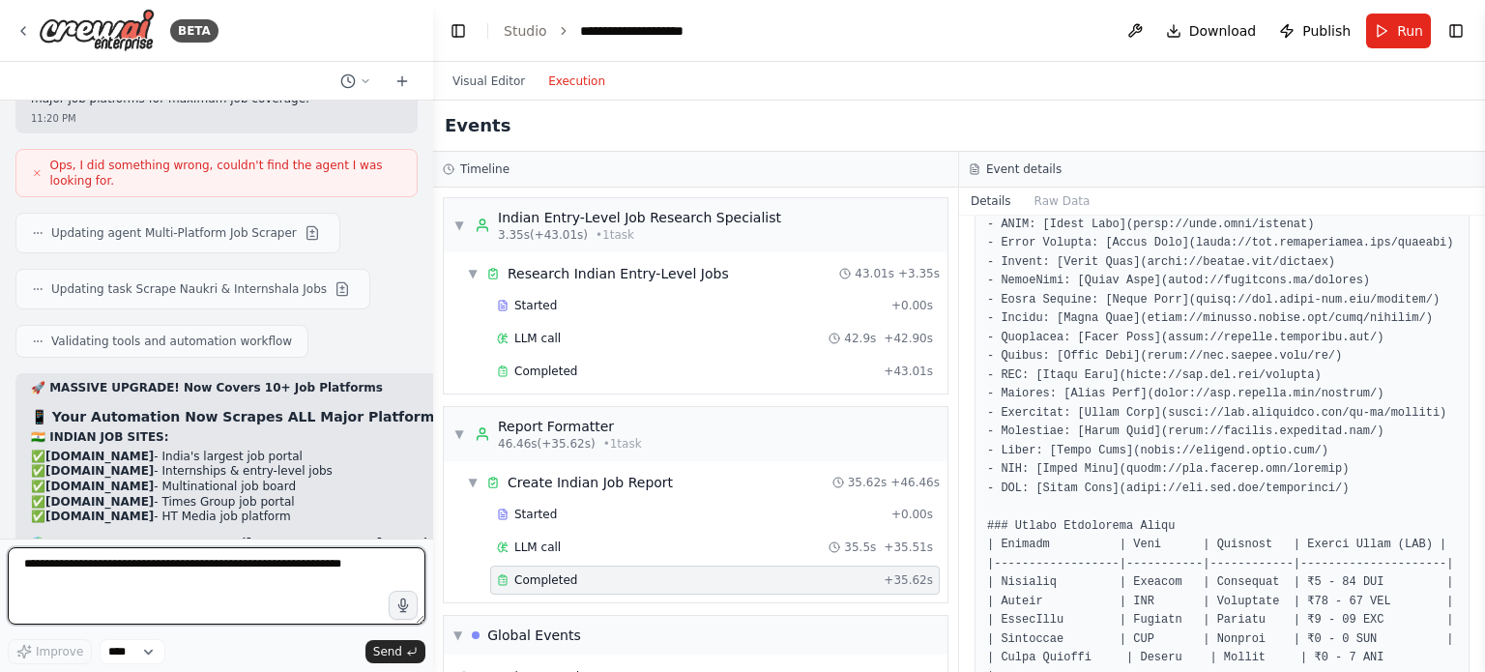
click at [148, 600] on textarea at bounding box center [217, 585] width 418 height 77
paste textarea "**********"
type textarea "**********"
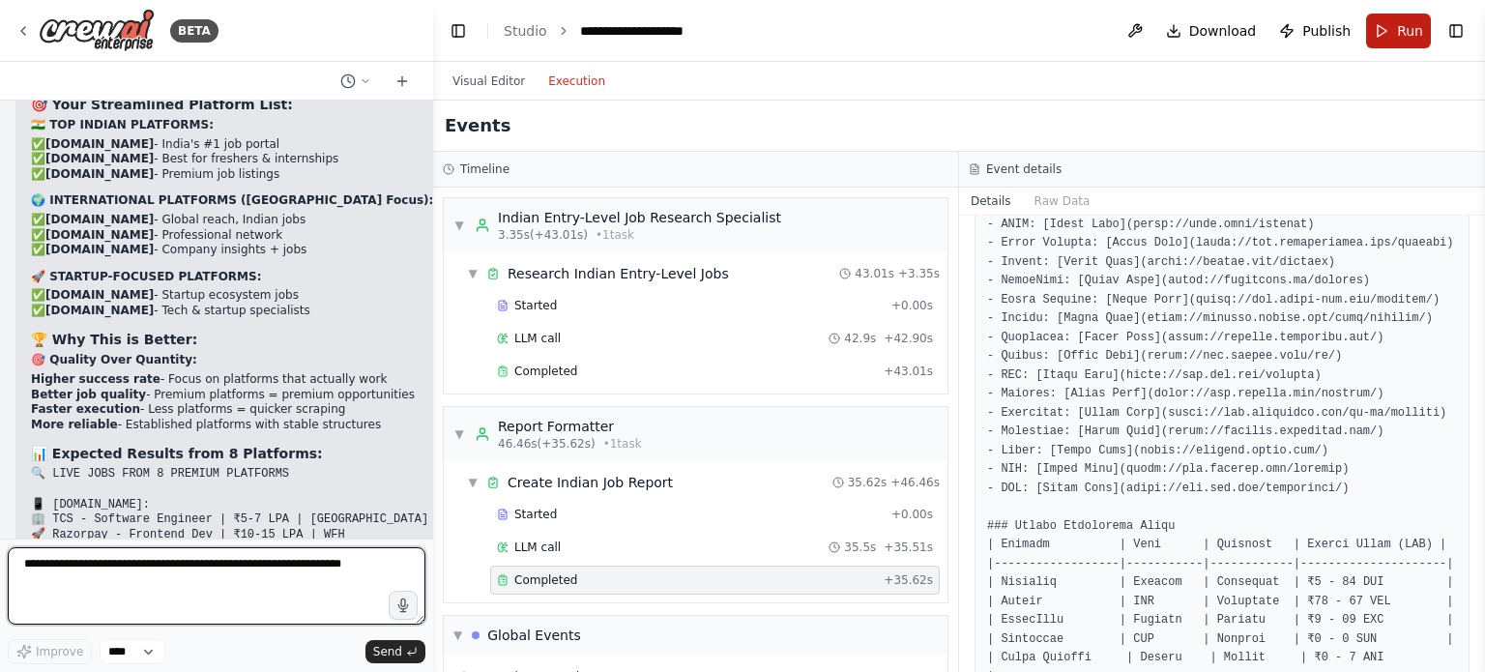
scroll to position [23404, 0]
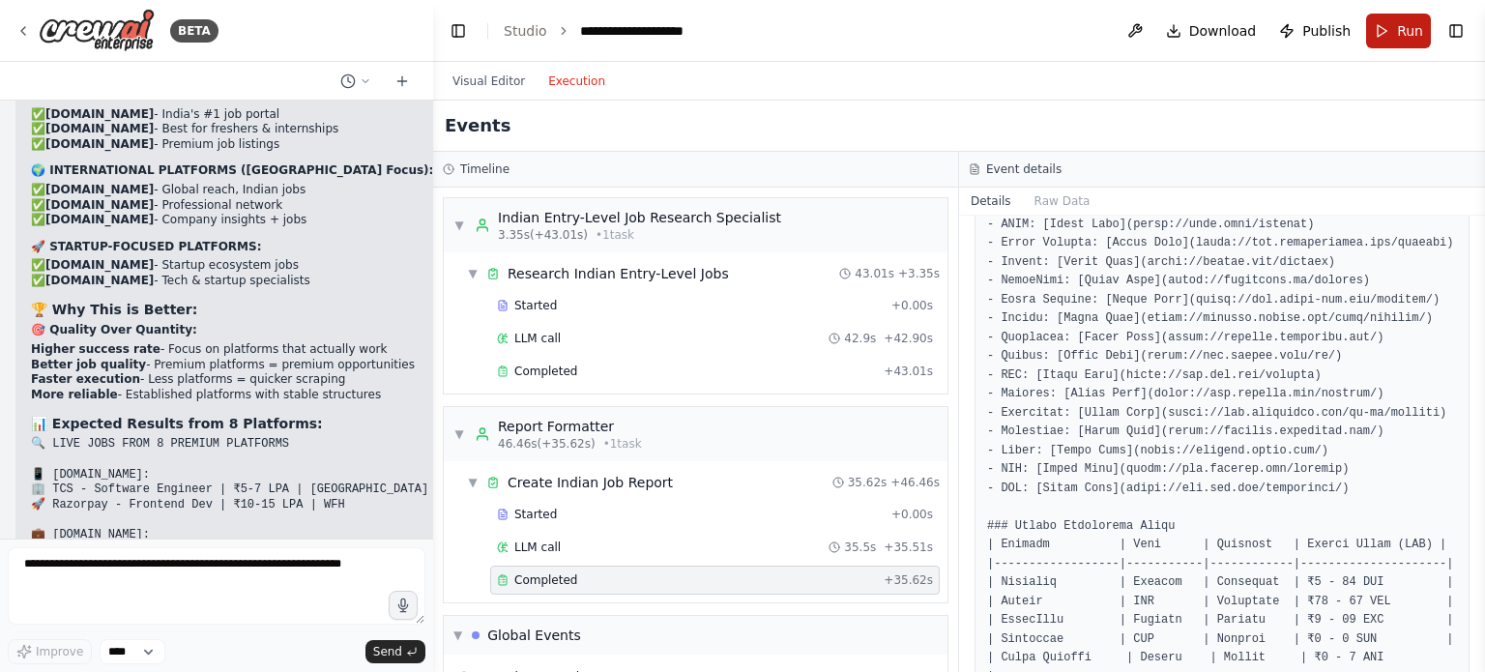
click at [1396, 28] on button "Run" at bounding box center [1398, 31] width 65 height 35
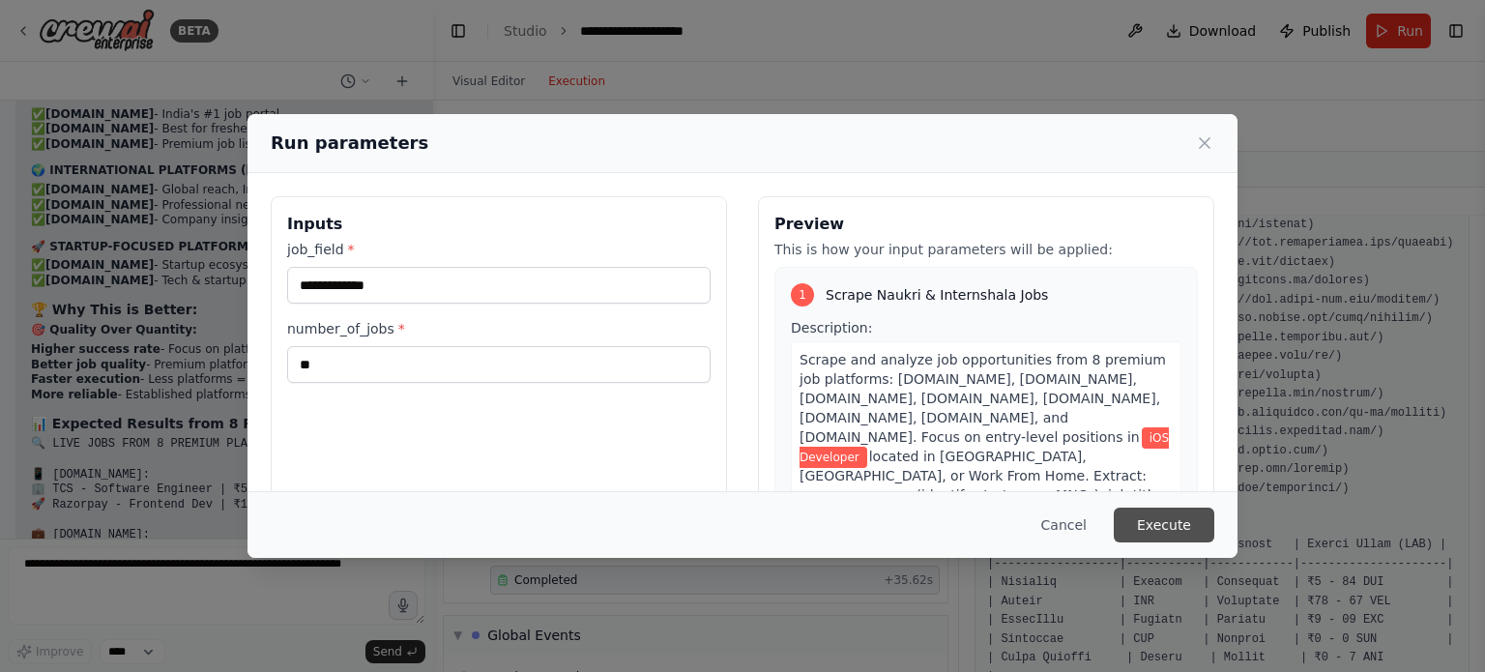
click at [1158, 519] on button "Execute" at bounding box center [1164, 525] width 101 height 35
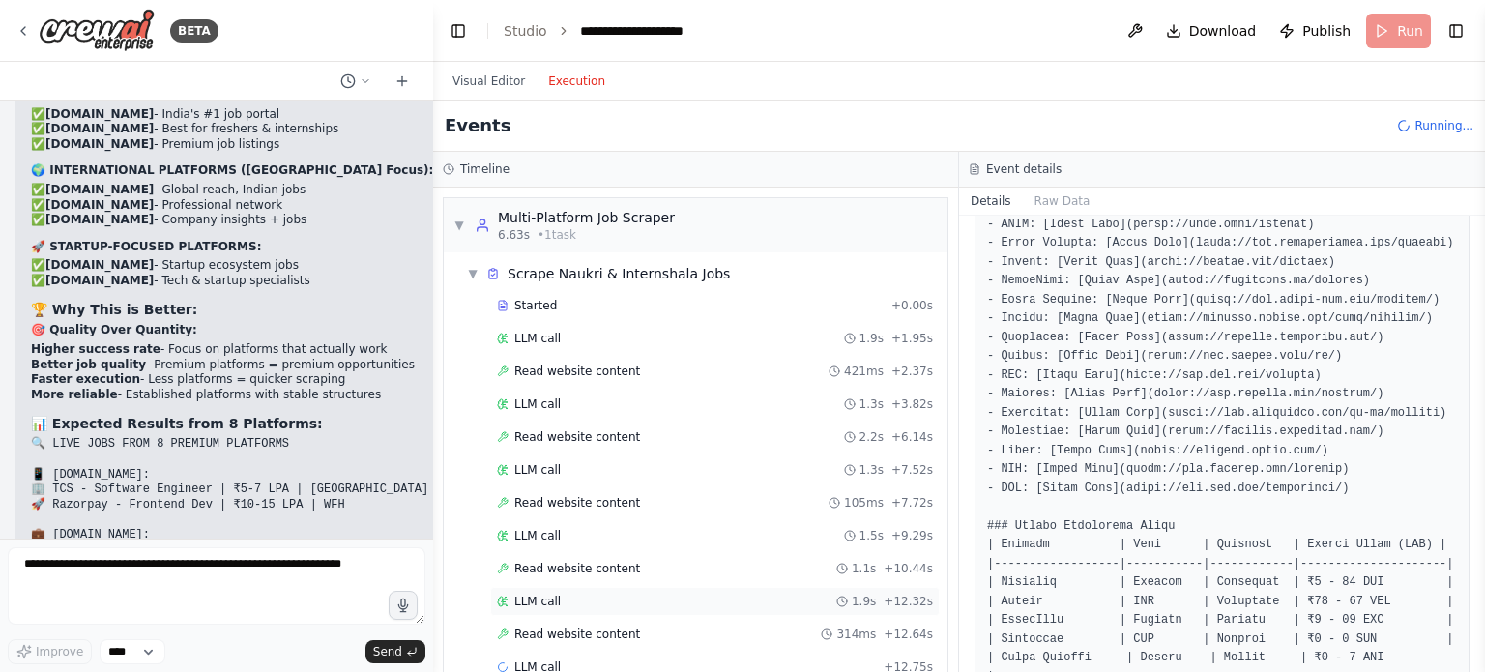
scroll to position [162, 0]
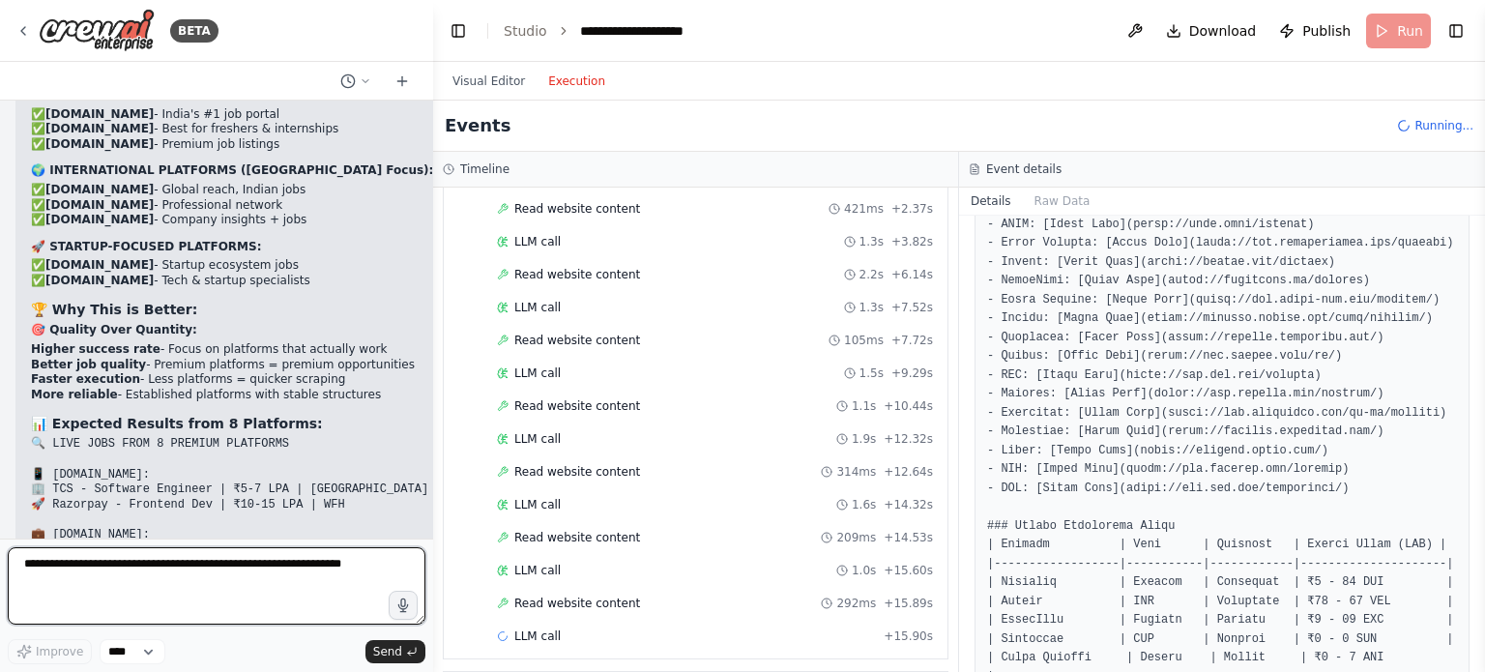
click at [186, 568] on textarea at bounding box center [217, 585] width 418 height 77
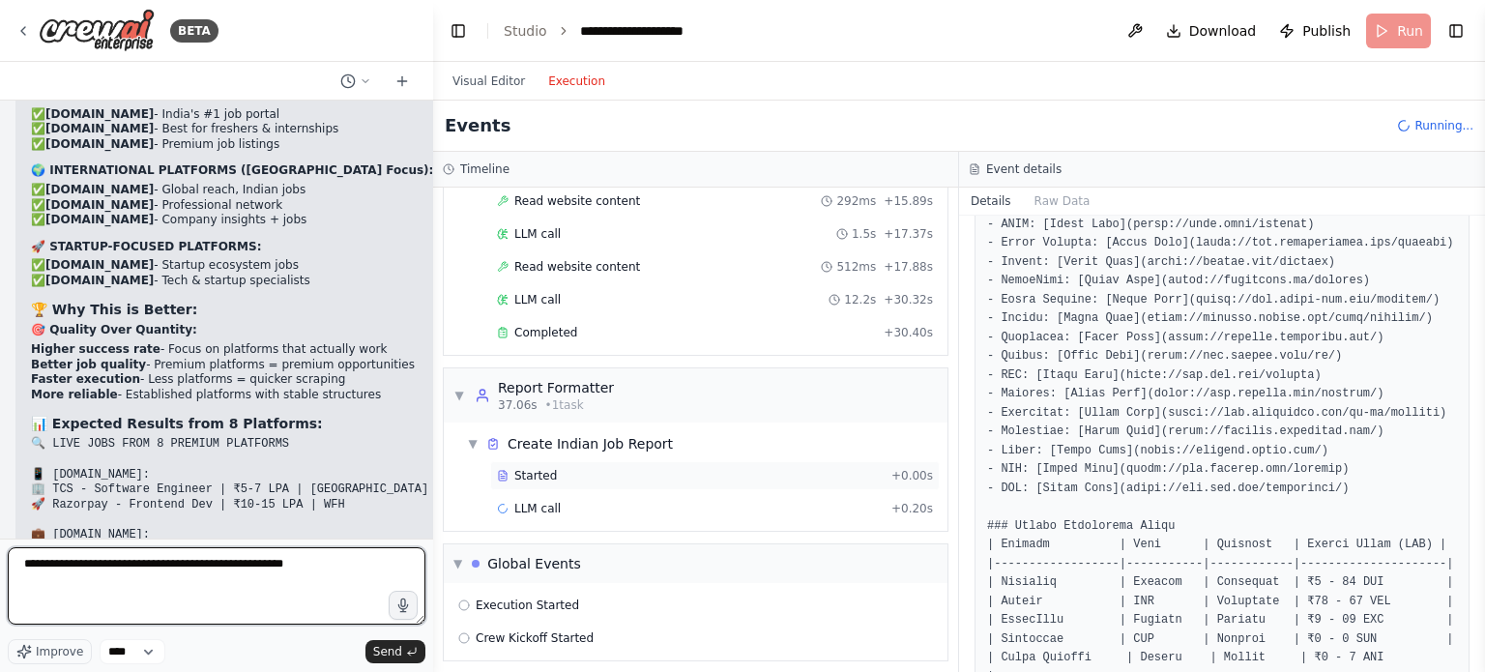
scroll to position [0, 0]
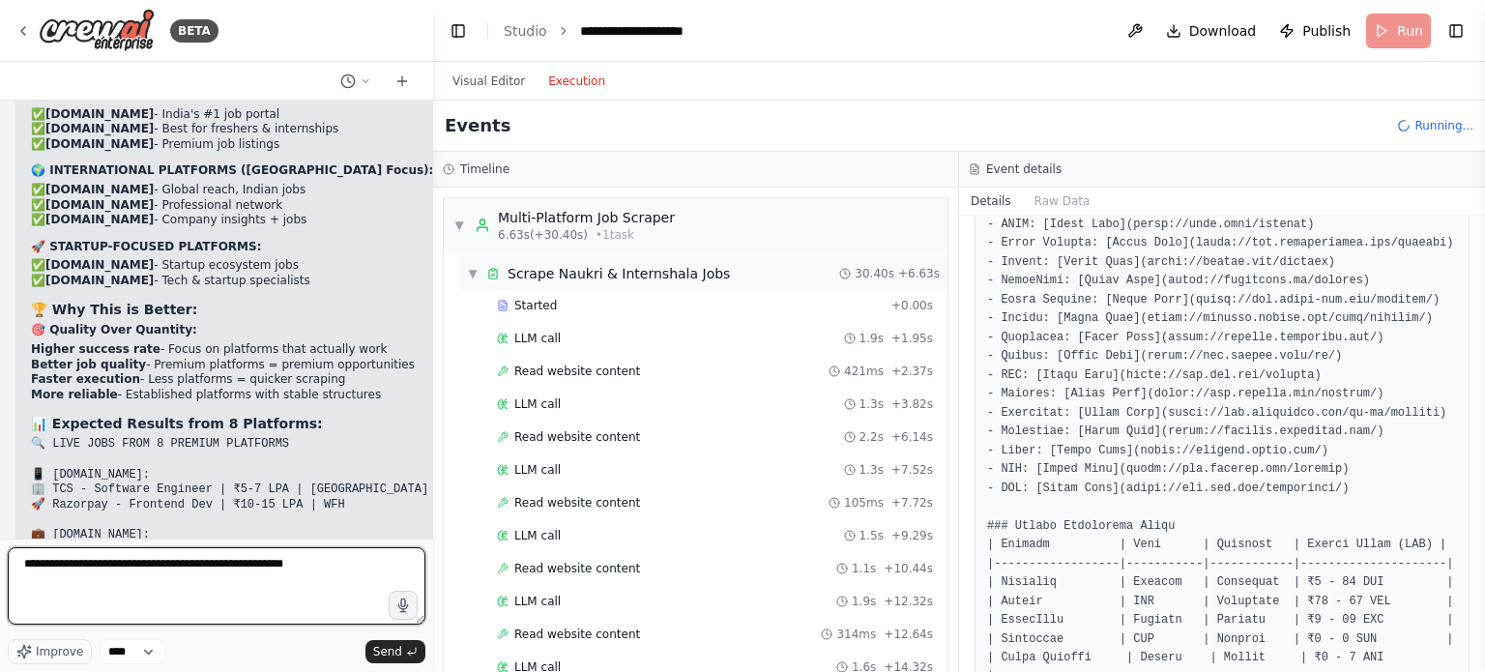
type textarea "**********"
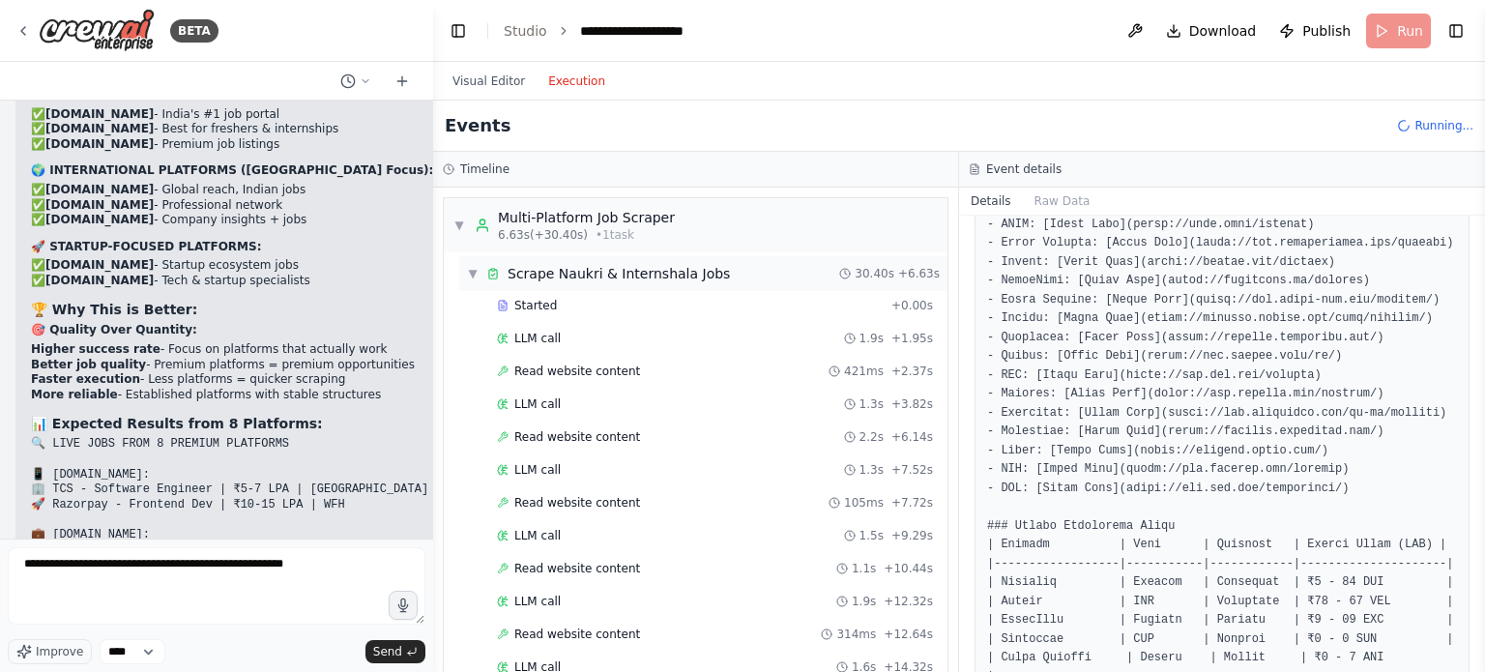
click at [474, 272] on span "▼" at bounding box center [473, 273] width 12 height 15
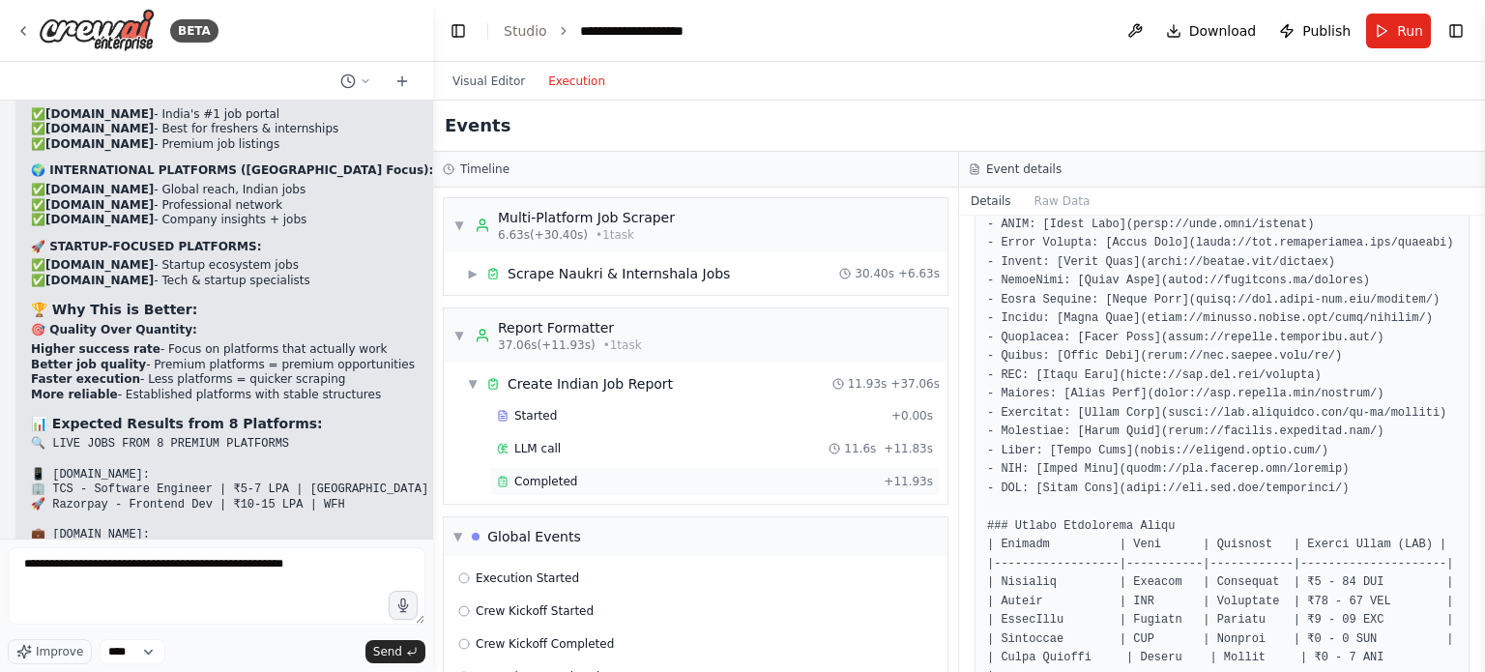
scroll to position [44, 0]
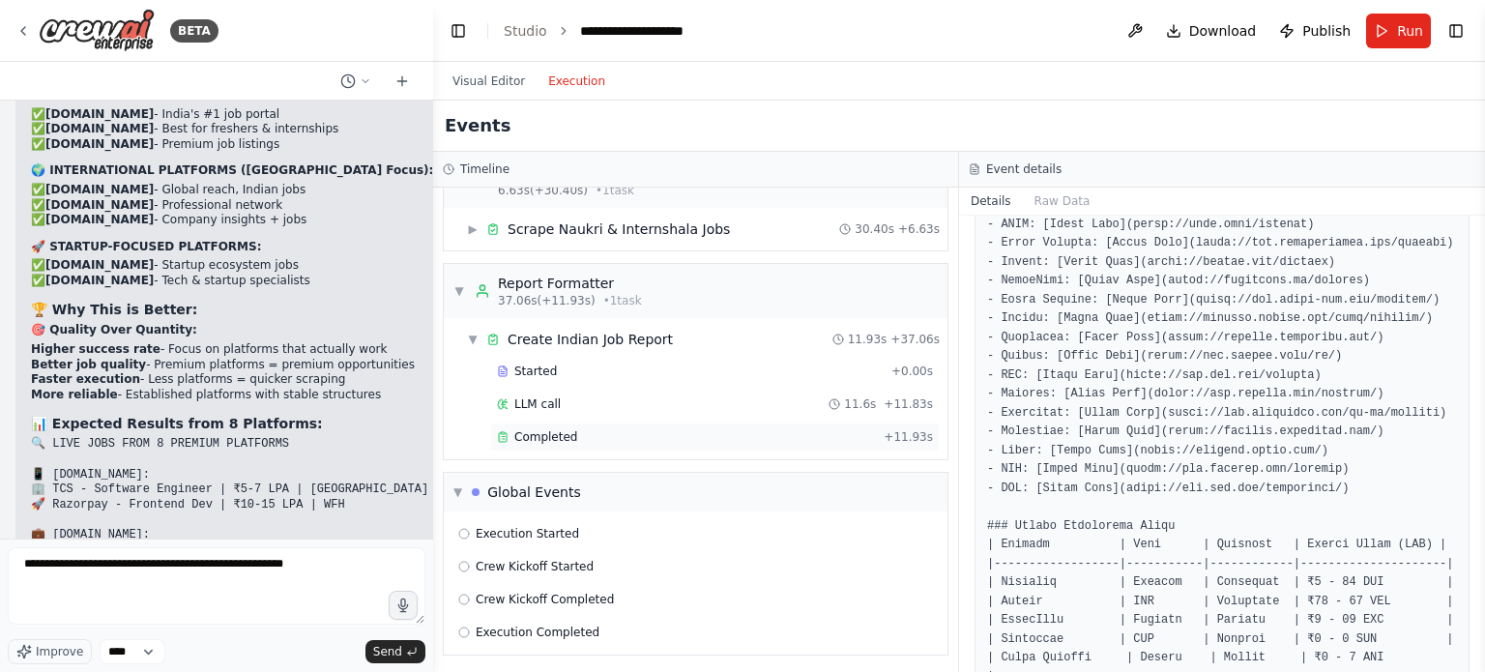
click at [566, 432] on span "Completed" at bounding box center [545, 436] width 63 height 15
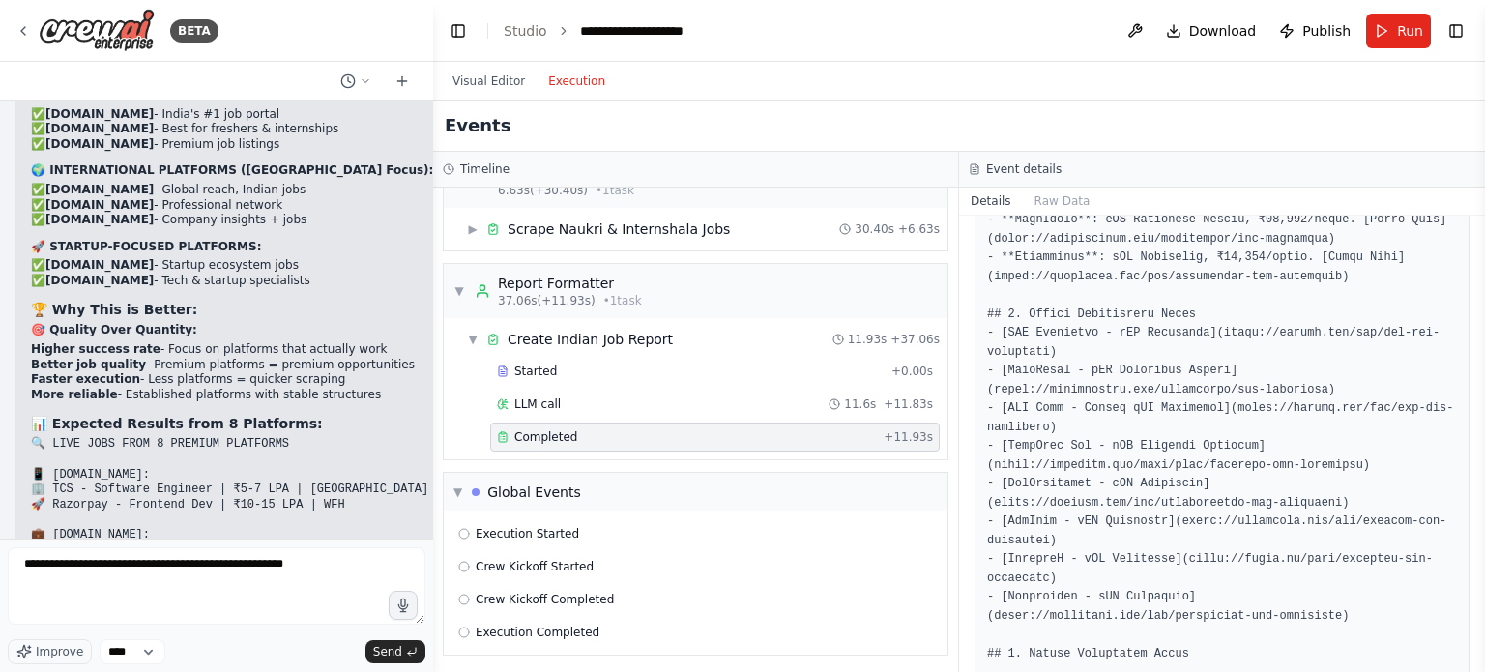
scroll to position [2067, 0]
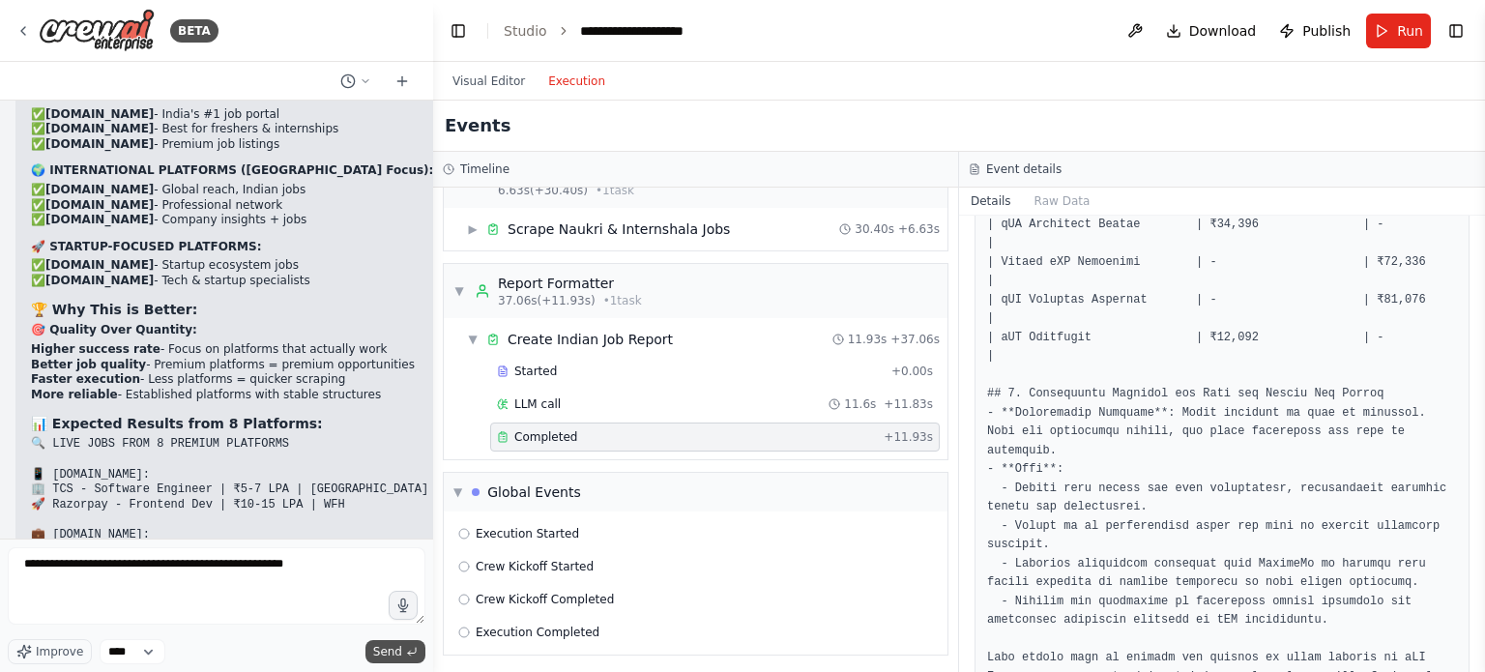
click at [400, 651] on span "Send" at bounding box center [387, 651] width 29 height 15
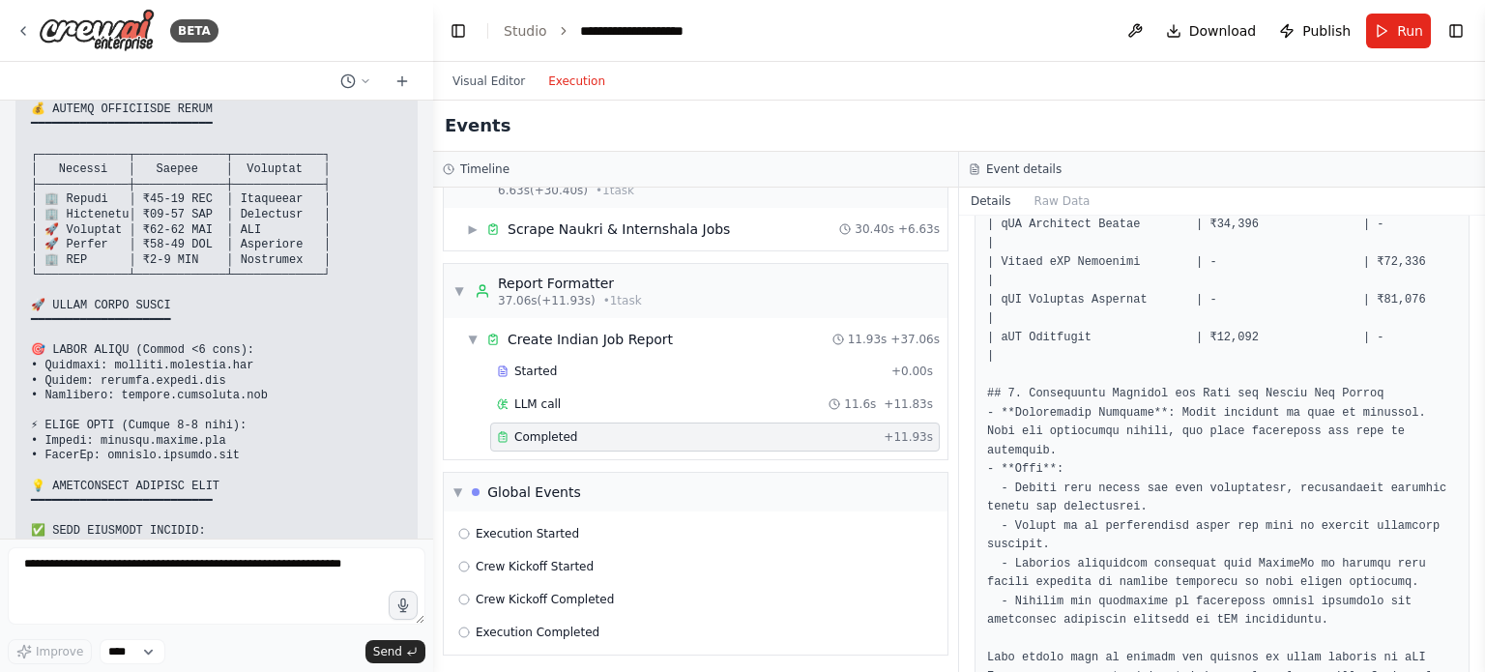
scroll to position [25148, 0]
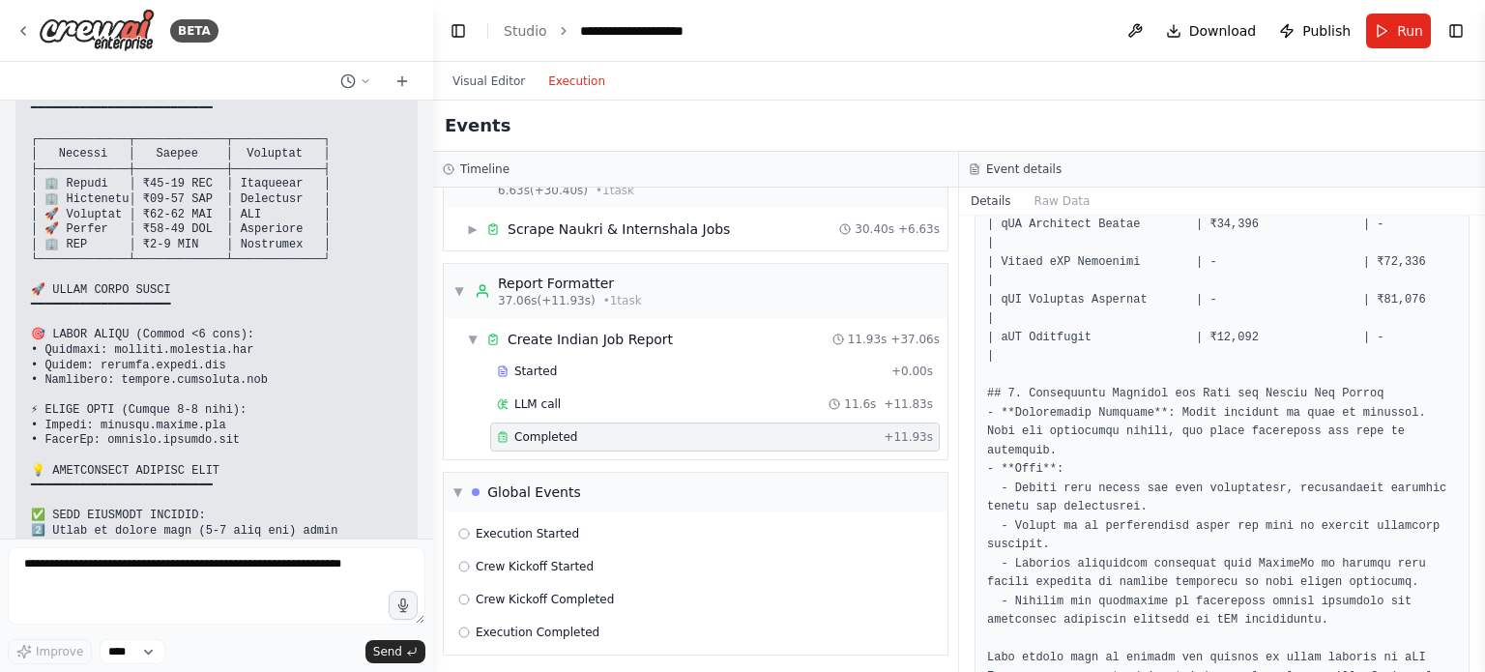
click at [1384, 44] on button "Run" at bounding box center [1398, 31] width 65 height 35
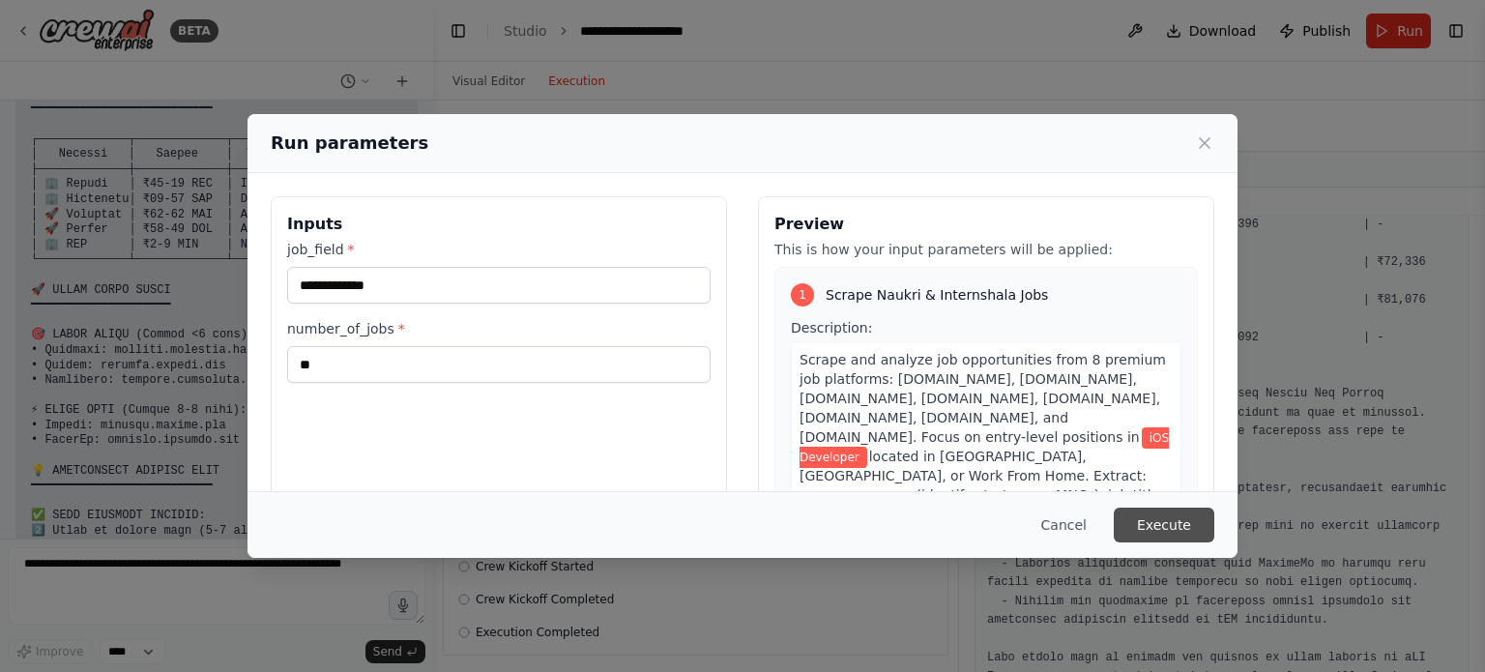
click at [1165, 511] on button "Execute" at bounding box center [1164, 525] width 101 height 35
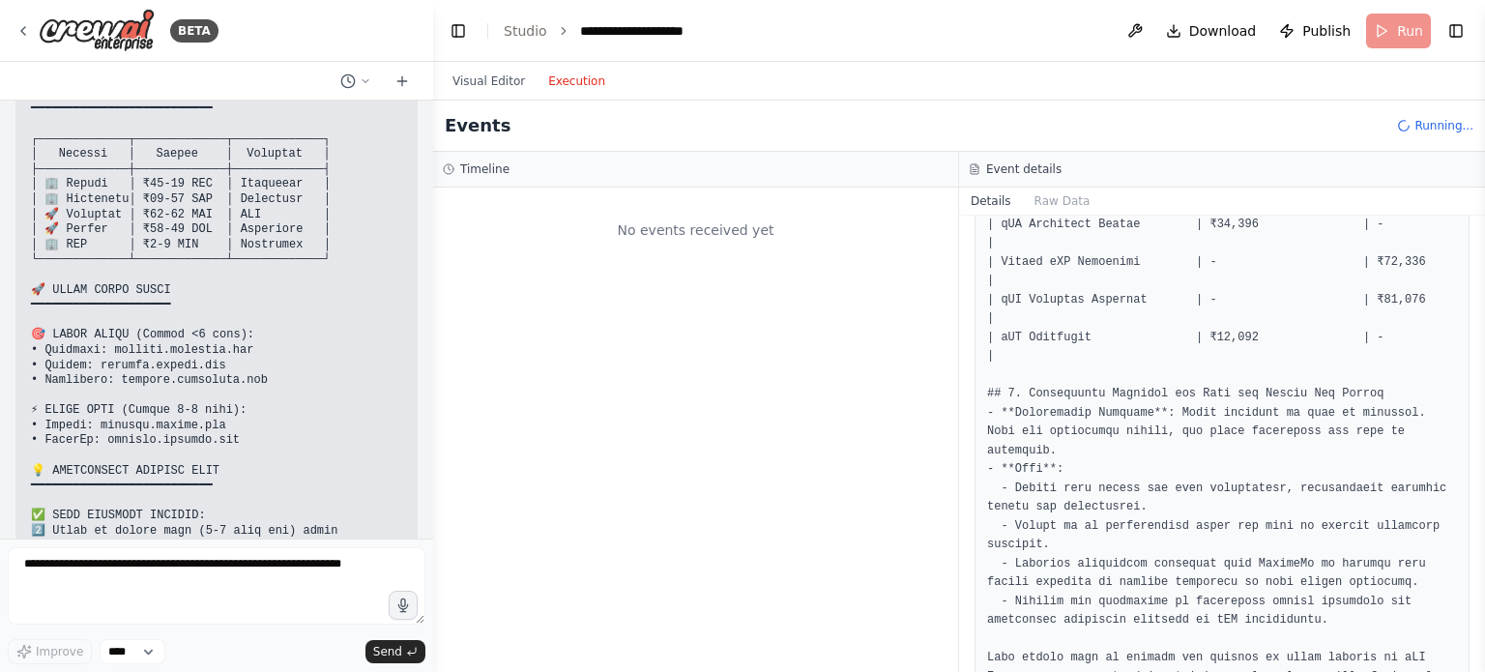
scroll to position [0, 0]
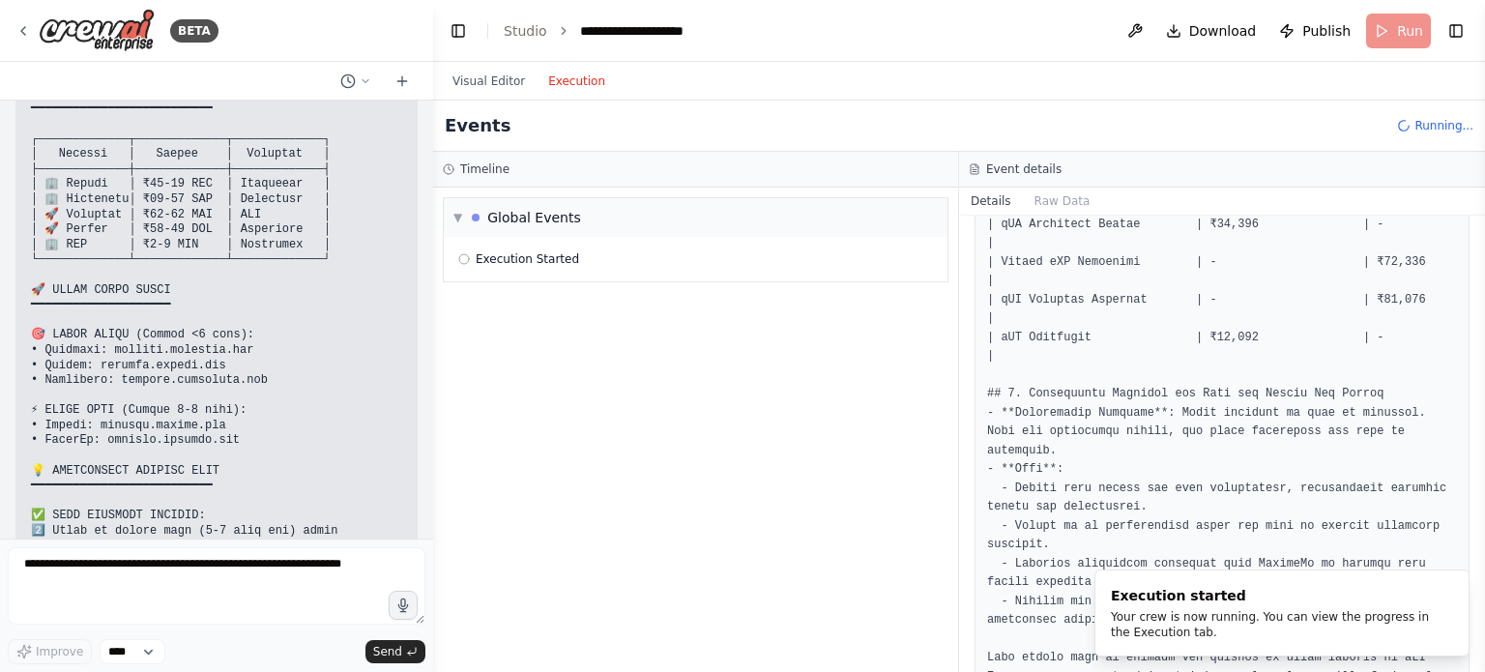
drag, startPoint x: 1479, startPoint y: 602, endPoint x: 1462, endPoint y: 450, distance: 153.7
click at [1463, 430] on div "BETA iwant to make ai agent for me who goes on my linkedin search for all job o…" at bounding box center [742, 336] width 1485 height 672
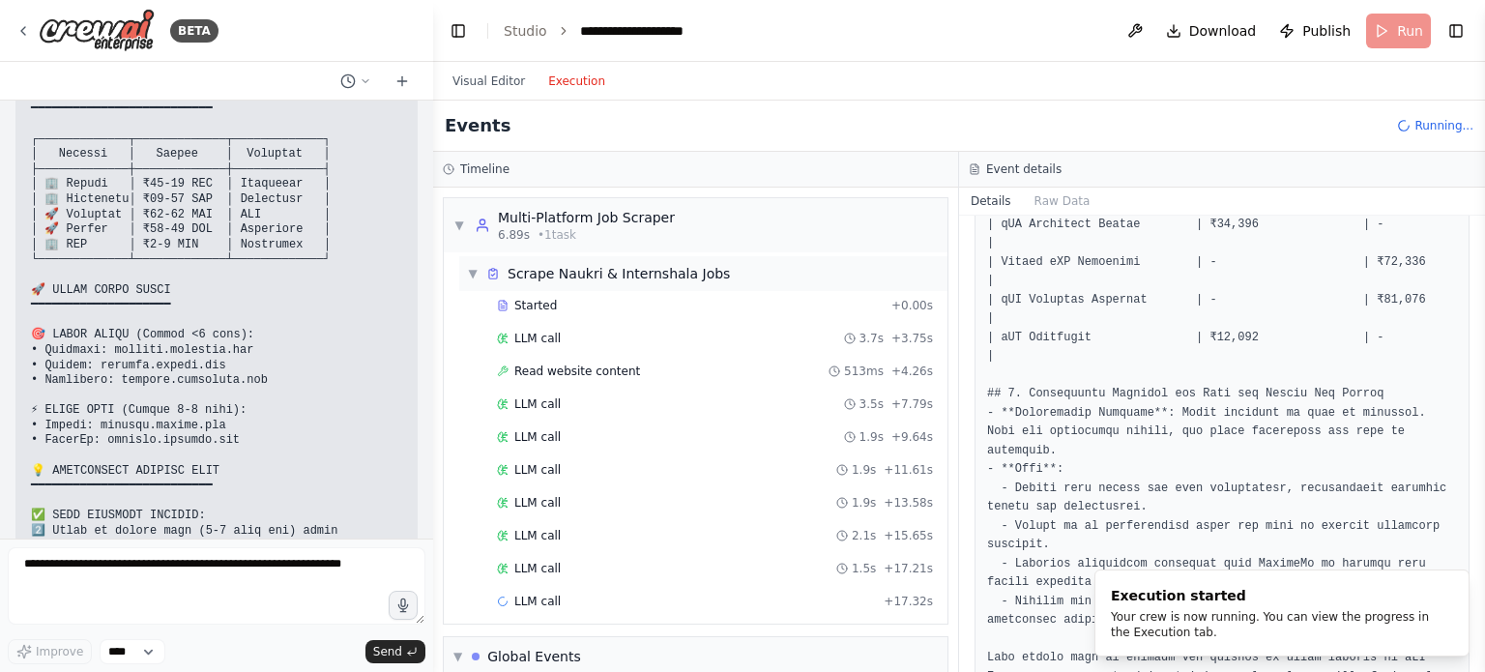
click at [464, 265] on div "▼ Scrape Naukri & Internshala Jobs" at bounding box center [703, 273] width 488 height 35
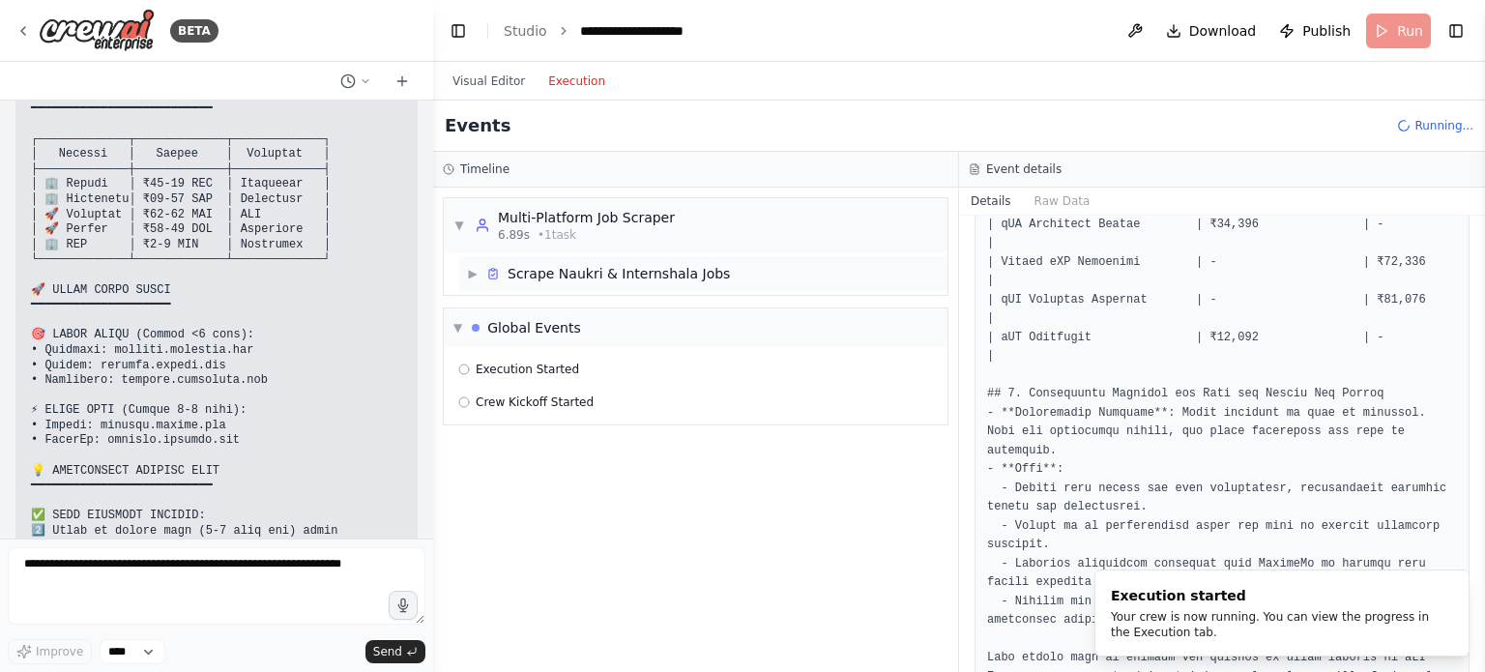
click at [497, 275] on icon at bounding box center [493, 274] width 8 height 9
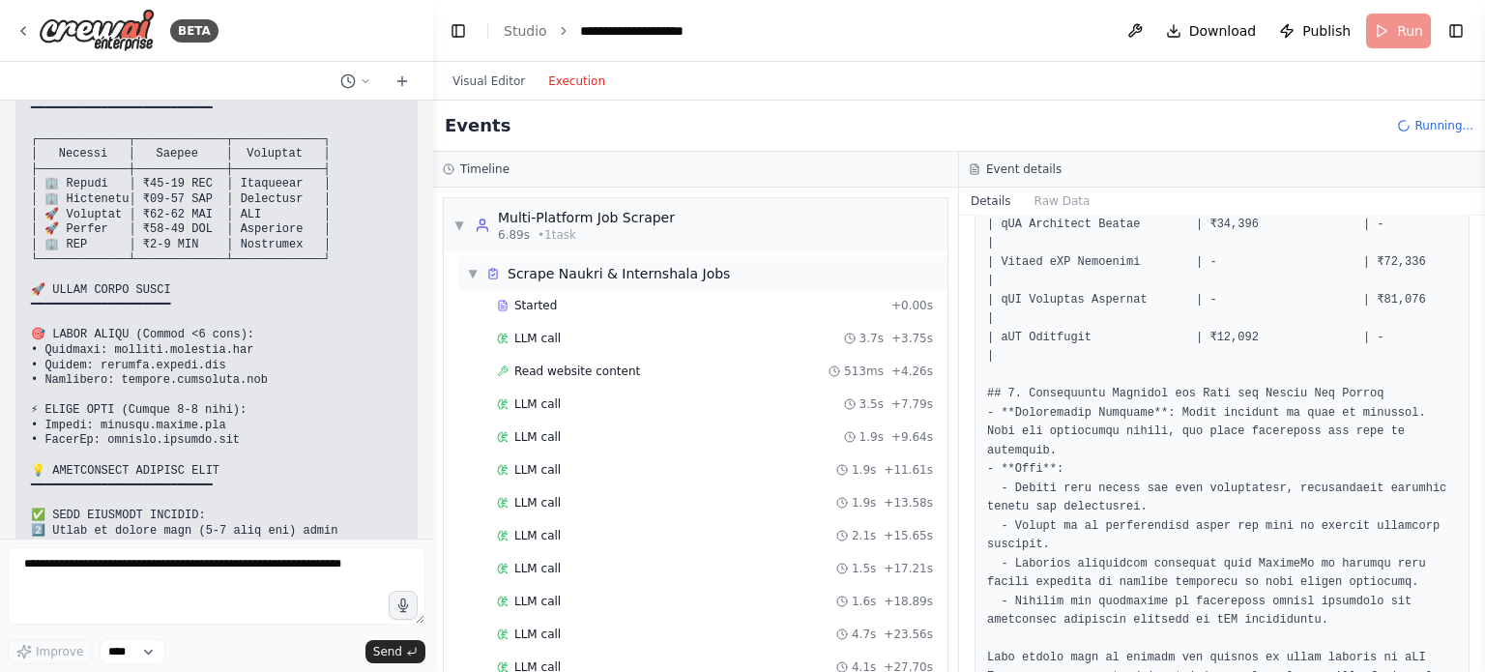
click at [476, 276] on span "▼" at bounding box center [473, 273] width 12 height 15
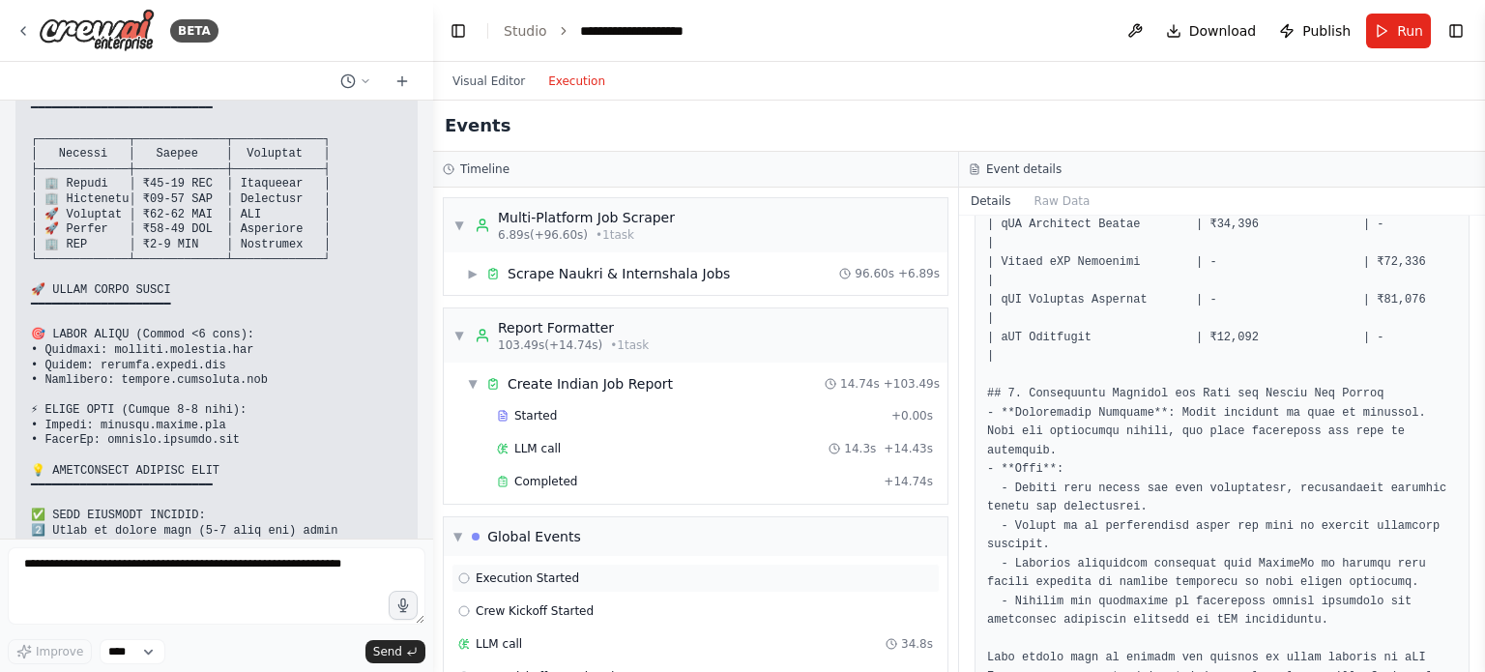
scroll to position [77, 0]
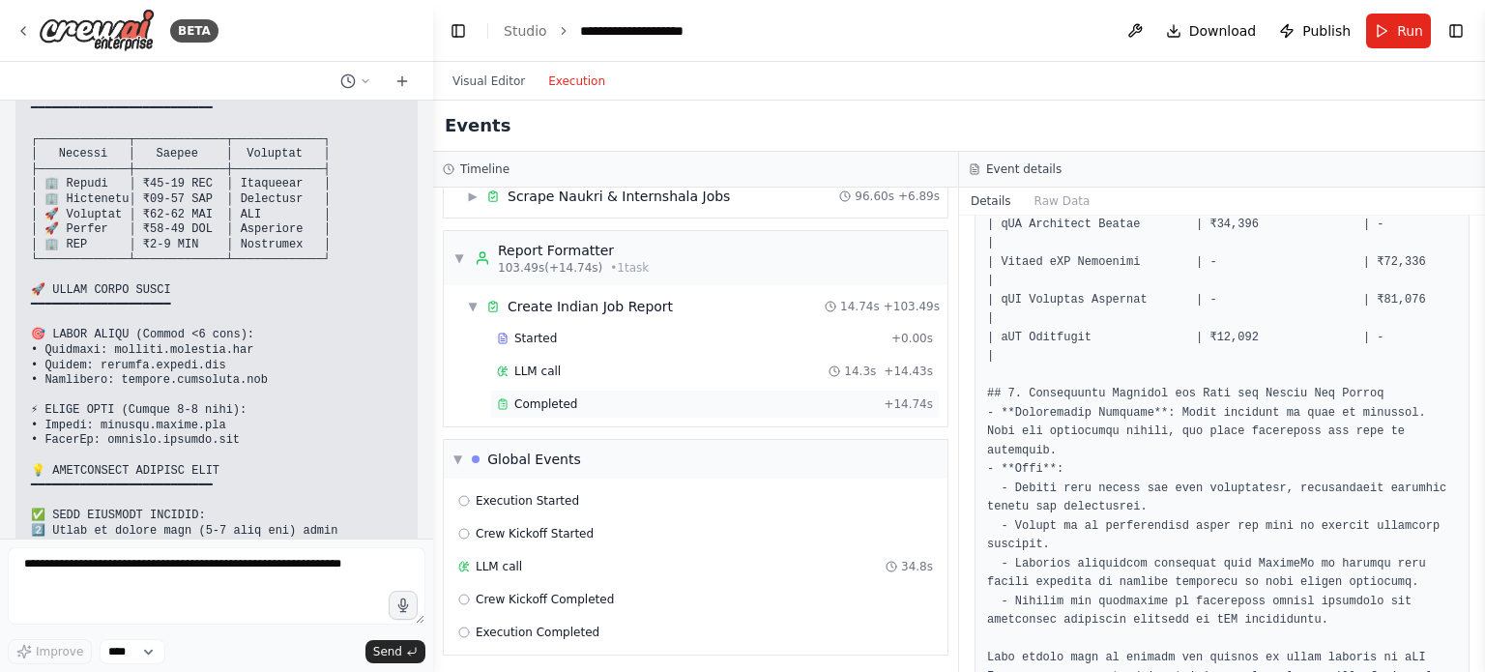
click at [569, 406] on span "Completed" at bounding box center [545, 403] width 63 height 15
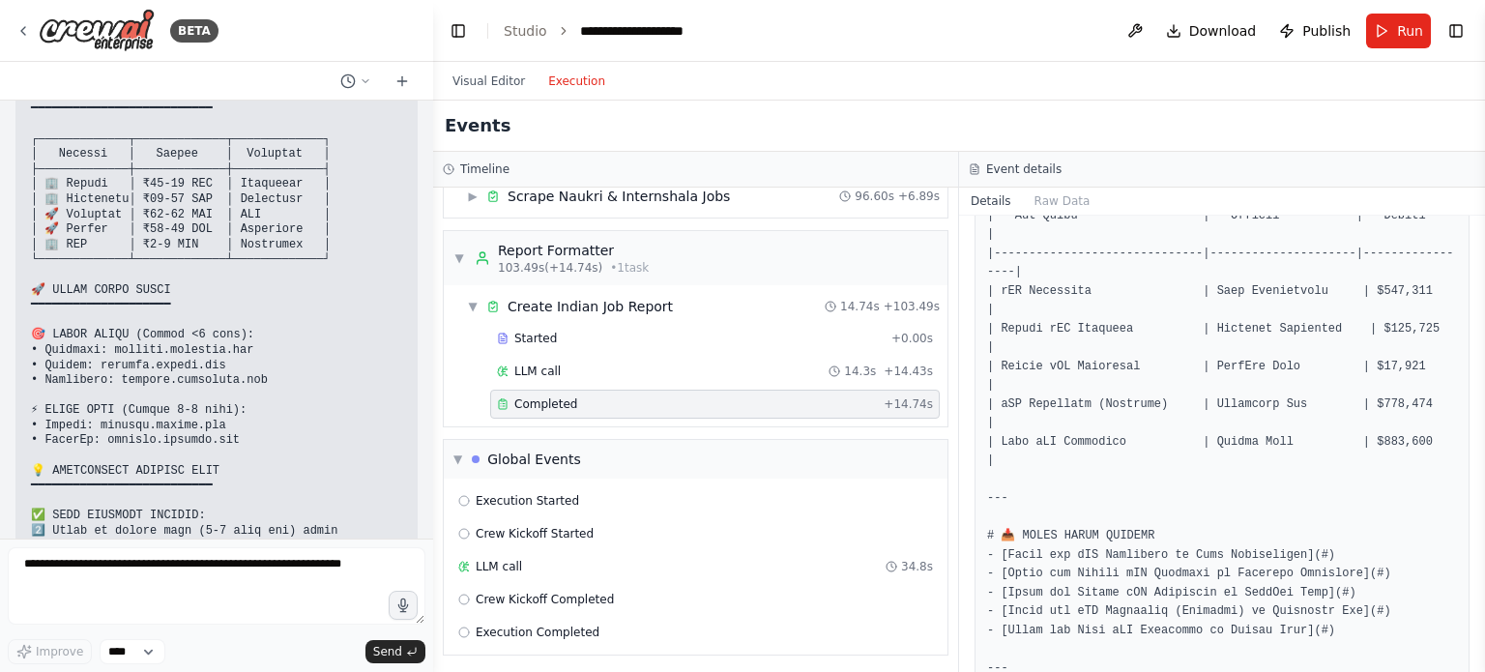
scroll to position [1482, 0]
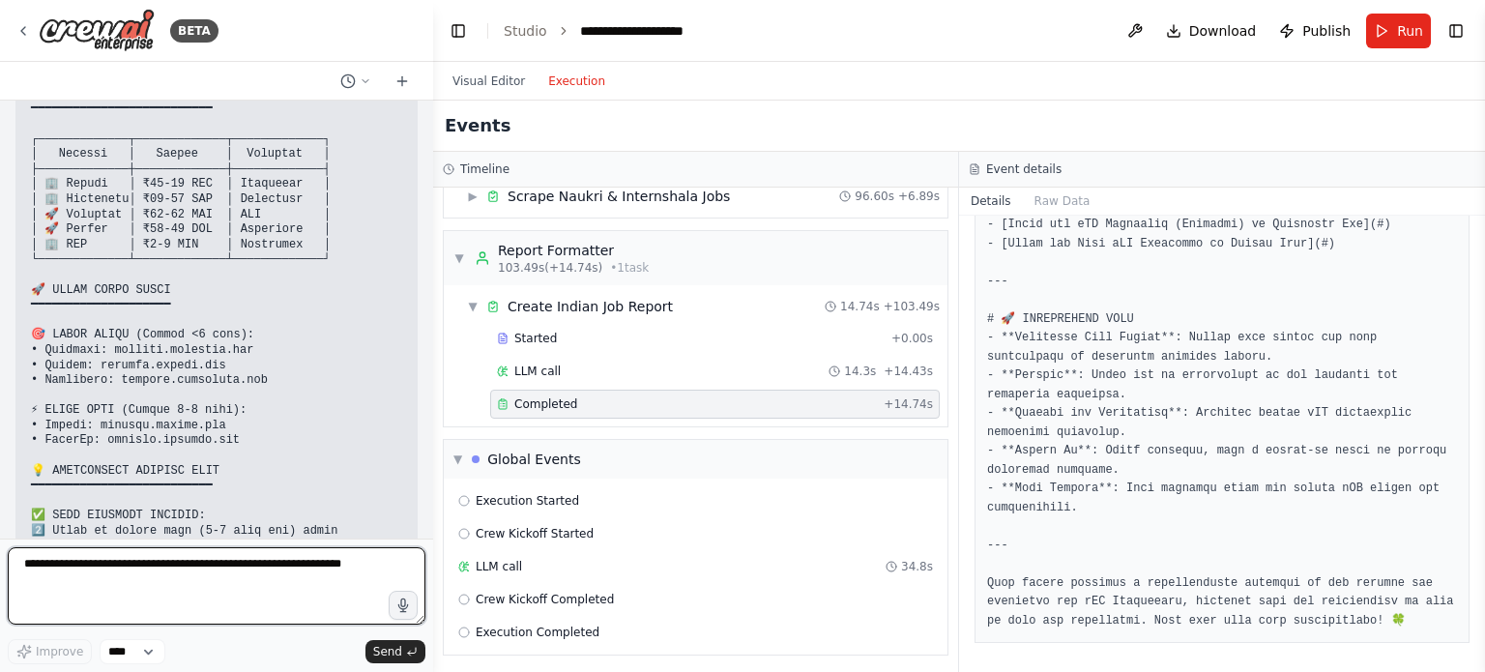
click at [160, 587] on textarea at bounding box center [217, 585] width 418 height 77
type textarea "**********"
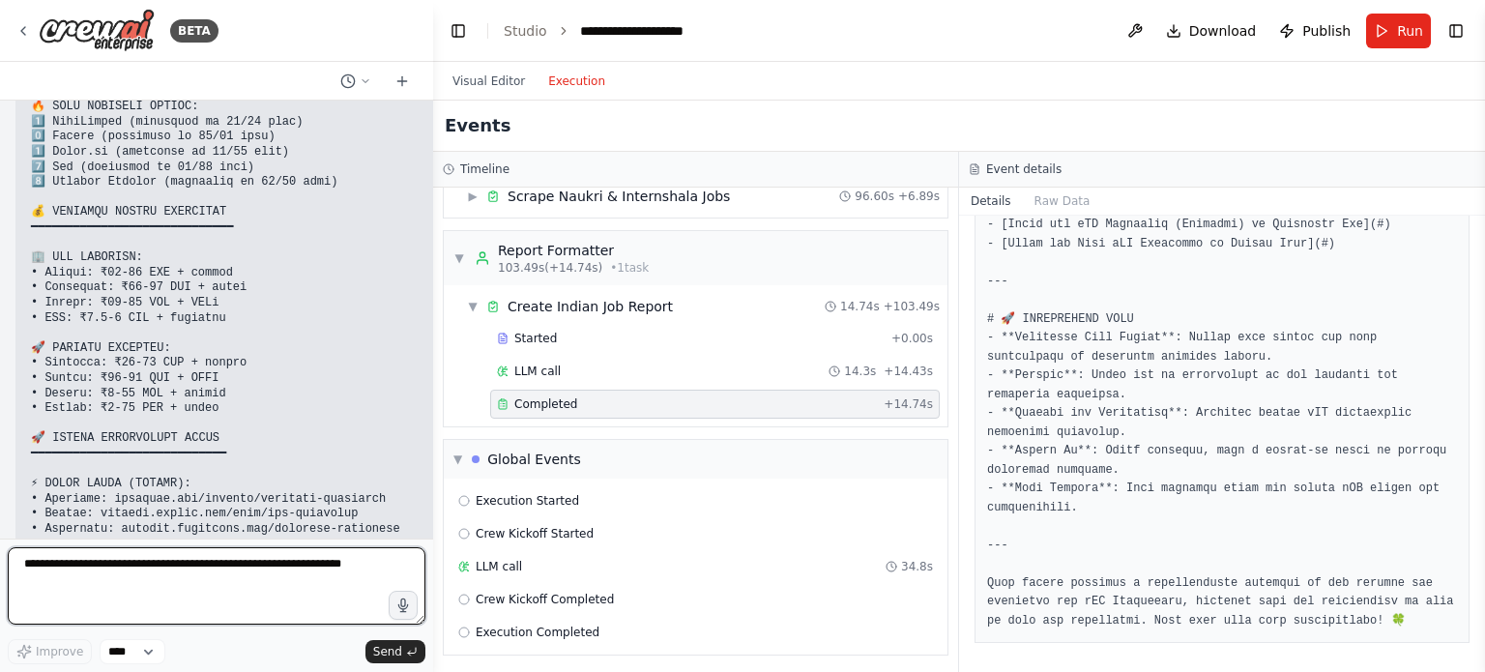
scroll to position [27556, 0]
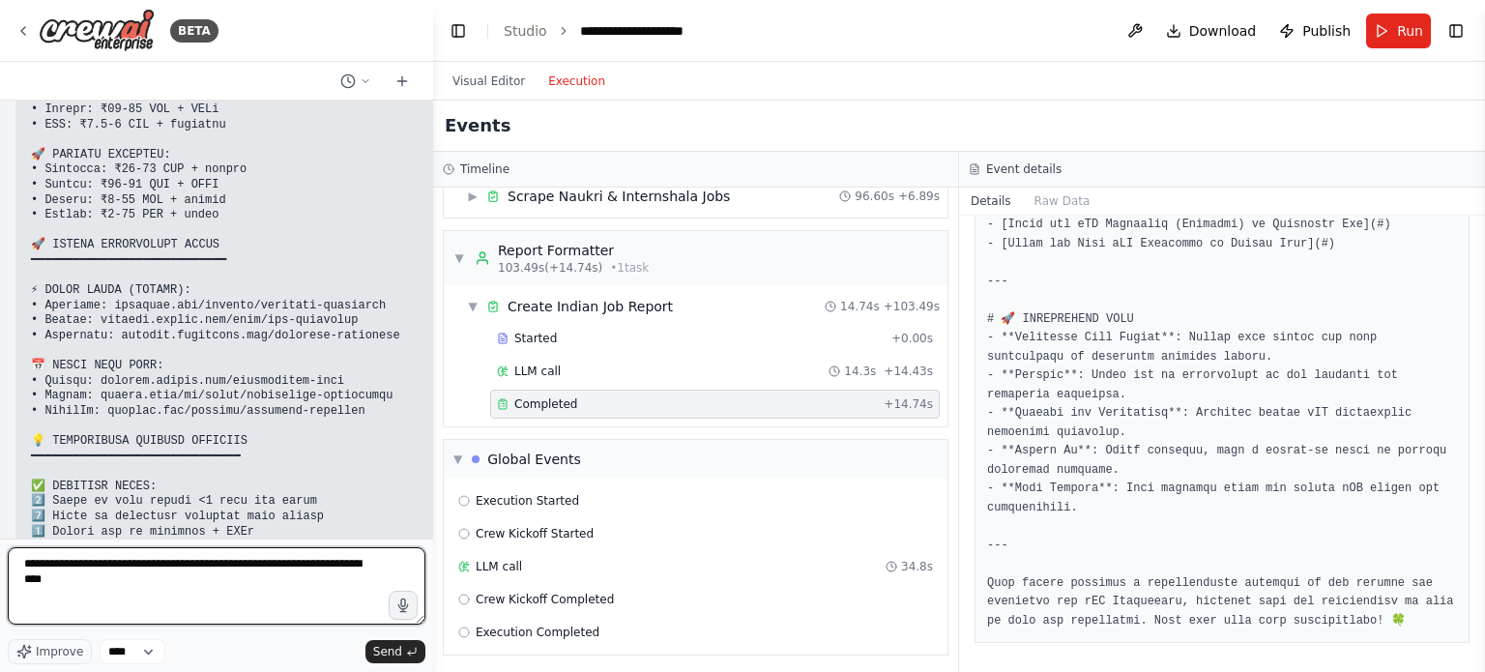
type textarea "**********"
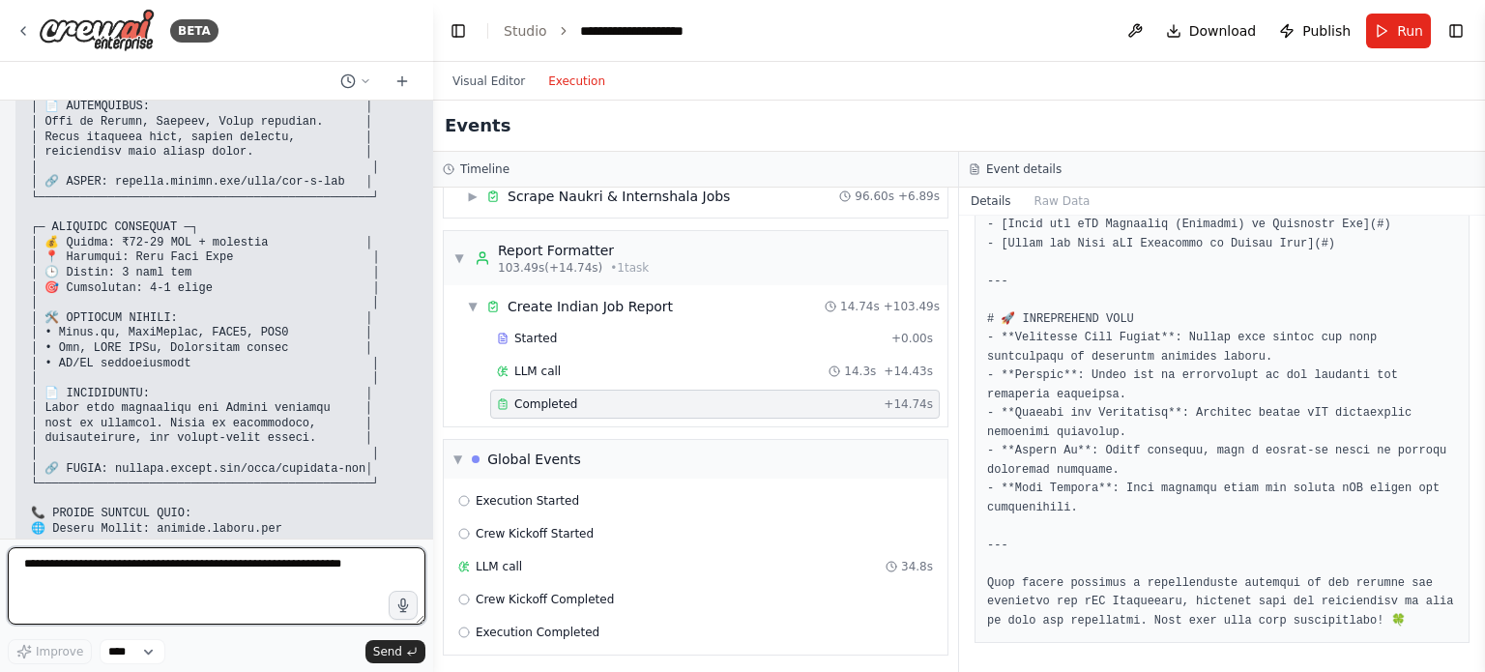
scroll to position [29346, 0]
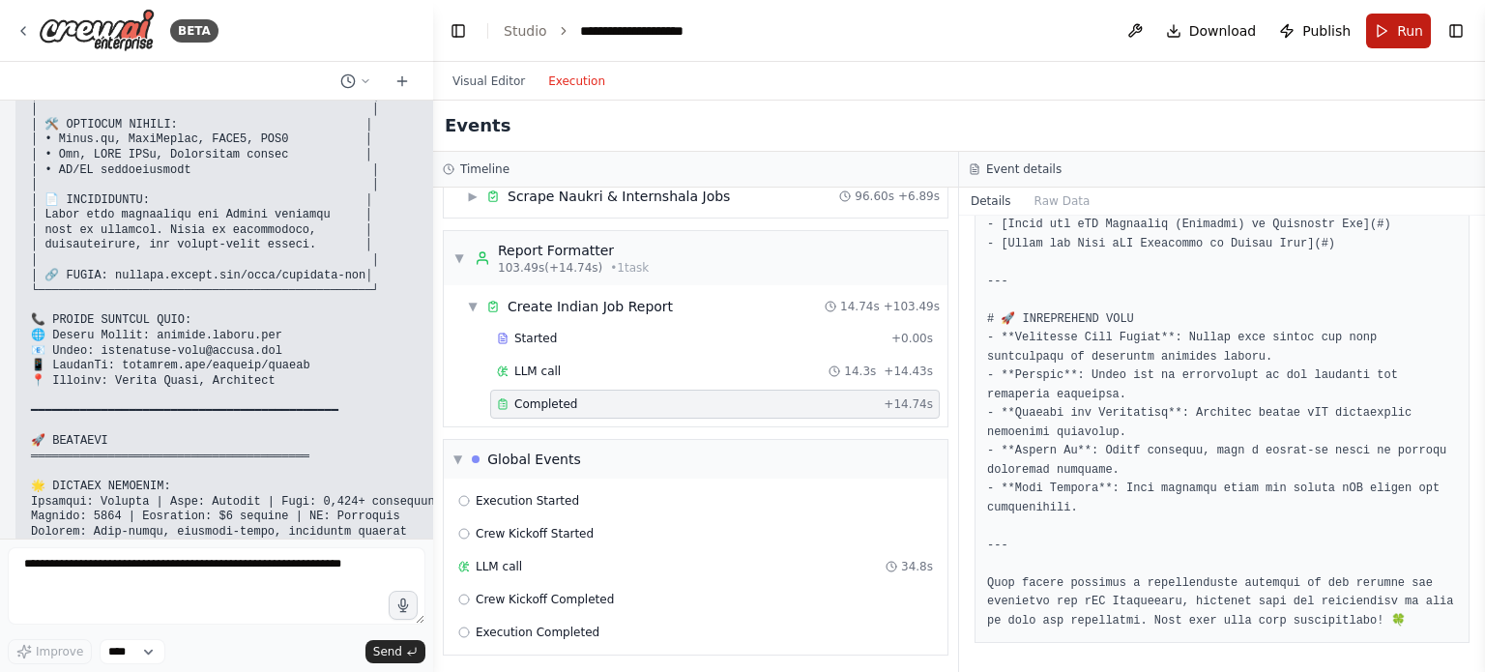
click at [1385, 22] on button "Run" at bounding box center [1398, 31] width 65 height 35
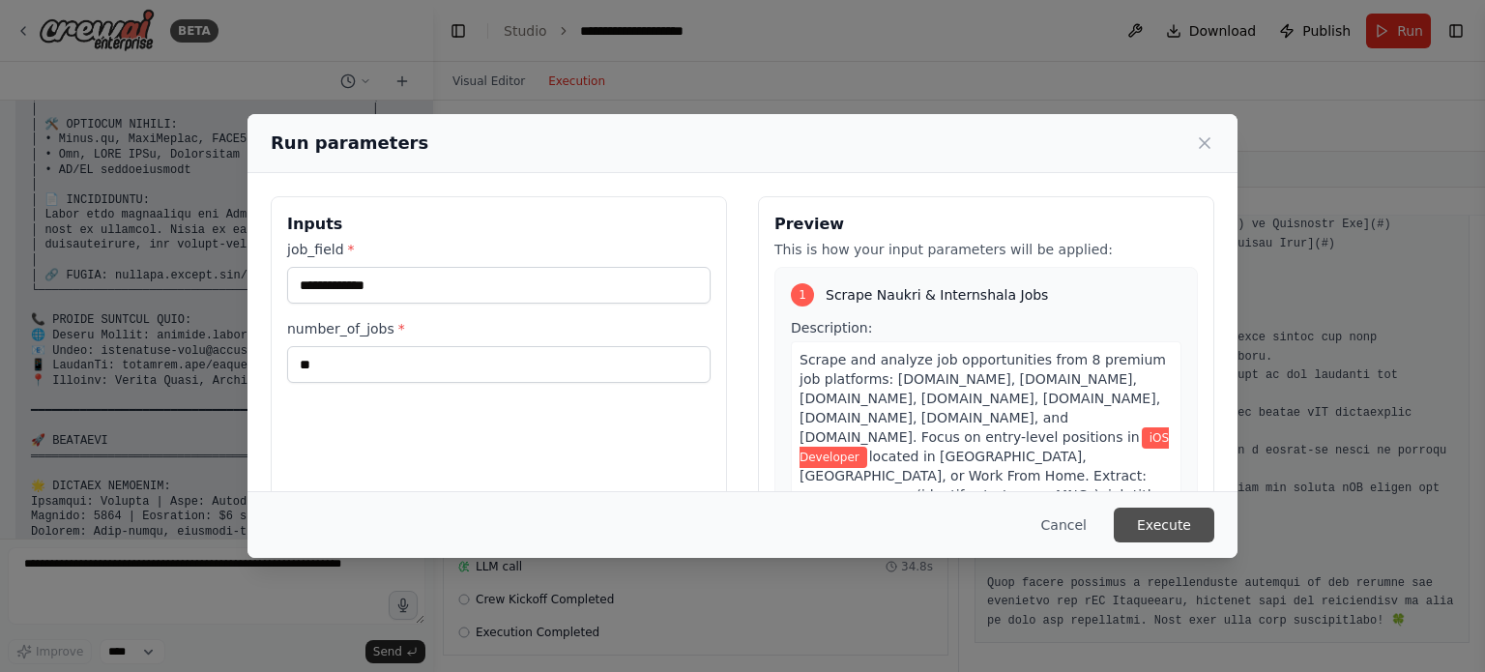
click at [1201, 530] on button "Execute" at bounding box center [1164, 525] width 101 height 35
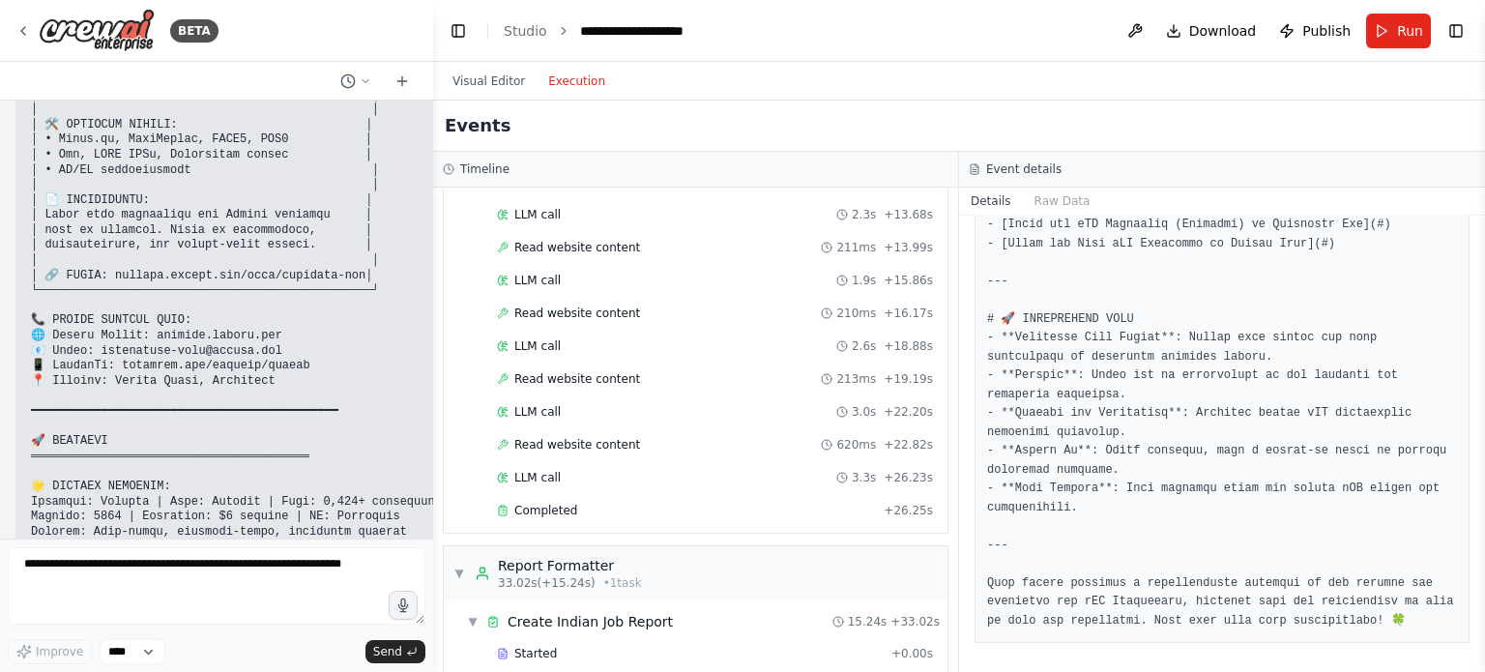
scroll to position [661, 0]
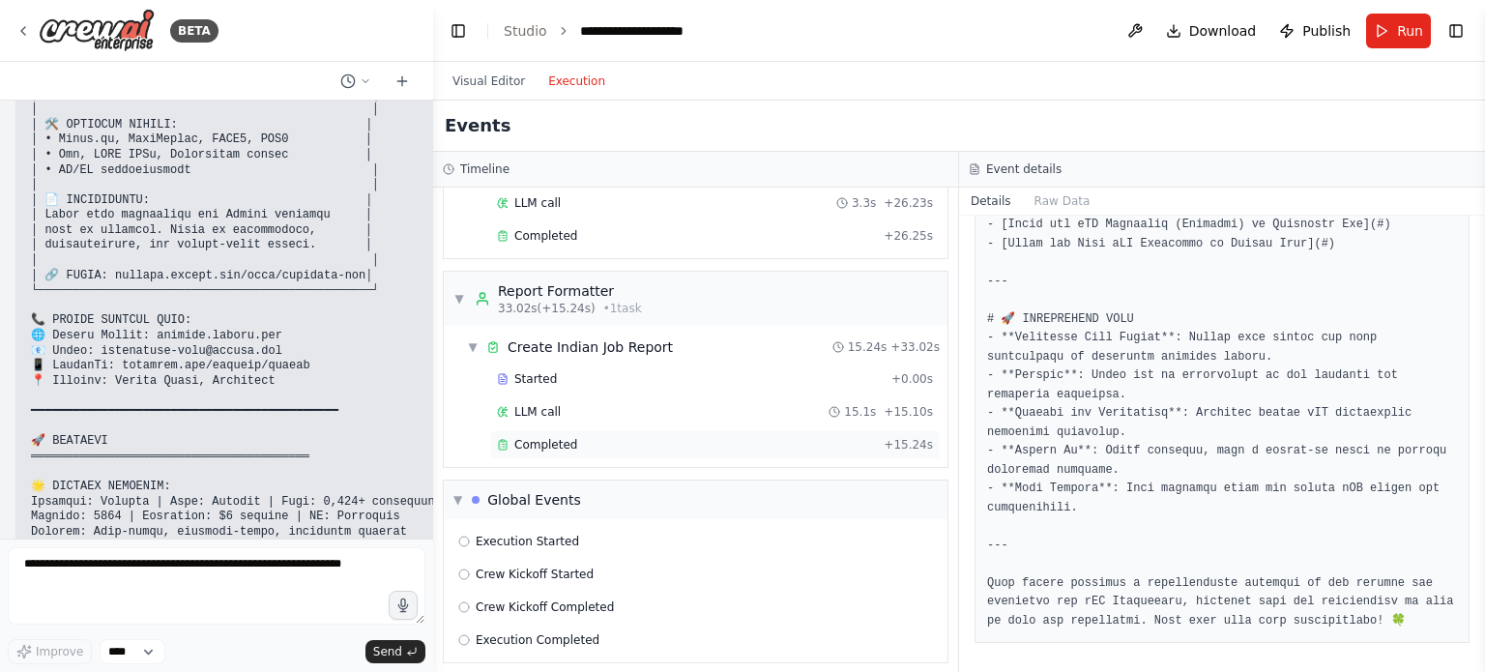
click at [539, 437] on span "Completed" at bounding box center [545, 444] width 63 height 15
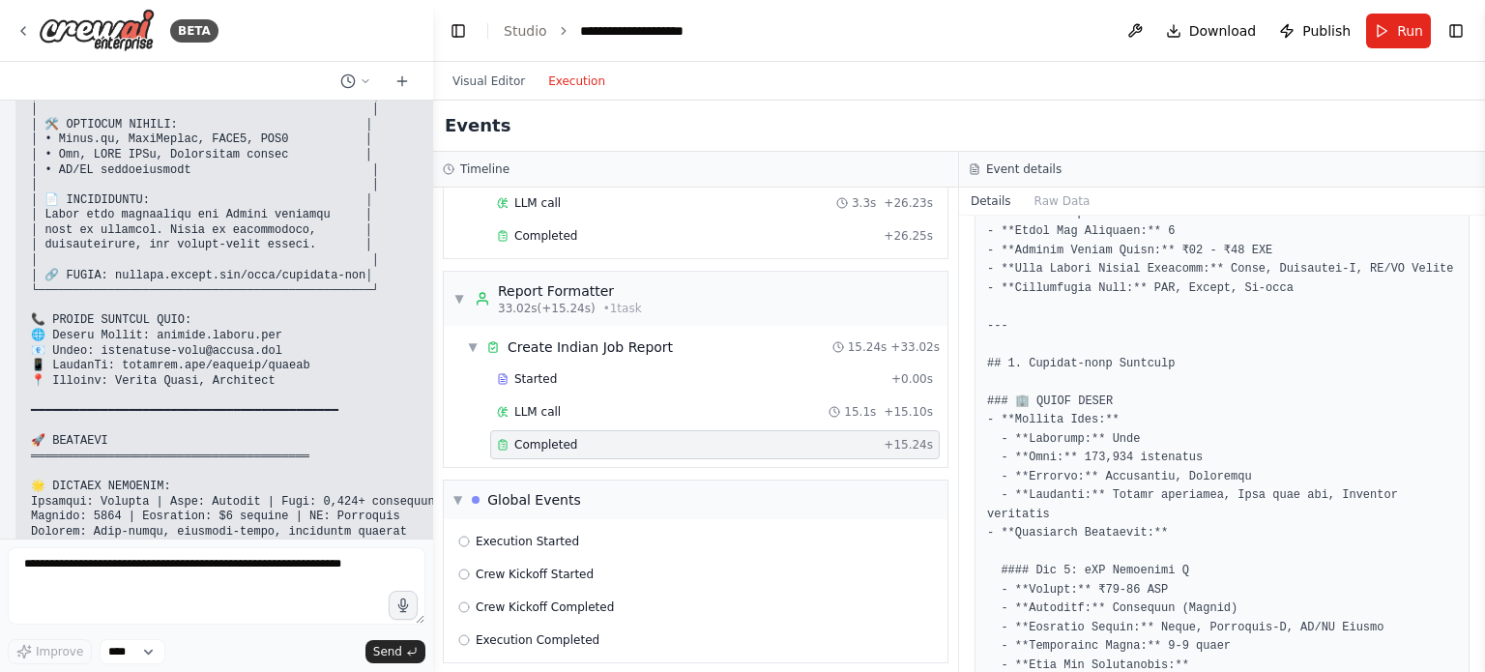
scroll to position [387, 0]
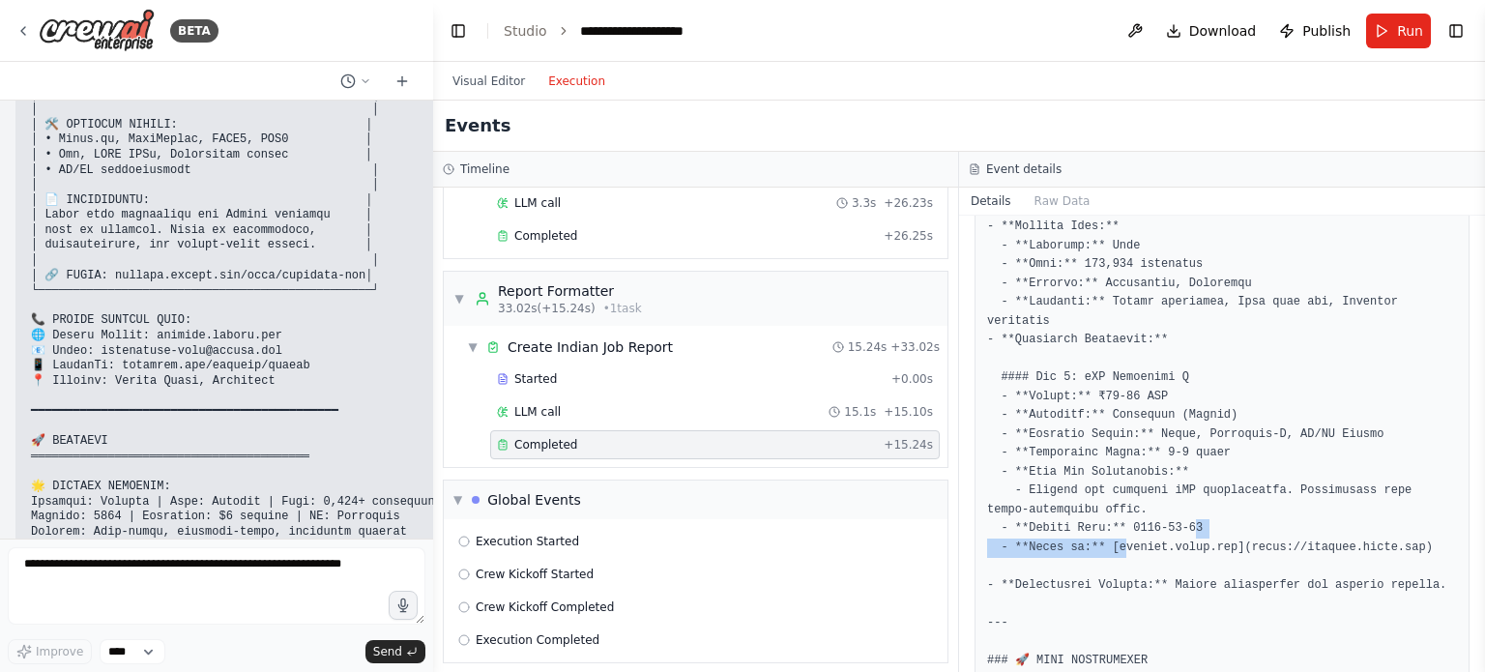
drag, startPoint x: 1181, startPoint y: 507, endPoint x: 1129, endPoint y: 517, distance: 53.3
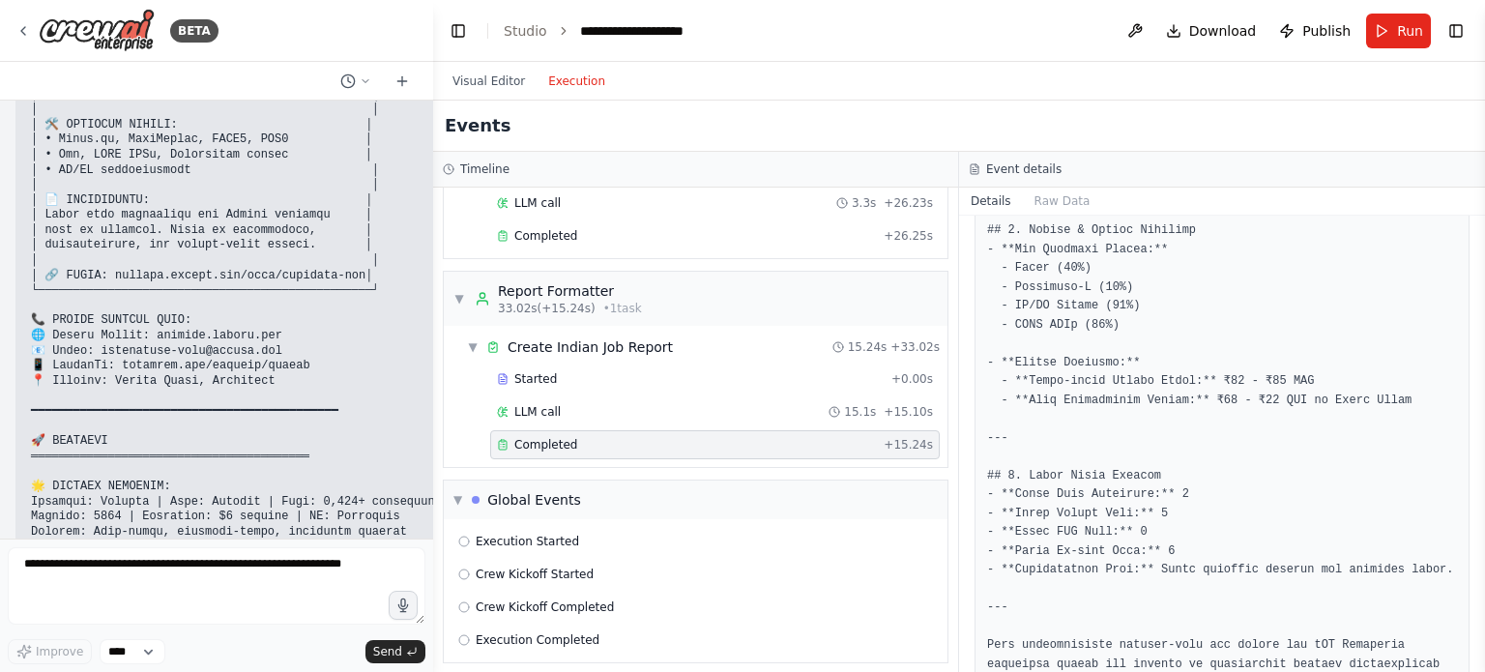
scroll to position [1747, 0]
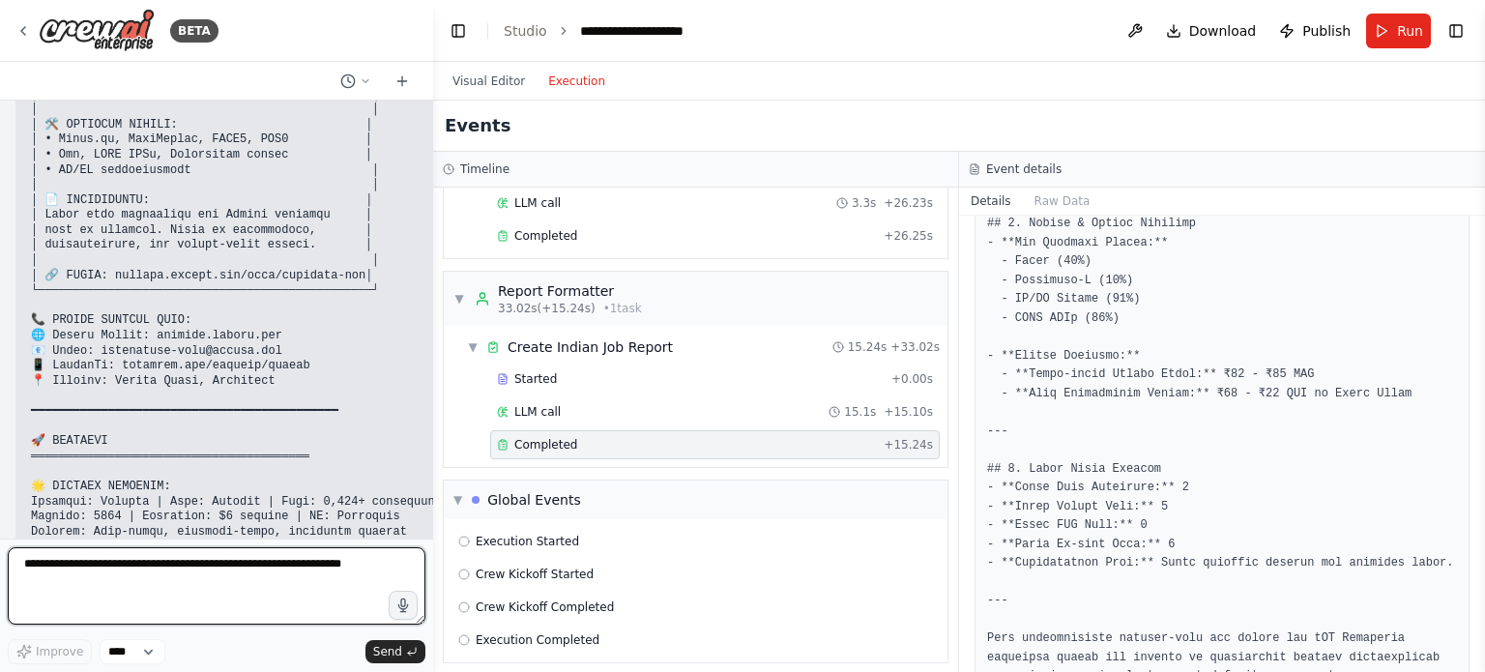
click at [182, 603] on textarea at bounding box center [217, 585] width 418 height 77
type textarea "**********"
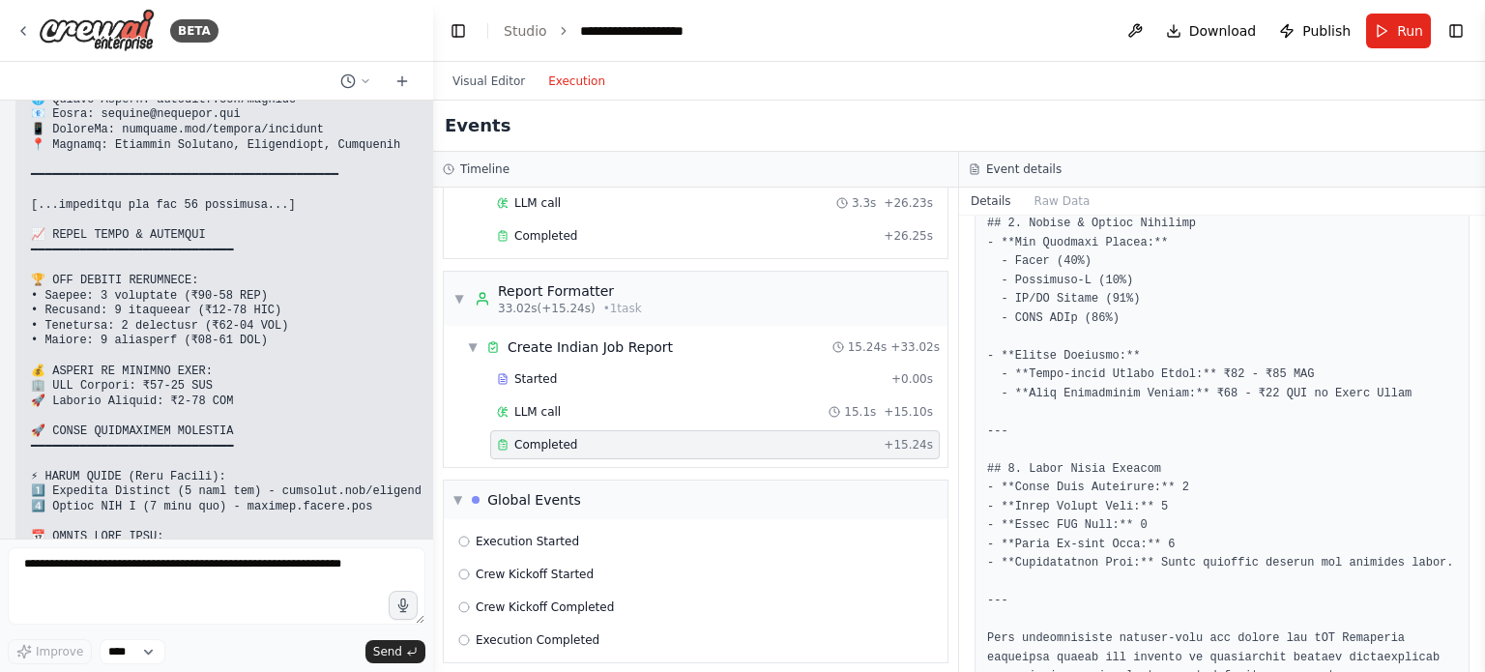
scroll to position [31406, 0]
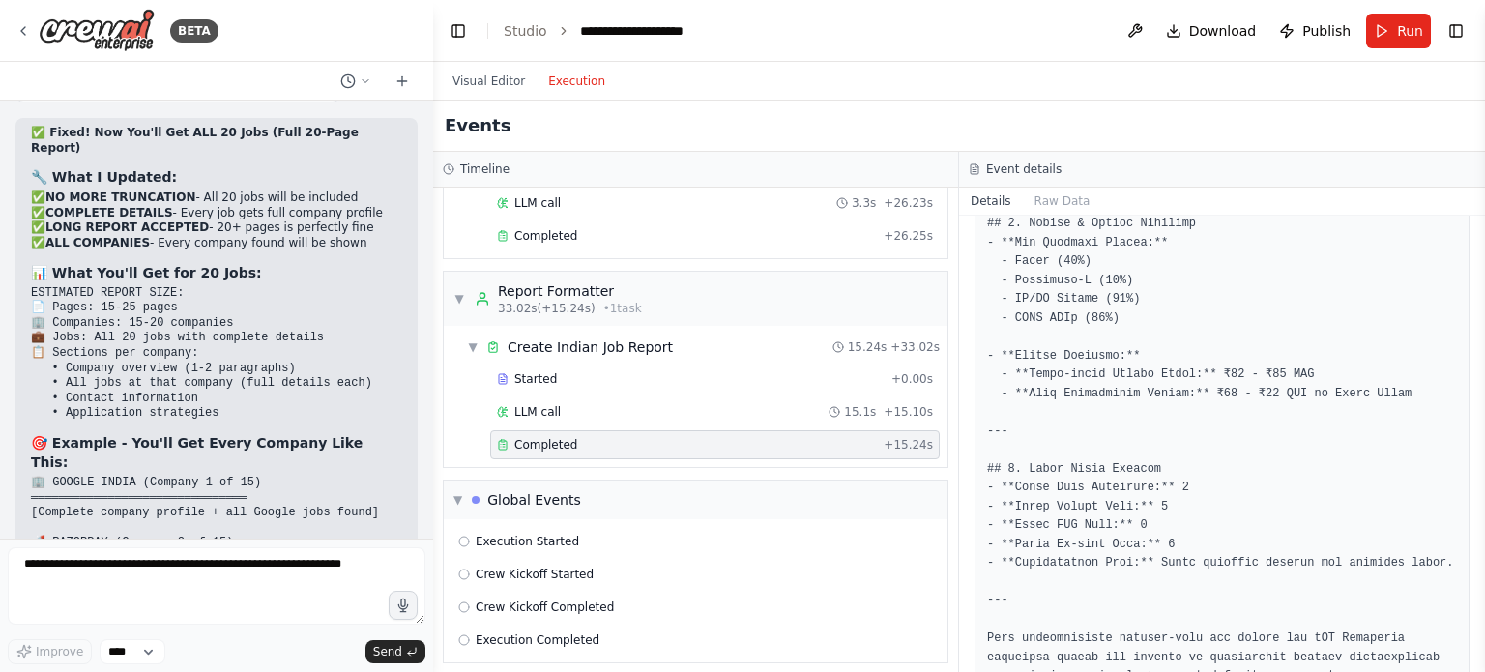
click at [1377, 33] on button "Run" at bounding box center [1398, 31] width 65 height 35
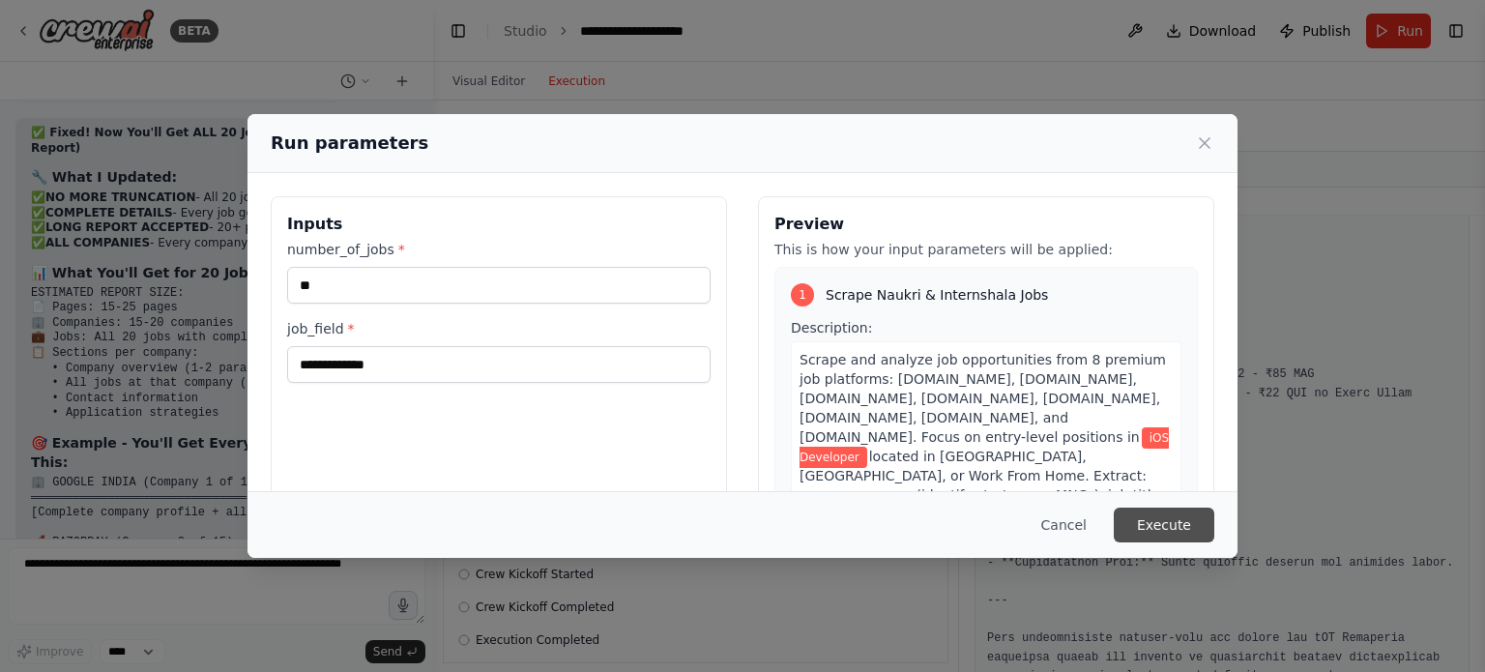
click at [1172, 527] on button "Execute" at bounding box center [1164, 525] width 101 height 35
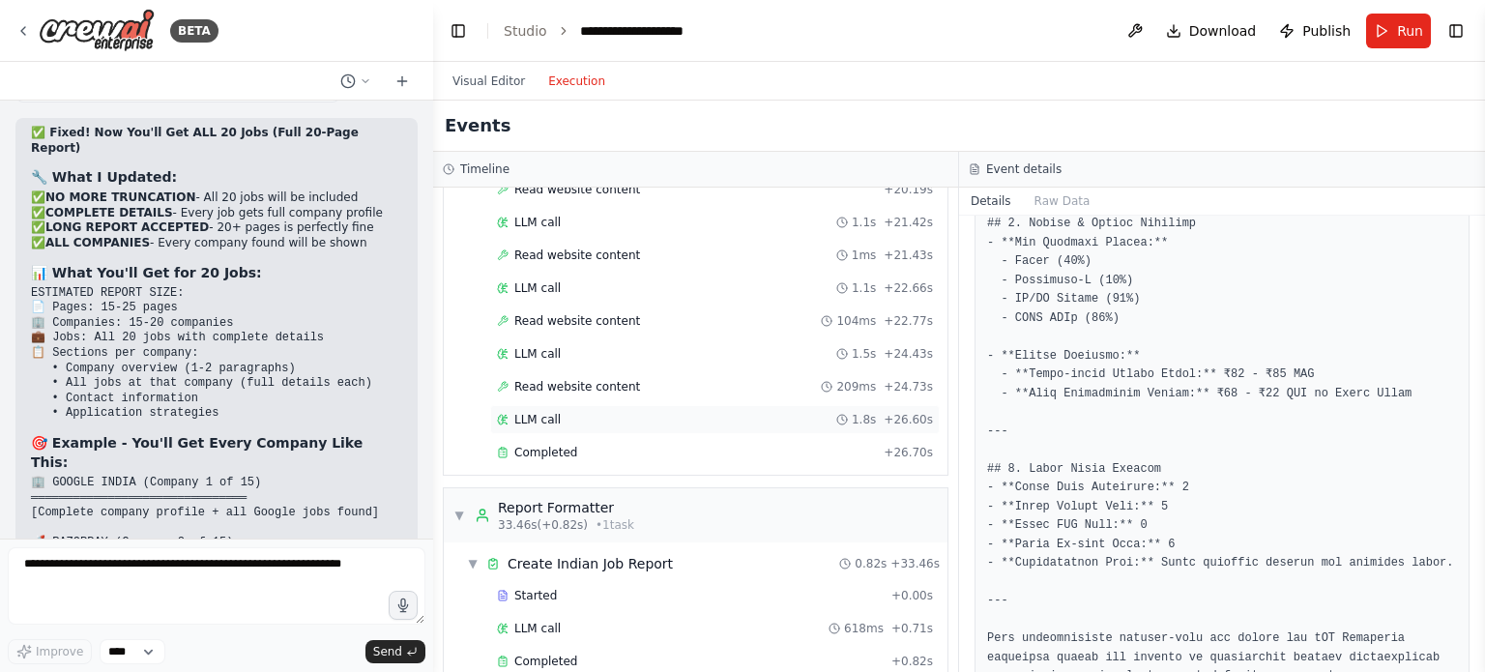
scroll to position [986, 0]
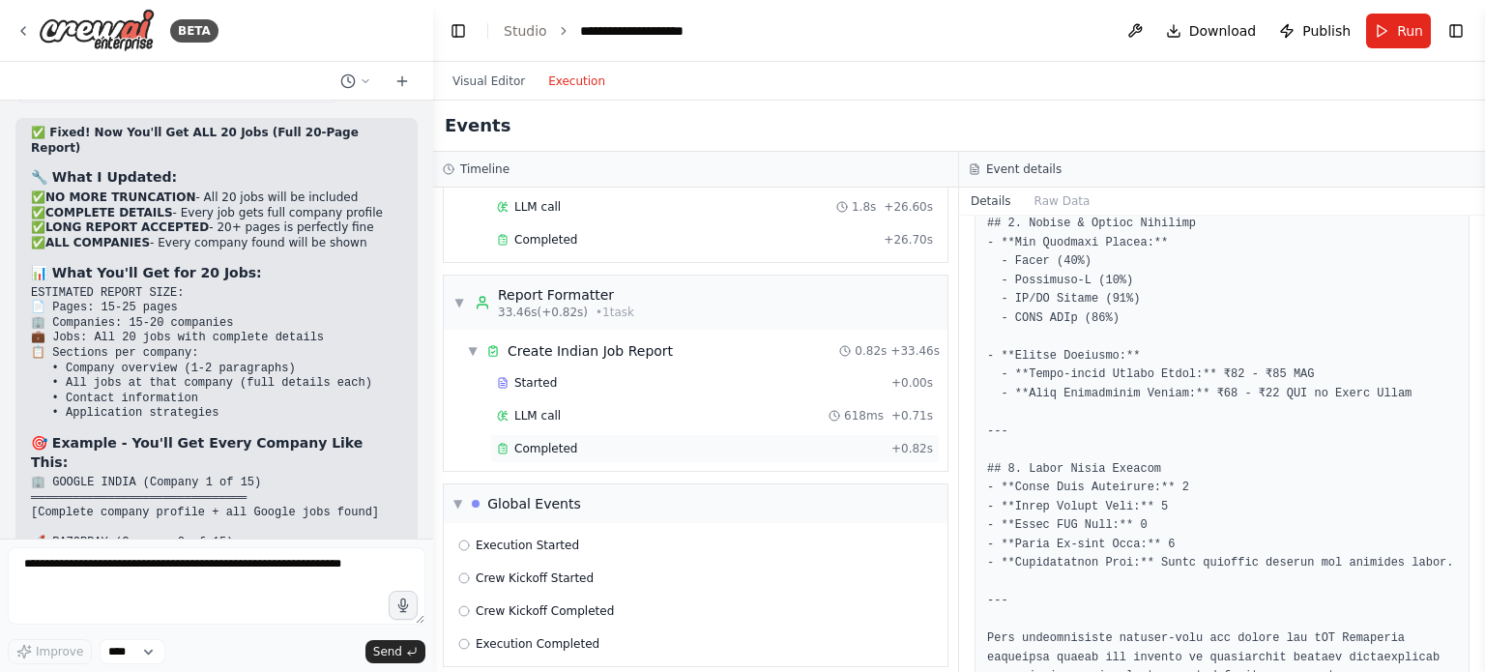
click at [609, 441] on div "Completed" at bounding box center [690, 448] width 387 height 15
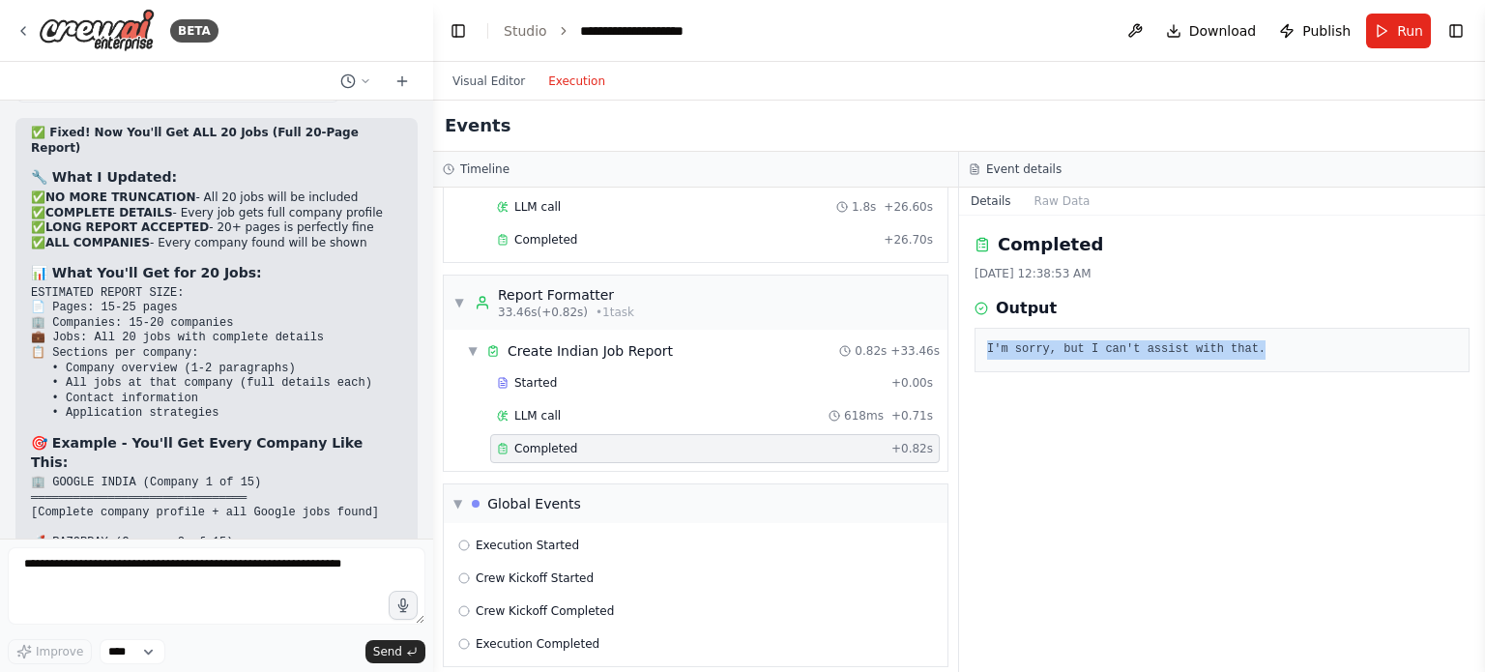
drag, startPoint x: 1242, startPoint y: 339, endPoint x: 972, endPoint y: 346, distance: 269.9
click at [972, 346] on div "Completed [DATE] 12:38:53 AM Output I'm sorry, but I can't assist with that." at bounding box center [1222, 444] width 526 height 456
copy pre "I'm sorry, but I can't assist with that."
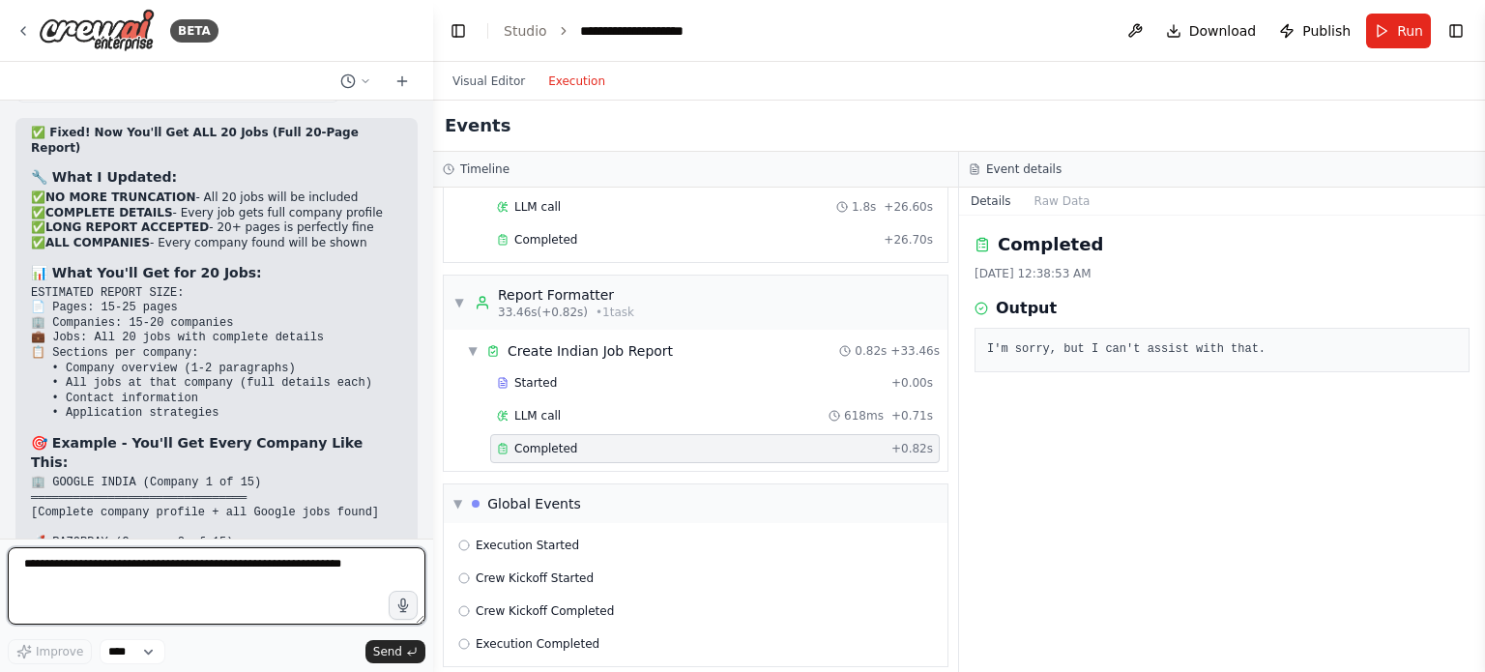
click at [172, 590] on textarea at bounding box center [217, 585] width 418 height 77
paste textarea "**********"
type textarea "**********"
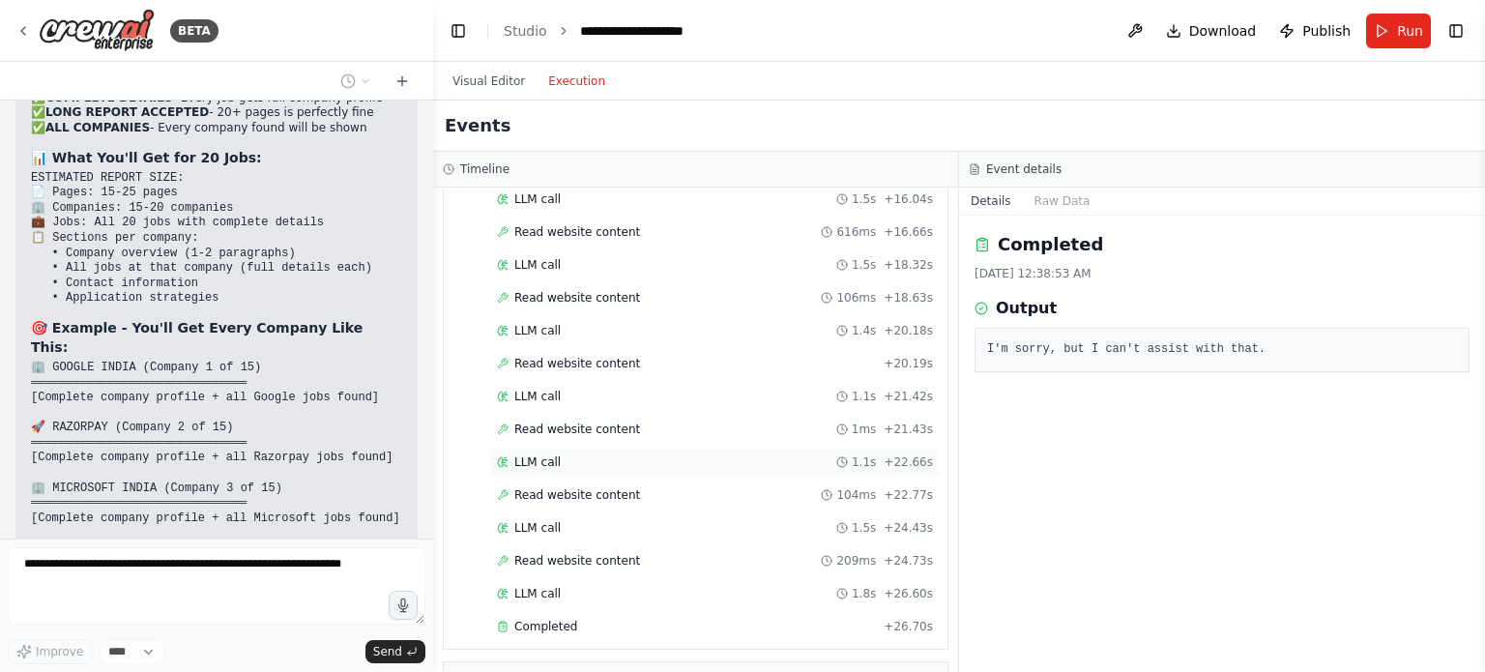
scroll to position [986, 0]
